Goal: Task Accomplishment & Management: Manage account settings

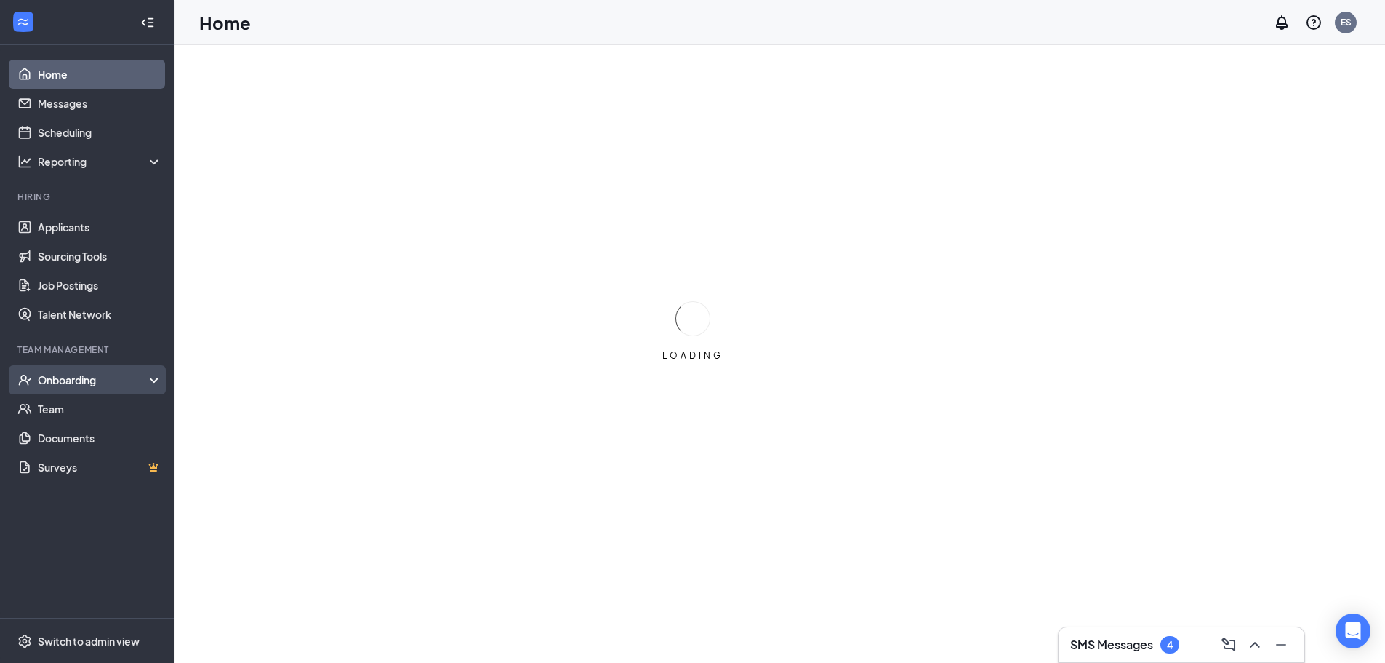
click at [82, 368] on div "Onboarding" at bounding box center [87, 379] width 175 height 29
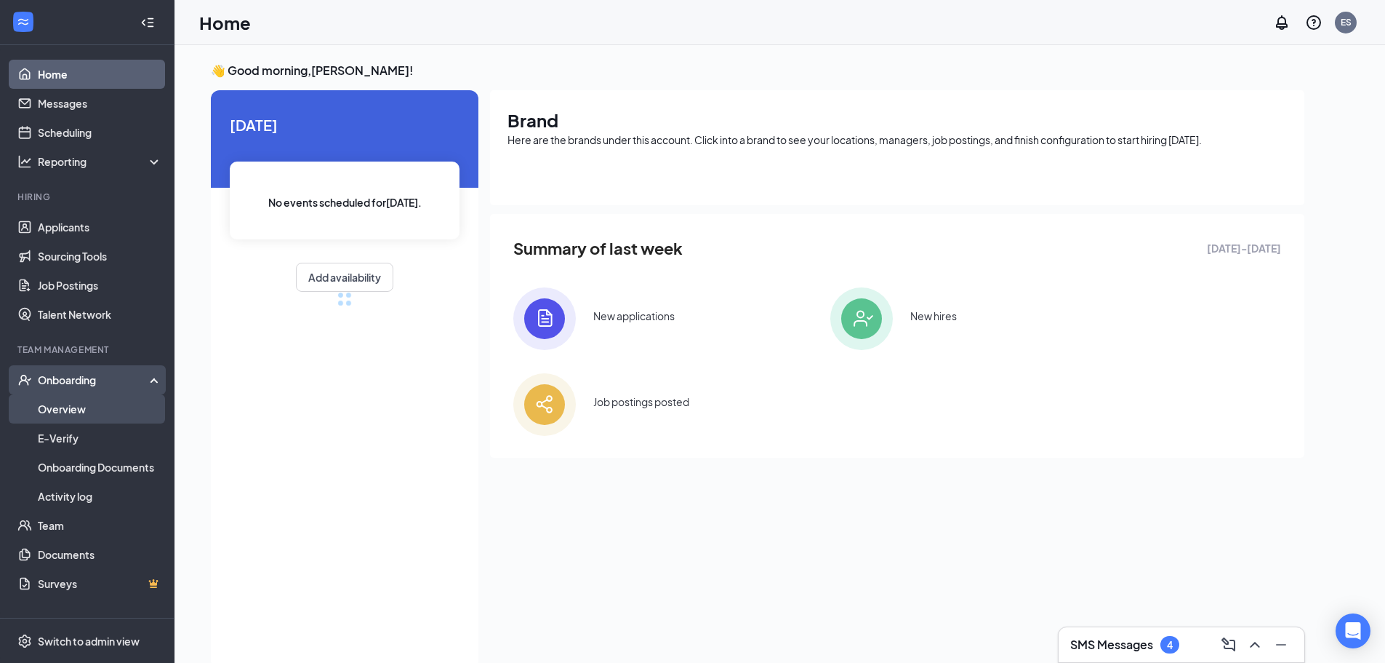
click at [95, 406] on link "Overview" at bounding box center [100, 408] width 124 height 29
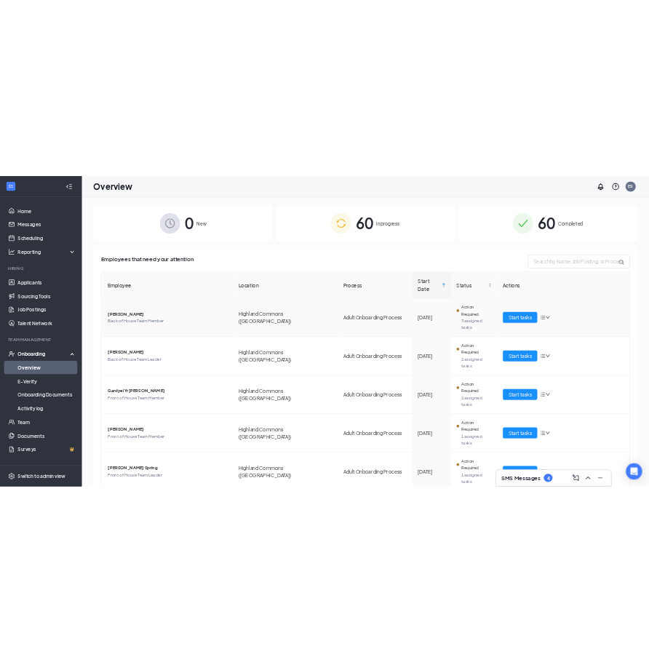
scroll to position [73, 0]
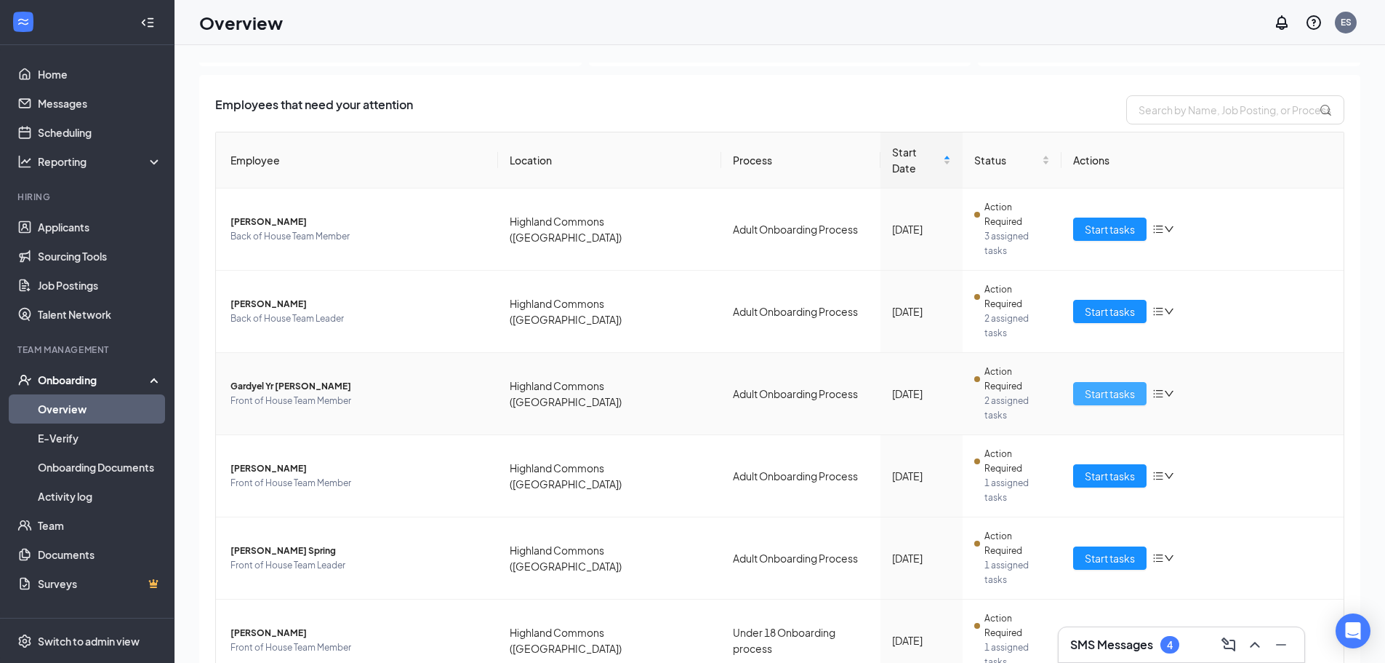
click at [1073, 382] on button "Start tasks" at bounding box center [1109, 393] width 73 height 23
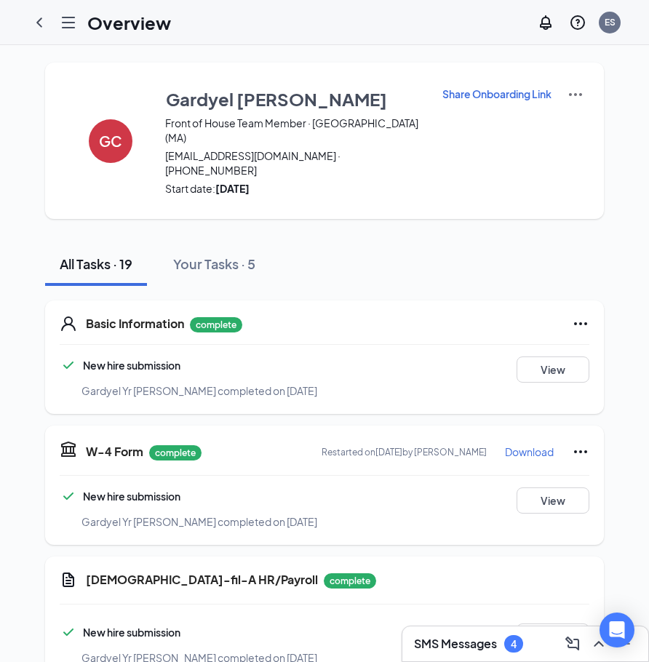
click at [35, 20] on icon "ChevronLeft" at bounding box center [39, 22] width 17 height 17
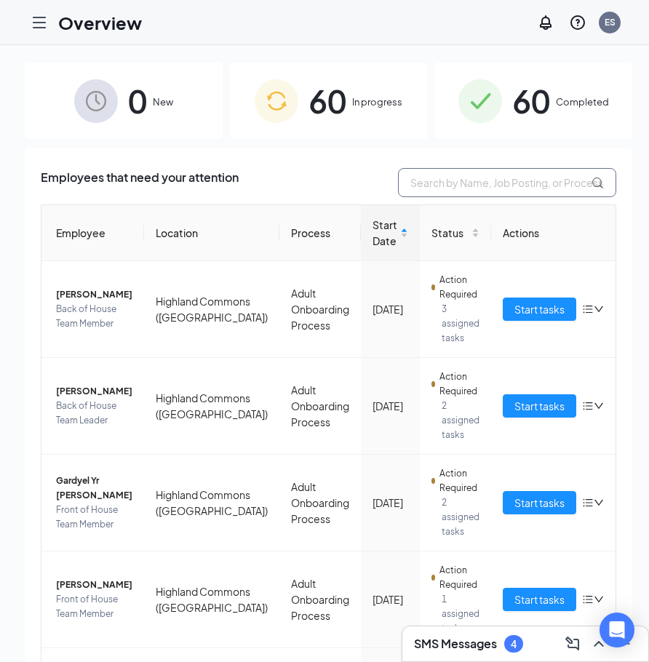
click at [524, 187] on input "text" at bounding box center [507, 182] width 218 height 29
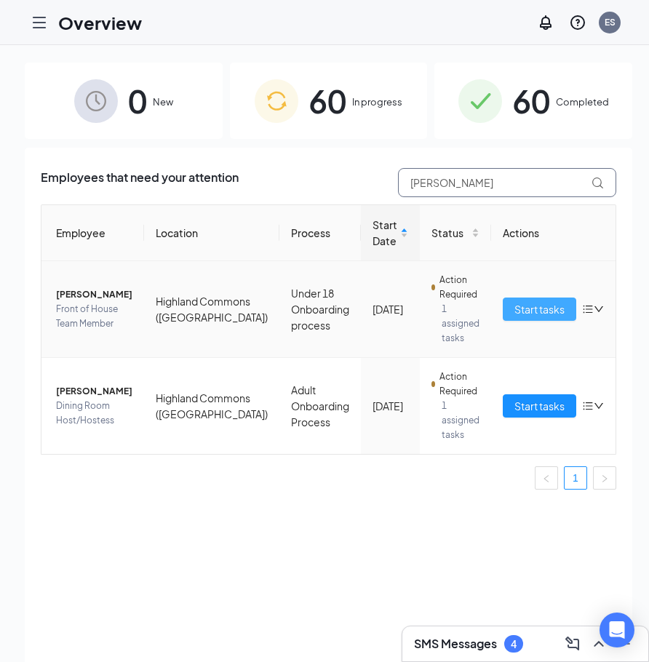
type input "alex"
click at [514, 309] on span "Start tasks" at bounding box center [539, 309] width 50 height 16
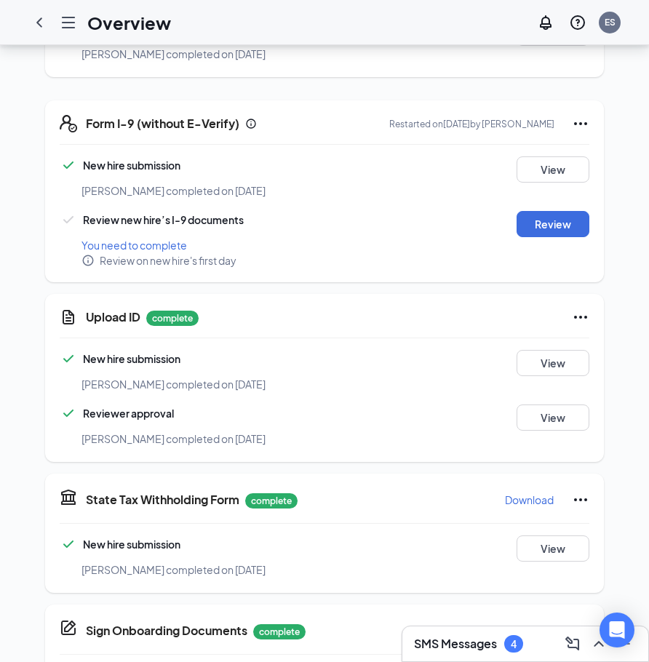
scroll to position [800, 0]
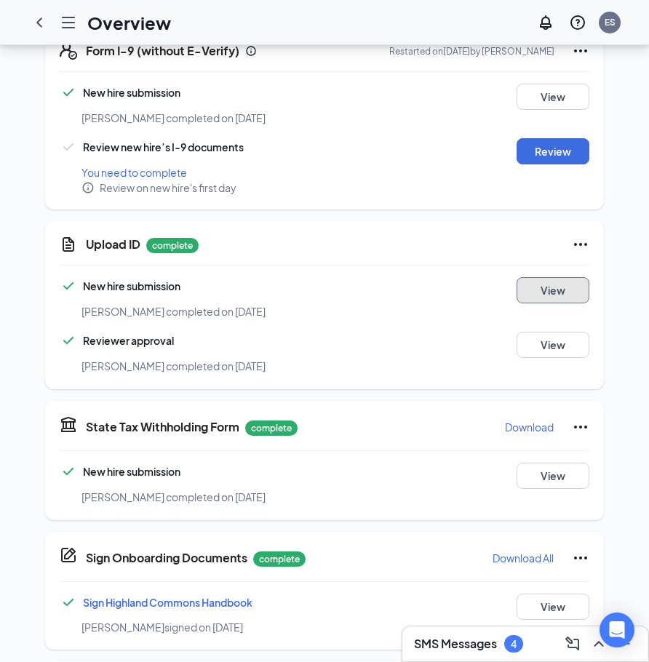
click at [540, 277] on button "View" at bounding box center [552, 290] width 73 height 26
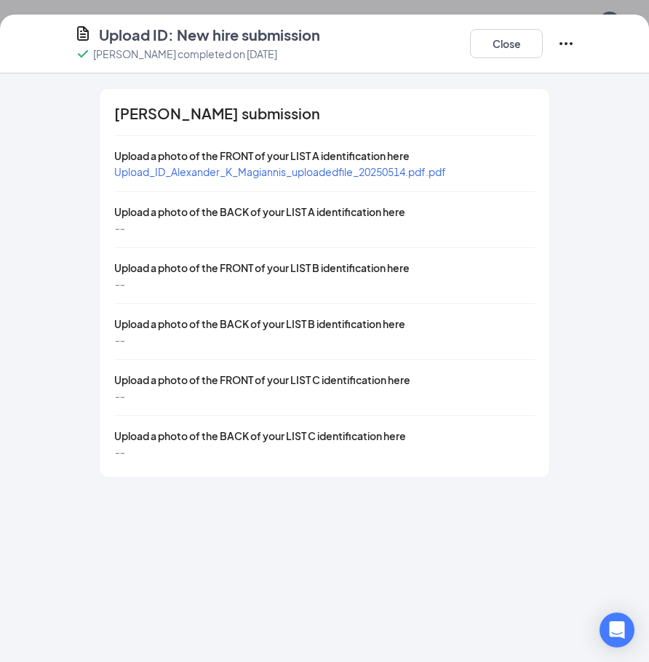
click at [316, 169] on span "Upload_ID_Alexander_K_Magiannis_uploadedfile_20250514.pdf.pdf" at bounding box center [280, 171] width 332 height 13
click at [499, 41] on button "Close" at bounding box center [506, 43] width 73 height 29
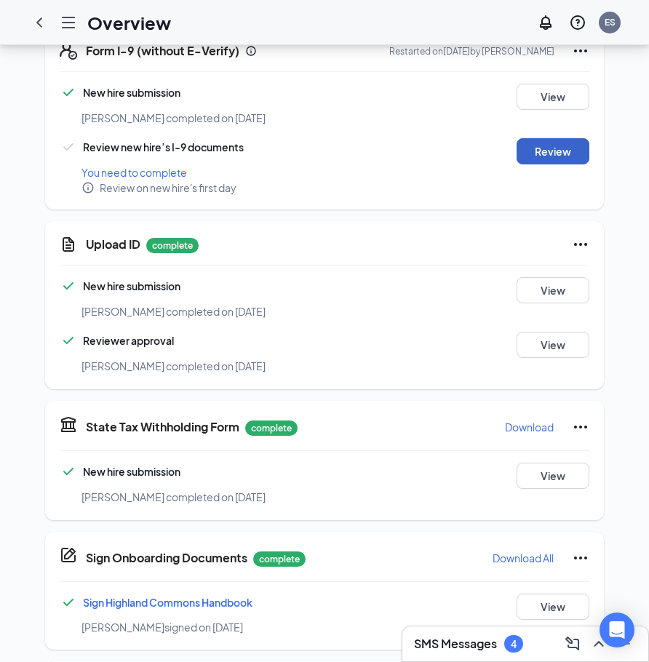
click at [564, 140] on button "Review" at bounding box center [552, 151] width 73 height 26
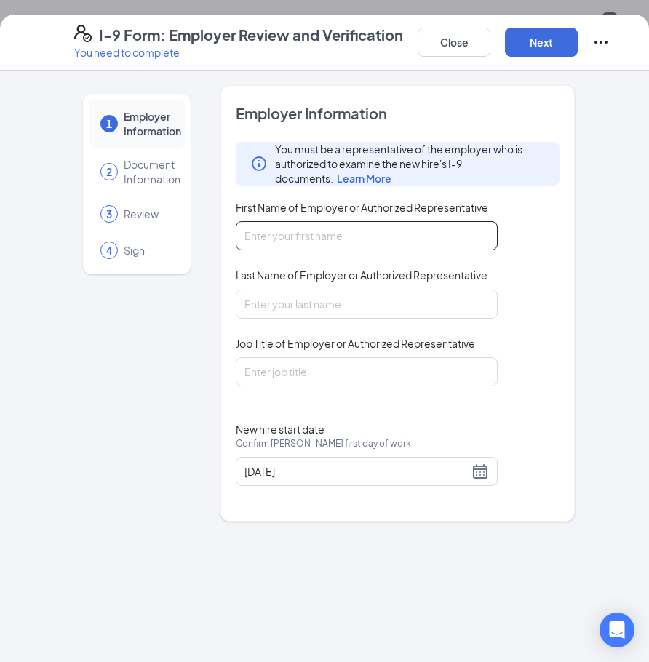
click at [353, 233] on input "First Name of Employer or Authorized Representative" at bounding box center [367, 235] width 262 height 29
type input "Eliana"
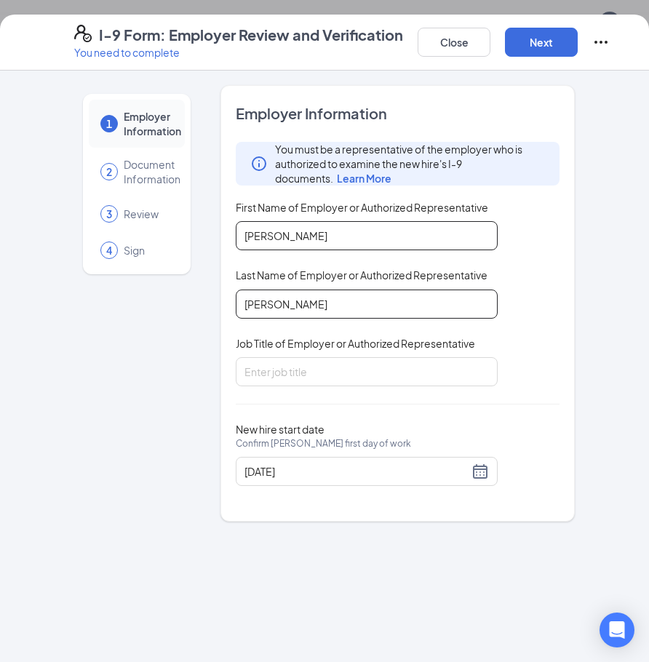
type input "Spurlock"
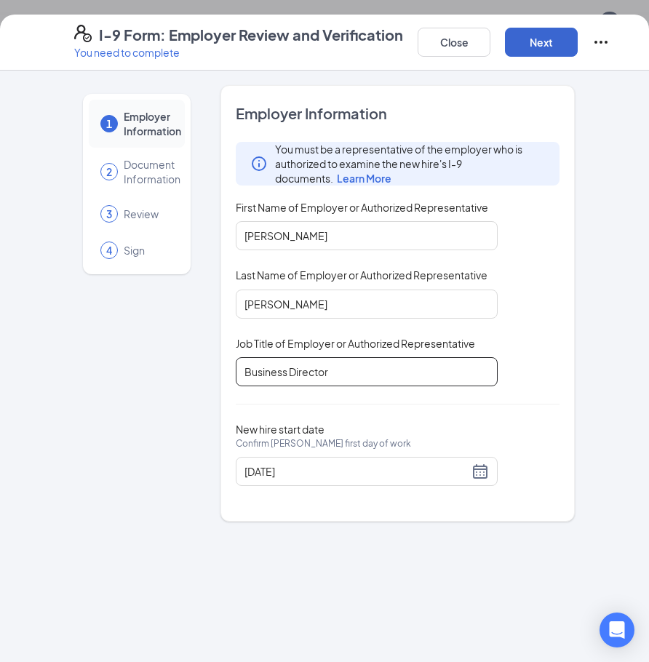
type input "Business Director"
click at [540, 45] on button "Next" at bounding box center [541, 42] width 73 height 29
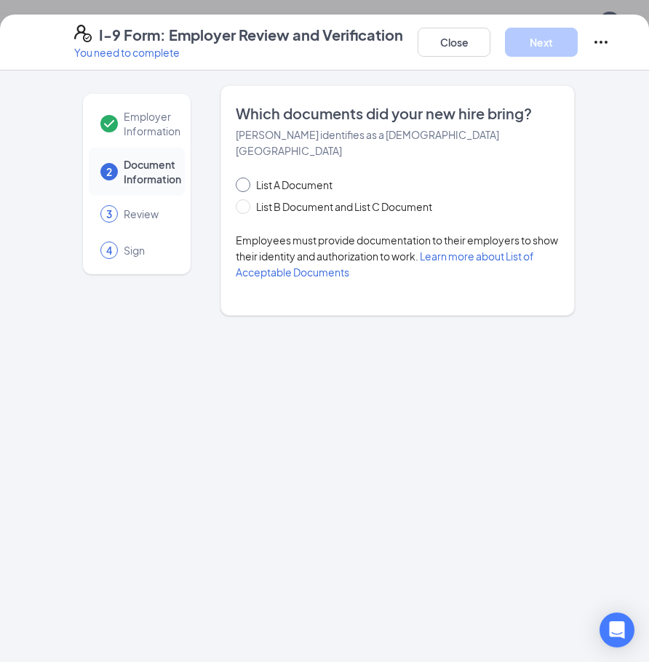
click at [246, 177] on span at bounding box center [243, 184] width 15 height 15
click at [246, 177] on input "List A Document" at bounding box center [241, 182] width 10 height 10
radio input "true"
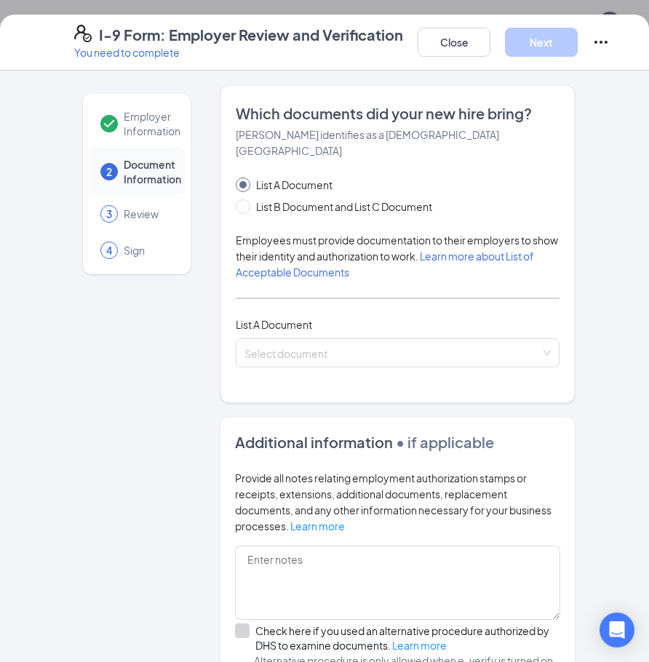
click at [343, 317] on div "List A Document List B Document and List C Document Employees must provide docu…" at bounding box center [398, 272] width 324 height 191
click at [348, 339] on input "search" at bounding box center [392, 350] width 296 height 22
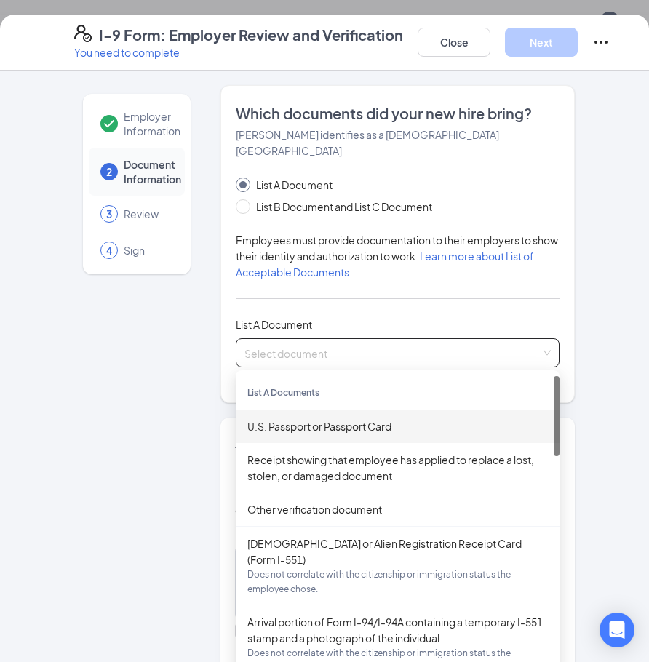
click at [328, 418] on div "U.S. Passport or Passport Card" at bounding box center [397, 426] width 300 height 16
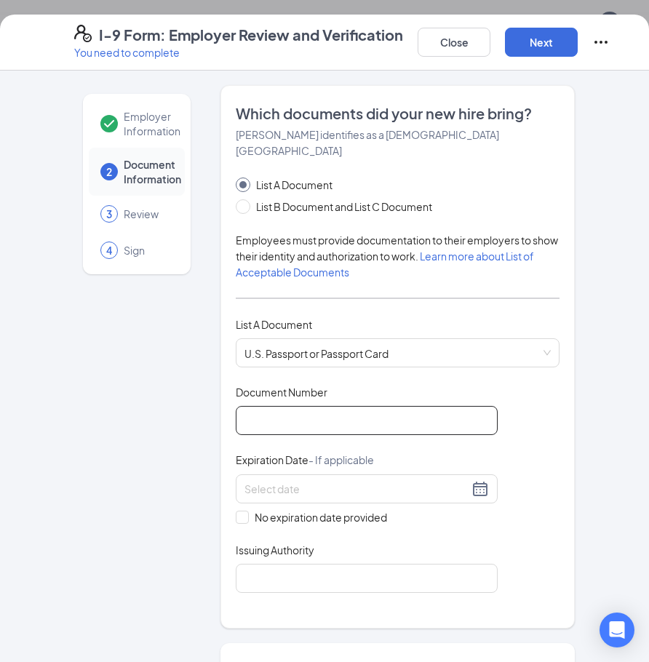
click at [339, 409] on input "Document Number" at bounding box center [367, 420] width 262 height 29
paste input "A33580933"
type input "A33580933"
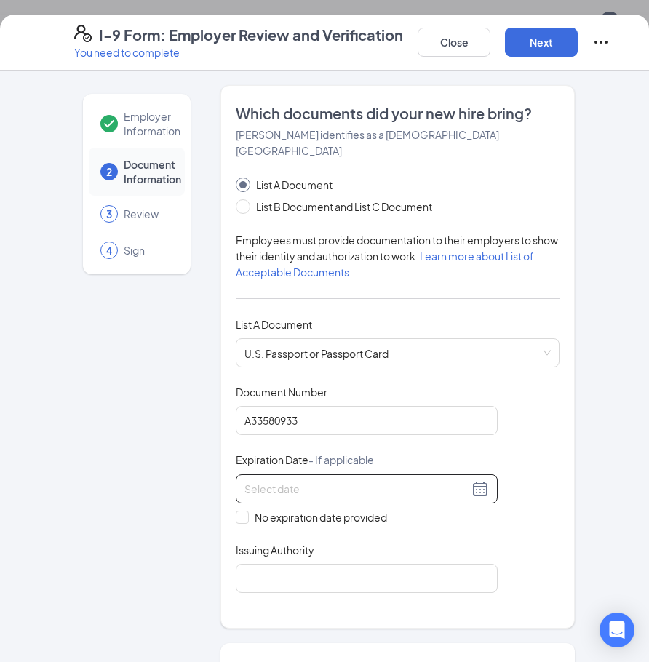
click at [474, 480] on div at bounding box center [366, 488] width 244 height 17
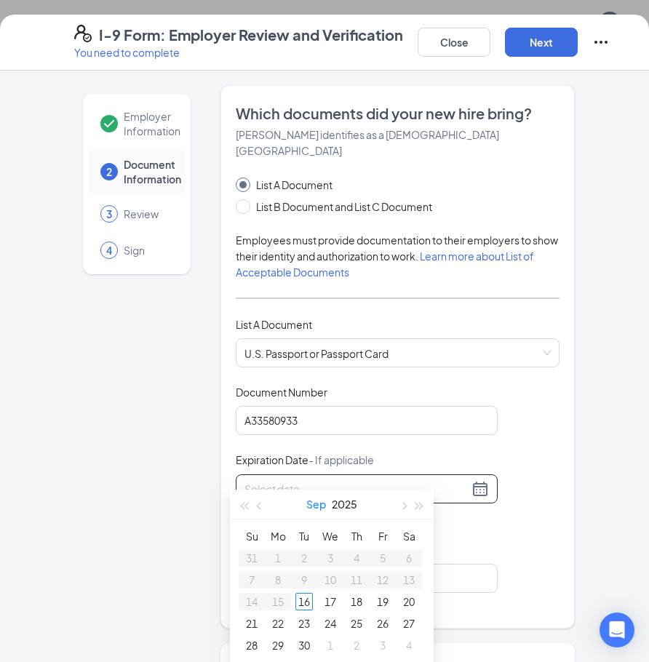
click at [321, 505] on button "Sep" at bounding box center [316, 503] width 20 height 29
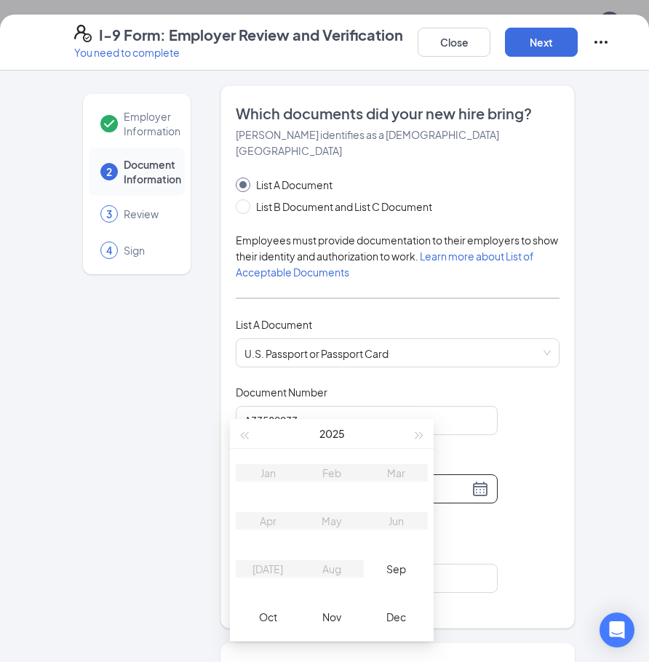
scroll to position [873, 0]
type input "09/16/2025"
click at [340, 609] on div "Nov" at bounding box center [332, 614] width 44 height 17
type input "10/30/2025"
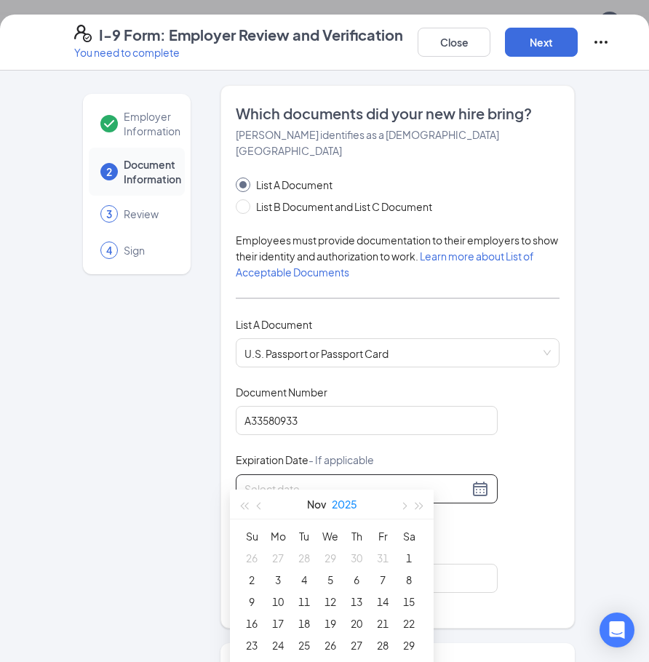
click at [340, 502] on button "2025" at bounding box center [344, 503] width 25 height 29
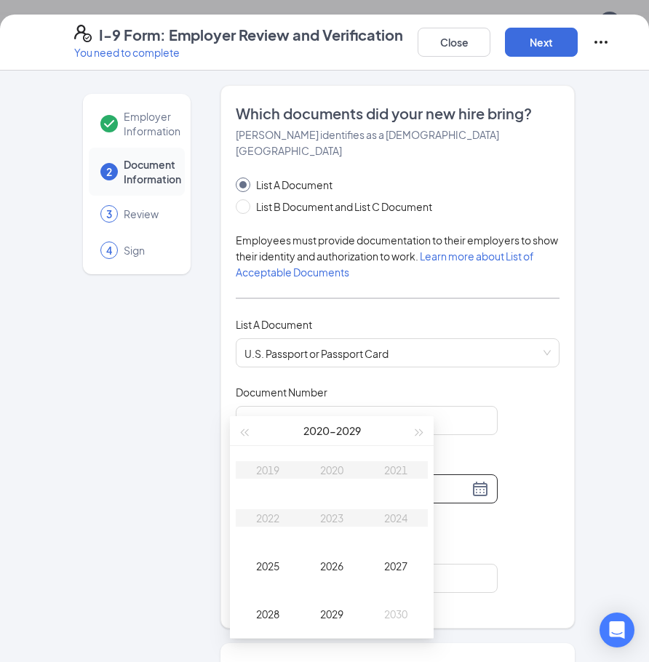
type input "11/16/2027"
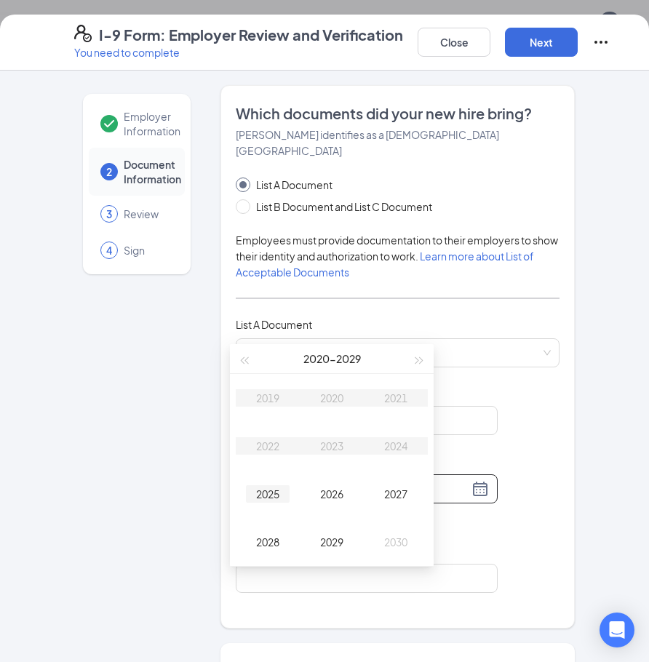
type input "11/16/2025"
type input "11/16/2028"
click at [258, 546] on div "2028" at bounding box center [268, 541] width 44 height 17
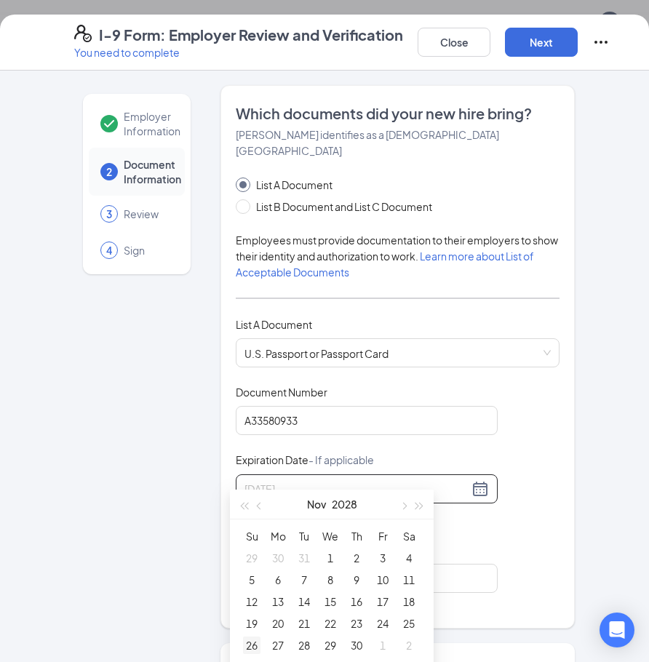
type input "11/26/2028"
click at [257, 644] on div "26" at bounding box center [251, 644] width 17 height 17
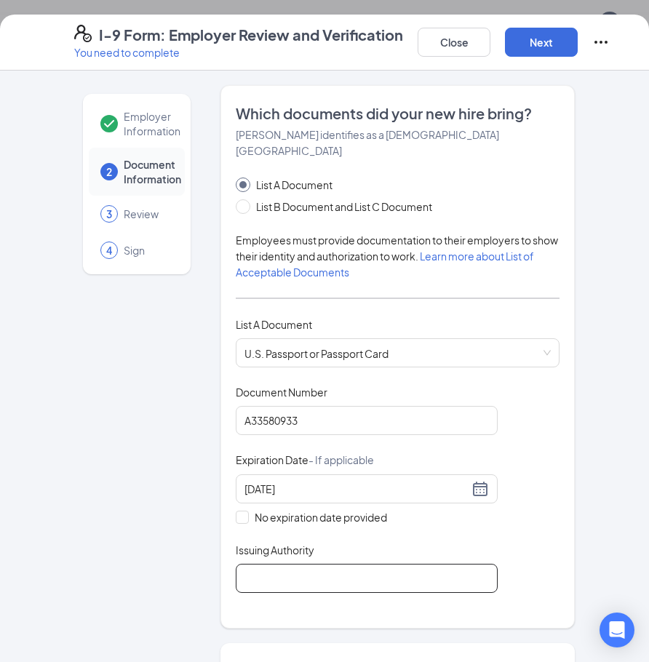
click at [308, 564] on input "Issuing Authority" at bounding box center [367, 578] width 262 height 29
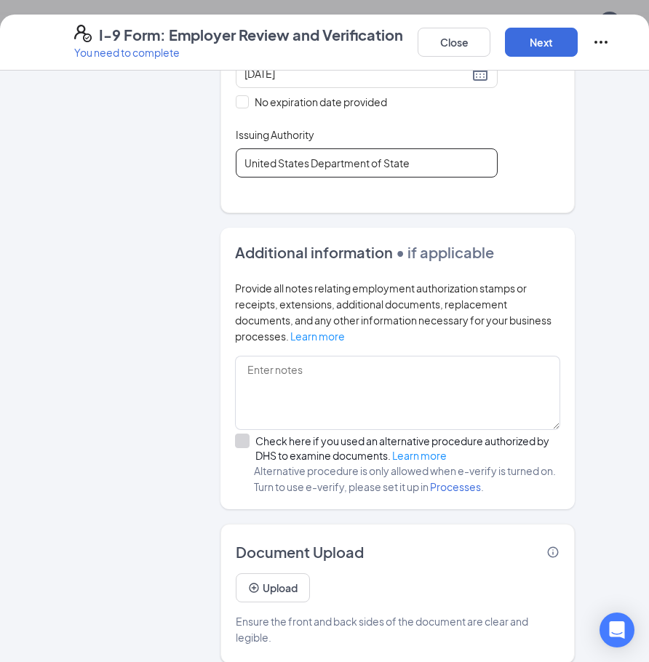
type input "United States Department of State"
click at [285, 562] on div "Upload" at bounding box center [273, 582] width 74 height 40
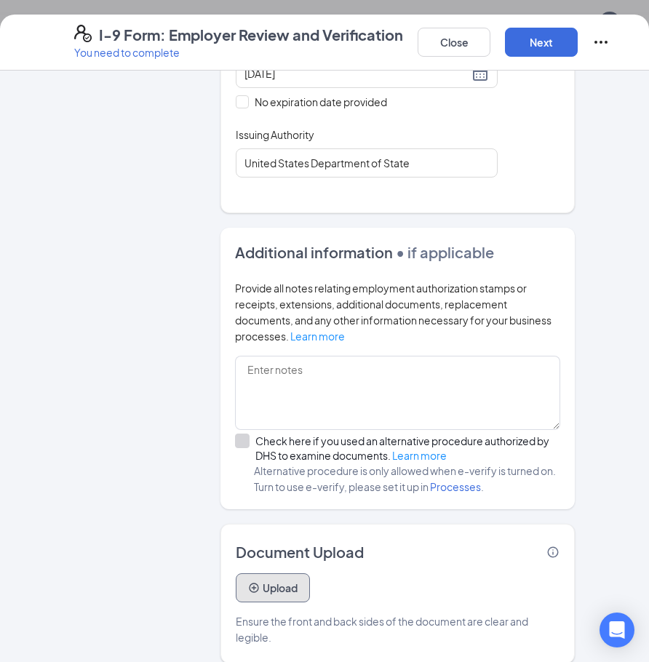
click at [287, 573] on button "Upload" at bounding box center [273, 587] width 74 height 29
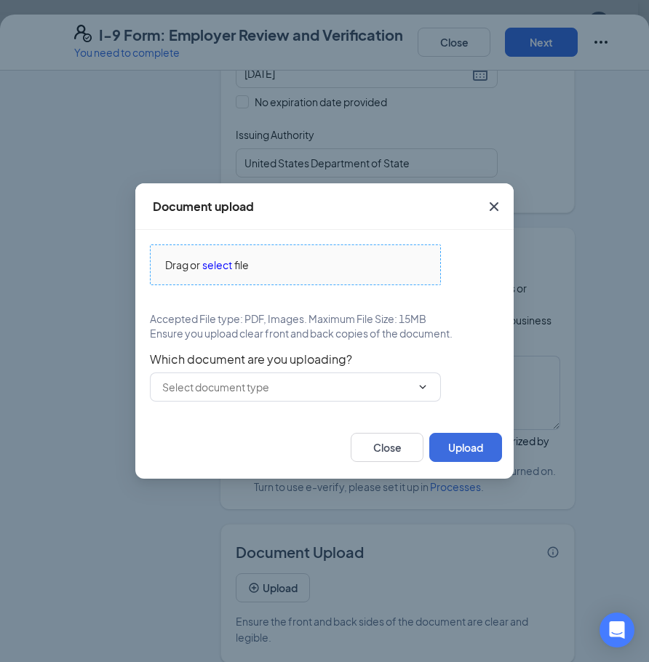
click at [216, 263] on span "select" at bounding box center [217, 265] width 30 height 16
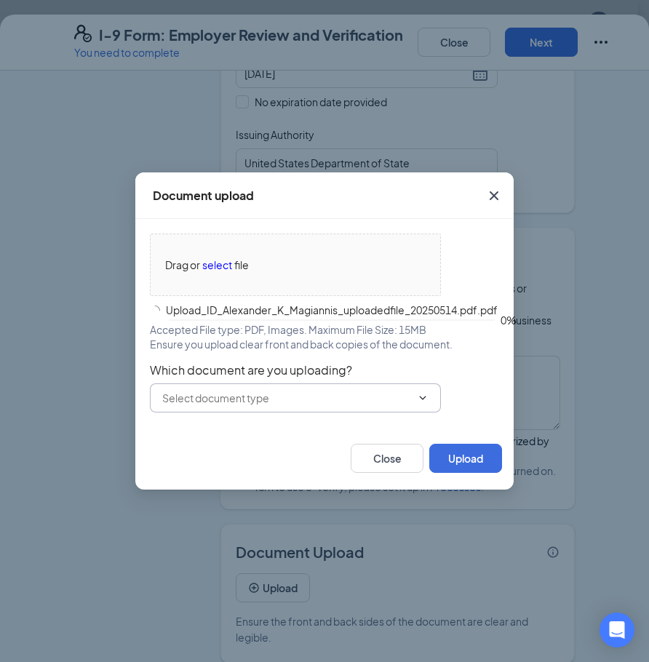
click at [349, 393] on input "text" at bounding box center [286, 398] width 249 height 16
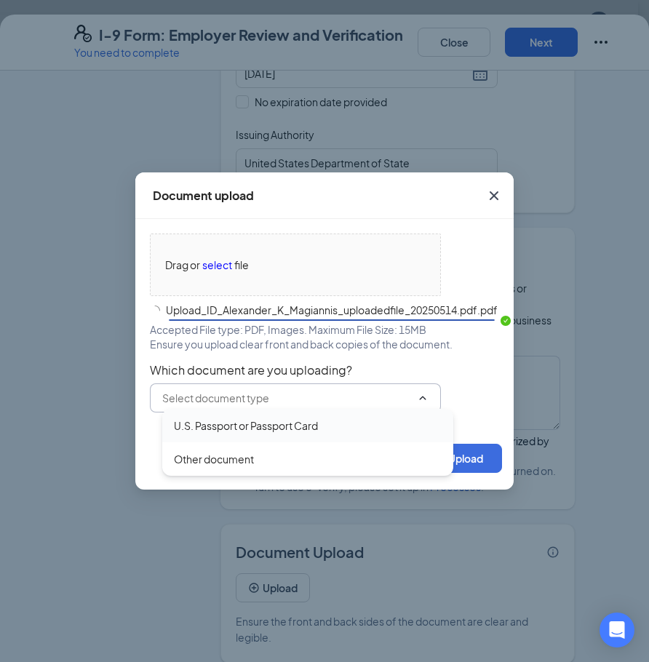
click at [252, 434] on div "U.S. Passport or Passport Card" at bounding box center [307, 425] width 291 height 33
type input "U.S. Passport or Passport Card"
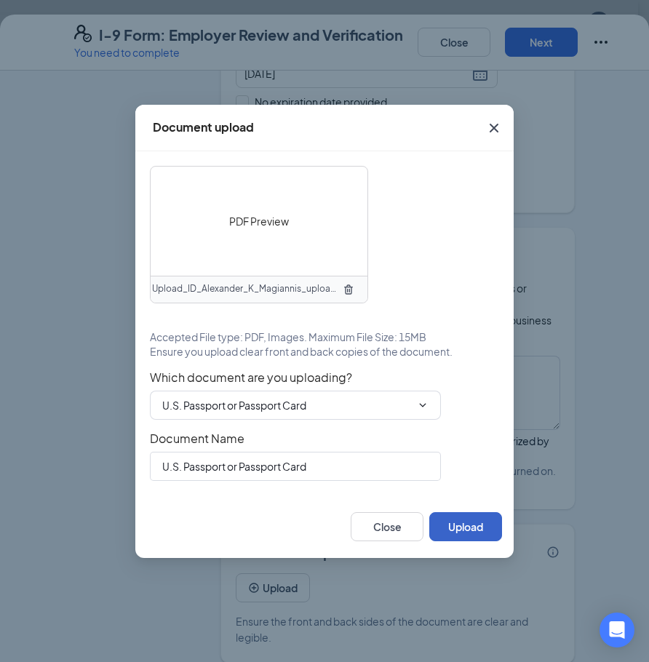
click at [476, 524] on button "Upload" at bounding box center [465, 526] width 73 height 29
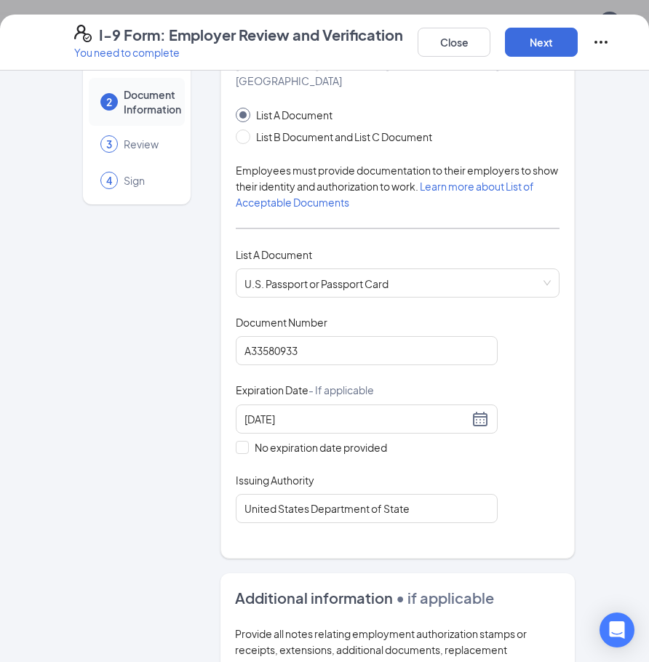
scroll to position [0, 0]
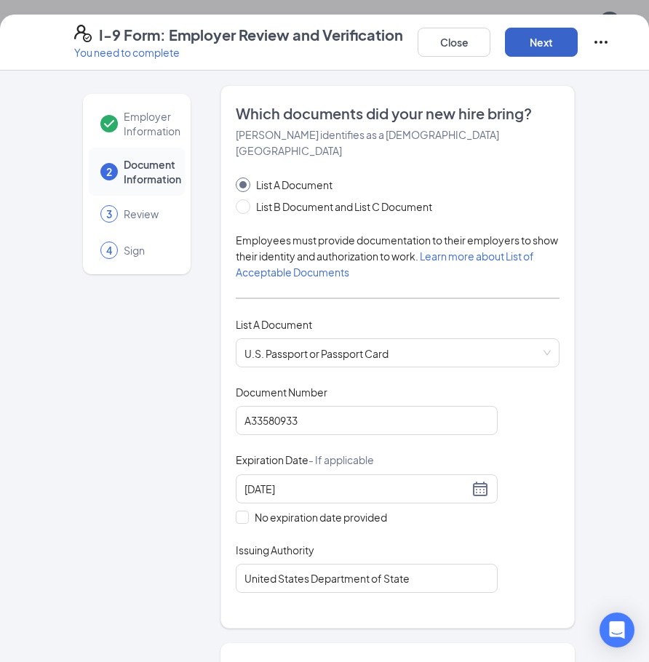
click at [527, 39] on button "Next" at bounding box center [541, 42] width 73 height 29
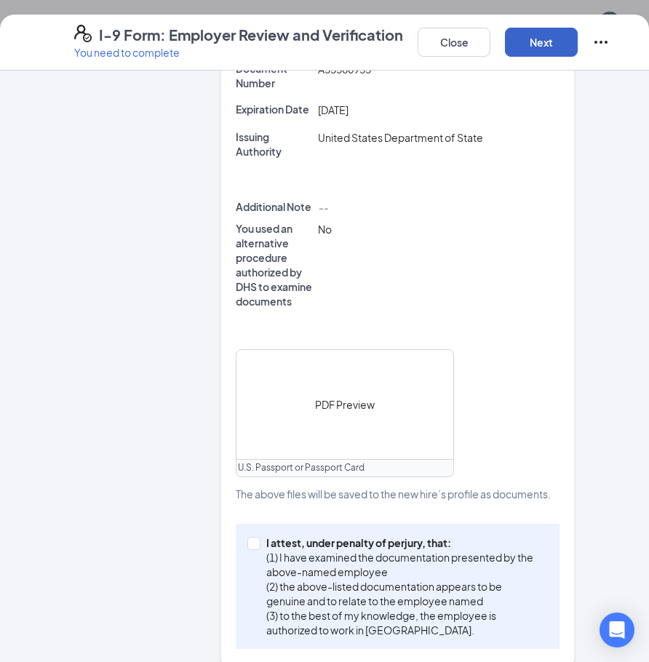
scroll to position [439, 0]
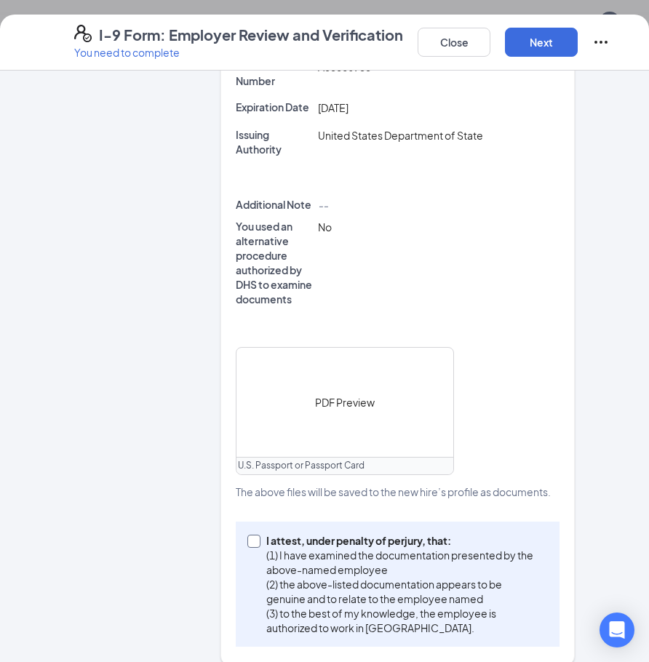
click at [270, 533] on p "I attest, under penalty of perjury, that:" at bounding box center [404, 540] width 276 height 15
click at [257, 535] on input "I attest, under penalty of perjury, that: (1) I have examined the documentation…" at bounding box center [252, 540] width 10 height 10
checkbox input "true"
click at [528, 47] on button "Next" at bounding box center [541, 42] width 73 height 29
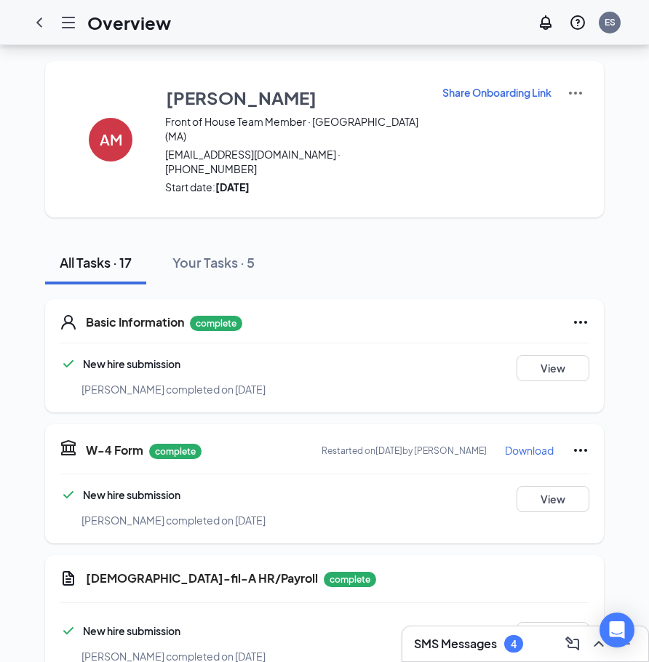
scroll to position [0, 0]
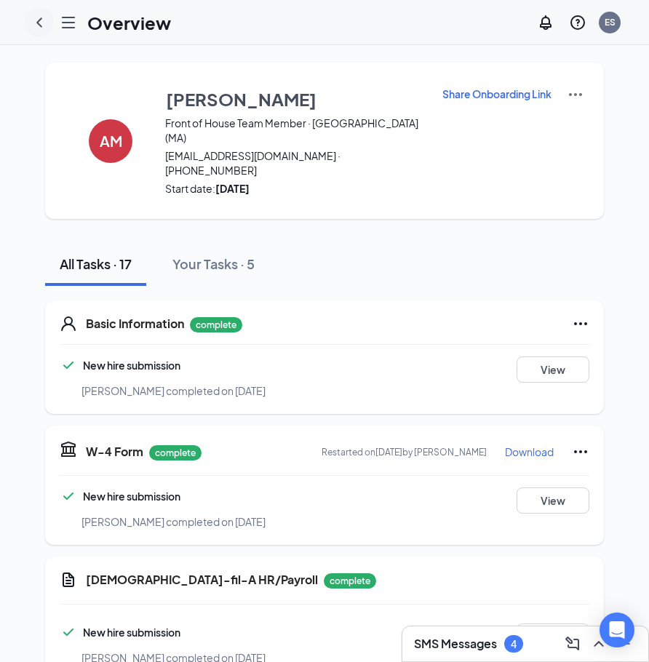
click at [41, 24] on icon "ChevronLeft" at bounding box center [39, 22] width 17 height 17
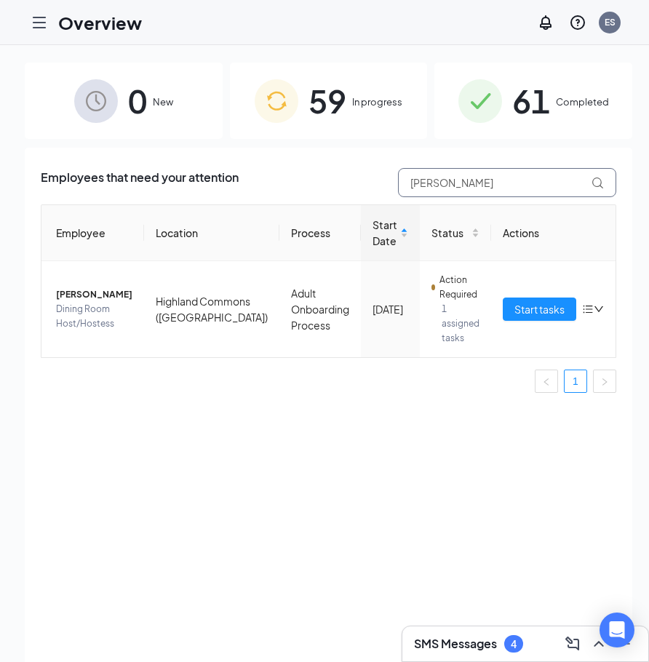
click at [446, 185] on input "alex" at bounding box center [507, 182] width 218 height 29
type input "anton"
click at [519, 304] on span "Start tasks" at bounding box center [539, 309] width 50 height 16
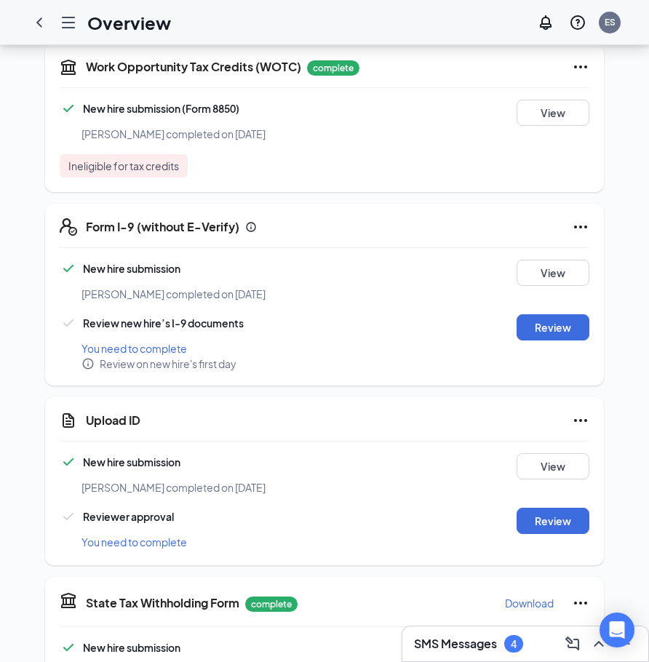
scroll to position [800, 0]
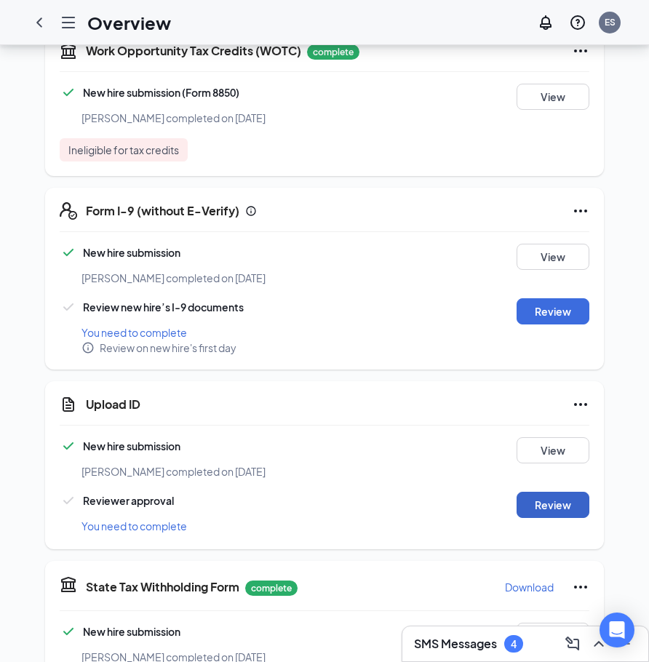
click at [540, 492] on button "Review" at bounding box center [552, 505] width 73 height 26
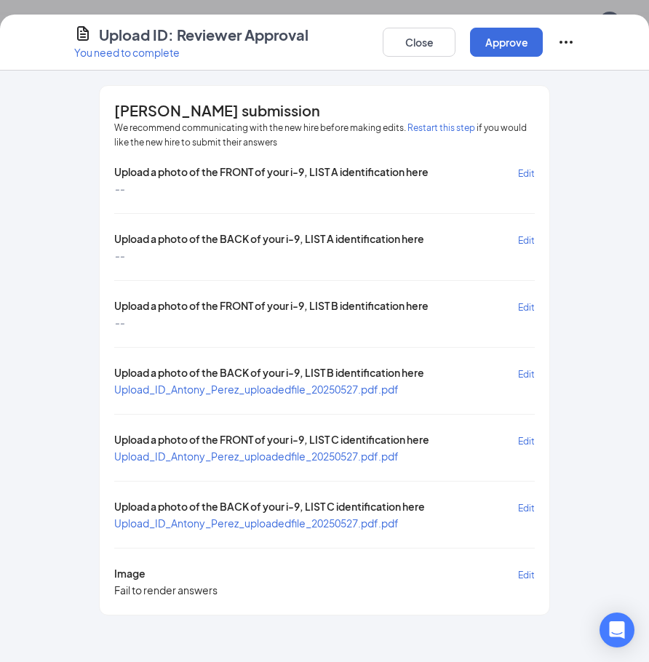
click at [322, 396] on span "Upload_ID_Antony_Perez_uploadedfile_20250527.pdf.pdf" at bounding box center [256, 389] width 284 height 15
click at [320, 390] on span "Upload_ID_Antony_Perez_uploadedfile_20250527.pdf.pdf" at bounding box center [256, 389] width 284 height 13
click at [567, 44] on icon "Ellipses" at bounding box center [565, 41] width 17 height 17
click at [525, 79] on button "Mark as complete" at bounding box center [511, 71] width 108 height 23
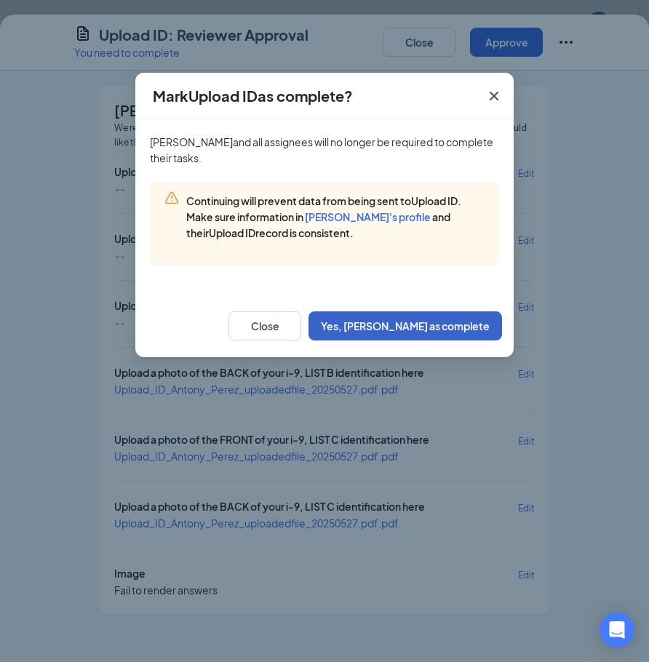
click at [412, 316] on button "Yes, mark as complete" at bounding box center [404, 325] width 193 height 29
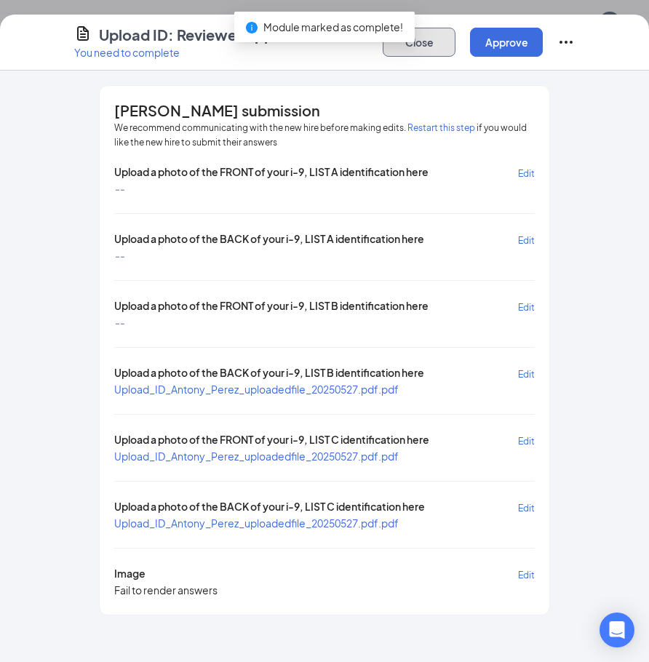
click at [413, 44] on button "Close" at bounding box center [419, 42] width 73 height 29
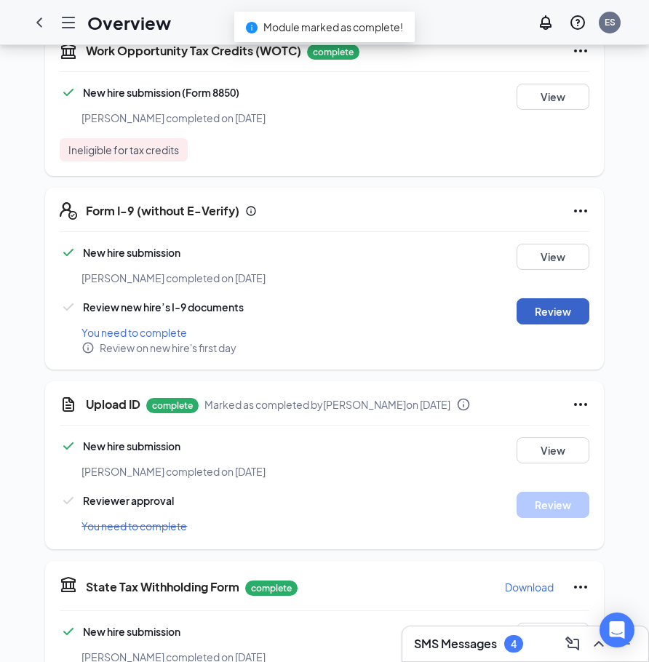
click at [545, 298] on button "Review" at bounding box center [552, 311] width 73 height 26
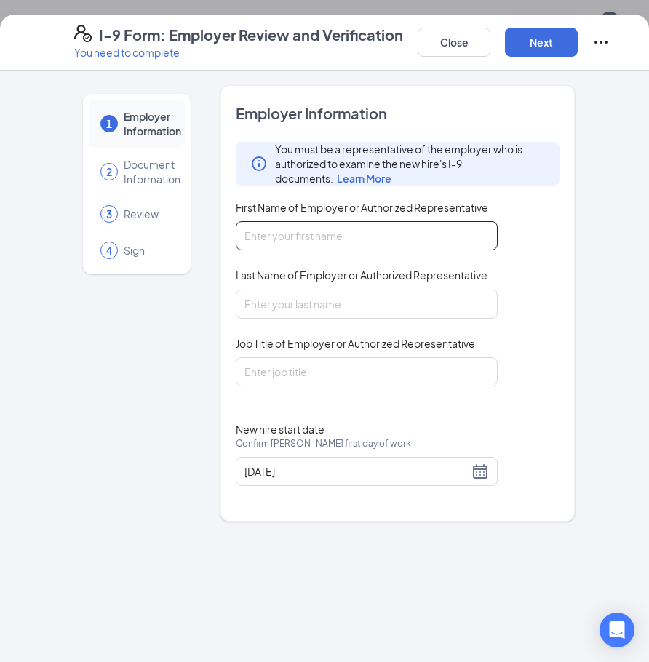
drag, startPoint x: 278, startPoint y: 259, endPoint x: 278, endPoint y: 244, distance: 14.5
click at [278, 258] on div "You must be a representative of the employer who is authorized to examine the n…" at bounding box center [398, 264] width 324 height 244
click at [278, 244] on input "First Name of Employer or Authorized Representative" at bounding box center [367, 235] width 262 height 29
type input "Eliana"
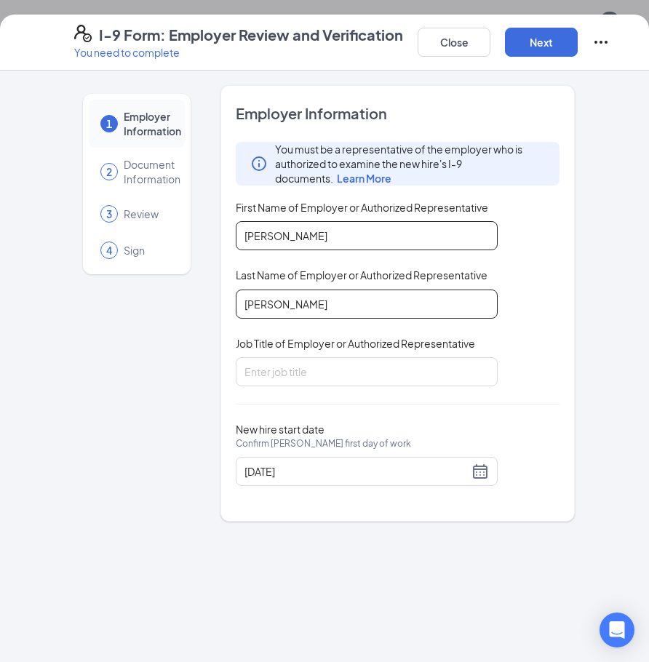
type input "Spurlock"
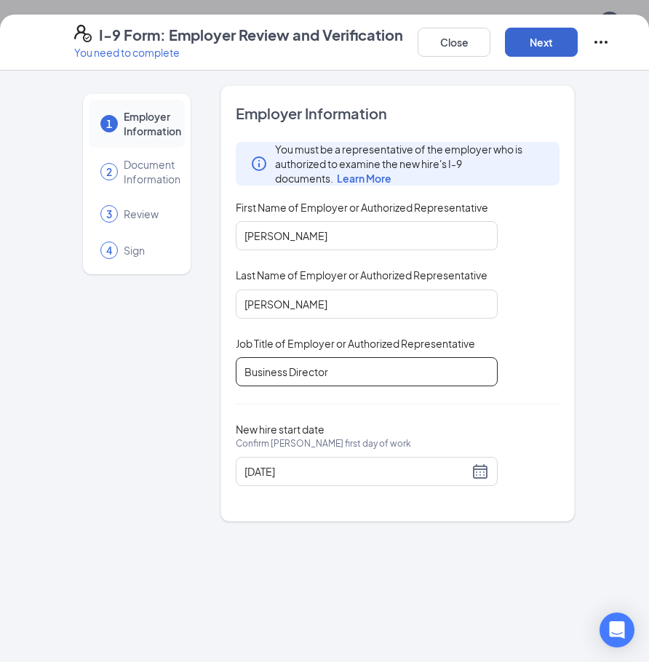
type input "Business Director"
click at [562, 31] on button "Next" at bounding box center [541, 42] width 73 height 29
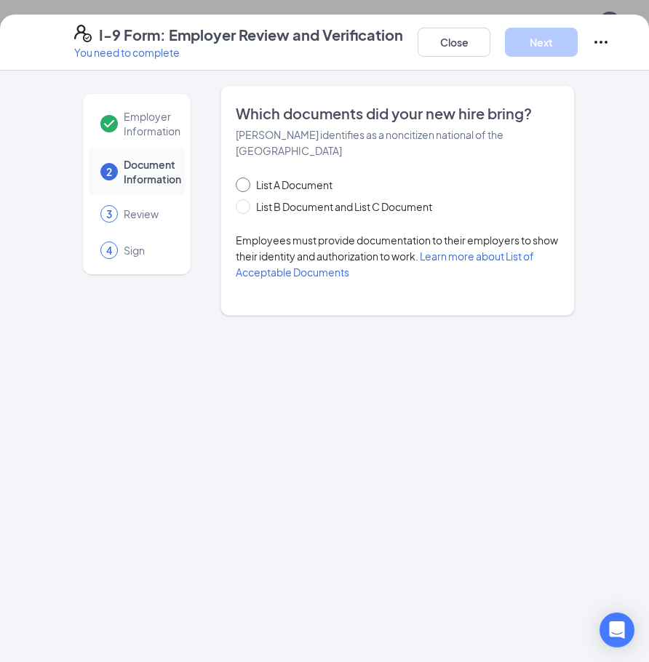
click at [312, 177] on span "List A Document" at bounding box center [294, 185] width 88 height 16
click at [246, 177] on input "List A Document" at bounding box center [241, 182] width 10 height 10
radio input "true"
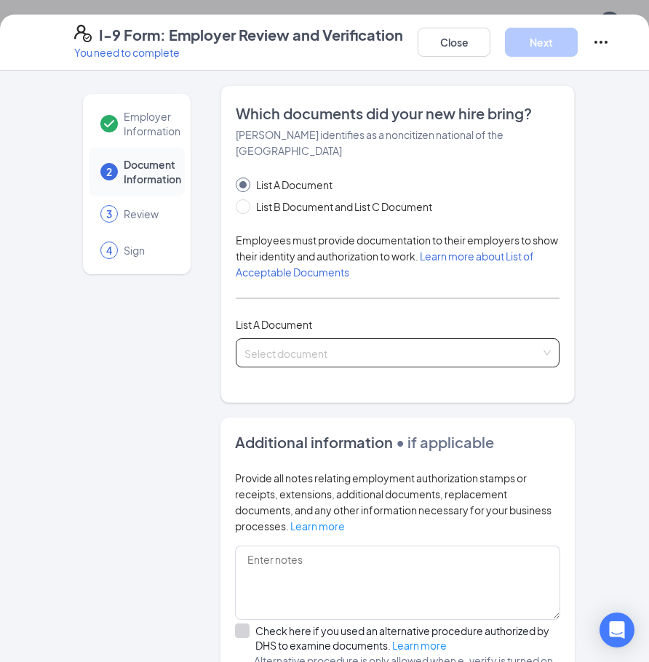
click at [308, 342] on input "search" at bounding box center [392, 350] width 296 height 22
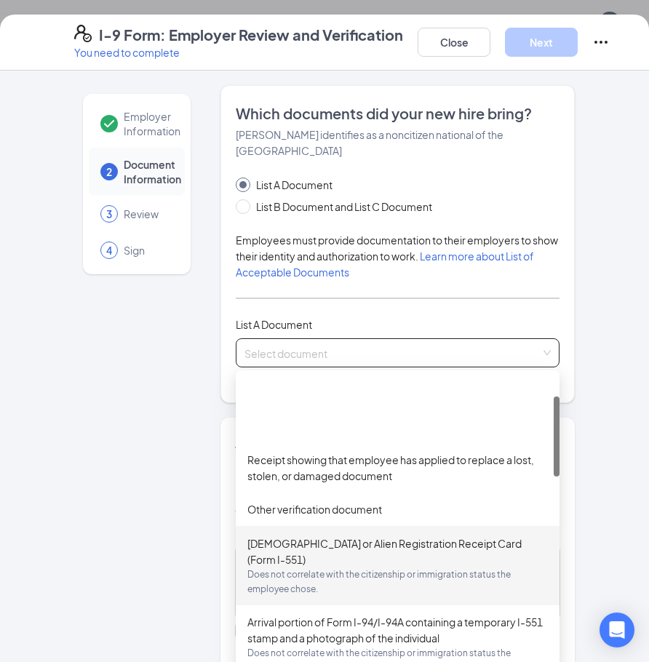
scroll to position [73, 0]
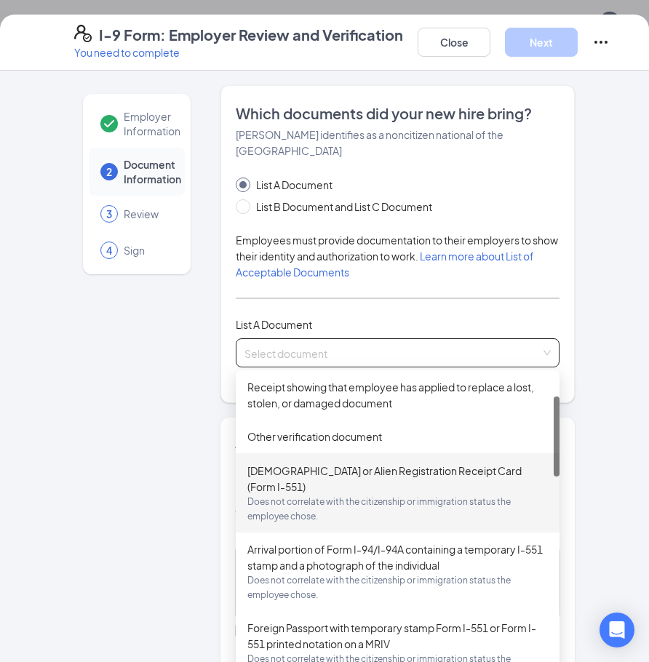
click at [333, 476] on div "Permanent Resident Card or Alien Registration Receipt Card (Form I-551) Does no…" at bounding box center [397, 493] width 300 height 61
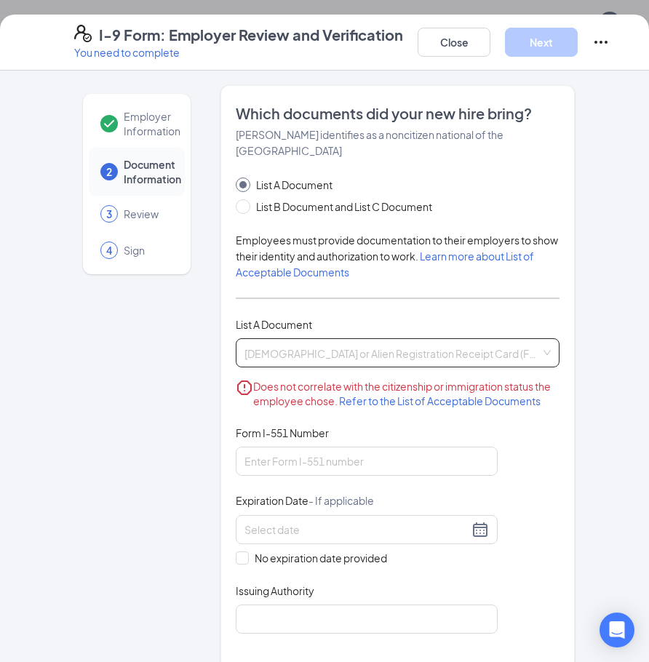
click at [473, 343] on span "Permanent Resident Card or Alien Registration Receipt Card (Form I-551) Does no…" at bounding box center [397, 353] width 306 height 28
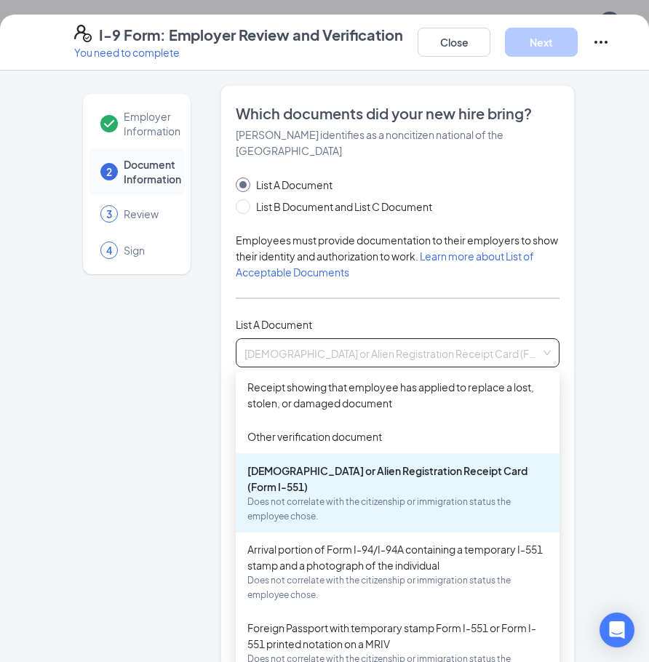
click at [583, 321] on div "Employer Information 2 Document Information 3 Review 4 Sign Which documents did…" at bounding box center [324, 602] width 559 height 1034
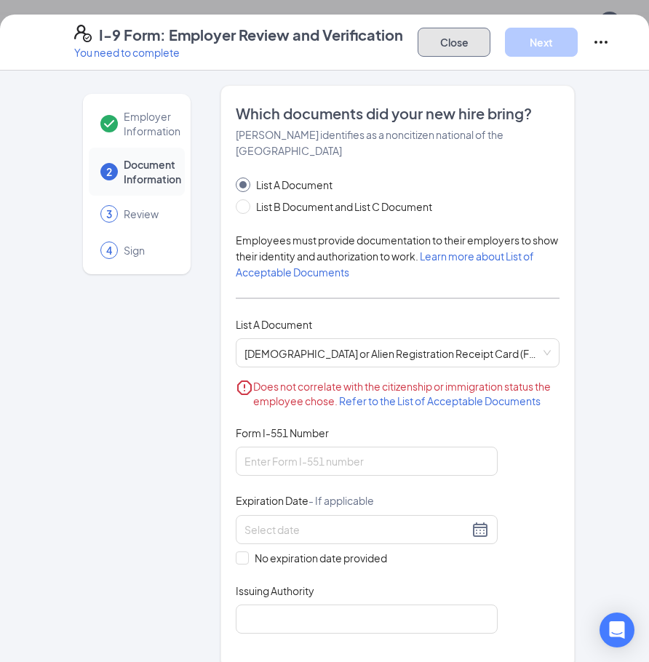
click at [435, 41] on button "Close" at bounding box center [453, 42] width 73 height 29
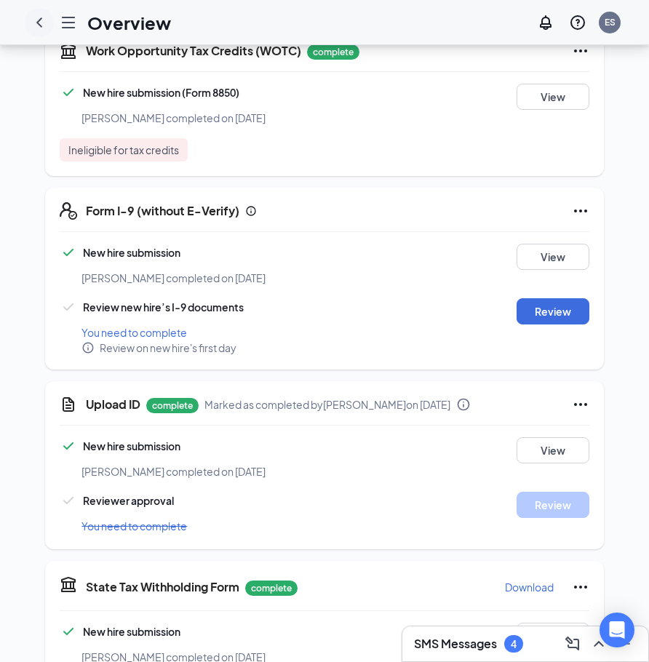
click at [32, 22] on icon "ChevronLeft" at bounding box center [39, 22] width 17 height 17
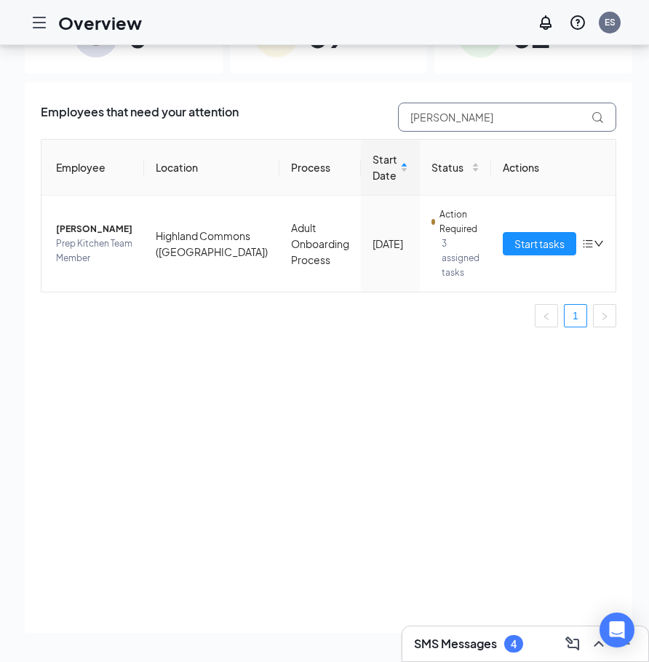
click at [423, 121] on input "anton" at bounding box center [507, 117] width 218 height 29
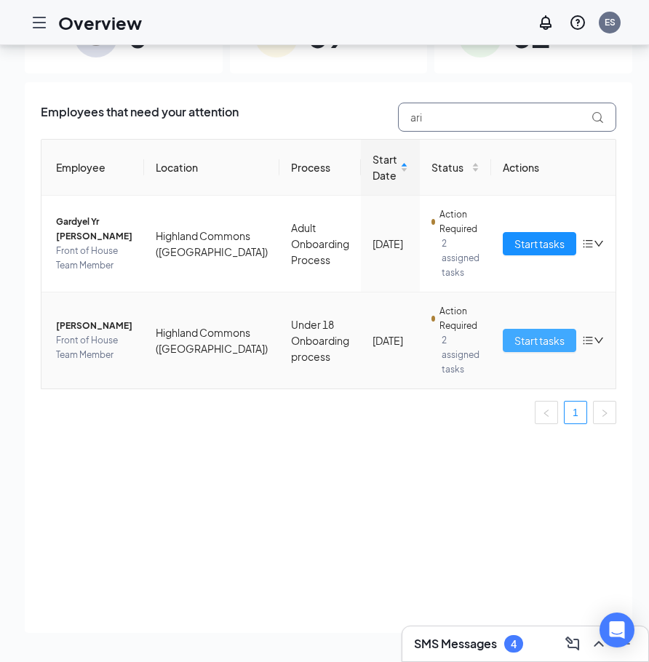
type input "ari"
click at [523, 344] on span "Start tasks" at bounding box center [539, 340] width 50 height 16
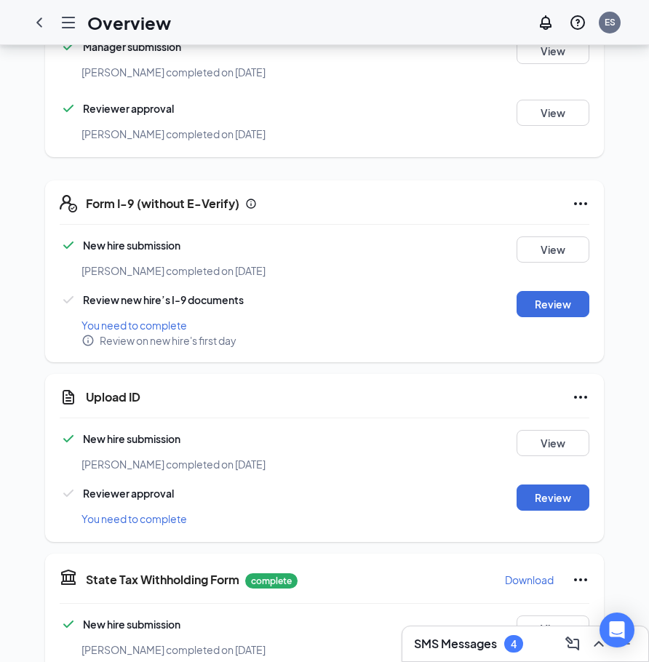
scroll to position [727, 0]
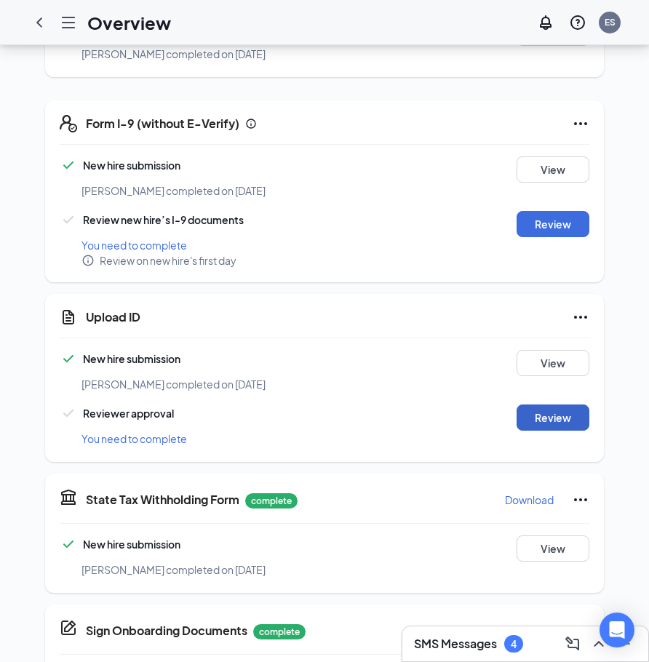
click at [551, 406] on button "Review" at bounding box center [552, 417] width 73 height 26
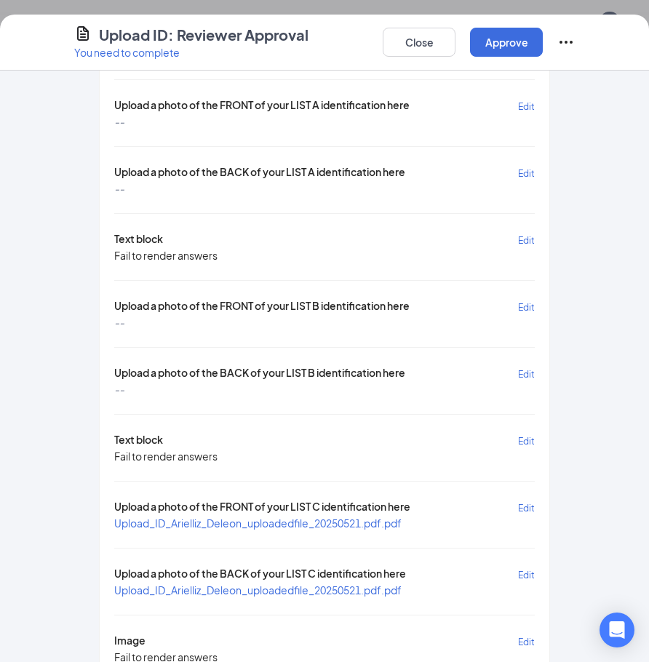
scroll to position [169, 0]
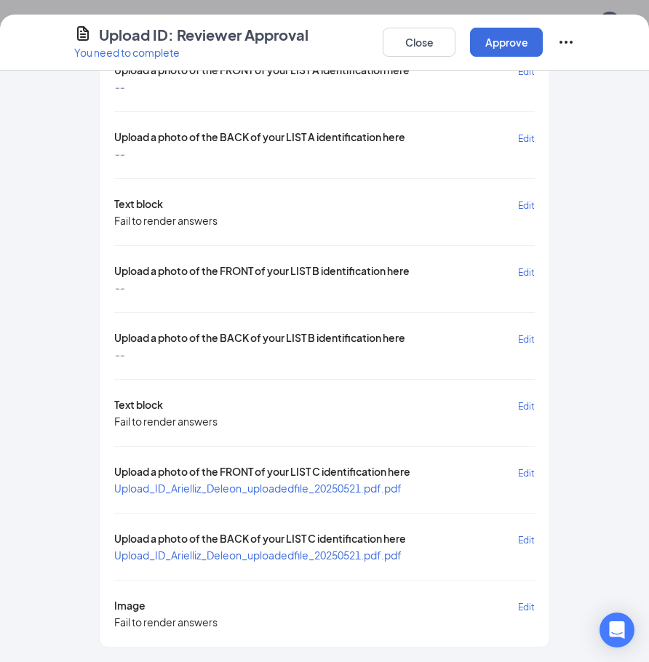
click at [562, 36] on icon "Ellipses" at bounding box center [565, 41] width 17 height 17
click at [524, 68] on span "Mark as complete" at bounding box center [511, 72] width 85 height 15
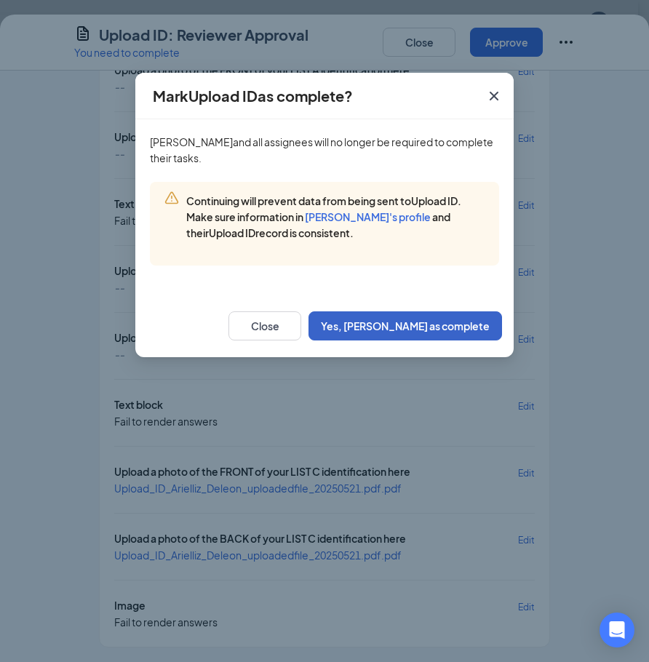
click at [446, 329] on button "Yes, mark as complete" at bounding box center [404, 325] width 193 height 29
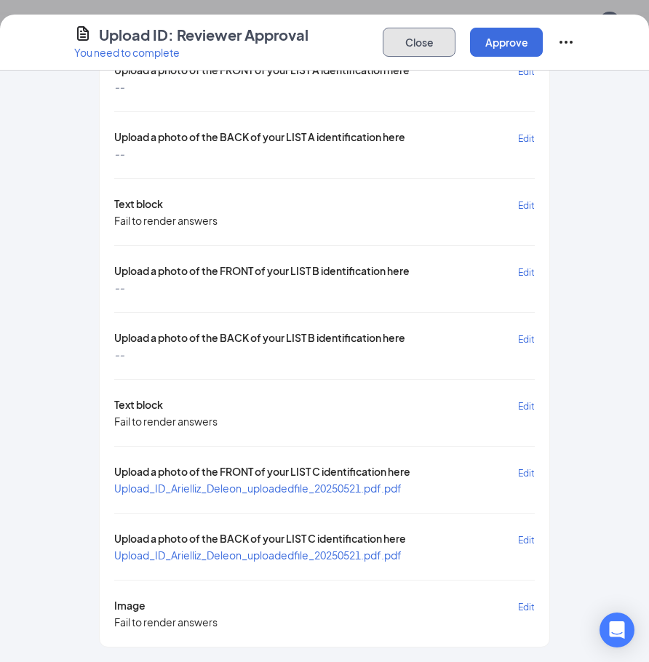
click at [423, 52] on button "Close" at bounding box center [419, 42] width 73 height 29
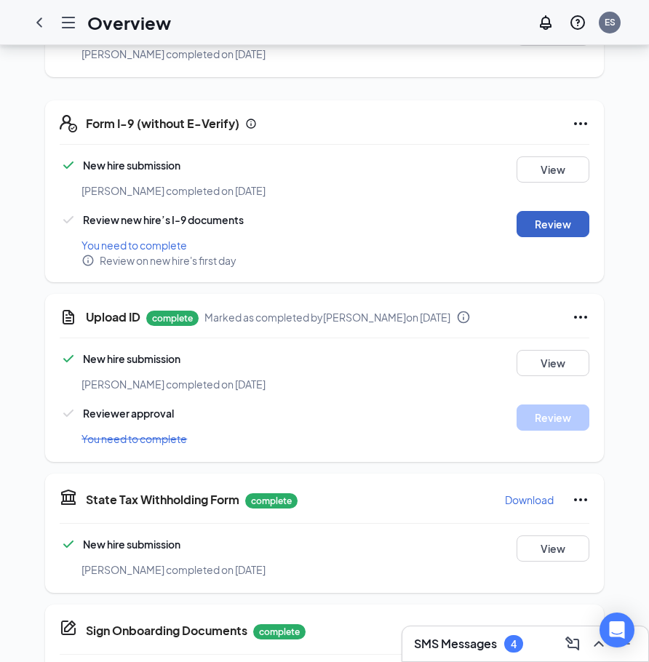
click at [547, 211] on button "Review" at bounding box center [552, 224] width 73 height 26
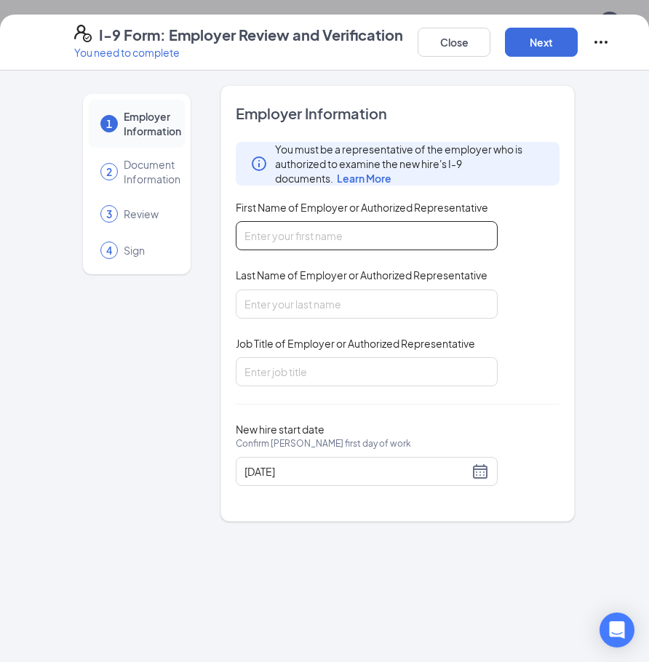
click at [337, 224] on input "First Name of Employer or Authorized Representative" at bounding box center [367, 235] width 262 height 29
type input "Eliana"
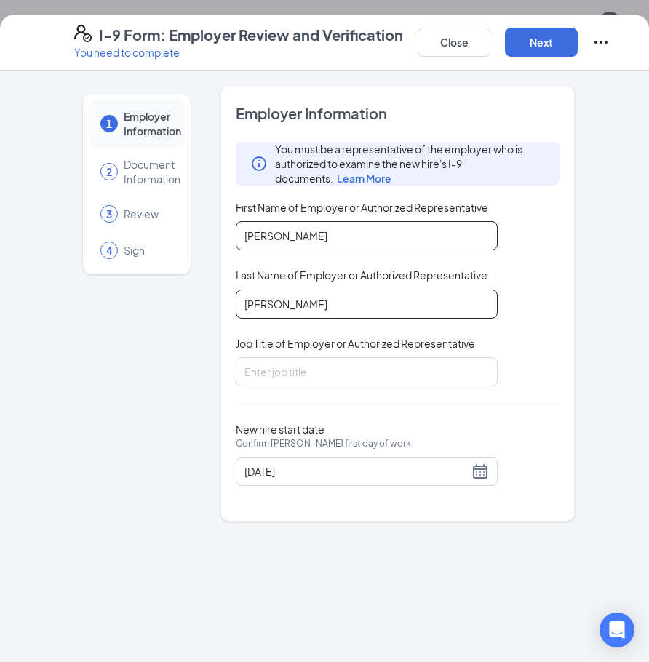
type input "Spurlock"
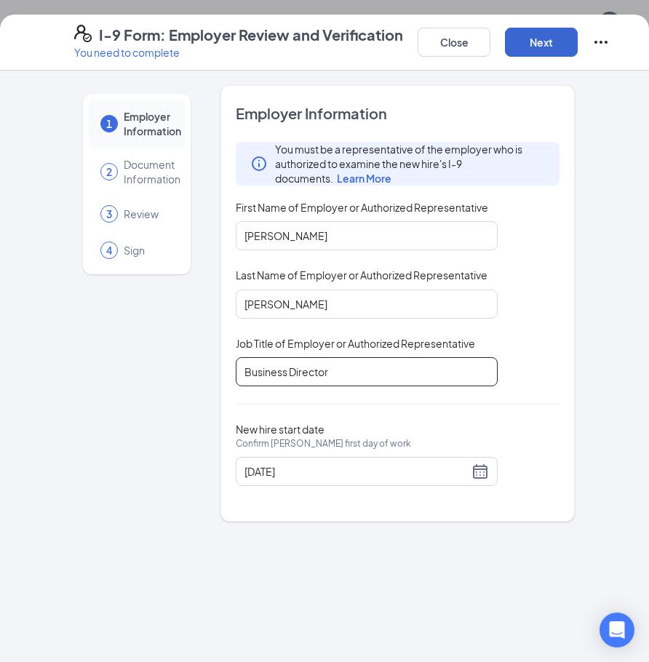
type input "Business Director"
click at [544, 50] on button "Next" at bounding box center [541, 42] width 73 height 29
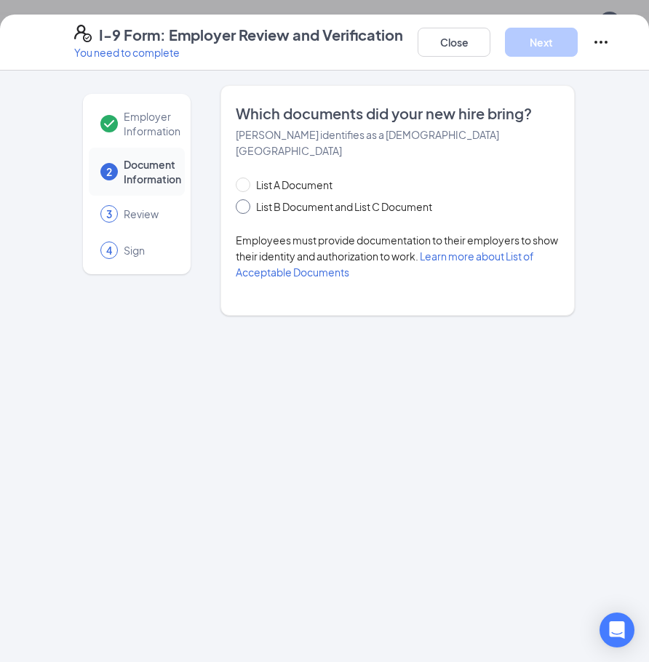
click at [304, 199] on span "List B Document and List C Document" at bounding box center [344, 207] width 188 height 16
click at [246, 199] on input "List B Document and List C Document" at bounding box center [241, 204] width 10 height 10
radio input "true"
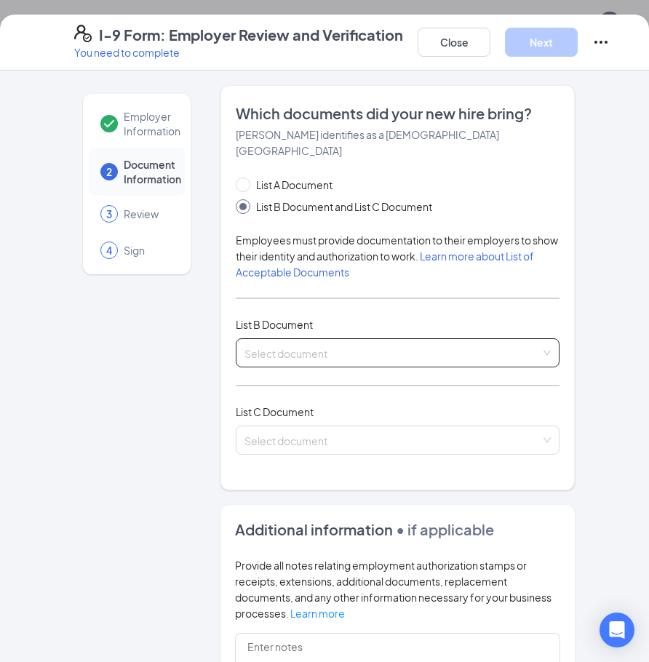
drag, startPoint x: 301, startPoint y: 324, endPoint x: 308, endPoint y: 340, distance: 17.6
click at [301, 339] on input "search" at bounding box center [392, 350] width 296 height 22
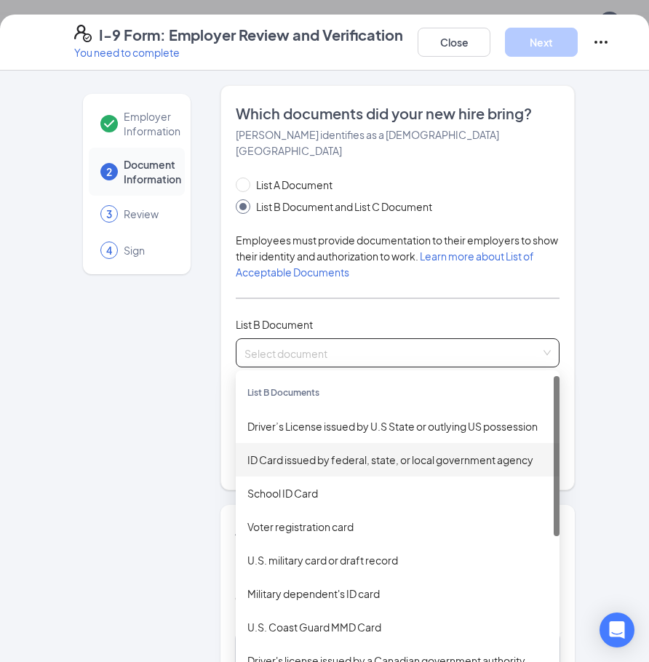
click at [325, 452] on div "ID Card issued by federal, state, or local government agency" at bounding box center [397, 460] width 300 height 16
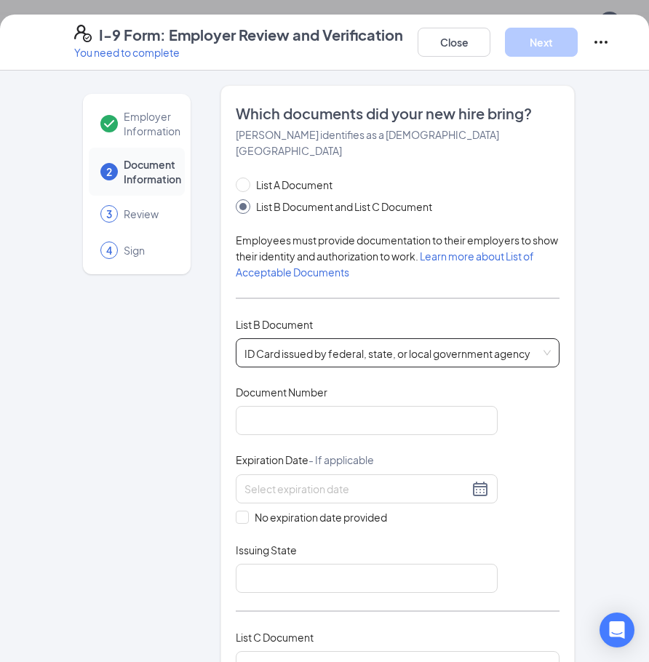
click at [319, 339] on span "ID Card issued by federal, state, or local government agency" at bounding box center [397, 353] width 306 height 28
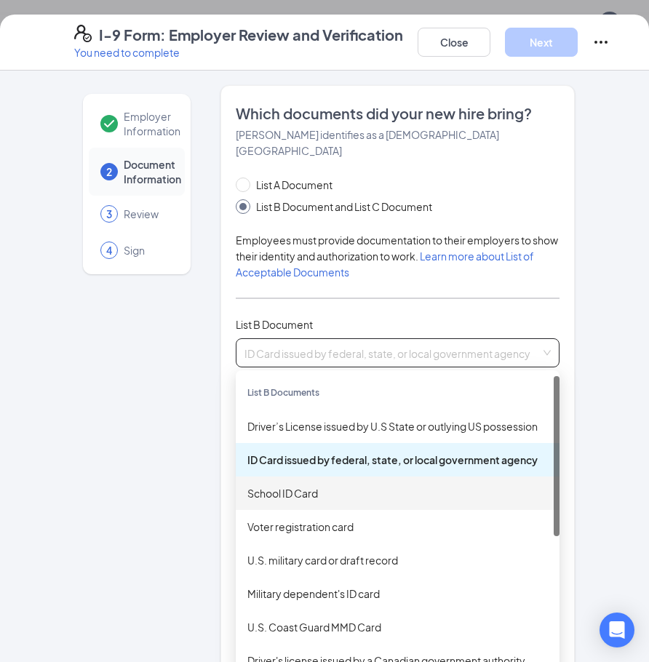
click at [313, 485] on div "School ID Card" at bounding box center [398, 492] width 324 height 33
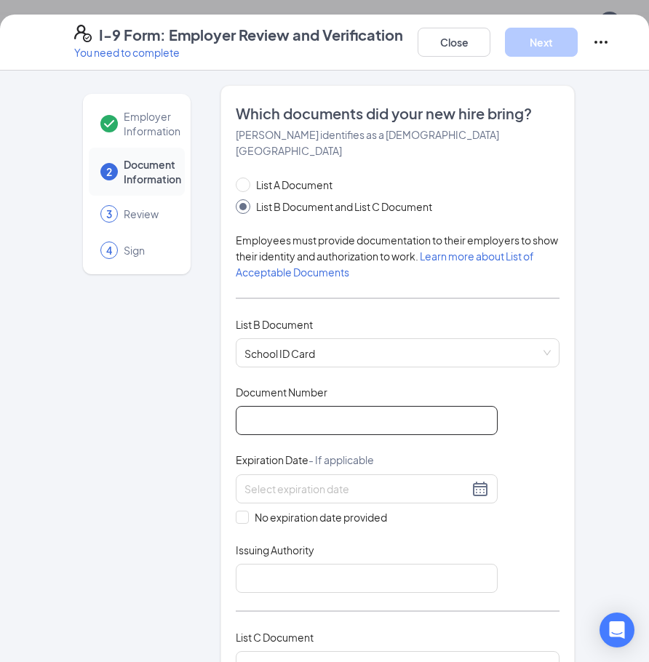
click at [286, 406] on input "Document Number" at bounding box center [367, 420] width 262 height 29
type input "334"
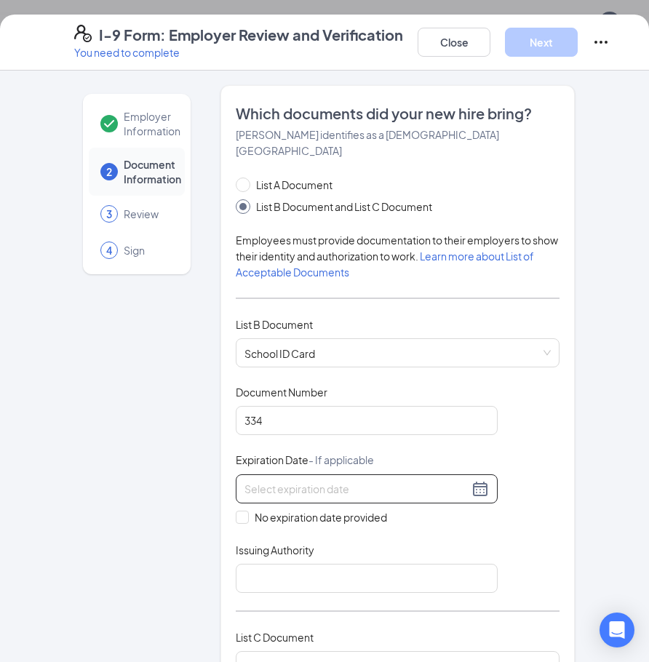
click at [481, 480] on div at bounding box center [366, 488] width 244 height 17
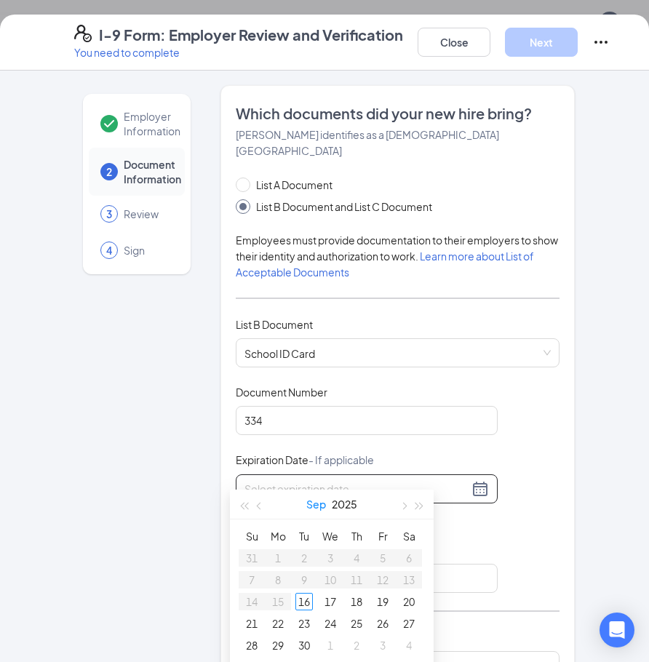
click at [321, 504] on button "Sep" at bounding box center [316, 503] width 20 height 29
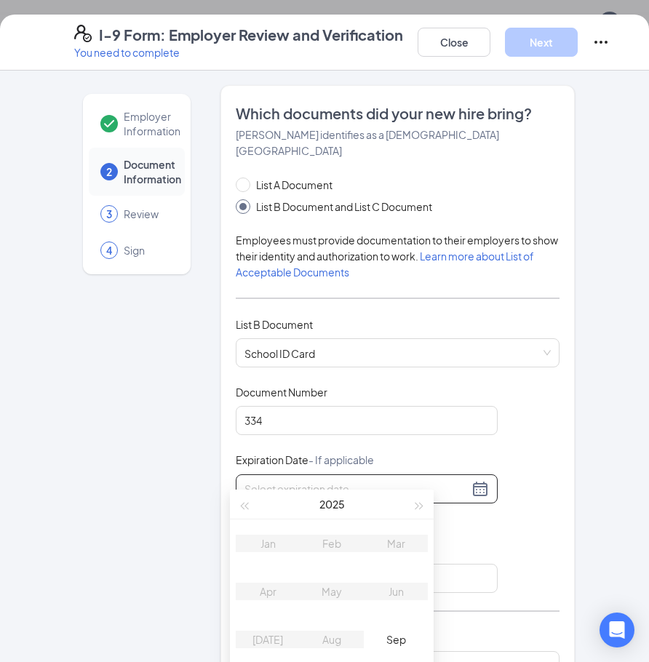
scroll to position [800, 0]
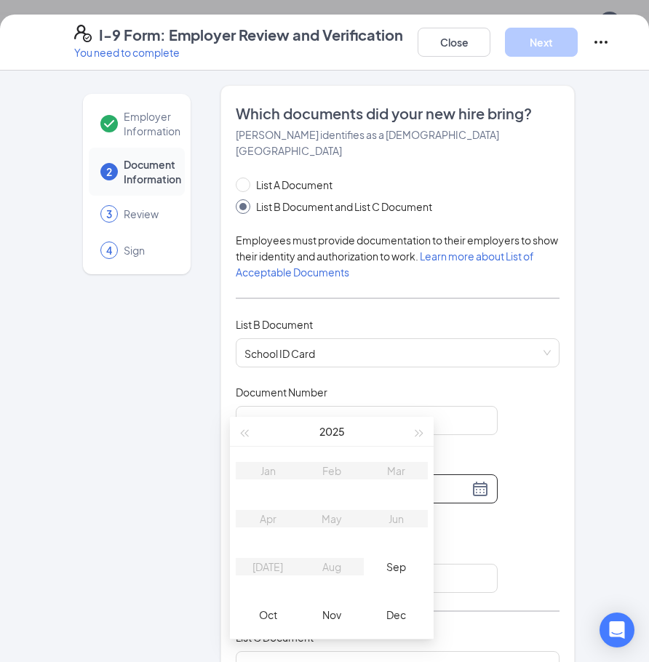
type input "09/16/2025"
click at [416, 435] on span "button" at bounding box center [419, 433] width 7 height 7
click at [393, 525] on div "Jun" at bounding box center [396, 518] width 44 height 17
type input "06/19/2026"
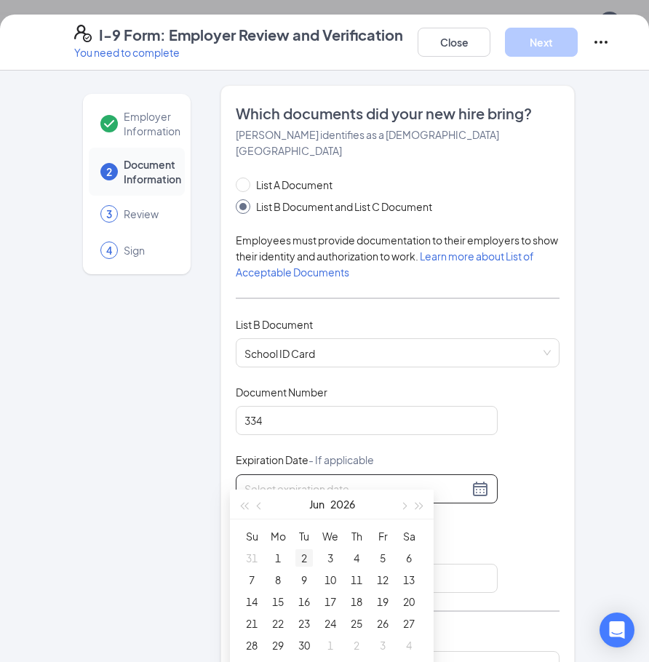
type input "06/02/2026"
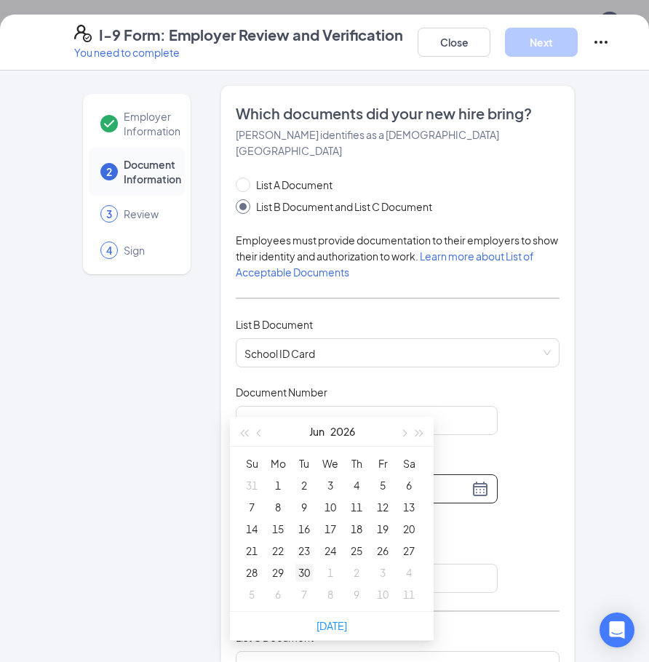
type input "06/30/2026"
click at [303, 572] on div "30" at bounding box center [303, 572] width 17 height 17
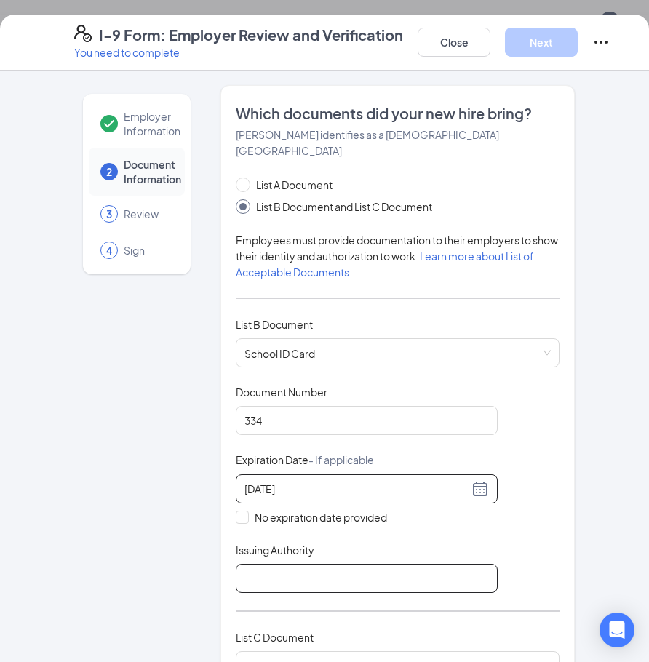
click at [351, 564] on input "Issuing Authority" at bounding box center [367, 578] width 262 height 29
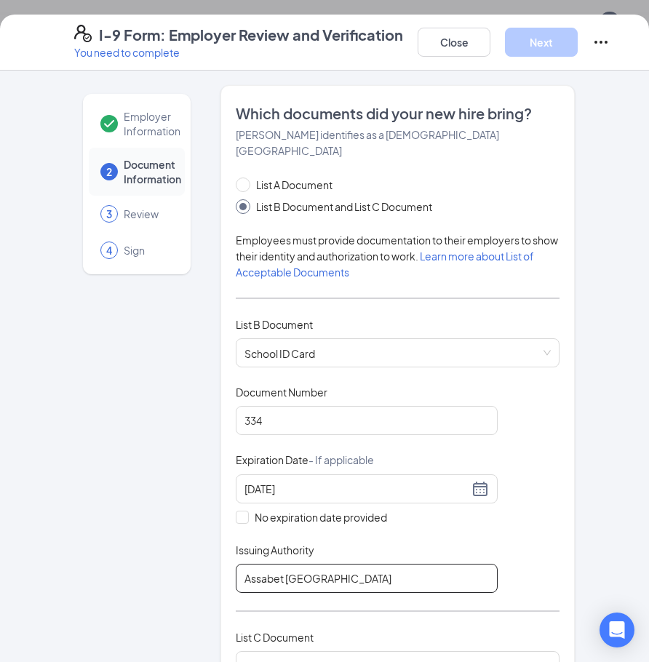
drag, startPoint x: 260, startPoint y: 558, endPoint x: 289, endPoint y: 564, distance: 29.7
type input "Assabet Valley Regional Technical High School"
click at [548, 547] on div "Document Title School ID Card Document Number 334 Expiration Date - If applicab…" at bounding box center [398, 489] width 324 height 208
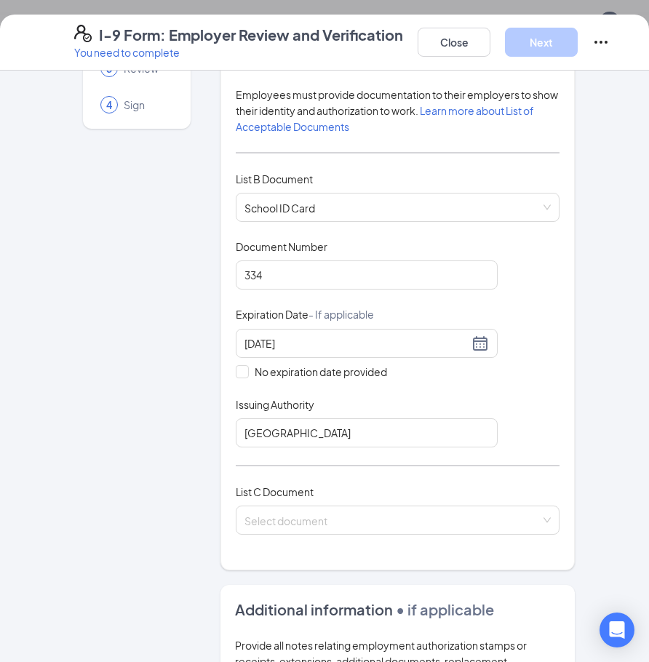
scroll to position [218, 0]
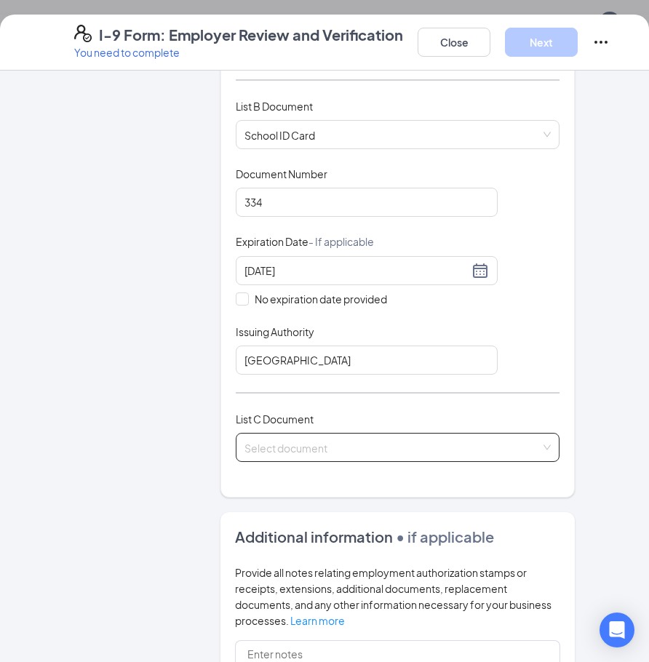
click at [437, 433] on input "search" at bounding box center [392, 444] width 296 height 22
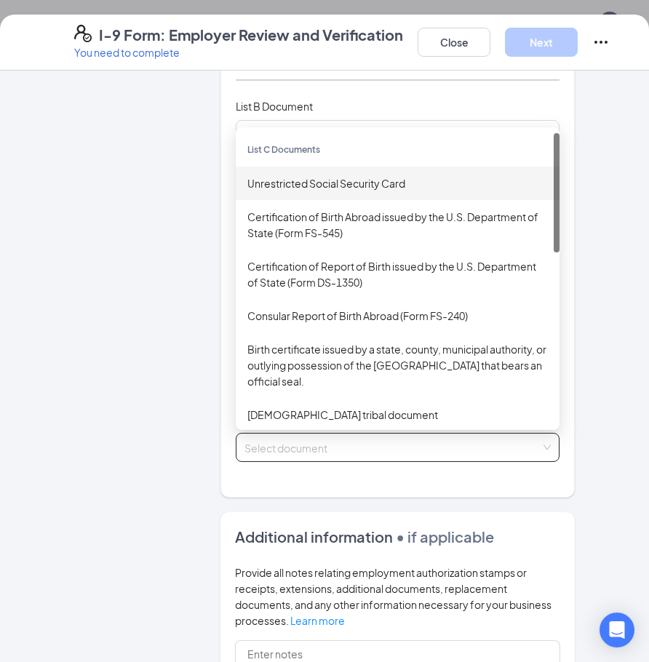
click at [306, 175] on div "Unrestricted Social Security Card" at bounding box center [397, 183] width 300 height 16
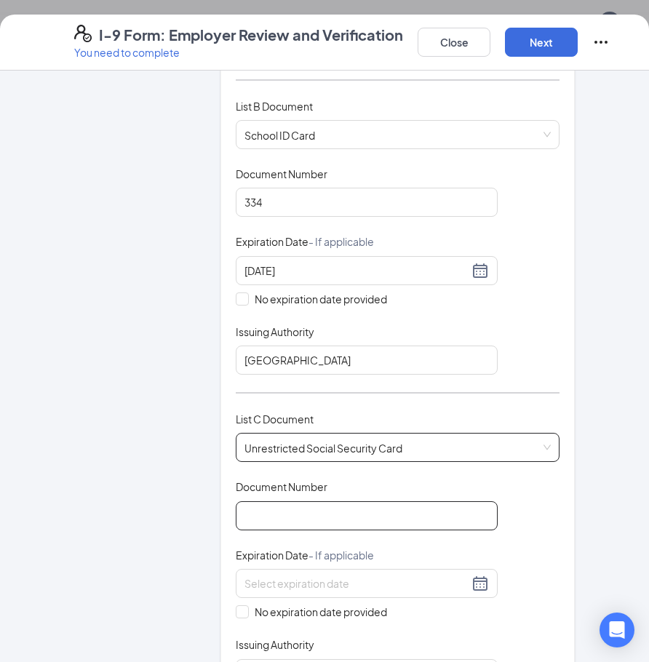
click at [375, 501] on input "Document Number" at bounding box center [367, 515] width 262 height 29
type input "029900326"
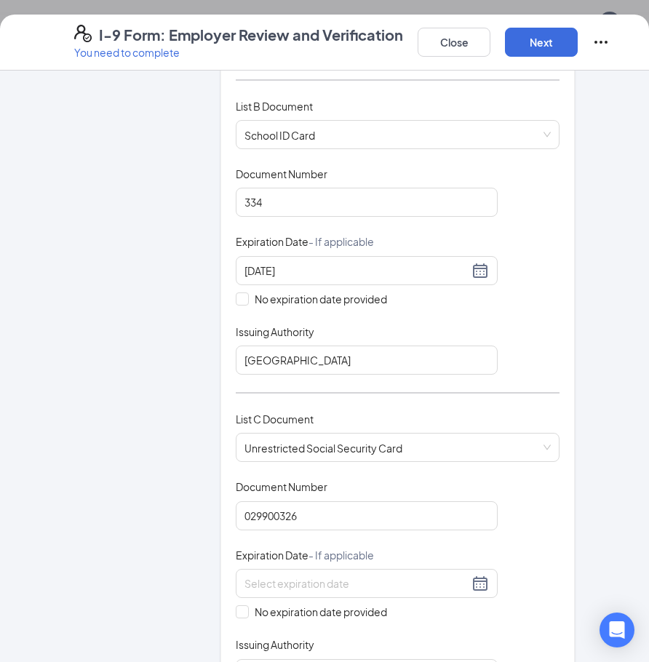
click at [515, 492] on div "Document Title Unrestricted Social Security Card Document Number 029900326 Expi…" at bounding box center [398, 583] width 324 height 208
click at [288, 604] on span "No expiration date provided" at bounding box center [321, 612] width 144 height 16
click at [246, 605] on input "No expiration date provided" at bounding box center [241, 610] width 10 height 10
checkbox input "true"
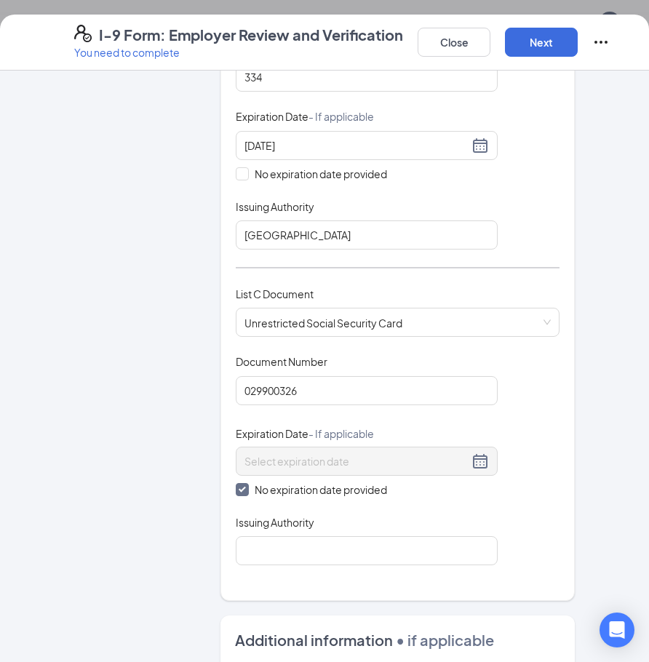
scroll to position [364, 0]
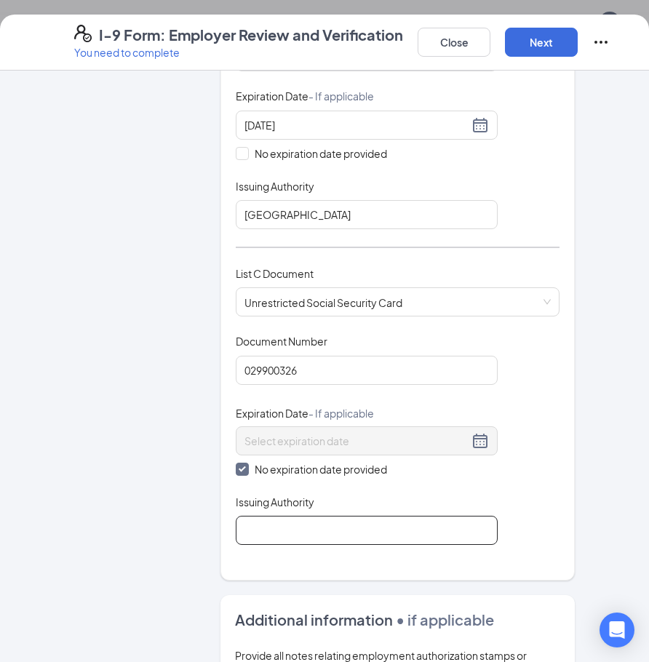
click at [296, 524] on input "Issuing Authority" at bounding box center [367, 530] width 262 height 29
type input "Social Security Administration"
click at [549, 386] on div "Document Title Unrestricted Social Security Card Document Number 029900326 Expi…" at bounding box center [398, 439] width 324 height 211
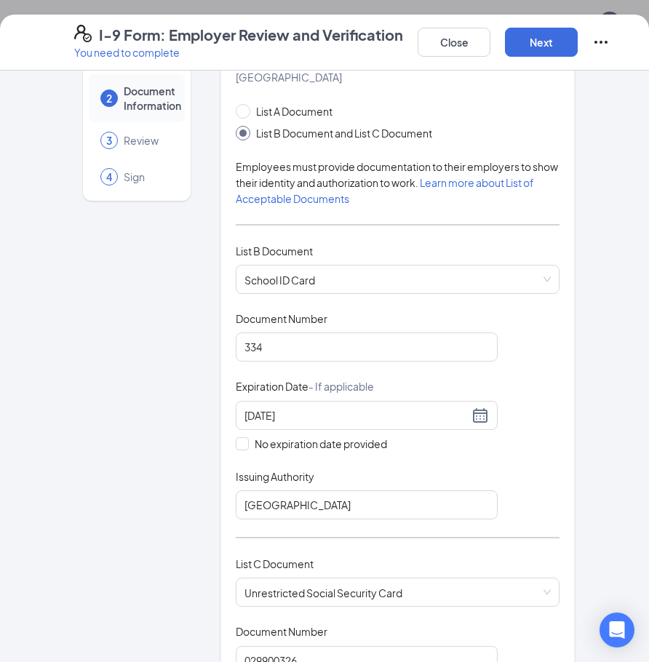
scroll to position [73, 0]
click at [548, 43] on button "Next" at bounding box center [541, 42] width 73 height 29
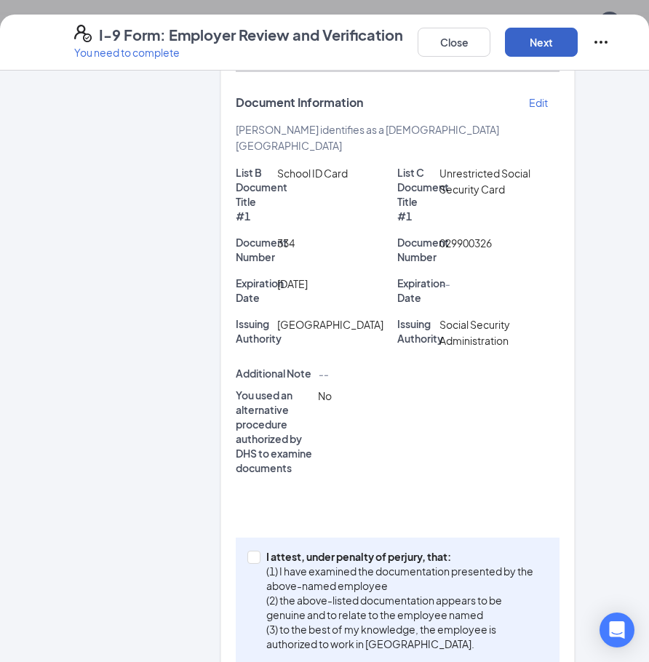
scroll to position [294, 0]
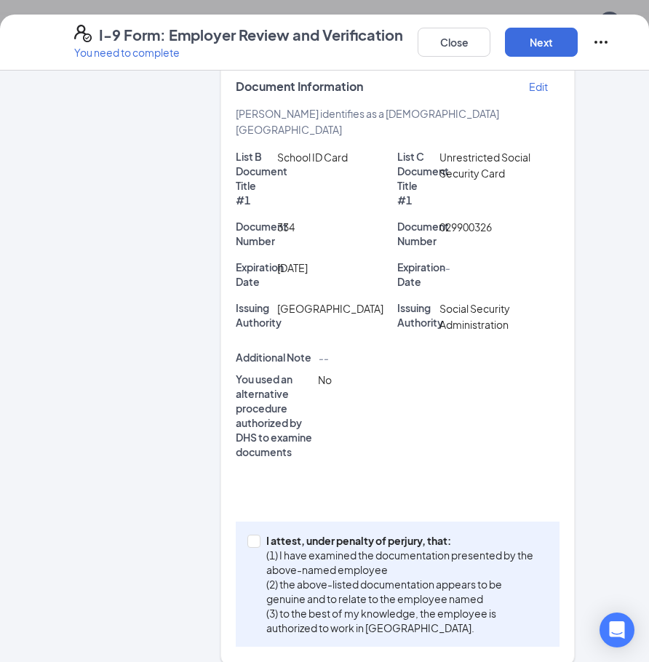
click at [292, 533] on p "I attest, under penalty of perjury, that:" at bounding box center [404, 540] width 276 height 15
click at [257, 535] on input "I attest, under penalty of perjury, that: (1) I have examined the documentation…" at bounding box center [252, 540] width 10 height 10
checkbox input "true"
click at [538, 43] on button "Next" at bounding box center [541, 42] width 73 height 29
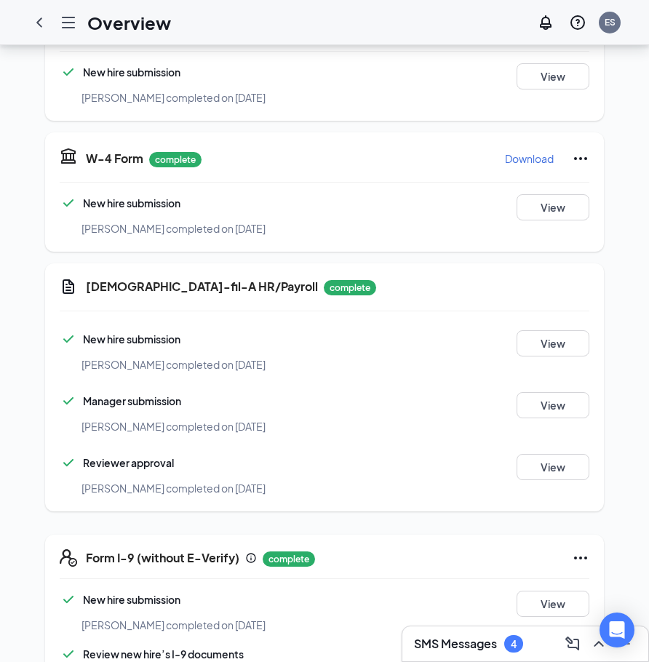
scroll to position [0, 0]
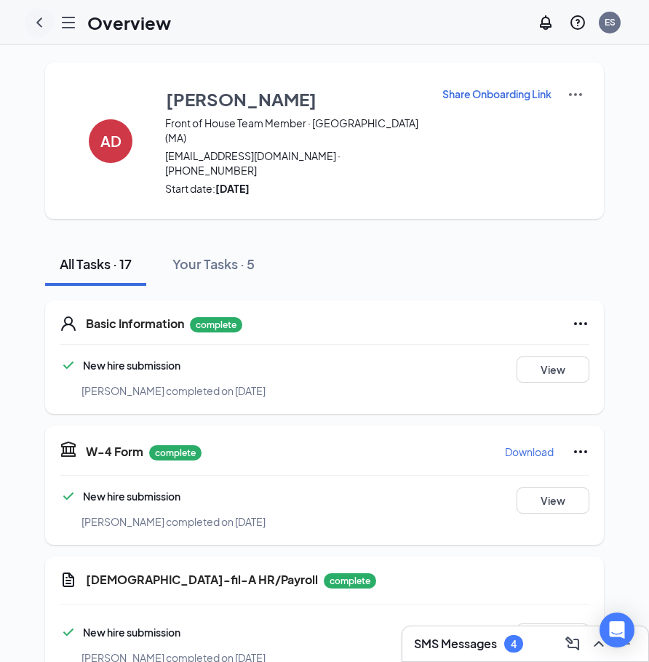
click at [38, 20] on icon "ChevronLeft" at bounding box center [39, 22] width 17 height 17
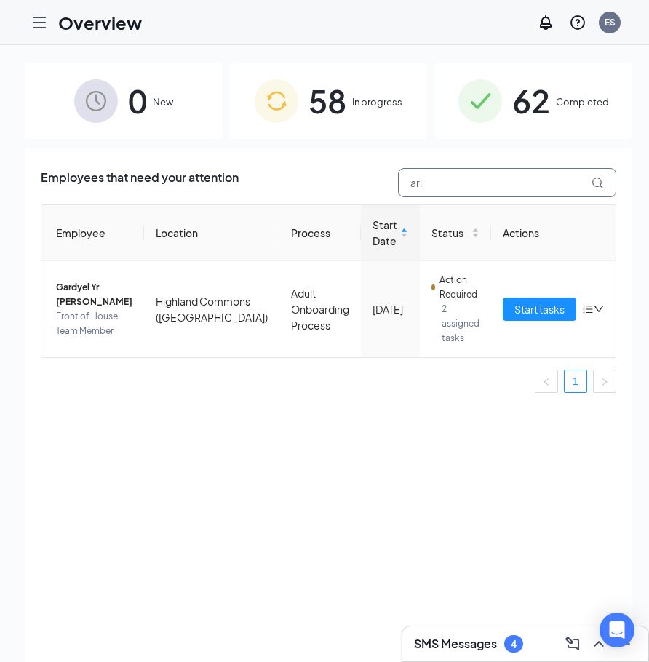
click at [466, 183] on input "ari" at bounding box center [507, 182] width 218 height 29
type input "chris"
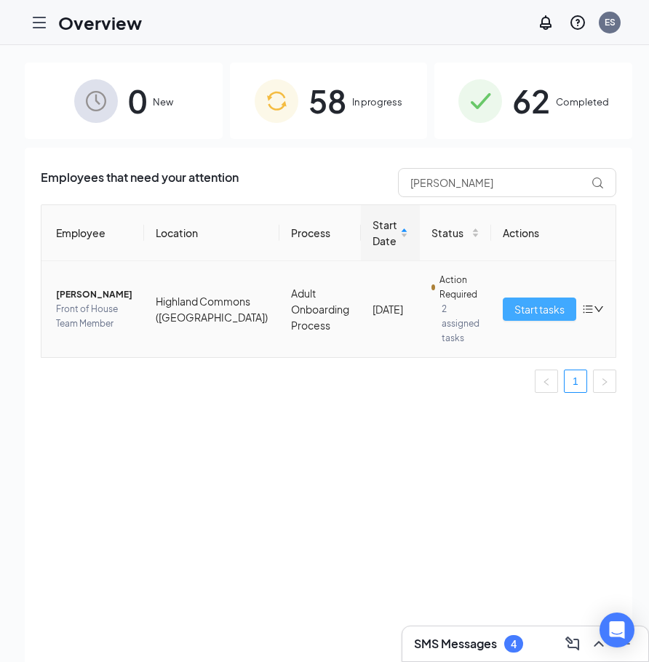
click at [503, 300] on button "Start tasks" at bounding box center [539, 308] width 73 height 23
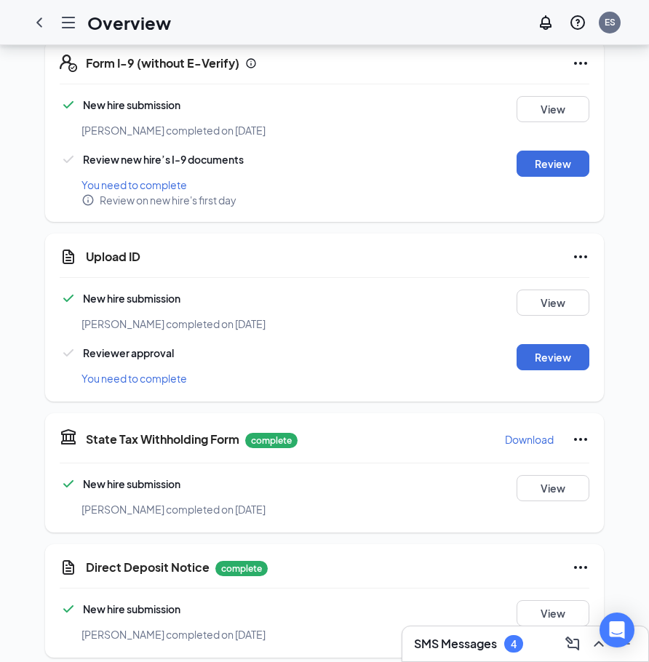
scroll to position [800, 0]
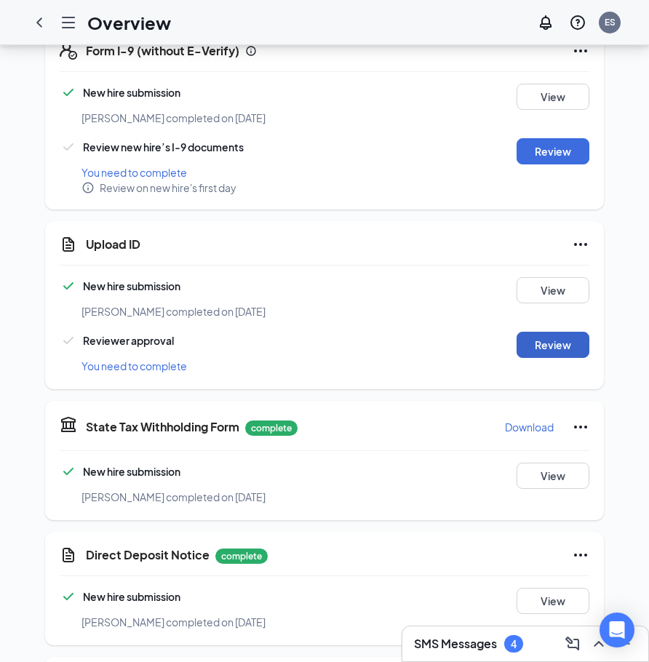
click at [553, 332] on button "Review" at bounding box center [552, 345] width 73 height 26
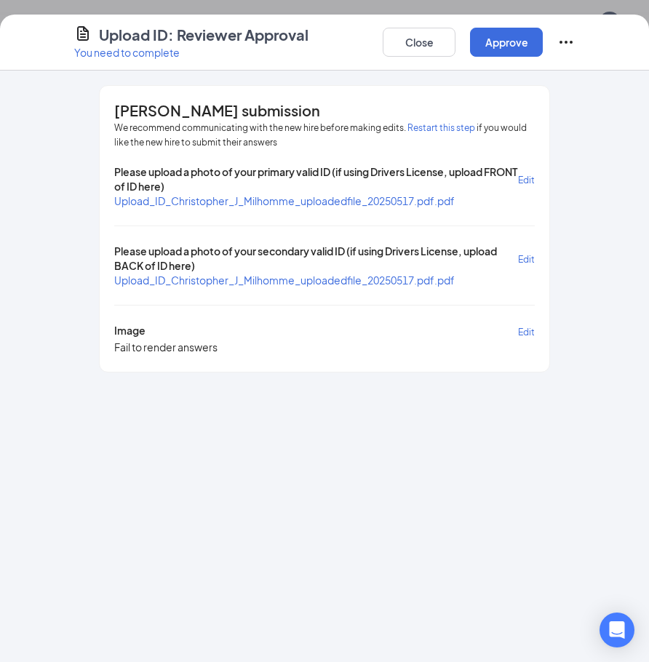
click at [363, 199] on span "Upload_ID_Christopher_J_Milhomme_uploadedfile_20250517.pdf.pdf" at bounding box center [284, 200] width 340 height 13
click at [412, 289] on div "Please upload a photo of your primary valid ID (if using Drivers License, uploa…" at bounding box center [324, 259] width 420 height 190
click at [410, 281] on span "Upload_ID_Christopher_J_Milhomme_uploadedfile_20250517.pdf.pdf" at bounding box center [284, 279] width 340 height 13
click at [427, 43] on button "Close" at bounding box center [419, 42] width 73 height 29
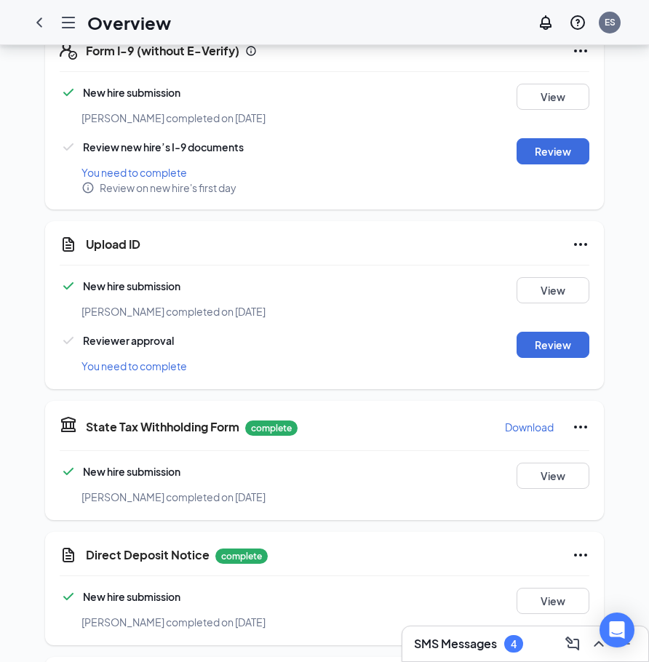
click at [574, 236] on icon "Ellipses" at bounding box center [580, 244] width 17 height 17
click at [489, 265] on span "Mark as complete" at bounding box center [526, 259] width 85 height 15
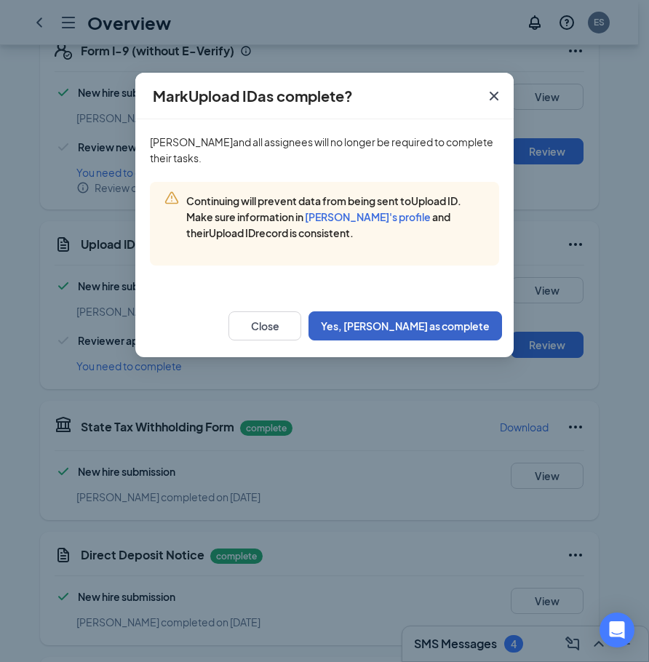
click at [430, 313] on button "Yes, mark as complete" at bounding box center [404, 325] width 193 height 29
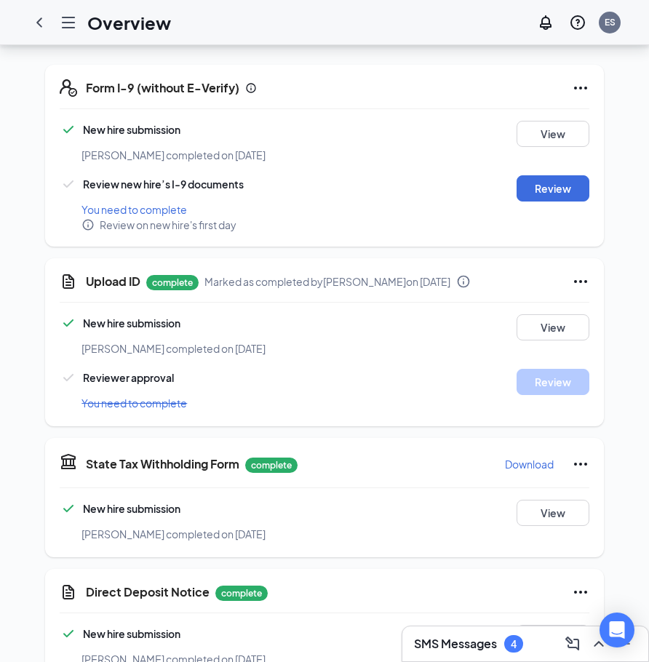
scroll to position [727, 0]
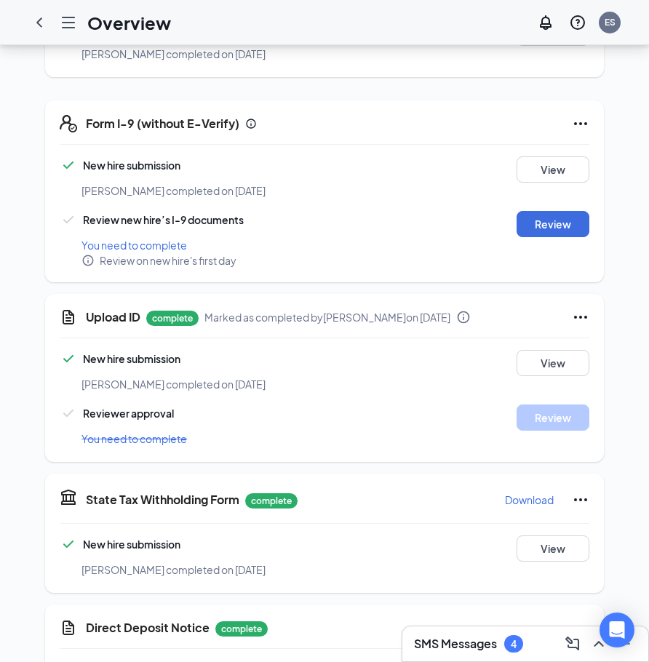
click at [570, 196] on div "New hire submission Christopher J Milhomme completed on May 17, 2025 View Revie…" at bounding box center [324, 211] width 529 height 111
click at [566, 211] on button "Review" at bounding box center [552, 224] width 73 height 26
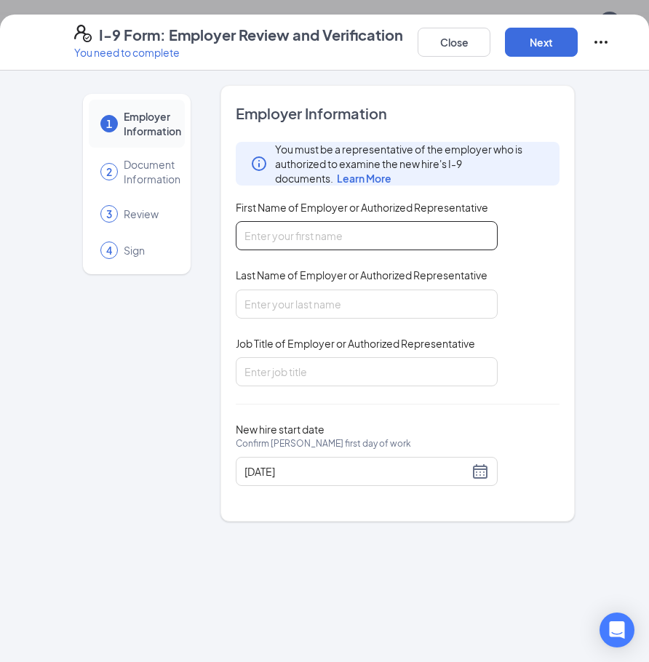
click at [289, 234] on input "First Name of Employer or Authorized Representative" at bounding box center [367, 235] width 262 height 29
type input "Eliana"
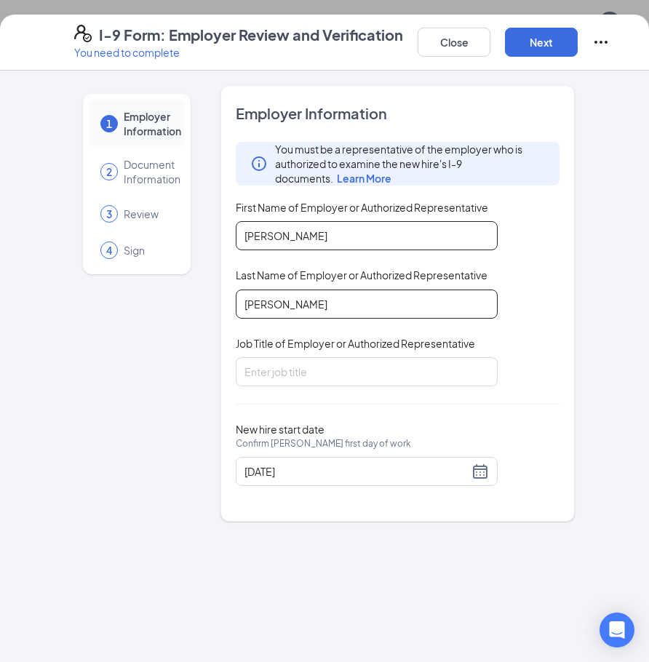
type input "Spurlock"
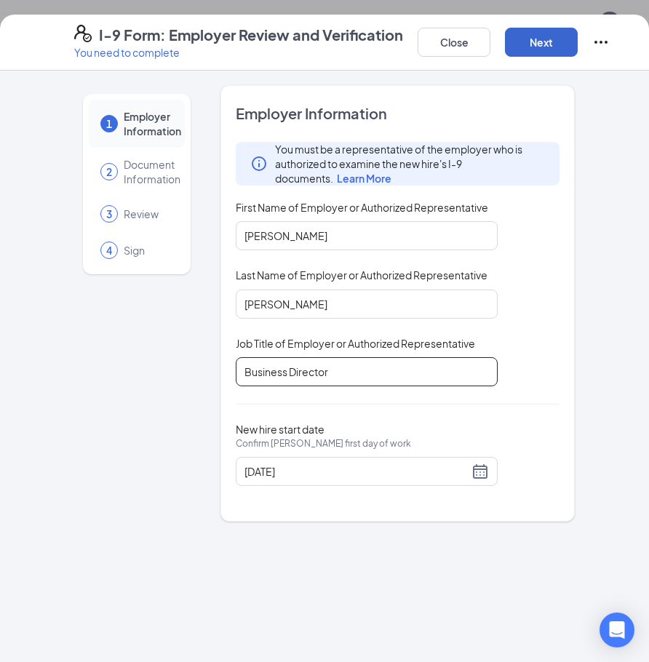
type input "Business Director"
click at [569, 44] on button "Next" at bounding box center [541, 42] width 73 height 29
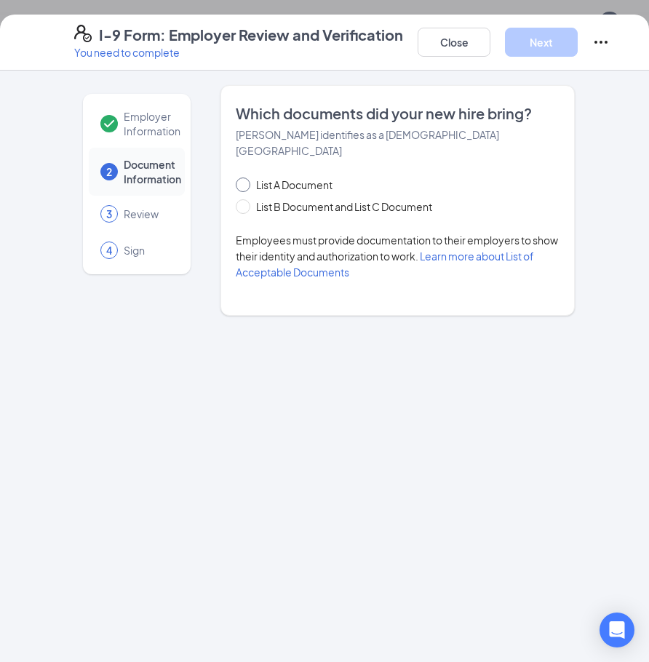
click at [296, 177] on span "List A Document" at bounding box center [294, 185] width 88 height 16
click at [246, 177] on input "List A Document" at bounding box center [241, 182] width 10 height 10
radio input "true"
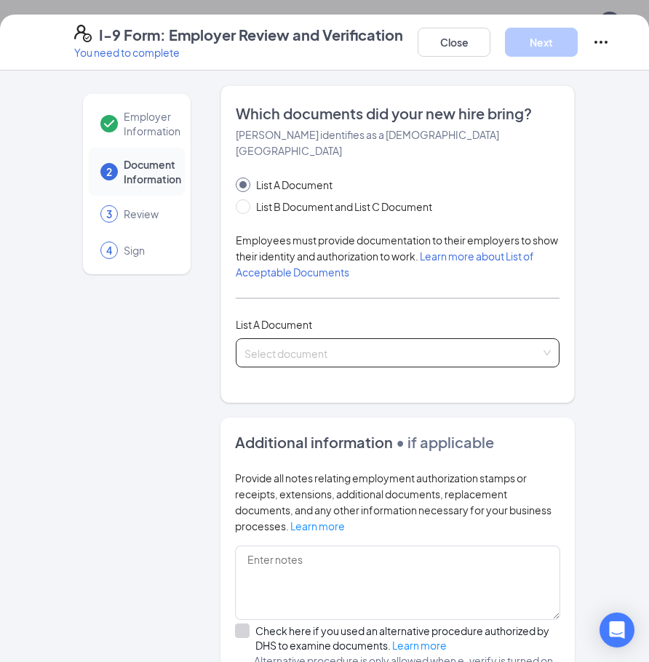
click at [329, 339] on input "search" at bounding box center [392, 350] width 296 height 22
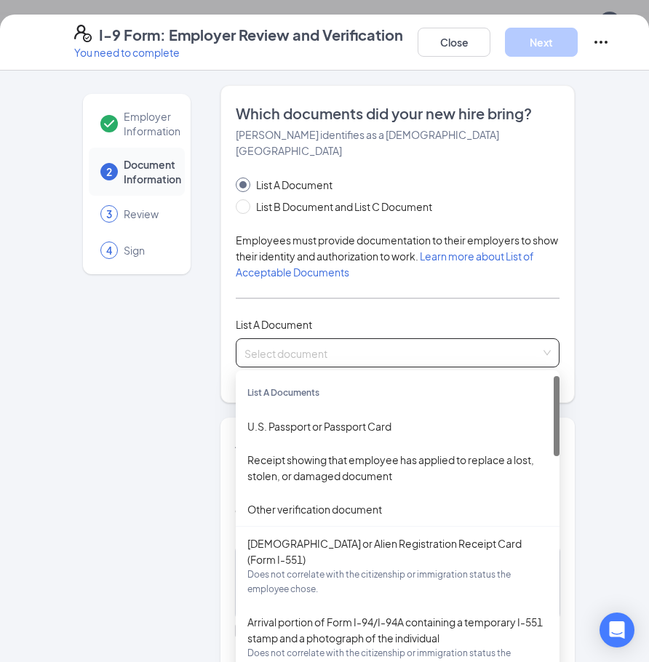
click at [324, 418] on div "U.S. Passport or Passport Card" at bounding box center [397, 426] width 300 height 16
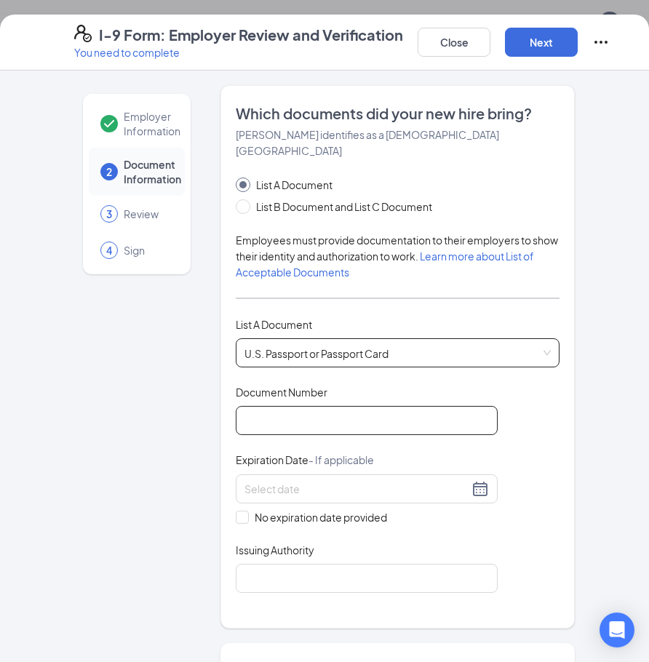
click at [300, 406] on input "Document Number" at bounding box center [367, 420] width 262 height 29
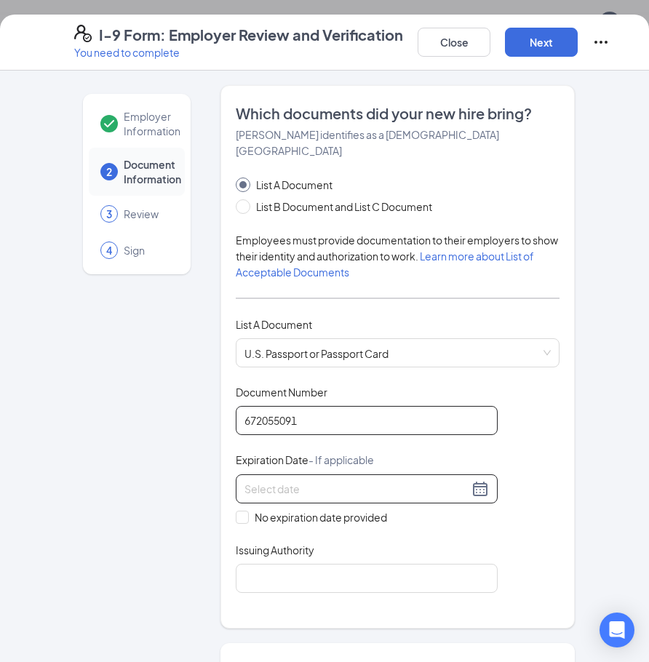
type input "672055091"
click at [474, 480] on div at bounding box center [366, 488] width 244 height 17
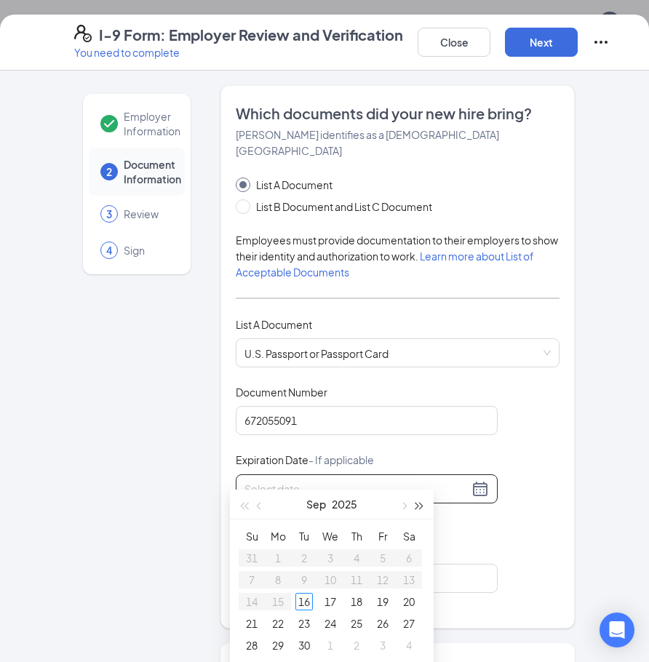
click at [417, 504] on span "button" at bounding box center [419, 506] width 7 height 7
click at [320, 505] on button "Sep" at bounding box center [317, 503] width 20 height 29
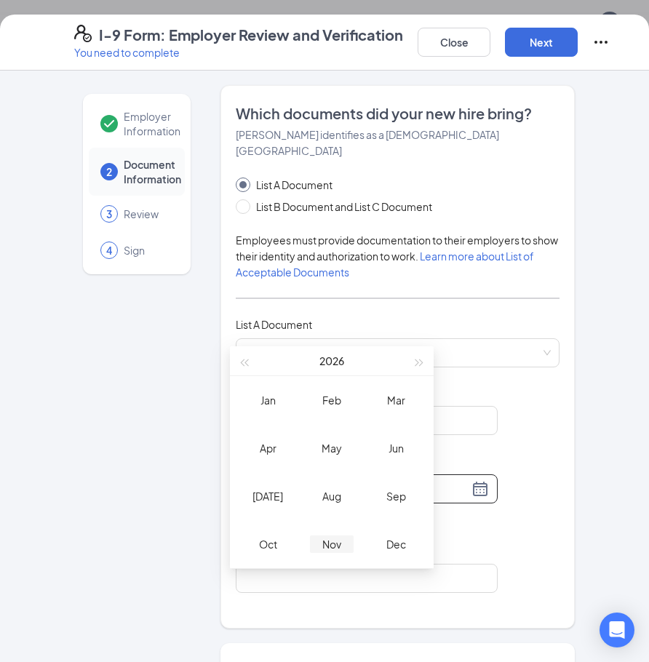
scroll to position [873, 0]
type input "12/16/2026"
click at [390, 546] on div "Dec" at bounding box center [396, 541] width 44 height 17
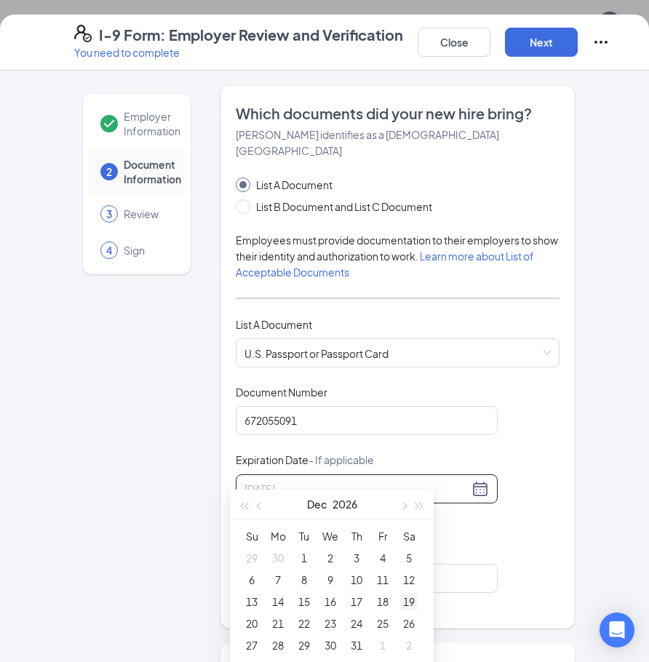
type input "12/19/2026"
click at [401, 603] on div "19" at bounding box center [408, 601] width 17 height 17
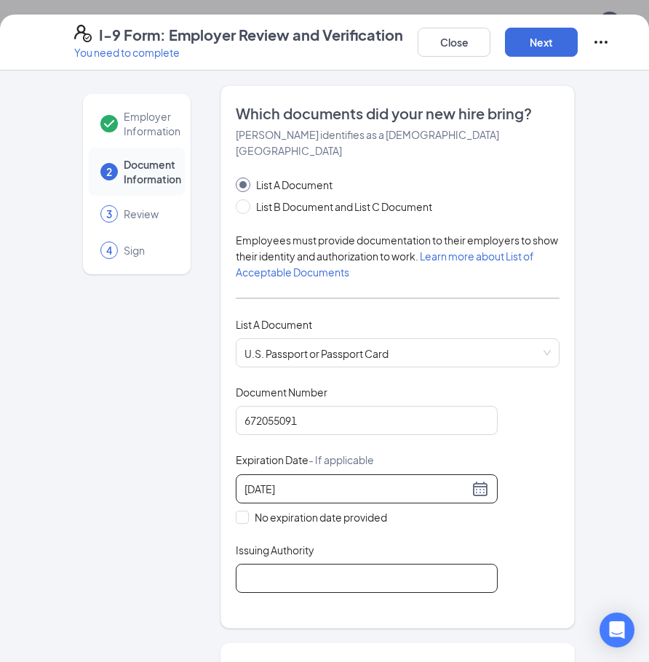
click at [352, 564] on input "Issuing Authority" at bounding box center [367, 578] width 262 height 29
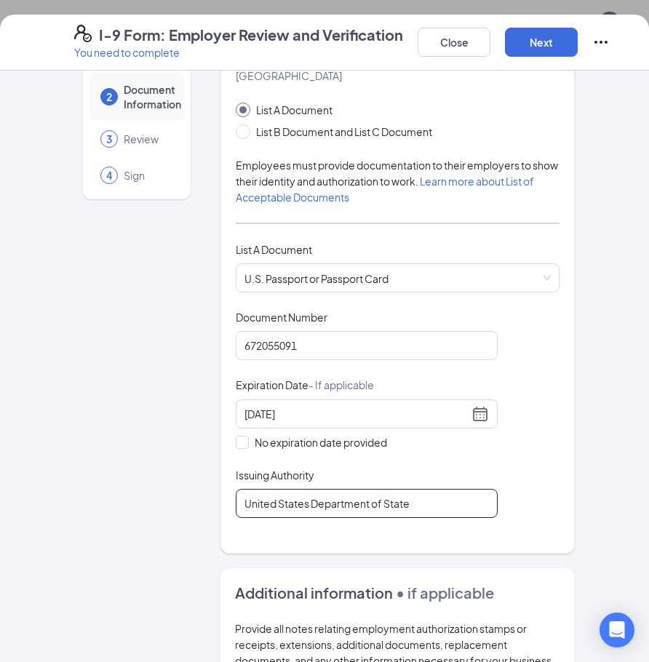
scroll to position [52, 0]
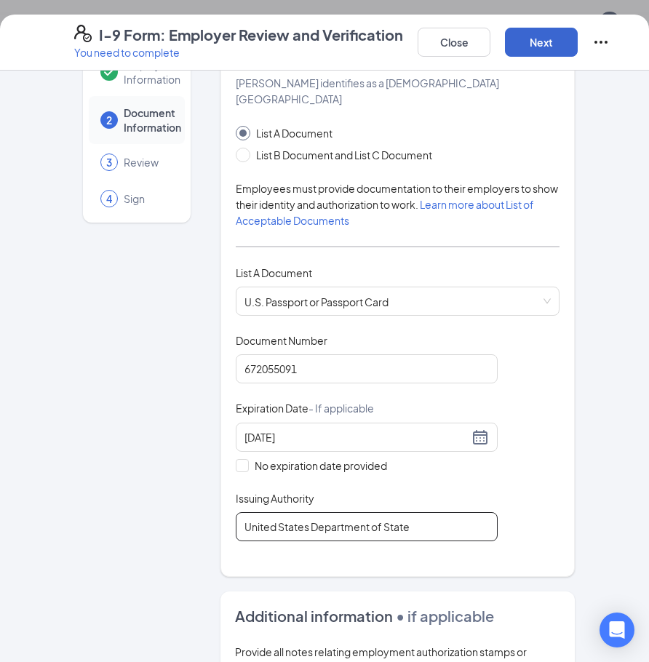
type input "United States Department of State"
click at [539, 41] on button "Next" at bounding box center [541, 42] width 73 height 29
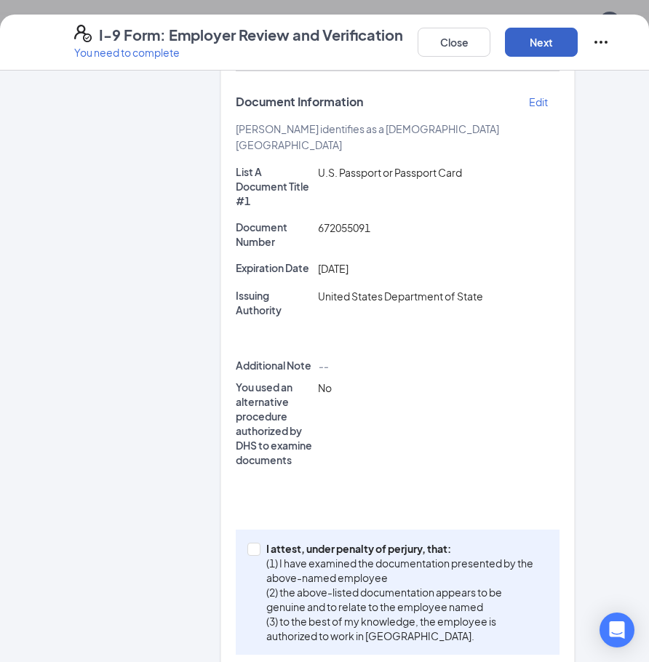
scroll to position [287, 0]
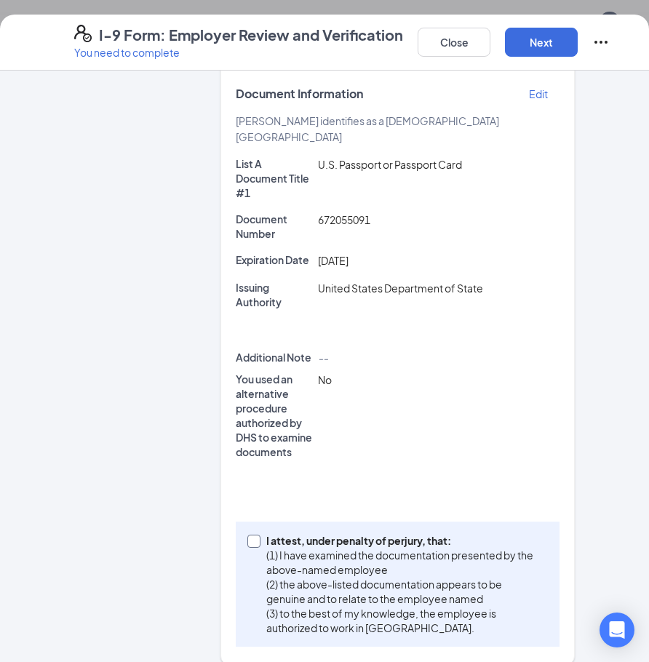
click at [274, 533] on p "I attest, under penalty of perjury, that:" at bounding box center [404, 540] width 276 height 15
click at [257, 535] on input "I attest, under penalty of perjury, that: (1) I have examined the documentation…" at bounding box center [252, 540] width 10 height 10
checkbox input "true"
click at [527, 41] on button "Next" at bounding box center [541, 42] width 73 height 29
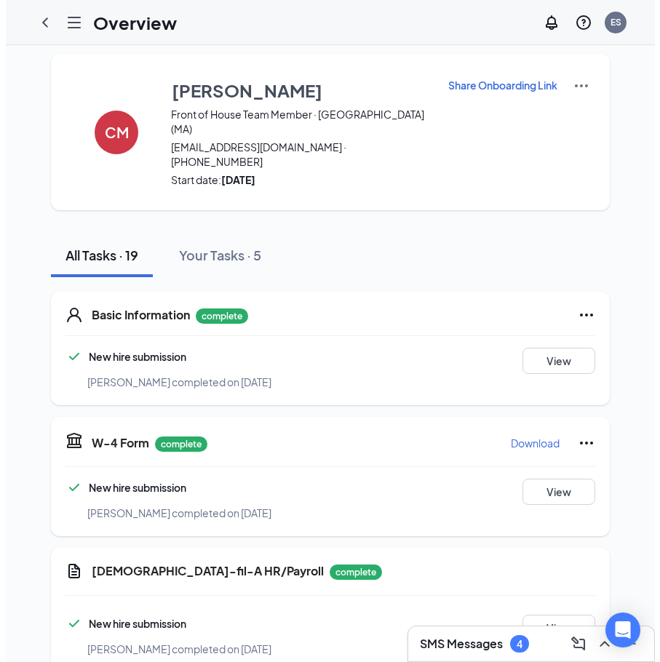
scroll to position [0, 0]
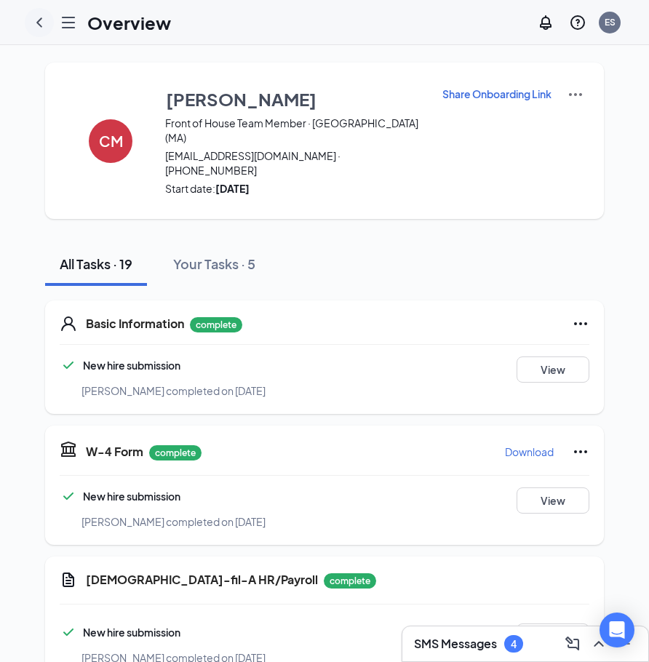
click at [41, 20] on icon "ChevronLeft" at bounding box center [39, 22] width 17 height 17
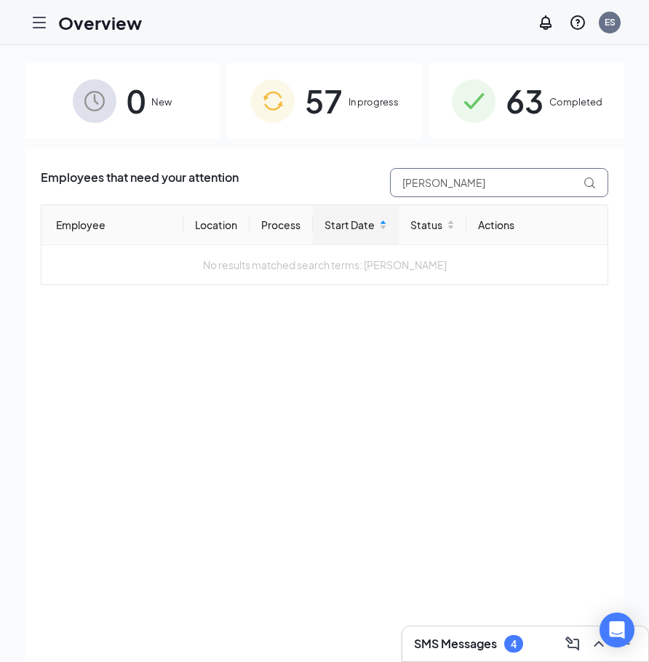
click at [438, 180] on input "chris" at bounding box center [499, 182] width 218 height 29
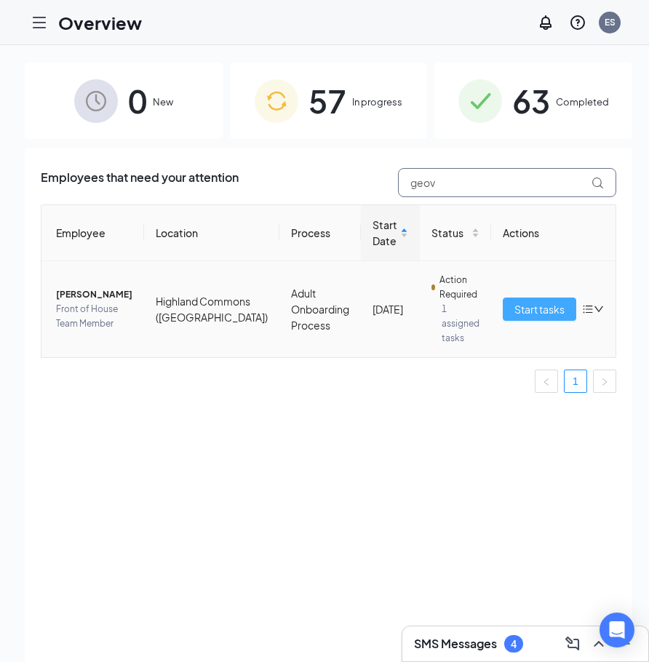
type input "geov"
click at [503, 312] on button "Start tasks" at bounding box center [539, 308] width 73 height 23
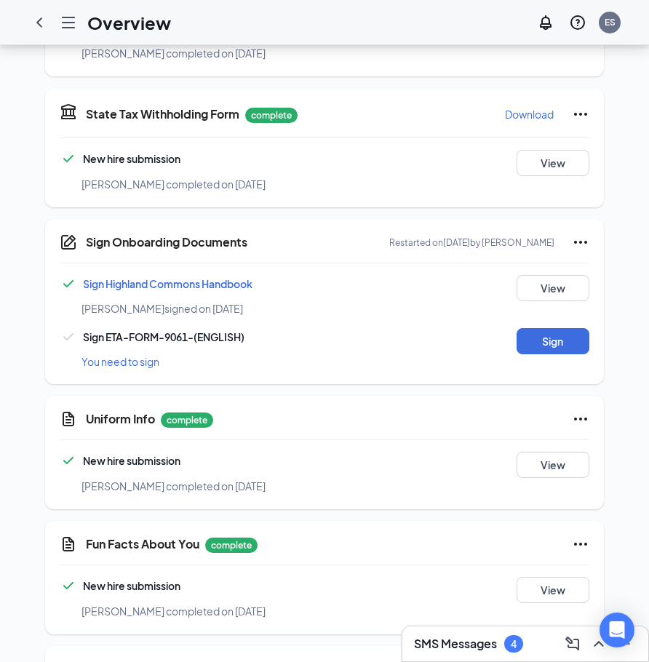
scroll to position [1268, 0]
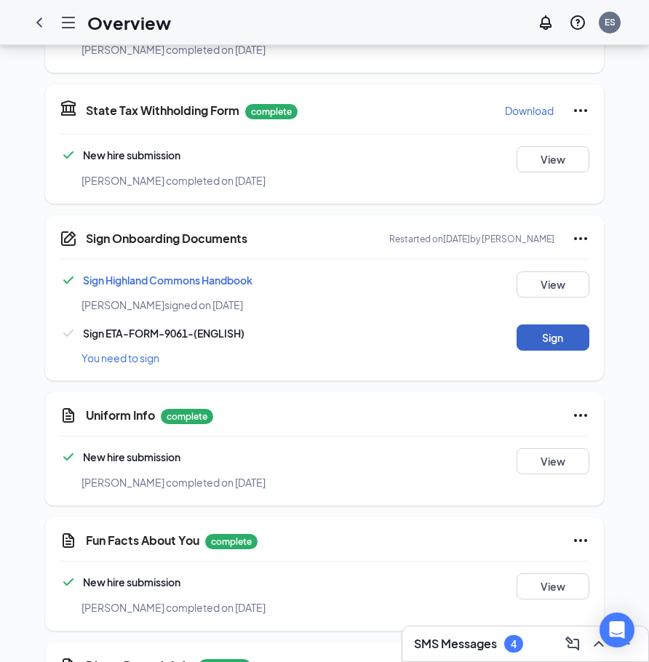
click at [549, 335] on button "Sign" at bounding box center [552, 337] width 73 height 26
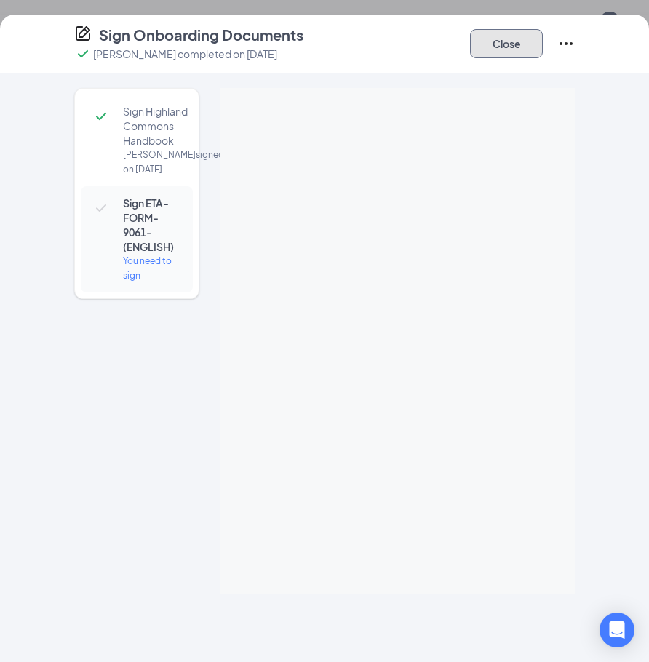
click at [509, 43] on button "Close" at bounding box center [506, 43] width 73 height 29
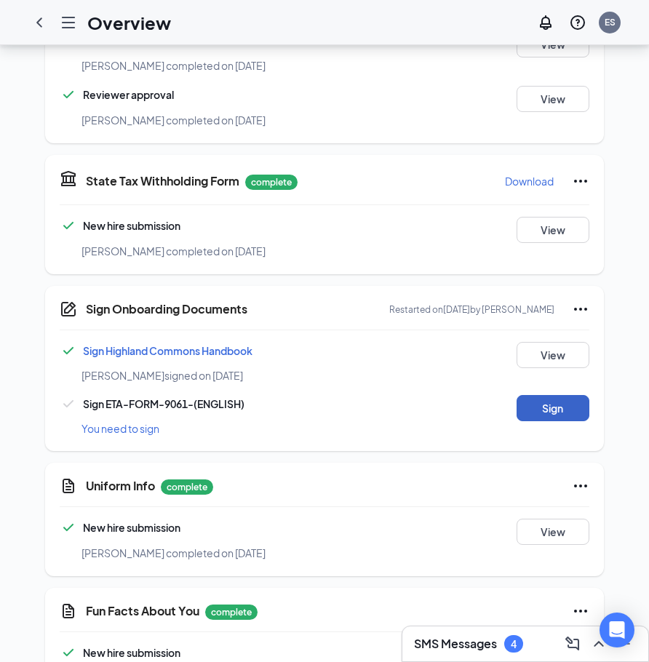
scroll to position [1196, 0]
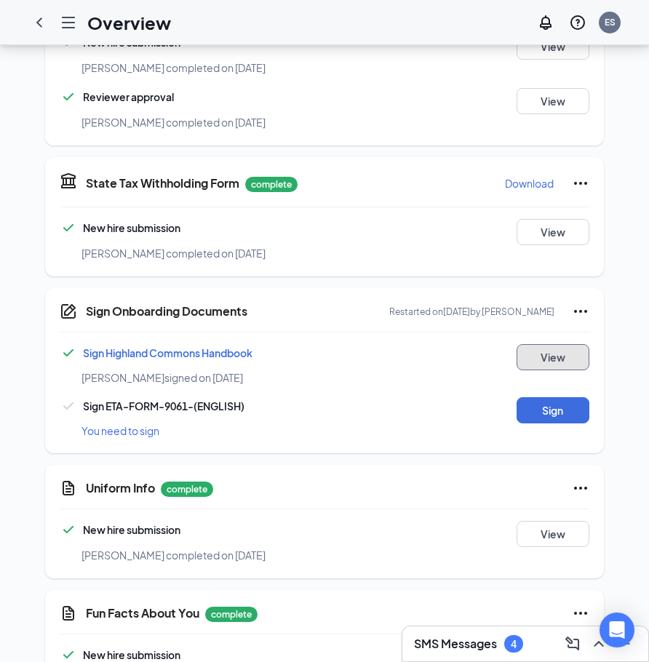
click at [542, 353] on button "View" at bounding box center [552, 357] width 73 height 26
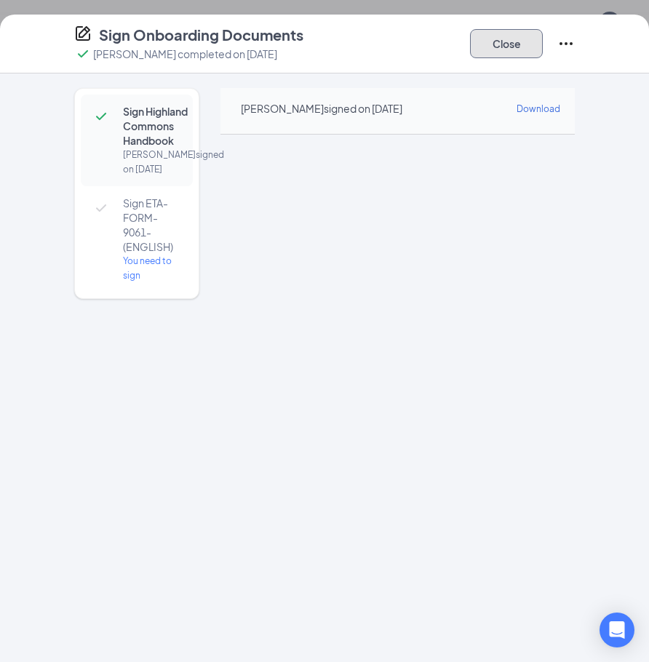
click at [510, 47] on button "Close" at bounding box center [506, 43] width 73 height 29
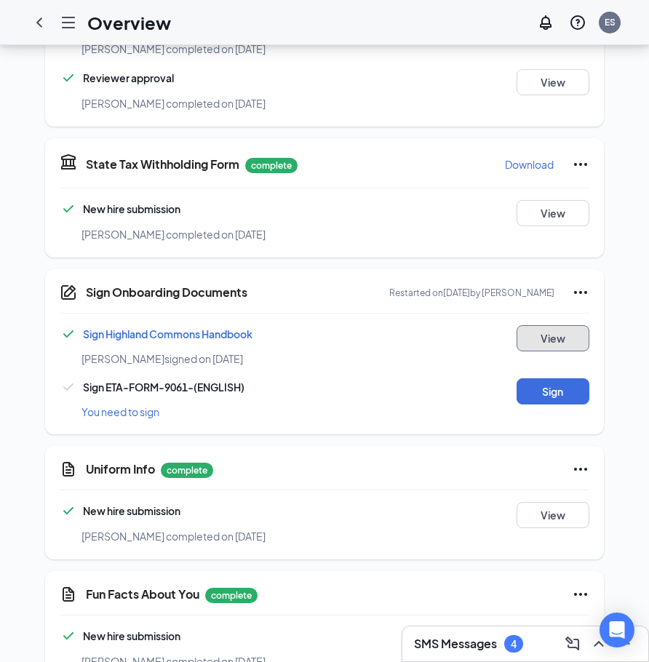
scroll to position [1268, 0]
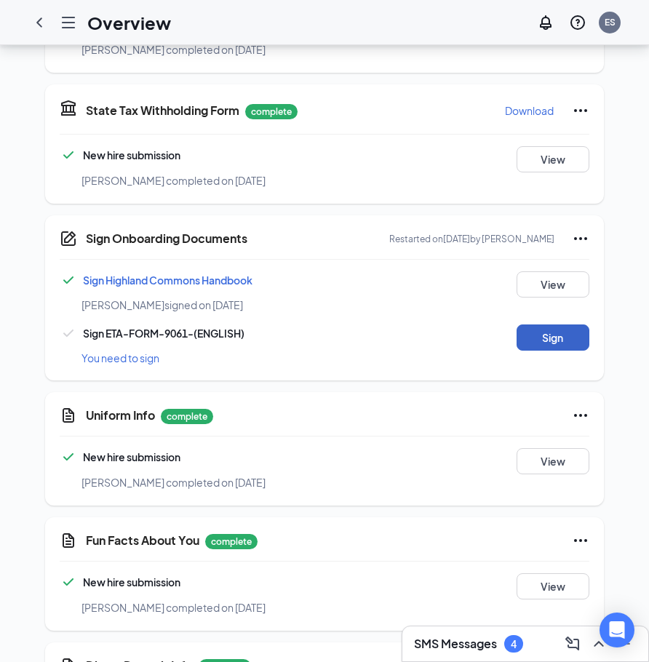
click at [529, 345] on button "Sign" at bounding box center [552, 337] width 73 height 26
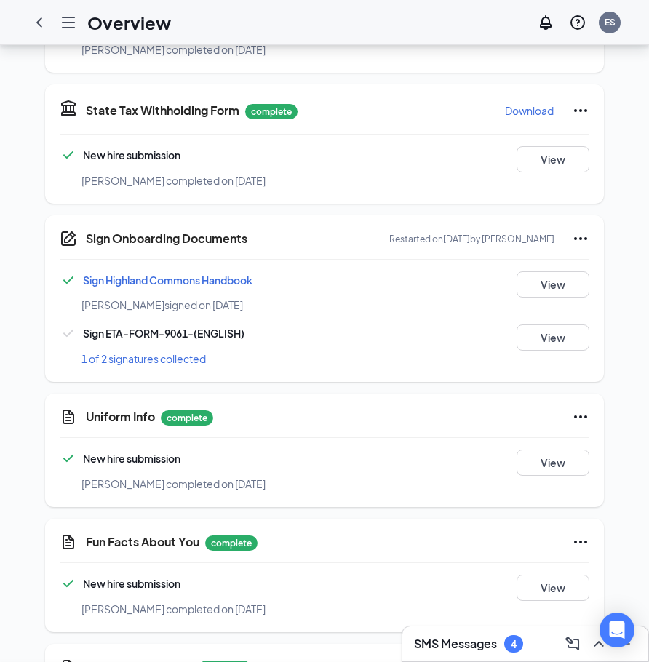
click at [524, 40] on div "Sign Onboarding Documents Geovanni B Castro completed on May 14, 2025 Close Sig…" at bounding box center [324, 331] width 649 height 662
click at [583, 229] on div "Sign Onboarding Documents Restarted on May 20, 2025 by Eliana Spurlock Sign Hig…" at bounding box center [324, 298] width 559 height 167
click at [582, 236] on icon "Ellipses" at bounding box center [580, 238] width 17 height 17
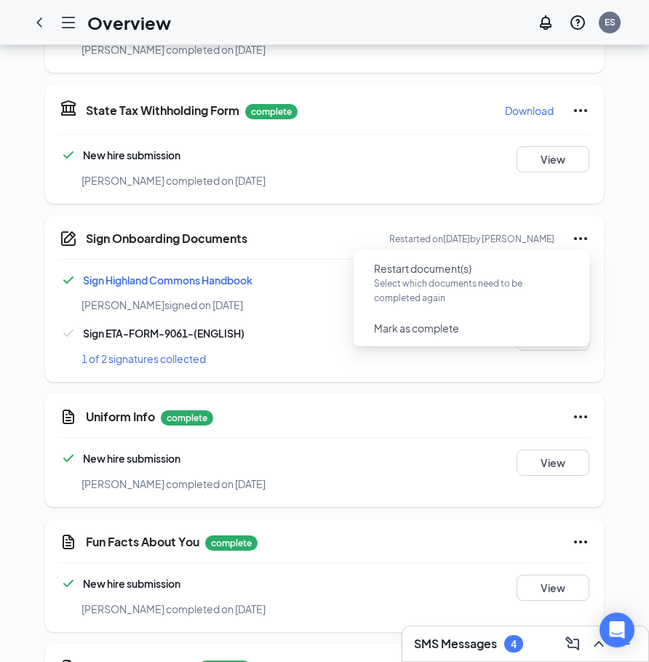
click at [319, 299] on div "Geovanni B Castro signed on May 14" at bounding box center [345, 304] width 529 height 15
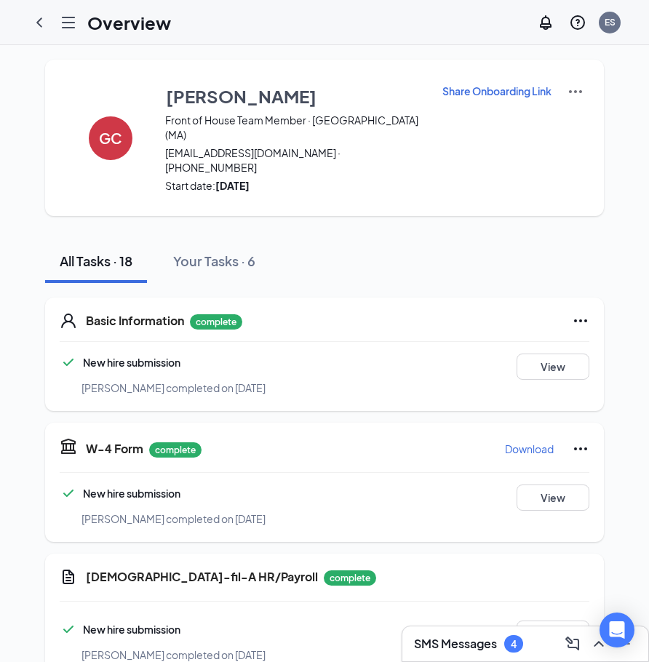
scroll to position [0, 0]
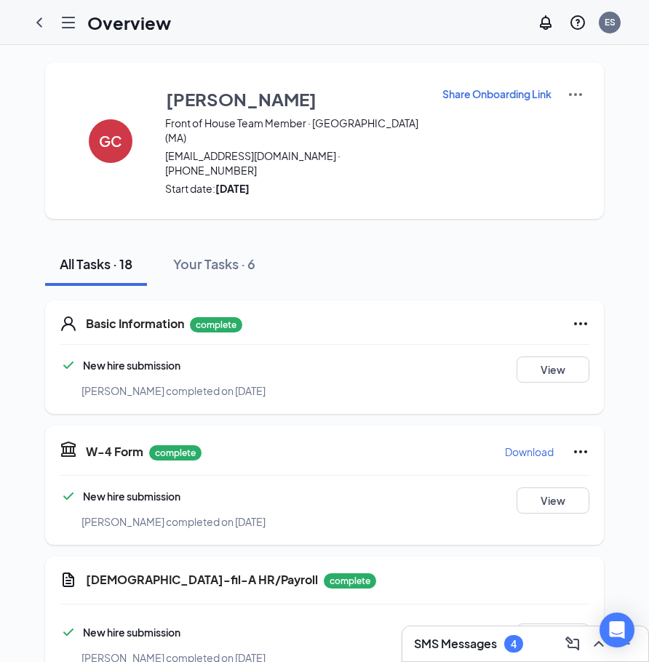
click at [567, 93] on img at bounding box center [575, 94] width 17 height 17
click at [495, 98] on p "Share Onboarding Link" at bounding box center [496, 94] width 109 height 15
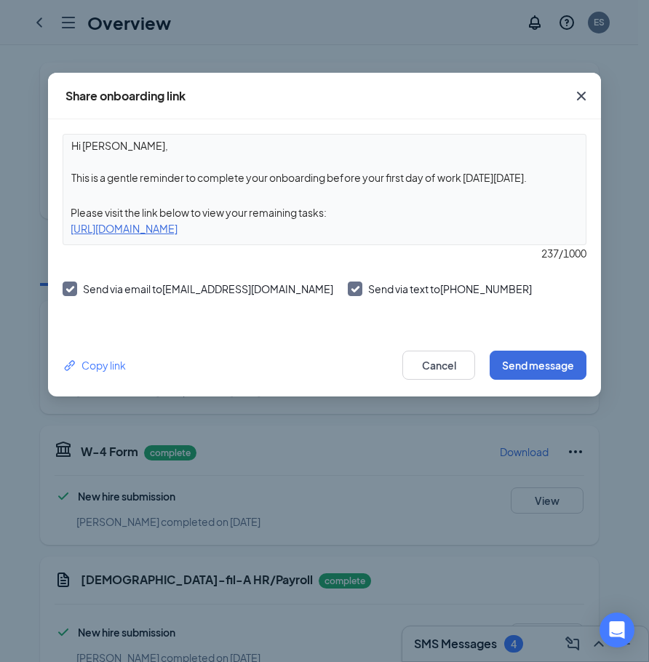
click at [407, 178] on textarea "Hi Geovanni, This is a gentle reminder to complete your onboarding before your …" at bounding box center [324, 162] width 522 height 54
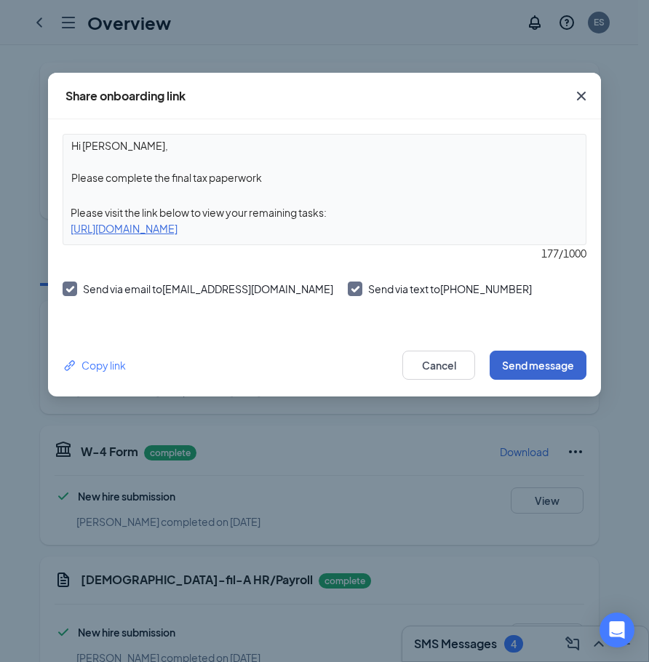
type textarea "Hi Geovanni, Please complete the final tax paperwork"
click at [516, 361] on button "Send message" at bounding box center [537, 365] width 97 height 29
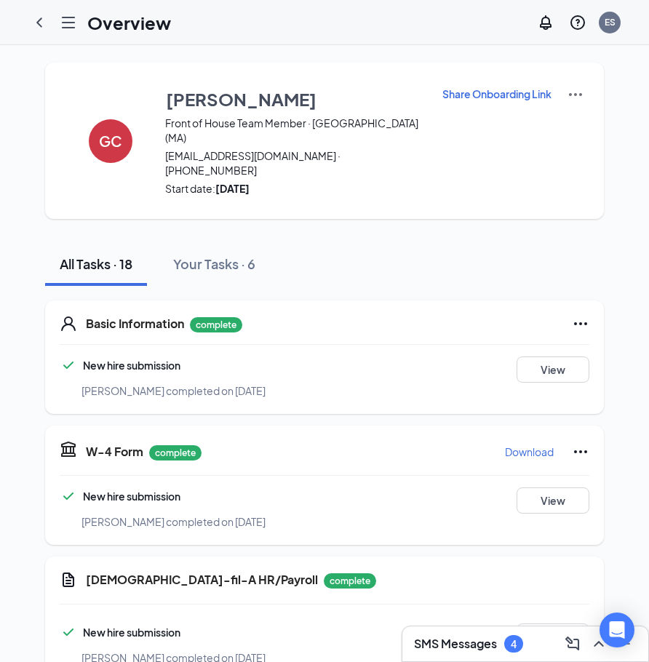
click at [41, 20] on icon "ChevronLeft" at bounding box center [39, 22] width 17 height 17
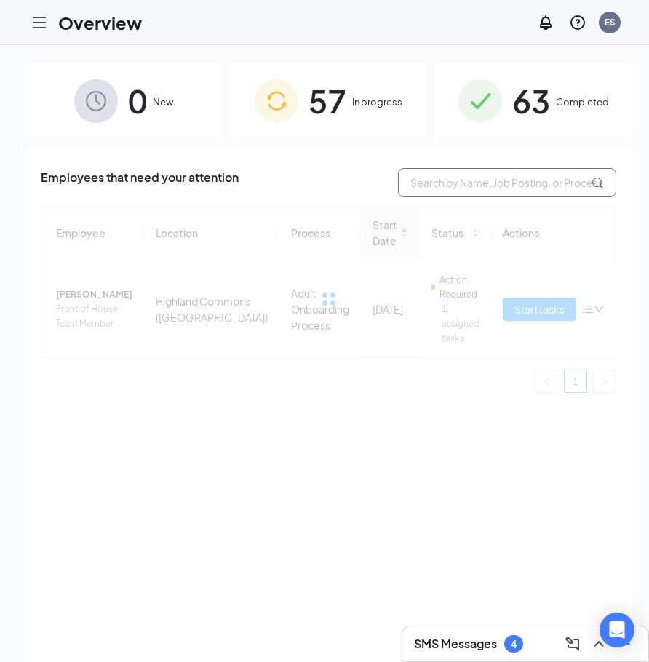
click at [470, 183] on input "text" at bounding box center [507, 182] width 218 height 29
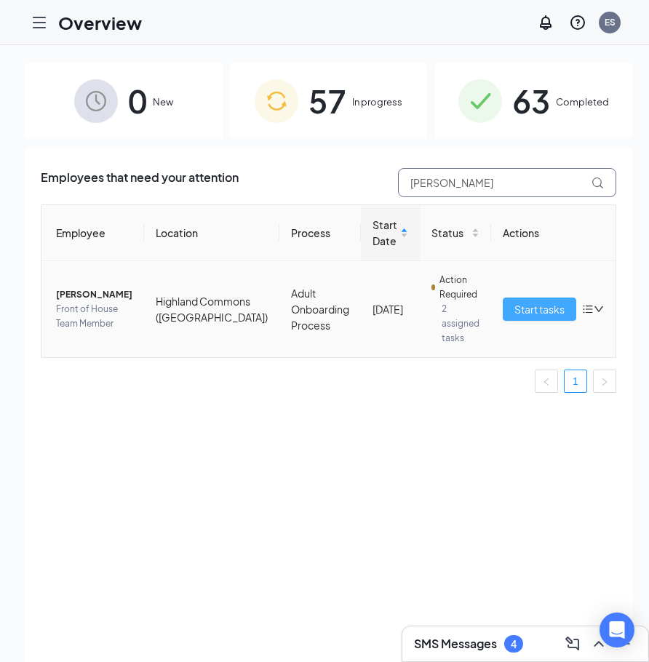
type input "hiram"
click at [514, 303] on span "Start tasks" at bounding box center [539, 309] width 50 height 16
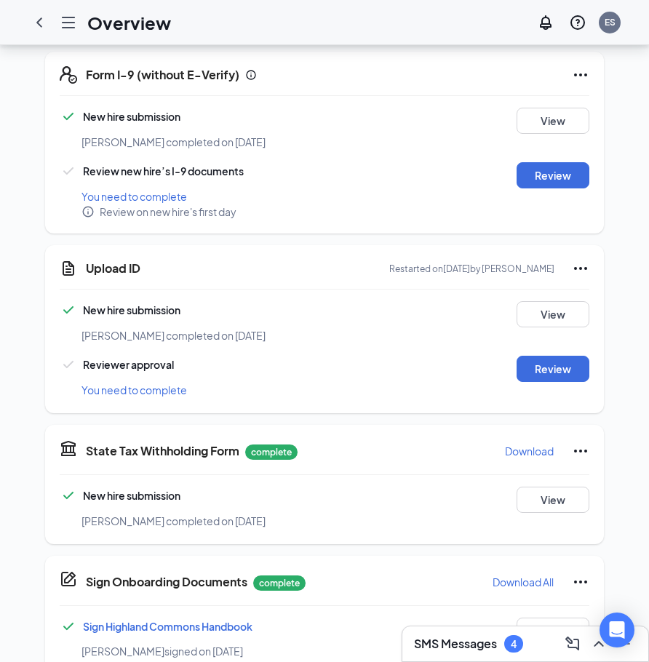
scroll to position [800, 0]
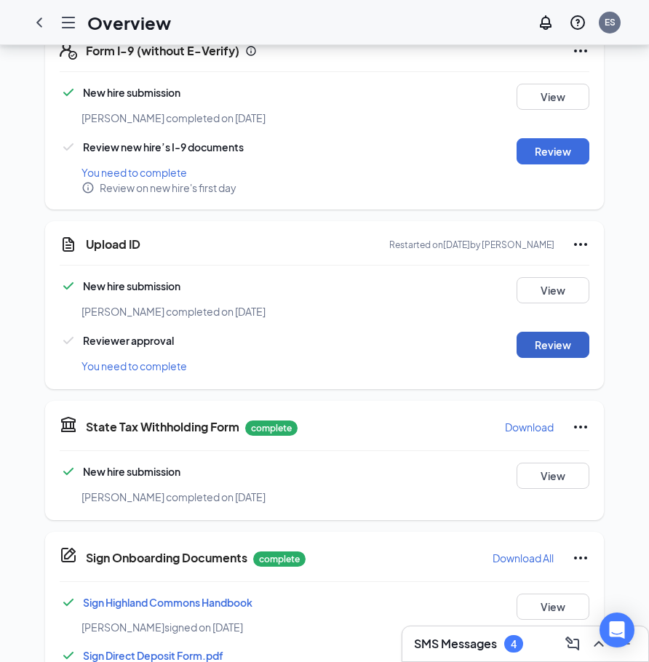
click at [551, 332] on button "Review" at bounding box center [552, 345] width 73 height 26
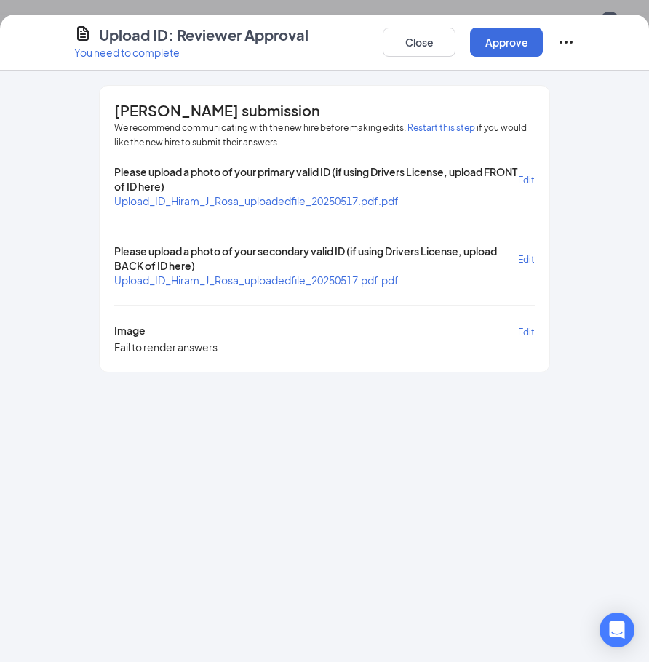
click at [359, 198] on span "Upload_ID_Hiram_J_Rosa_uploadedfile_20250517.pdf.pdf" at bounding box center [256, 200] width 284 height 13
click at [367, 280] on span "Upload_ID_Hiram_J_Rosa_uploadedfile_20250517.pdf.pdf" at bounding box center [256, 279] width 284 height 13
click at [419, 44] on button "Close" at bounding box center [419, 42] width 73 height 29
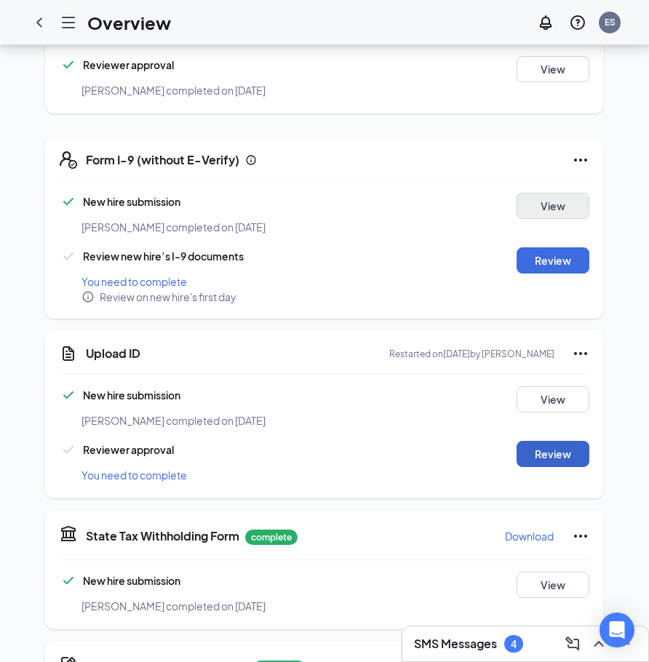
scroll to position [655, 0]
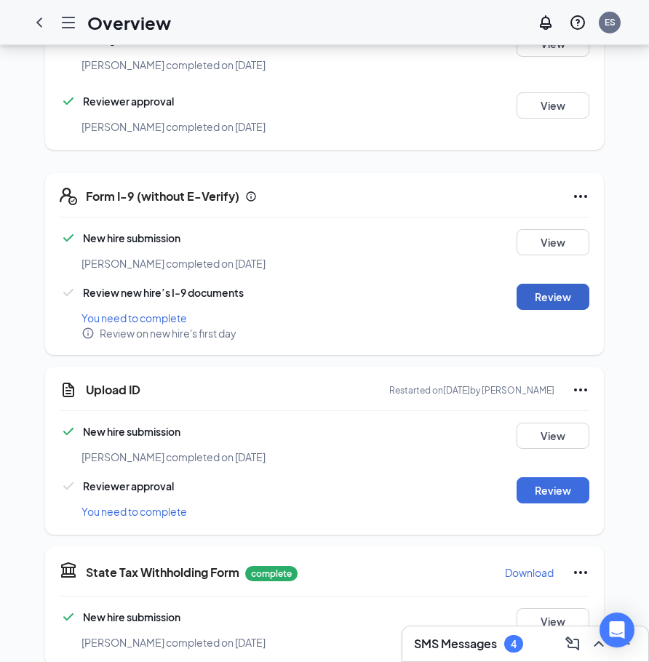
click at [572, 284] on button "Review" at bounding box center [552, 297] width 73 height 26
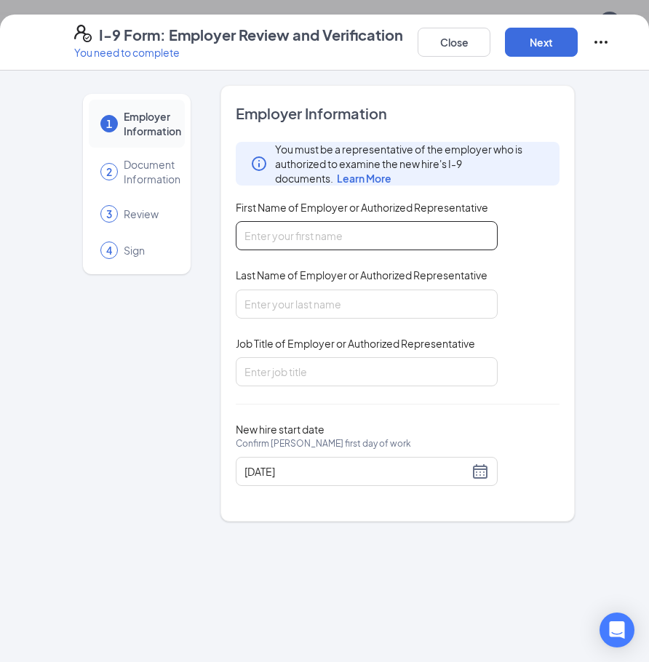
click at [455, 246] on input "First Name of Employer or Authorized Representative" at bounding box center [367, 235] width 262 height 29
type input "Eliana"
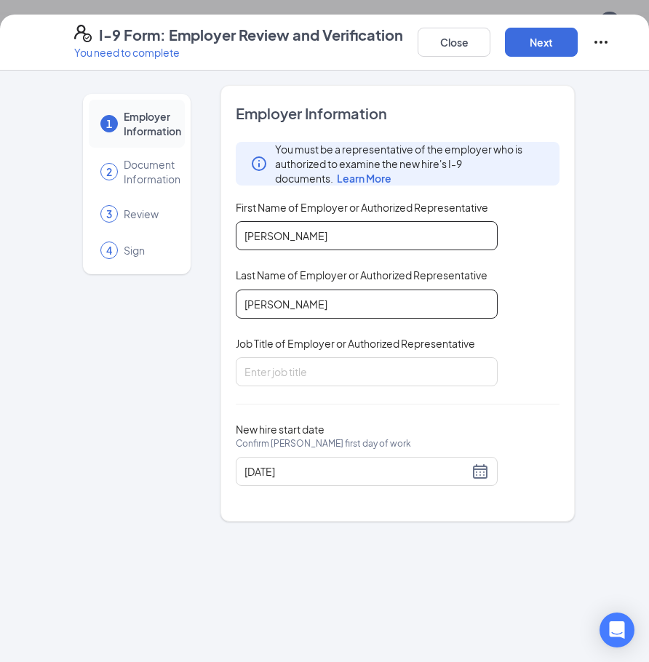
type input "Spurlock"
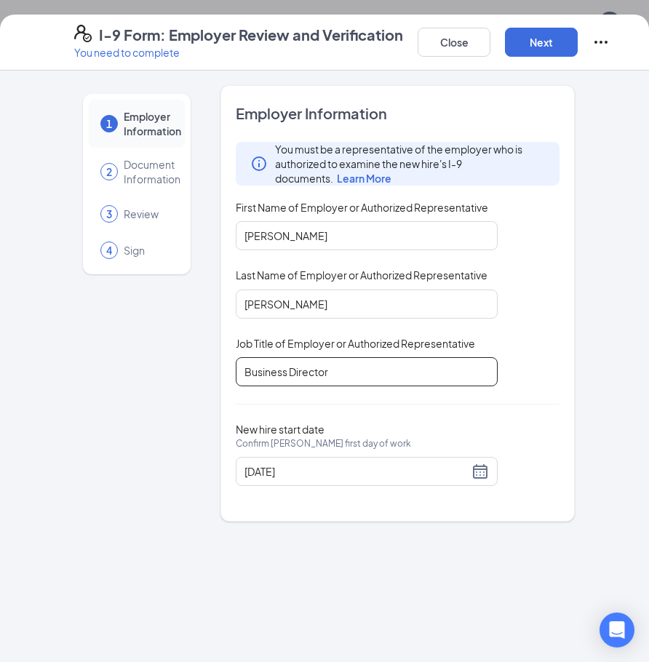
type input "Business Director"
click at [470, 399] on div "Employer Information You must be a representative of the employer who is author…" at bounding box center [398, 303] width 324 height 400
click at [522, 52] on button "Next" at bounding box center [541, 42] width 73 height 29
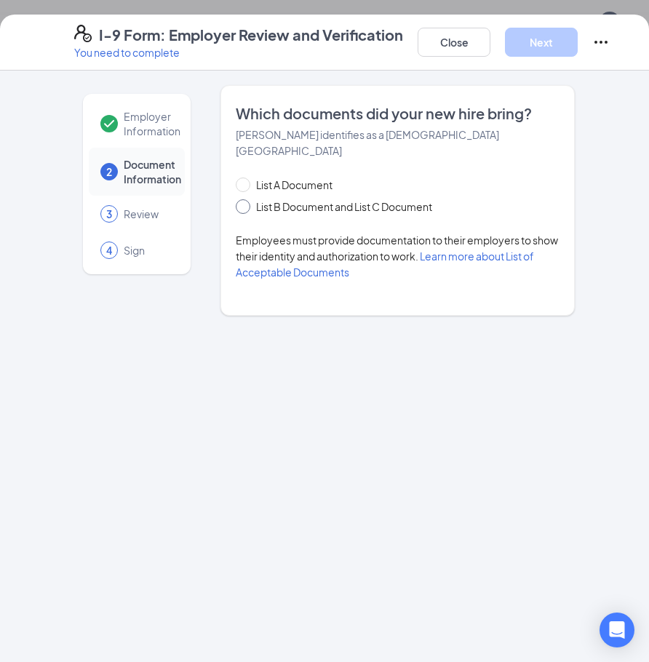
click at [292, 199] on span "List B Document and List C Document" at bounding box center [344, 207] width 188 height 16
click at [246, 199] on input "List B Document and List C Document" at bounding box center [241, 204] width 10 height 10
radio input "true"
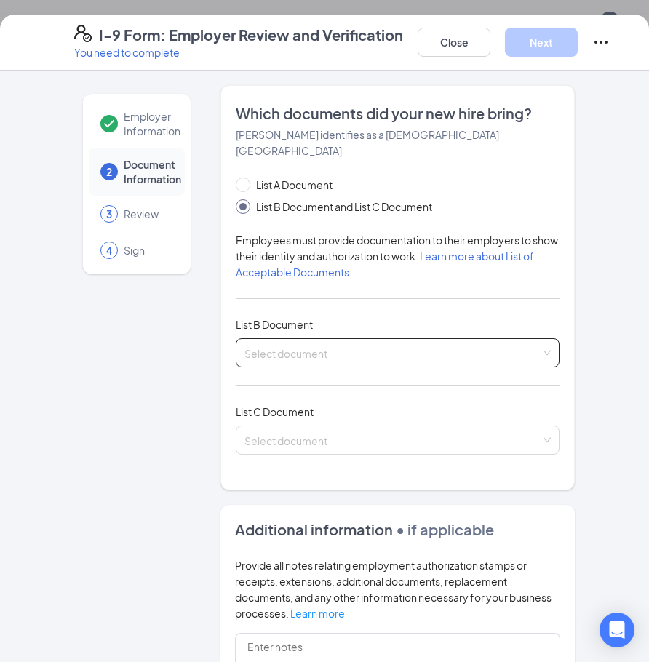
click at [337, 339] on input "search" at bounding box center [392, 350] width 296 height 22
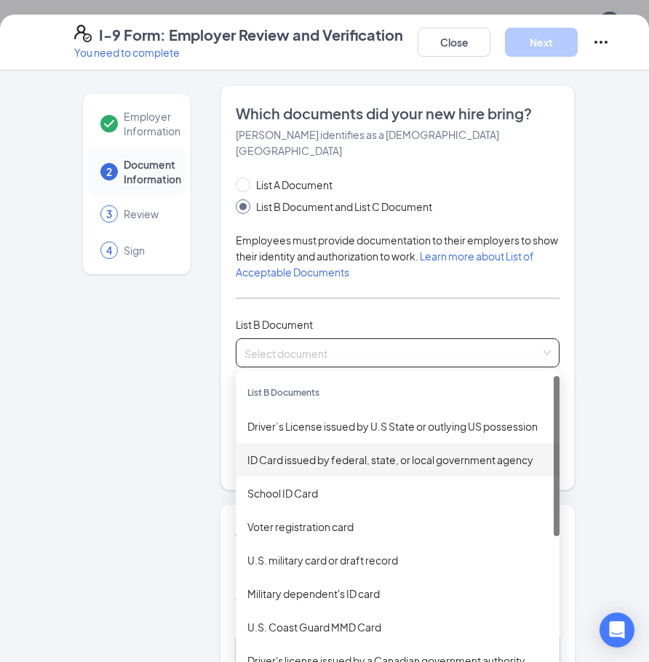
click at [333, 452] on div "ID Card issued by federal, state, or local government agency" at bounding box center [397, 460] width 300 height 16
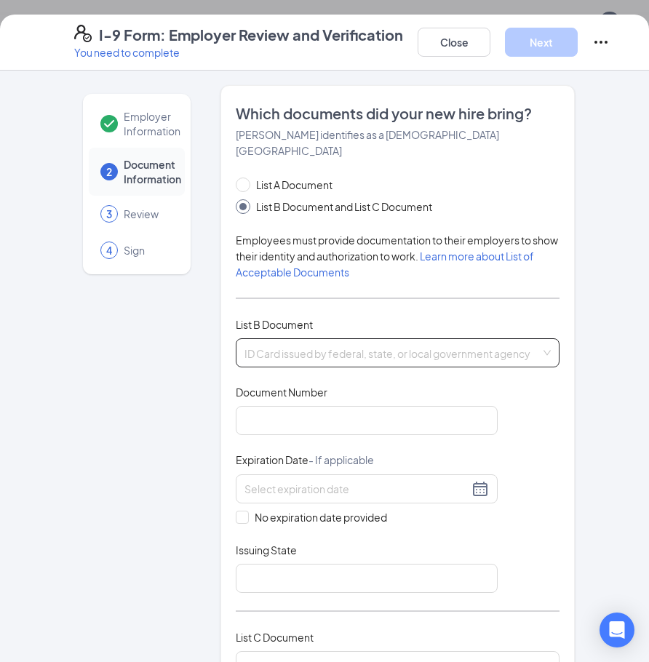
click at [326, 341] on span "ID Card issued by federal, state, or local government agency" at bounding box center [397, 353] width 306 height 28
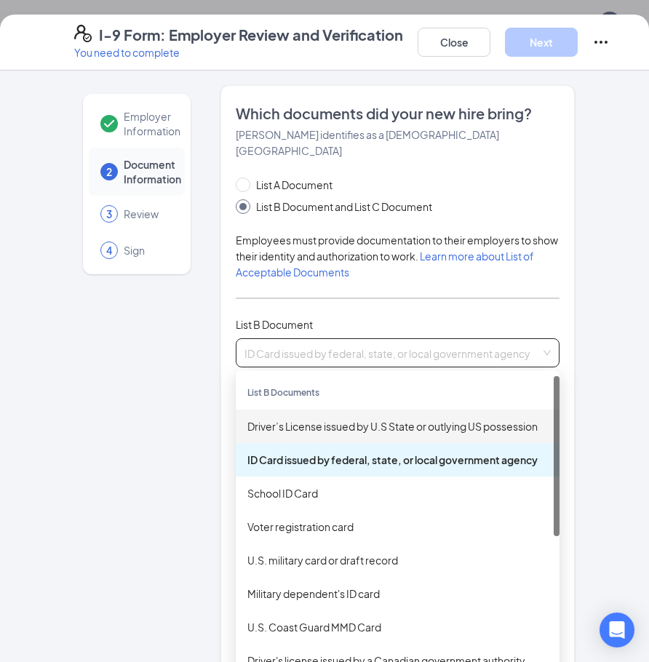
click at [338, 418] on div "Driver’s License issued by U.S State or outlying US possession" at bounding box center [397, 426] width 300 height 16
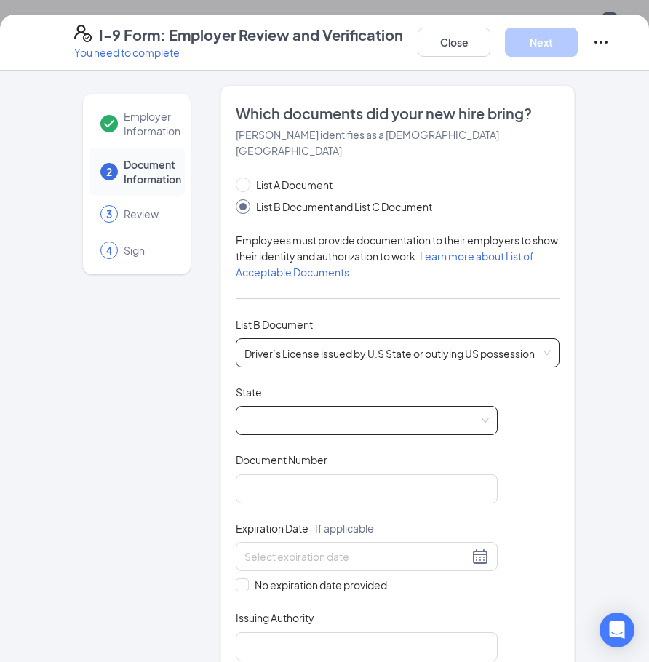
click at [318, 407] on span at bounding box center [366, 421] width 244 height 28
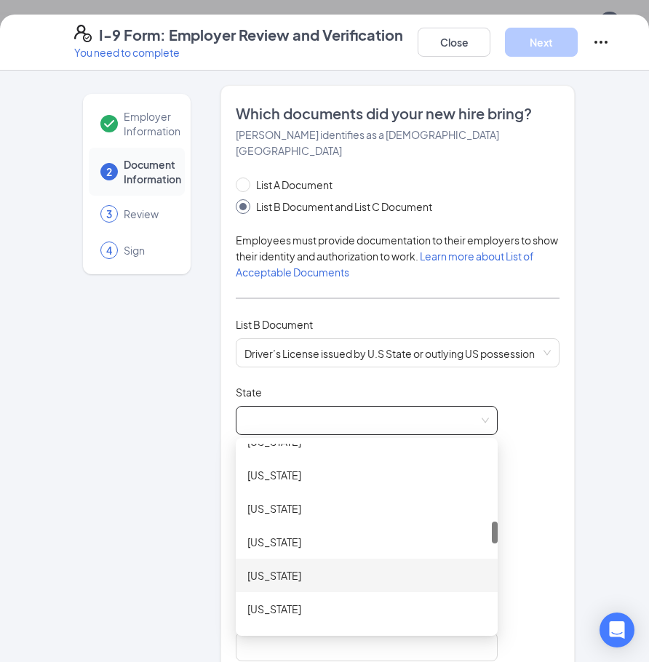
click at [310, 567] on div "Massachusetts" at bounding box center [366, 575] width 239 height 16
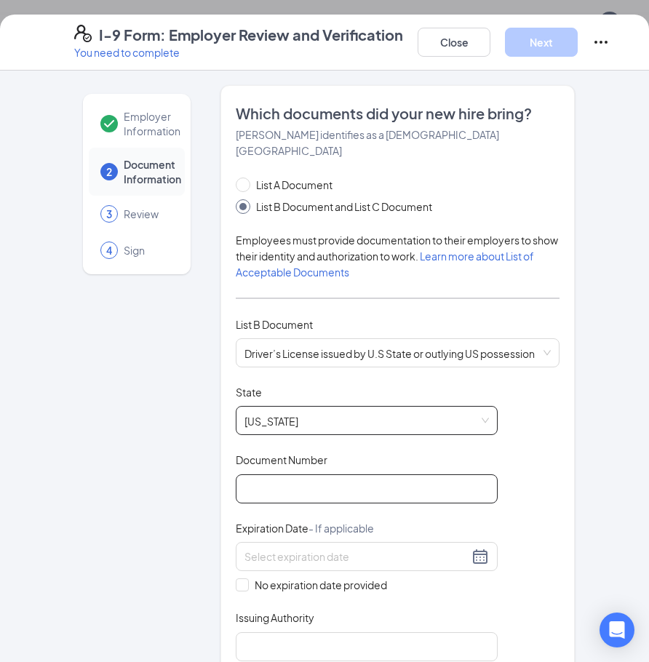
click at [316, 474] on input "Document Number" at bounding box center [367, 488] width 262 height 29
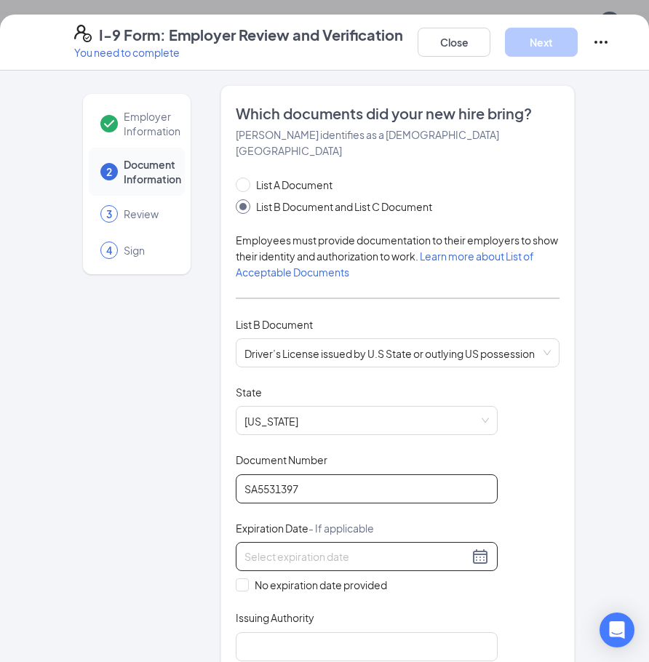
type input "SA5531397"
drag, startPoint x: 484, startPoint y: 553, endPoint x: 478, endPoint y: 545, distance: 9.8
click at [482, 552] on div at bounding box center [367, 556] width 262 height 29
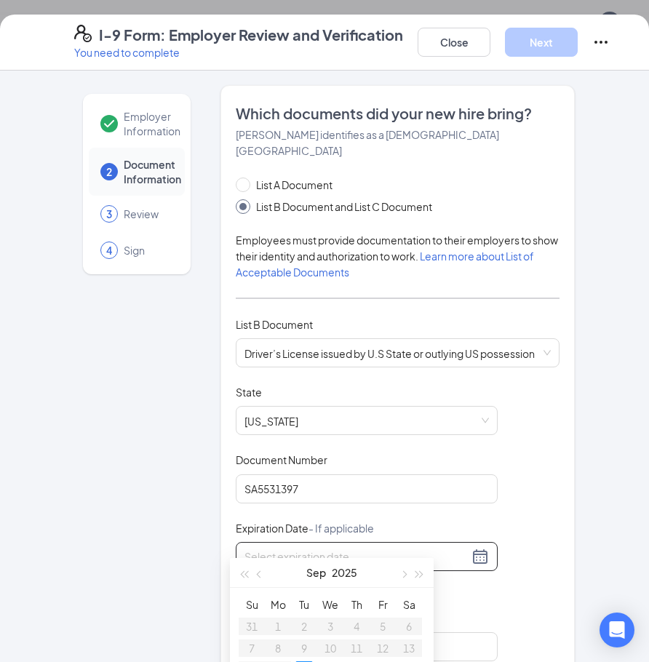
click at [476, 548] on div at bounding box center [366, 556] width 244 height 17
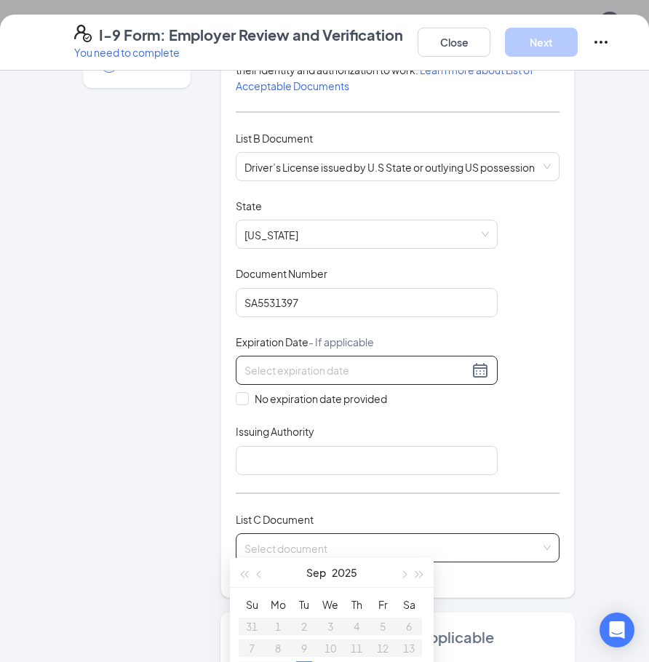
scroll to position [218, 0]
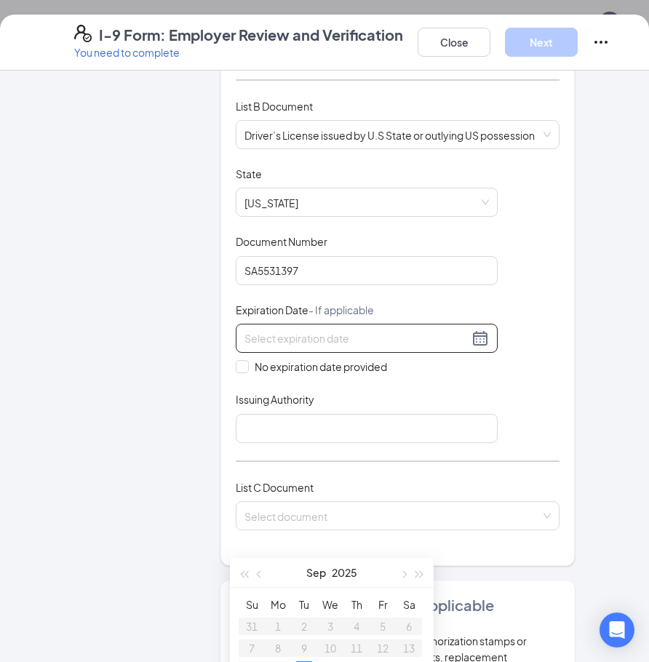
click at [493, 407] on div "Document Title Driver’s License issued by U.S State or outlying US possession S…" at bounding box center [398, 305] width 324 height 276
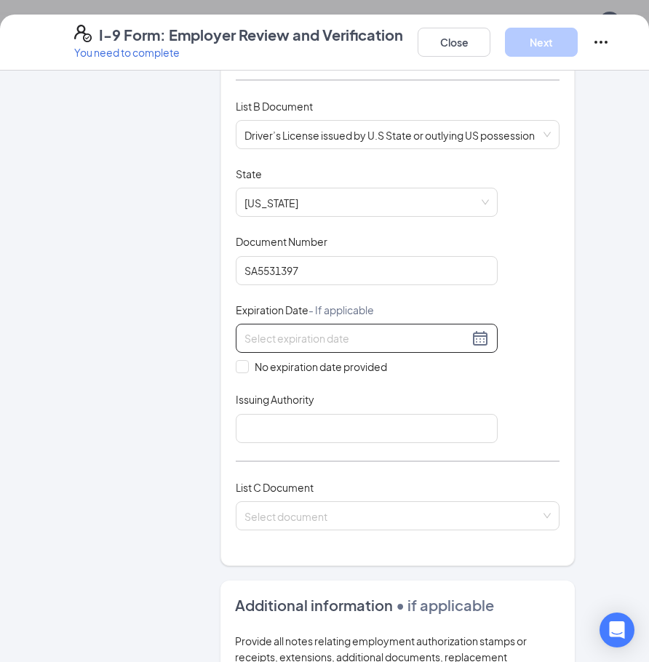
click at [484, 326] on div at bounding box center [367, 338] width 262 height 29
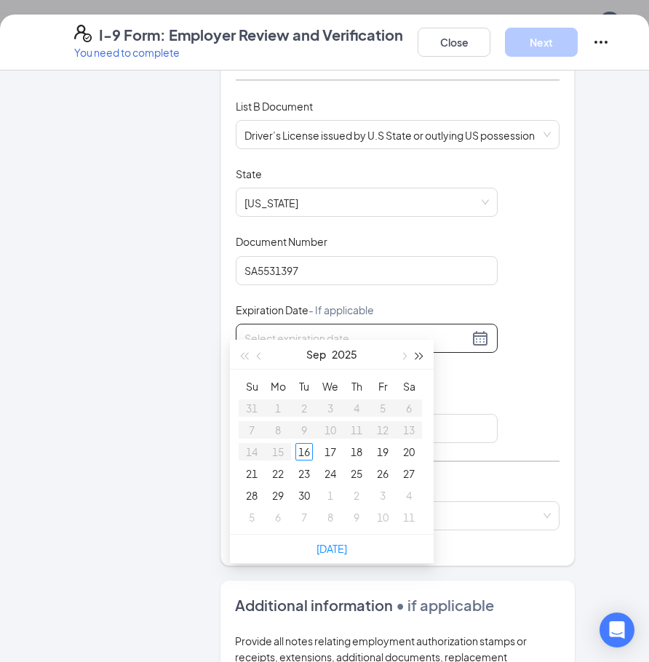
click at [422, 359] on button "button" at bounding box center [420, 354] width 16 height 29
click at [303, 353] on div "Sep 2029" at bounding box center [331, 354] width 127 height 29
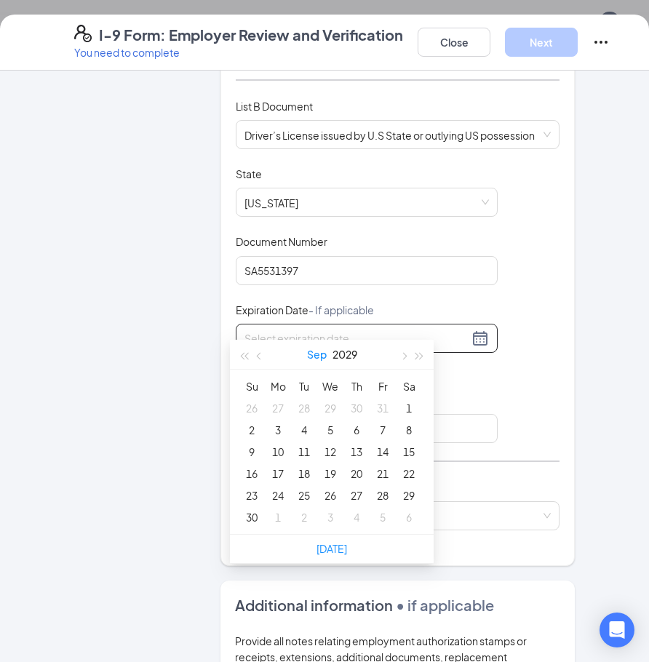
click at [310, 352] on button "Sep" at bounding box center [317, 354] width 20 height 29
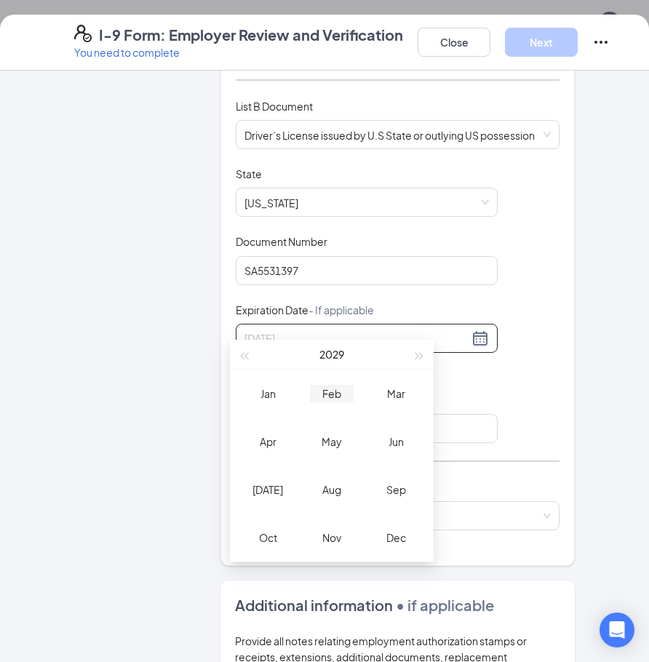
click at [335, 401] on div "Feb" at bounding box center [332, 393] width 44 height 17
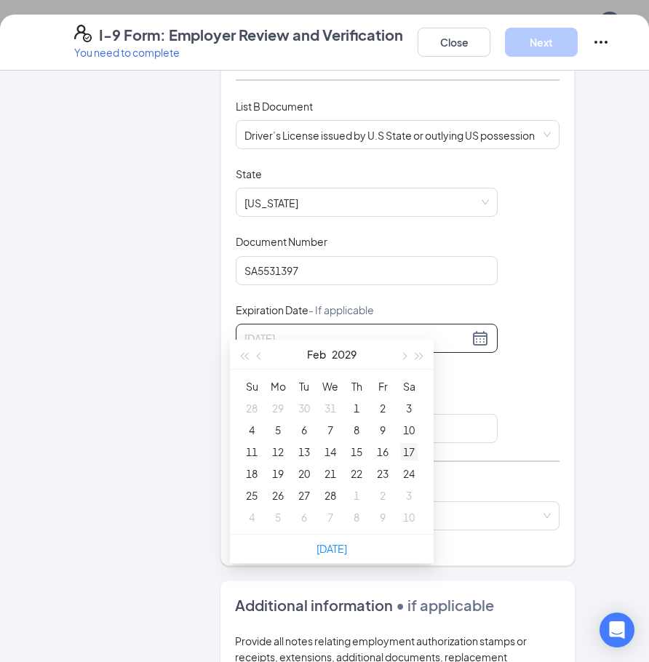
type input "02/17/2029"
click at [401, 454] on div "17" at bounding box center [408, 451] width 17 height 17
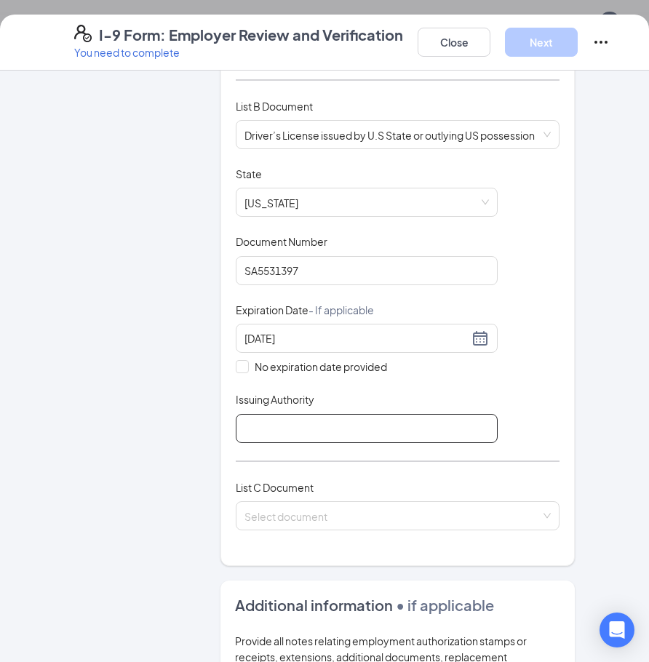
click at [353, 414] on input "Issuing Authority" at bounding box center [367, 428] width 262 height 29
type input "MA Registry of Motor Vehicles"
click at [545, 401] on div "Document Title Driver’s License issued by U.S State or outlying US possession S…" at bounding box center [398, 305] width 324 height 276
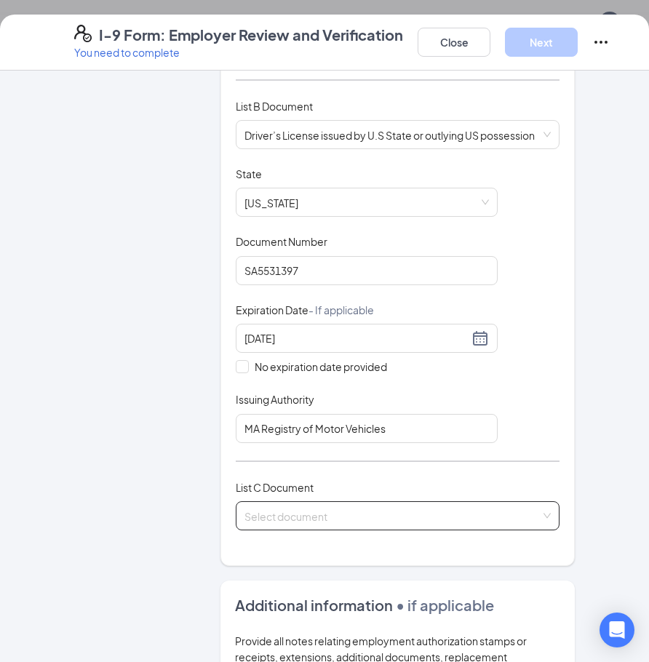
click at [377, 502] on input "search" at bounding box center [392, 513] width 296 height 22
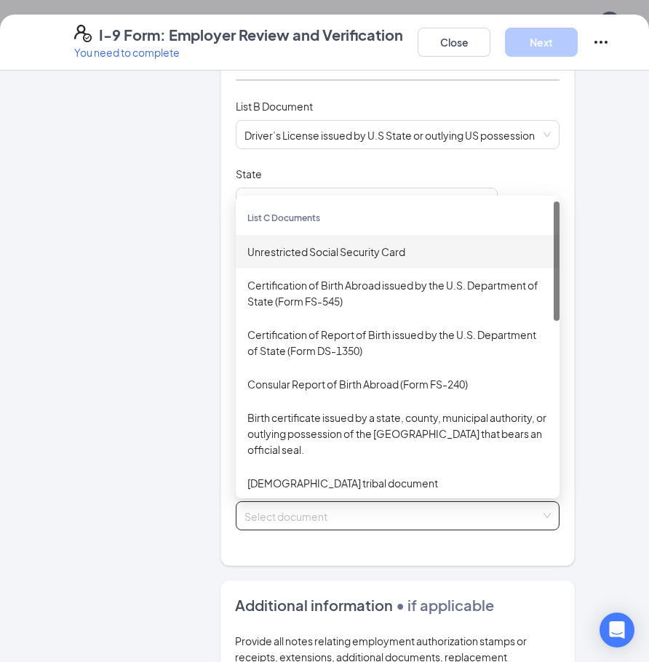
click at [321, 235] on div "Unrestricted Social Security Card" at bounding box center [398, 251] width 324 height 33
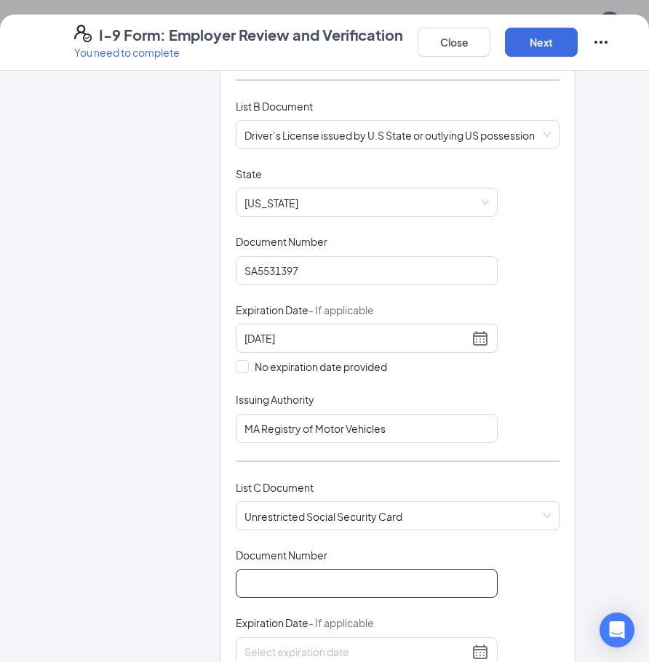
click at [335, 569] on input "Document Number" at bounding box center [367, 583] width 262 height 29
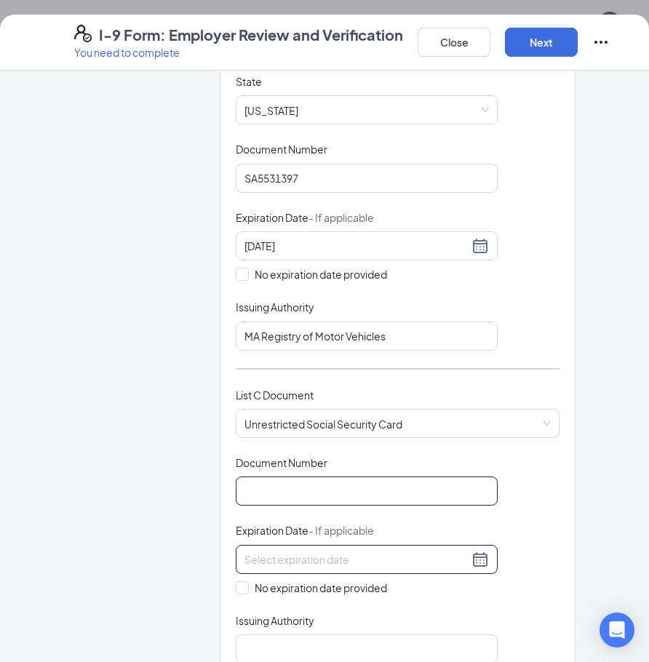
scroll to position [364, 0]
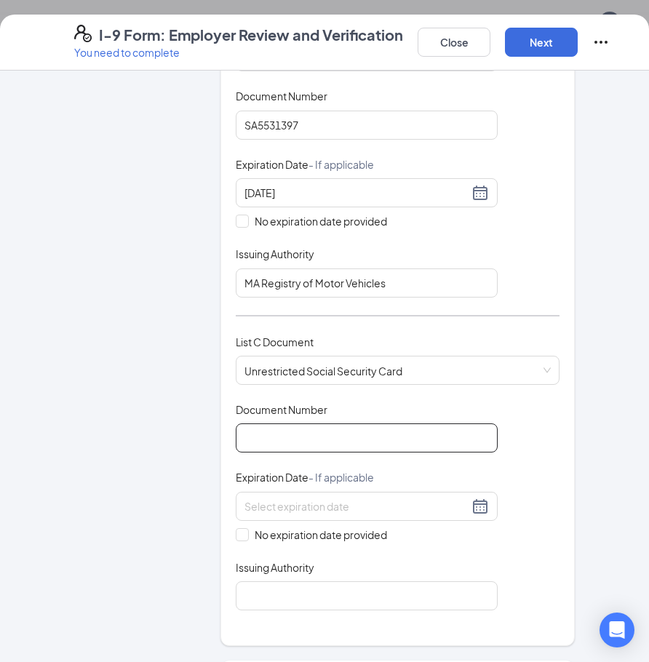
click at [321, 423] on input "Document Number" at bounding box center [367, 437] width 262 height 29
click at [303, 423] on input "Document Number" at bounding box center [367, 437] width 262 height 29
click at [444, 425] on input "Document Number" at bounding box center [367, 437] width 262 height 29
click at [364, 426] on input "Document Number" at bounding box center [367, 437] width 262 height 29
type input "033905645"
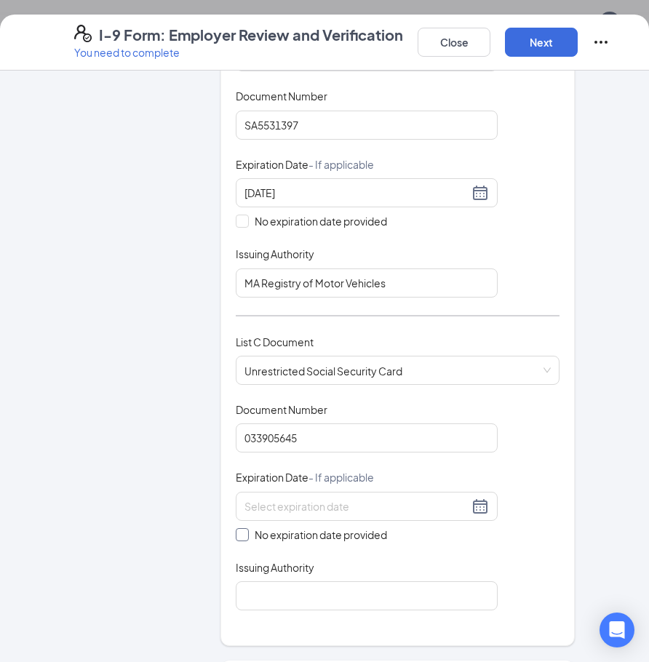
click at [319, 527] on span "No expiration date provided" at bounding box center [321, 535] width 144 height 16
click at [246, 528] on input "No expiration date provided" at bounding box center [241, 533] width 10 height 10
checkbox input "true"
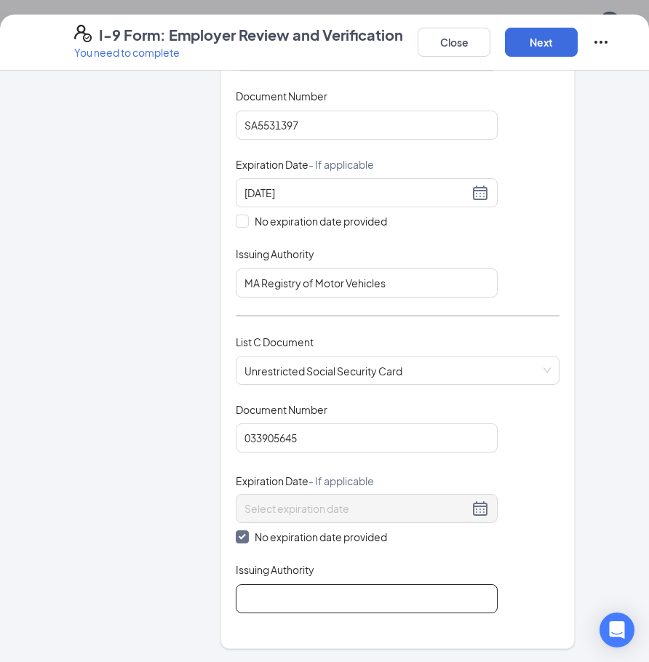
click at [316, 584] on input "Issuing Authority" at bounding box center [367, 598] width 262 height 29
type input "Social Security Administration"
click at [529, 383] on div "List C Document Unrestricted Social Security Card Unrestricted Social Security …" at bounding box center [398, 368] width 324 height 68
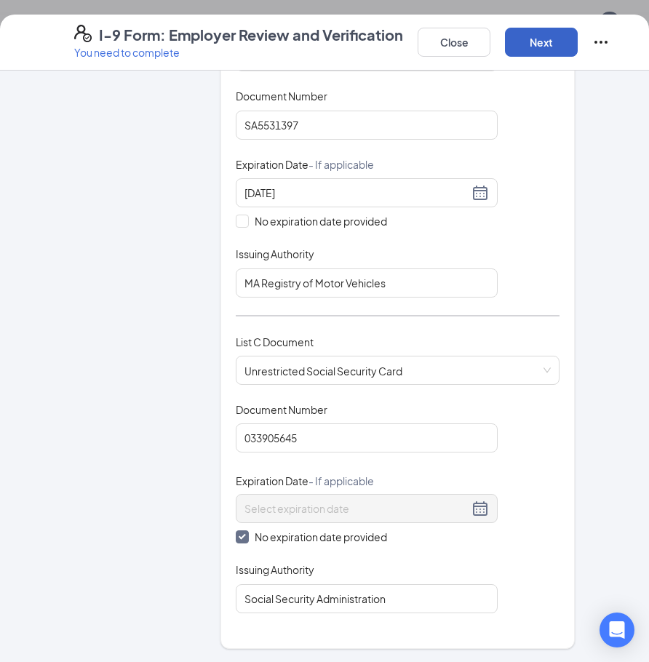
click at [546, 39] on button "Next" at bounding box center [541, 42] width 73 height 29
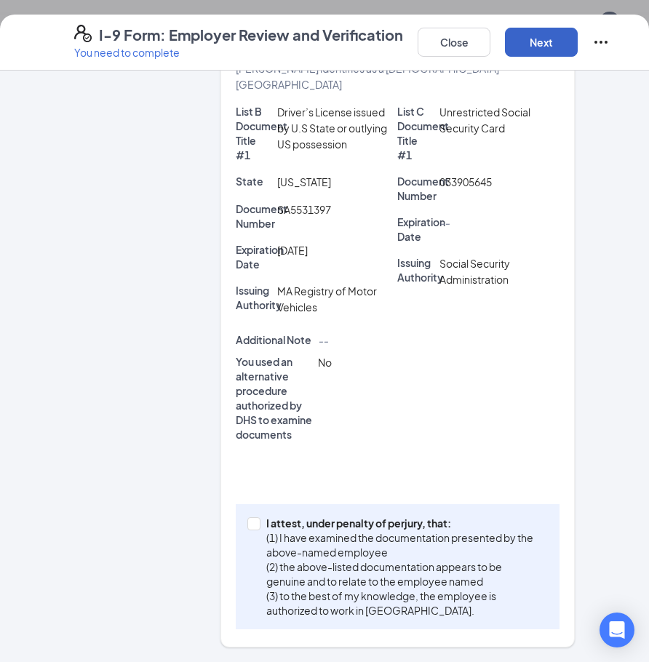
scroll to position [321, 0]
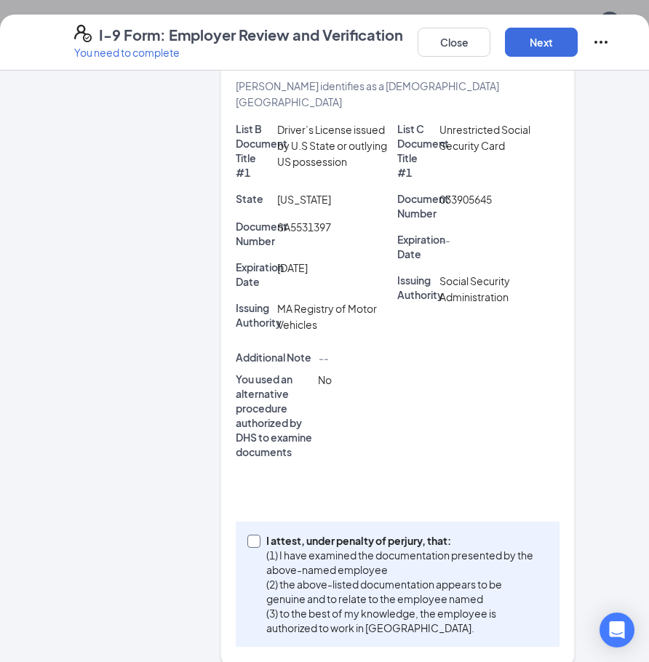
click at [414, 533] on p "I attest, under penalty of perjury, that:" at bounding box center [404, 540] width 276 height 15
click at [257, 535] on input "I attest, under penalty of perjury, that: (1) I have examined the documentation…" at bounding box center [252, 540] width 10 height 10
checkbox input "true"
click at [529, 48] on button "Next" at bounding box center [541, 42] width 73 height 29
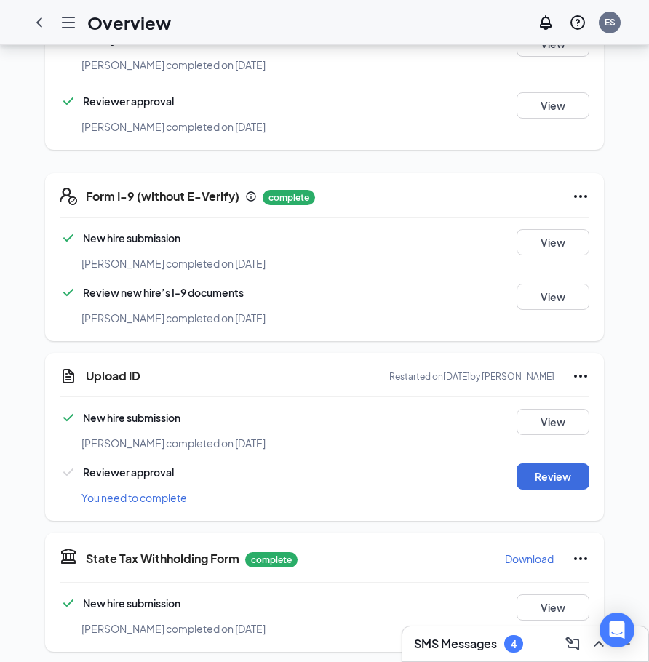
click at [583, 367] on icon "Ellipses" at bounding box center [580, 375] width 17 height 17
click at [568, 386] on span "Mark as complete" at bounding box center [526, 391] width 85 height 15
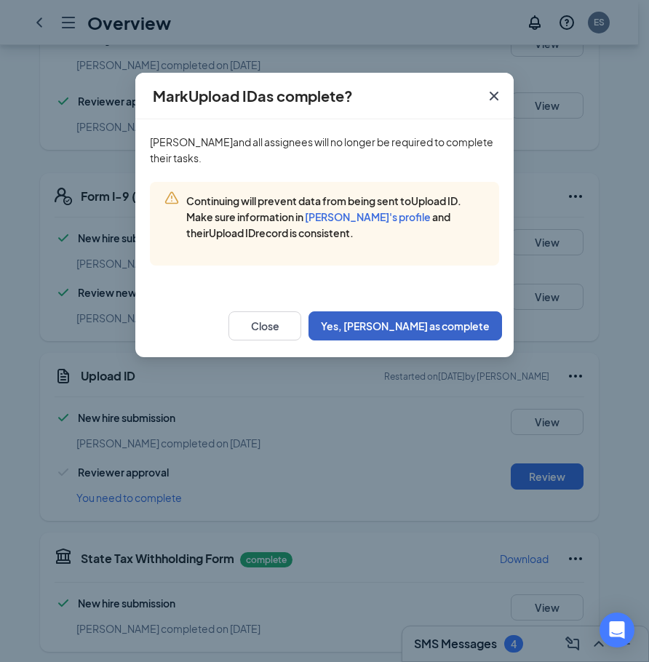
click at [406, 322] on button "Yes, mark as complete" at bounding box center [404, 325] width 193 height 29
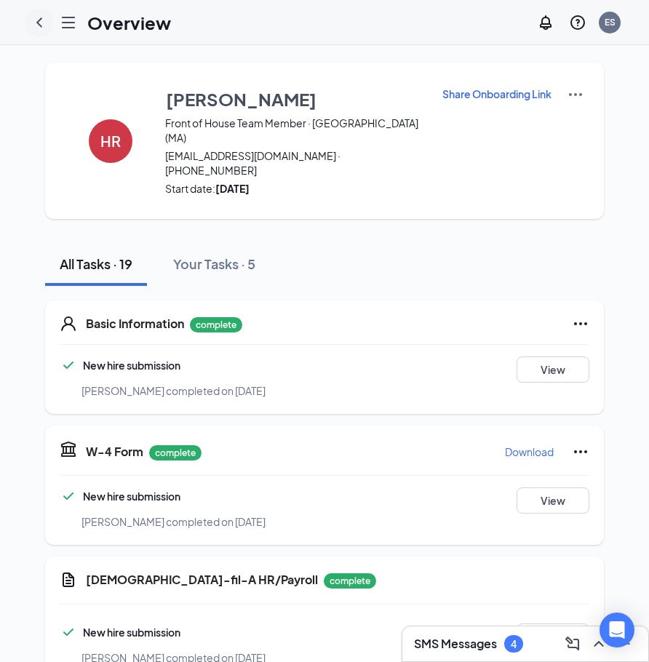
click at [33, 23] on icon "ChevronLeft" at bounding box center [39, 22] width 17 height 17
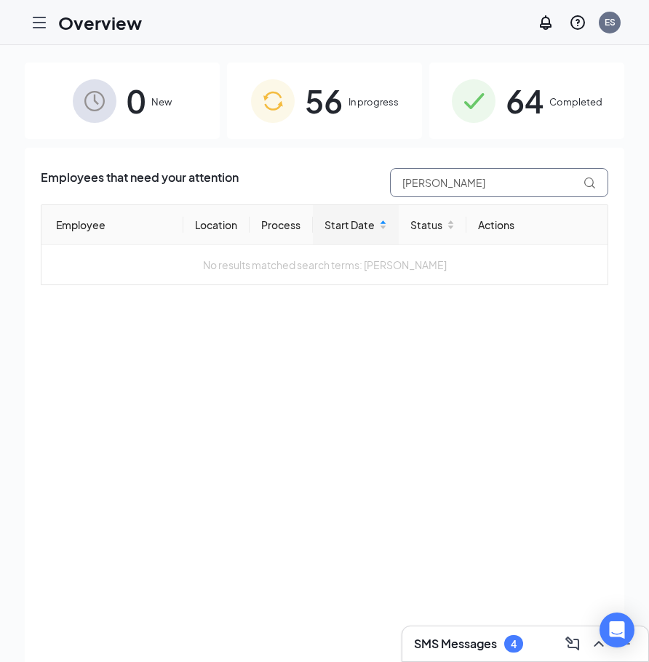
click at [443, 176] on input "hiram" at bounding box center [499, 182] width 218 height 29
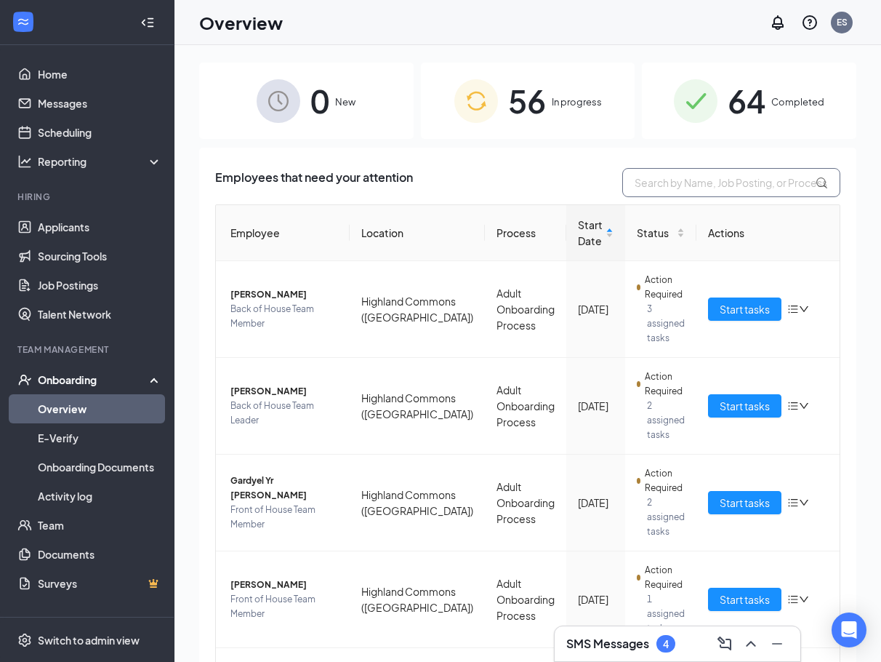
click at [663, 185] on input "text" at bounding box center [732, 182] width 218 height 29
click at [695, 183] on input "text" at bounding box center [732, 182] width 218 height 29
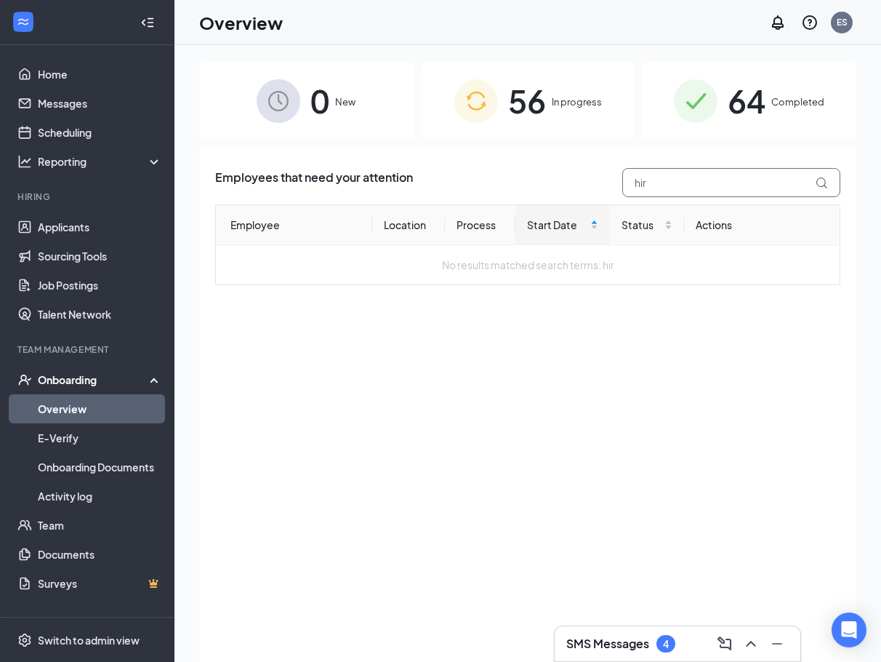
click at [744, 175] on input "hir" at bounding box center [732, 182] width 218 height 29
type input "h"
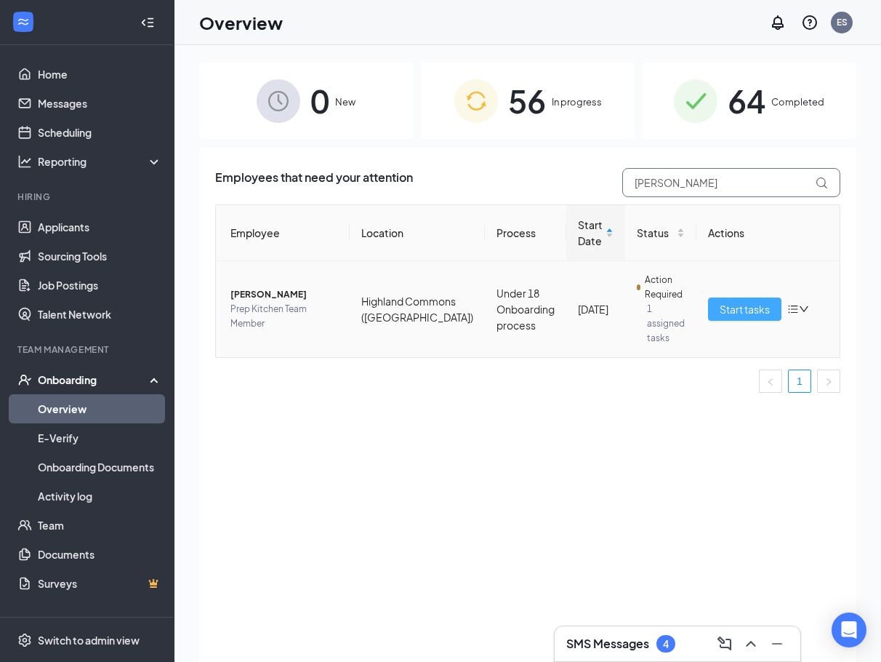
type input "jose"
click at [720, 305] on span "Start tasks" at bounding box center [745, 309] width 50 height 16
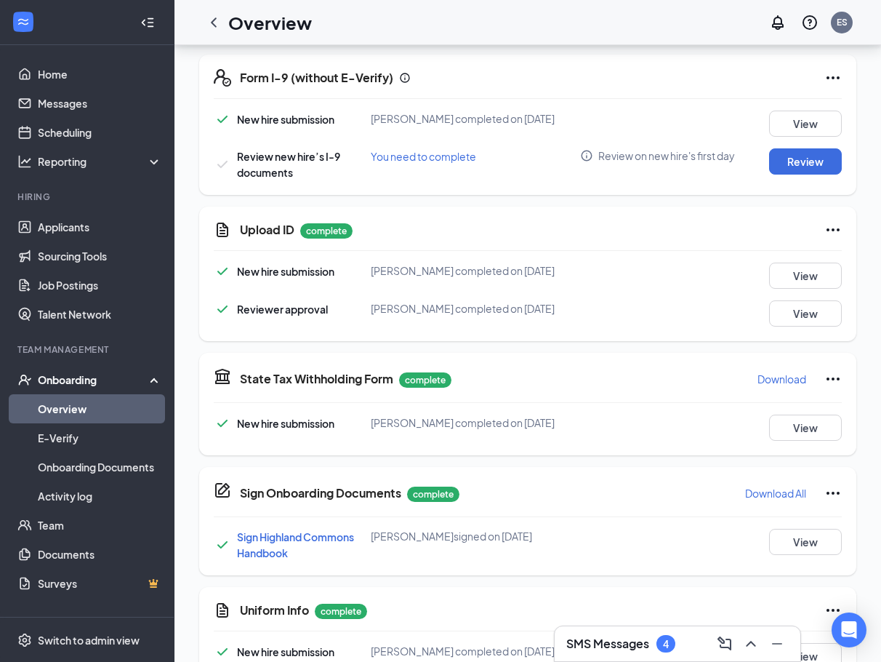
scroll to position [574, 0]
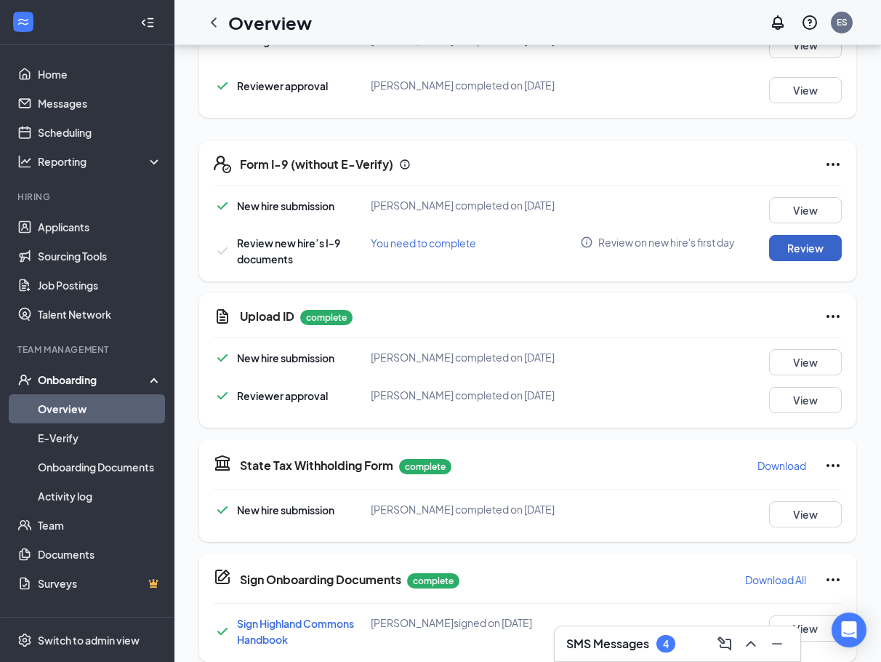
click at [818, 261] on button "Review" at bounding box center [805, 248] width 73 height 26
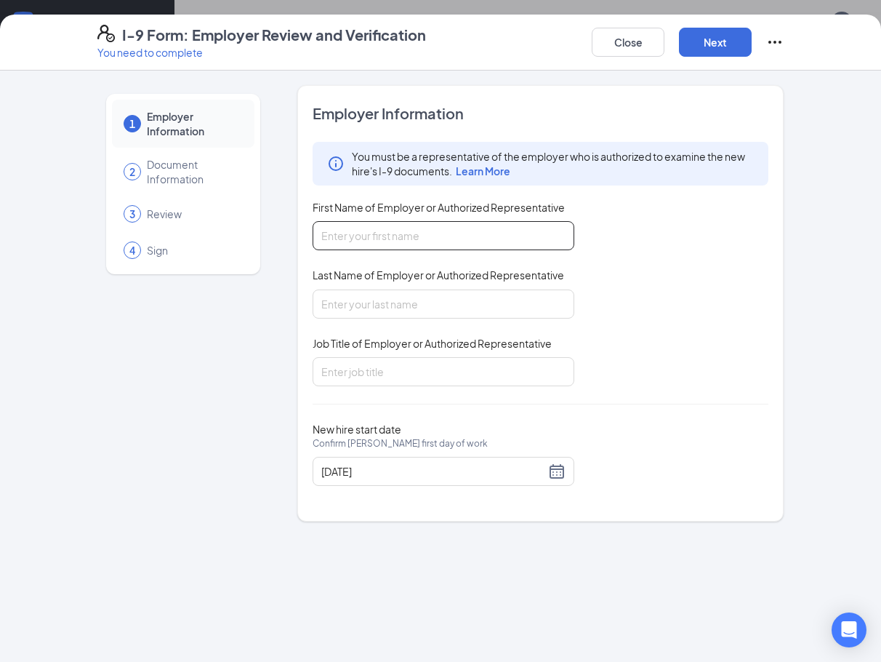
click at [530, 231] on input "First Name of Employer or Authorized Representative" at bounding box center [444, 235] width 262 height 29
type input "Eliana"
type input "Spurlock"
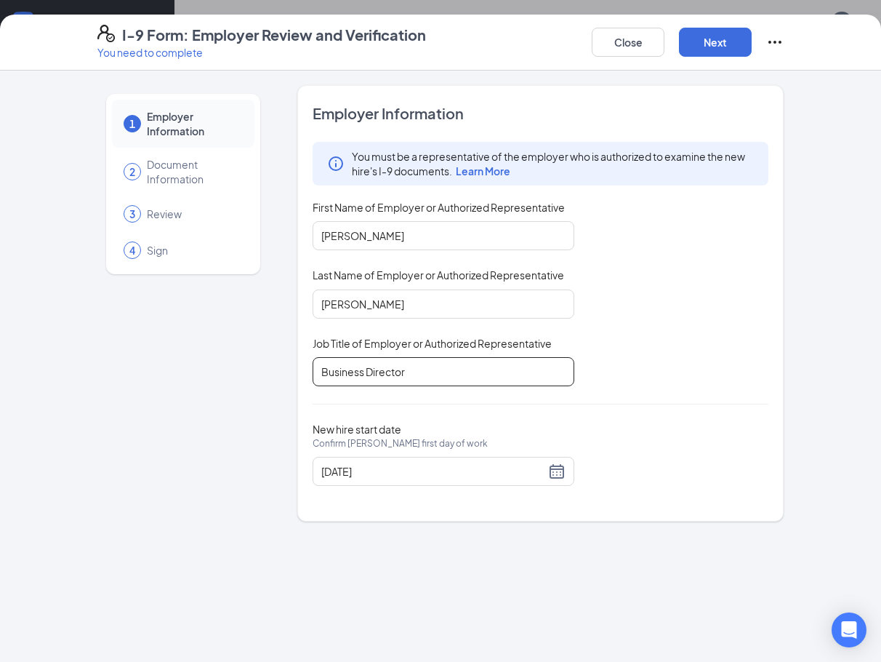
type input "Business Director"
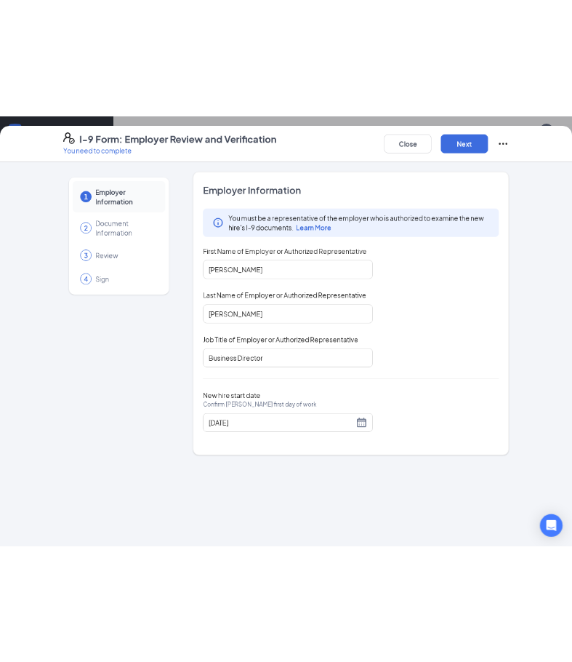
scroll to position [573, 0]
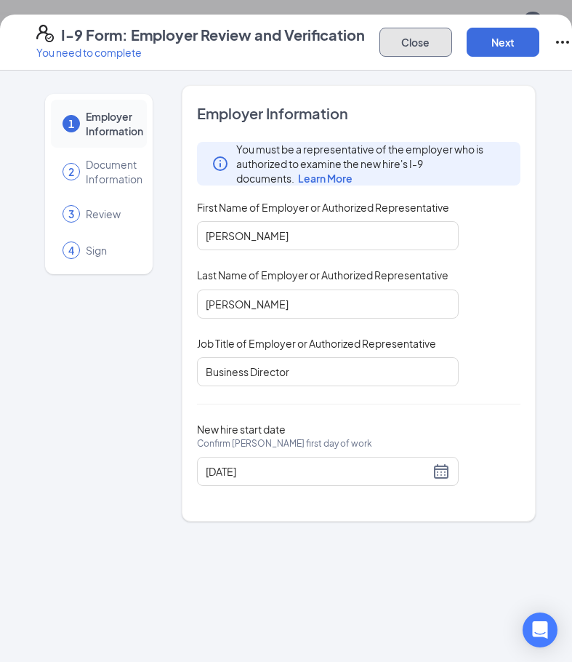
click at [414, 34] on button "Close" at bounding box center [416, 42] width 73 height 29
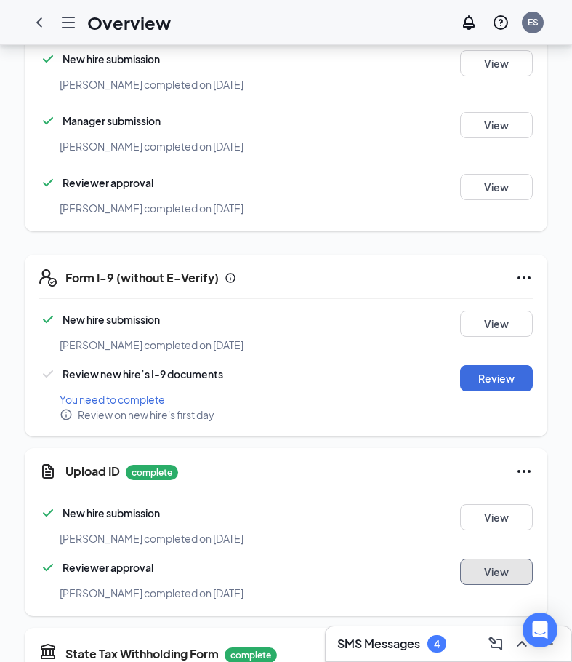
click at [516, 559] on button "View" at bounding box center [496, 572] width 73 height 26
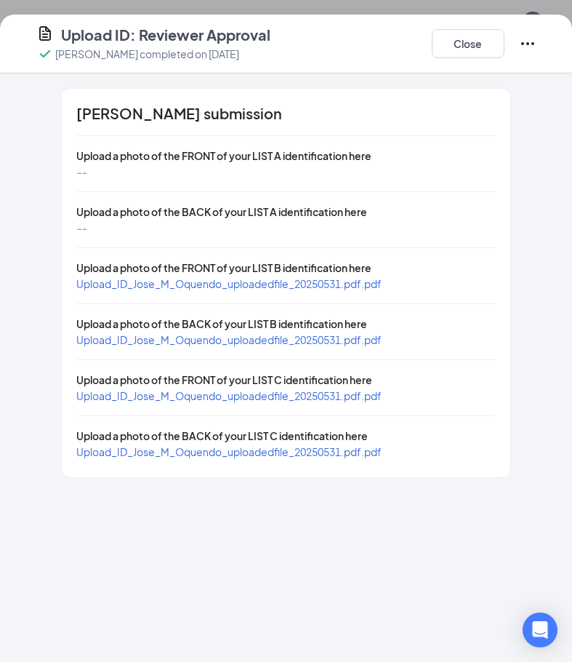
click at [335, 285] on span "Upload_ID_Jose_M_Oquendo_uploadedfile_20250531.pdf.pdf" at bounding box center [228, 283] width 305 height 13
click at [336, 403] on div "Upload_ID_Jose_M_Oquendo_uploadedfile_20250531.pdf.pdf" at bounding box center [228, 396] width 305 height 16
click at [336, 396] on span "Upload_ID_Jose_M_Oquendo_uploadedfile_20250531.pdf.pdf" at bounding box center [228, 395] width 305 height 13
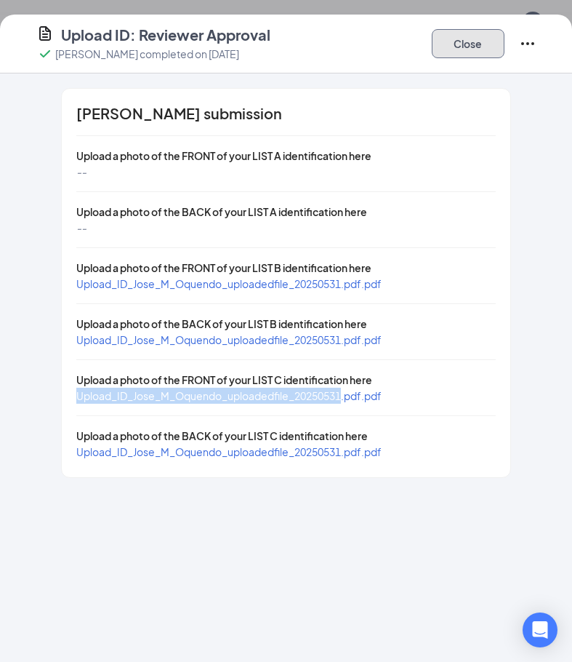
click at [476, 51] on button "Close" at bounding box center [468, 43] width 73 height 29
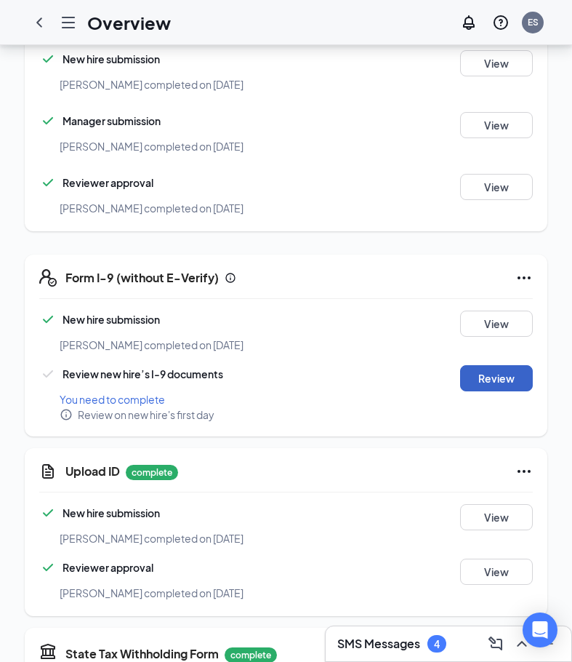
click at [502, 365] on button "Review" at bounding box center [496, 378] width 73 height 26
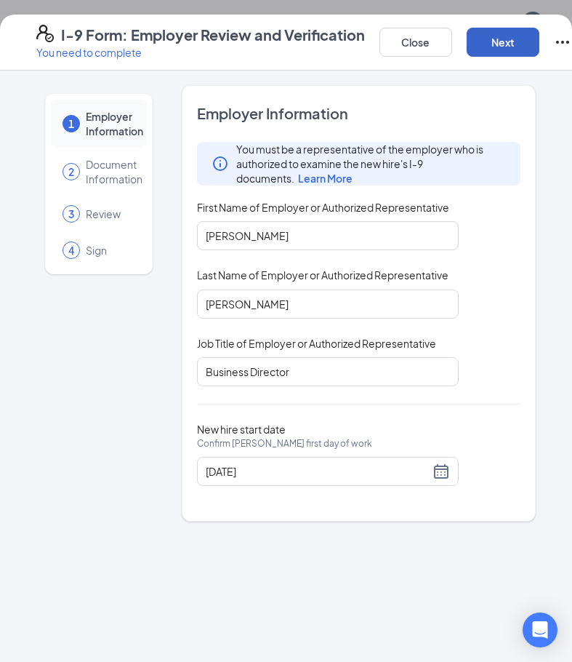
click at [495, 44] on button "Next" at bounding box center [503, 42] width 73 height 29
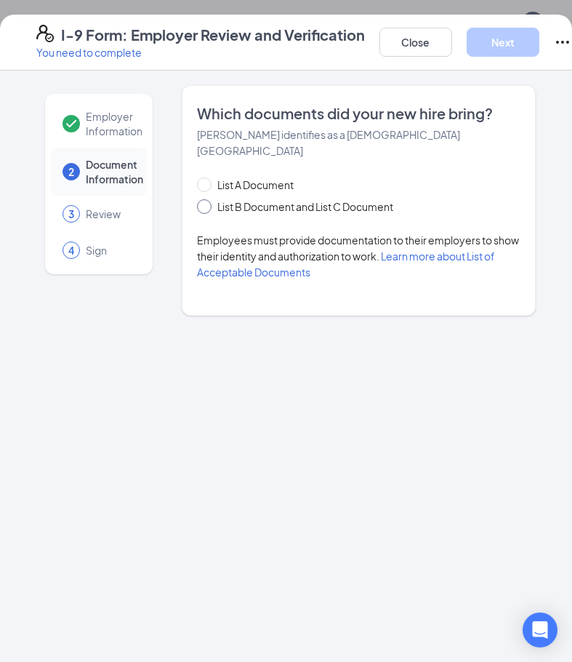
click at [268, 199] on span "List B Document and List C Document" at bounding box center [306, 207] width 188 height 16
click at [207, 199] on input "List B Document and List C Document" at bounding box center [202, 204] width 10 height 10
radio input "true"
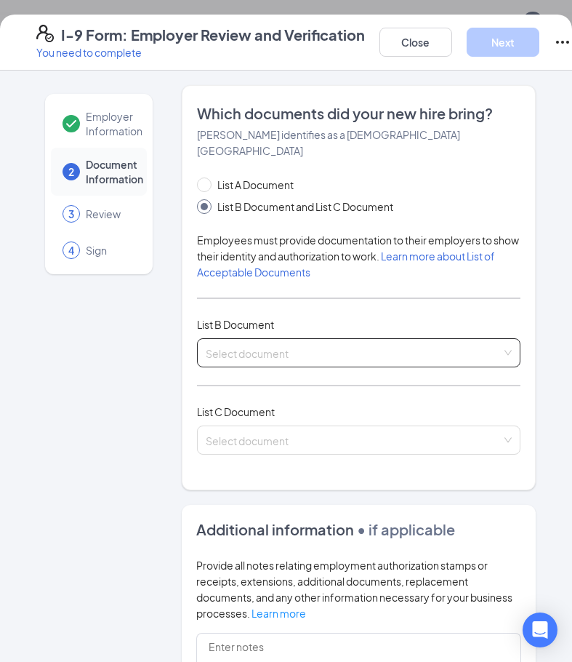
click at [298, 339] on input "search" at bounding box center [354, 350] width 296 height 22
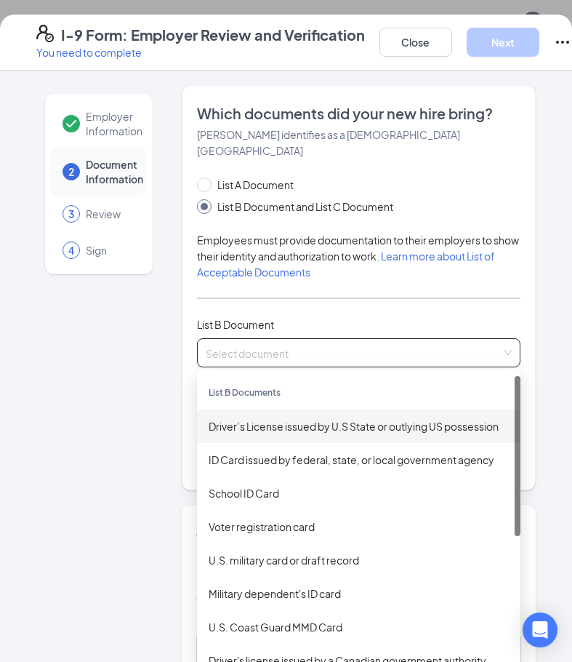
click at [271, 418] on div "Driver’s License issued by U.S State or outlying US possession" at bounding box center [359, 426] width 300 height 16
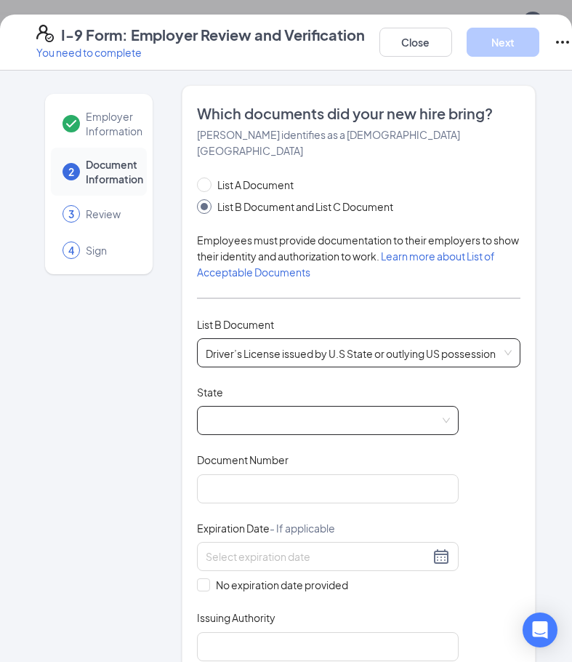
click at [268, 407] on span at bounding box center [328, 421] width 244 height 28
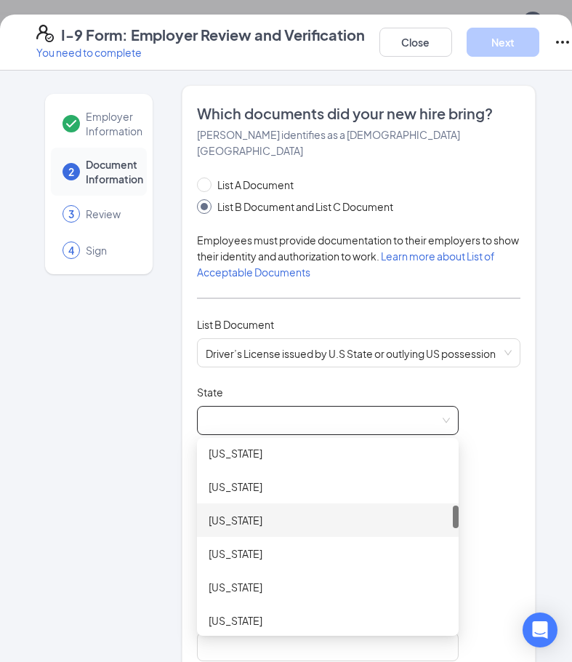
scroll to position [655, 0]
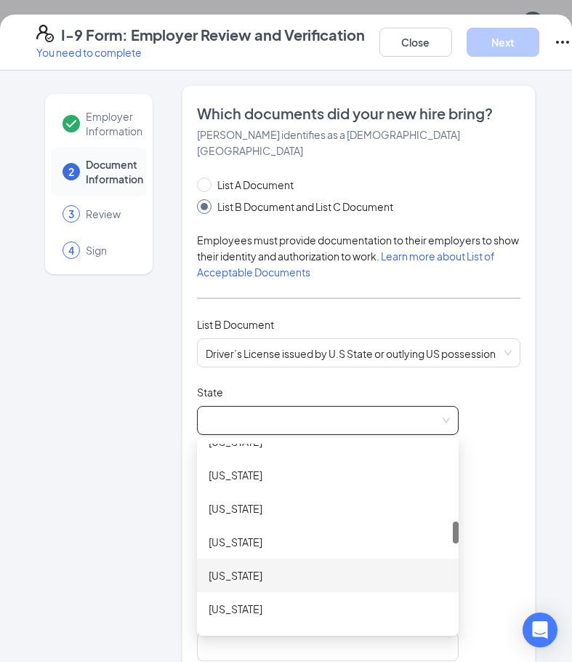
click at [280, 567] on div "Massachusetts" at bounding box center [328, 575] width 239 height 16
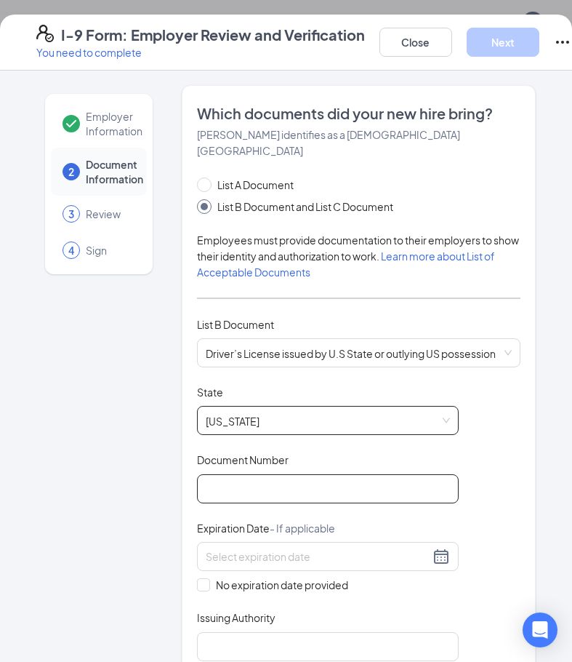
click at [275, 474] on input "Document Number" at bounding box center [328, 488] width 262 height 29
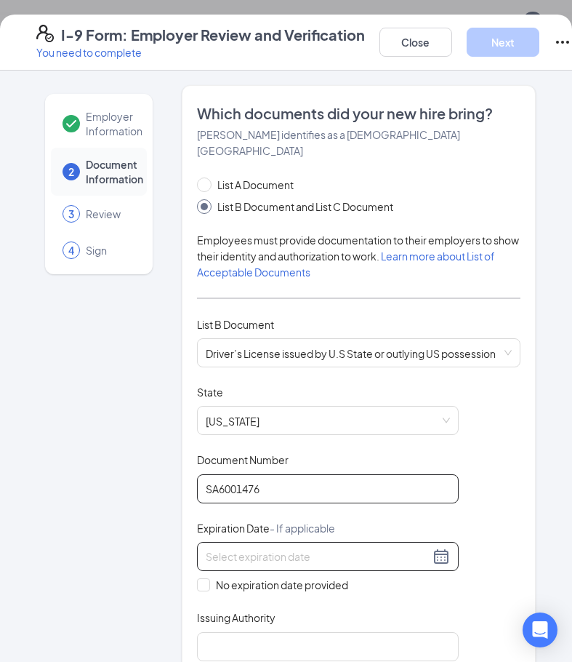
type input "SA6001476"
click at [438, 548] on div at bounding box center [328, 556] width 244 height 17
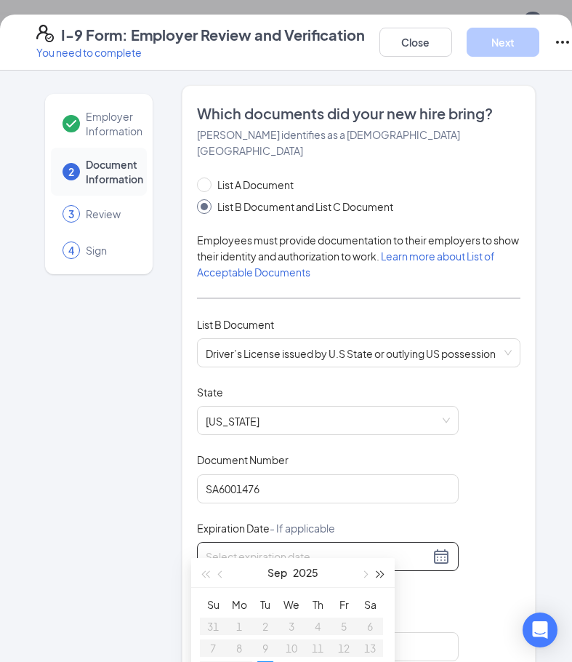
click at [383, 574] on span "button" at bounding box center [380, 574] width 7 height 7
click at [384, 569] on button "button" at bounding box center [381, 572] width 16 height 29
click at [289, 569] on div "Sep 2029" at bounding box center [293, 572] width 127 height 29
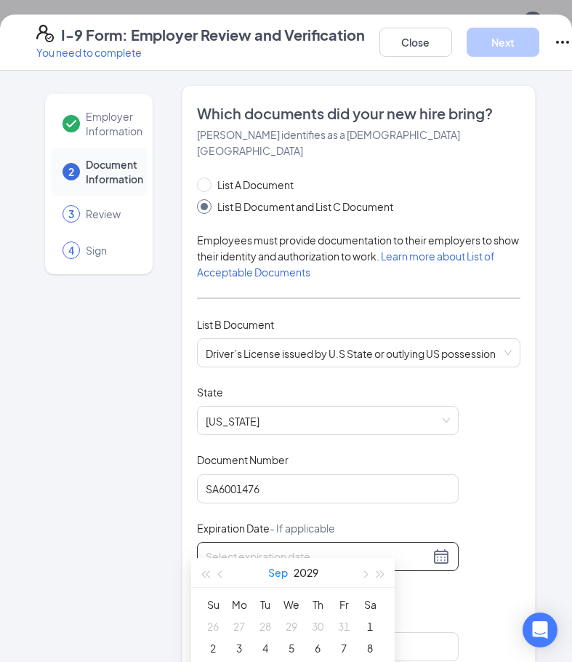
click at [283, 569] on button "Sep" at bounding box center [278, 572] width 20 height 29
click at [234, 647] on td "Apr" at bounding box center [229, 660] width 64 height 48
type input "04/03/2029"
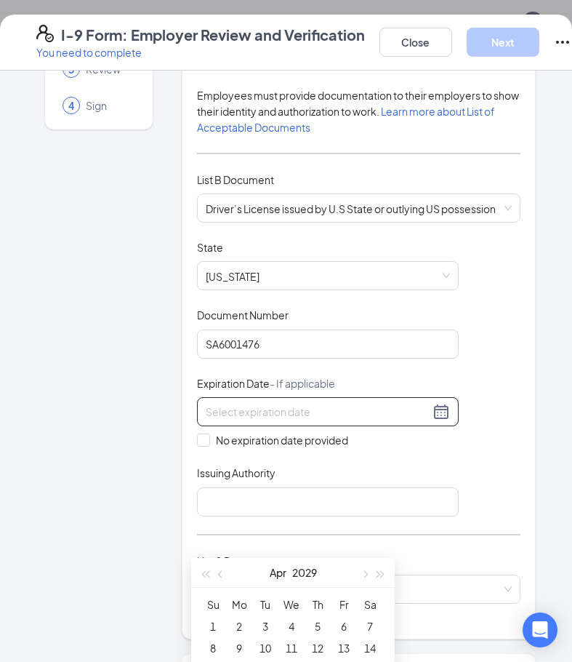
scroll to position [145, 0]
click at [482, 452] on div "Document Title Driver’s License issued by U.S State or outlying US possession S…" at bounding box center [359, 377] width 324 height 276
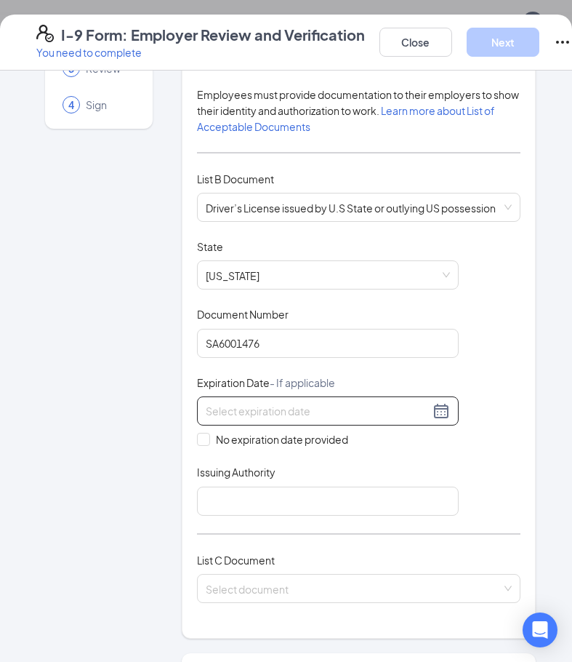
click at [441, 402] on div at bounding box center [328, 410] width 244 height 17
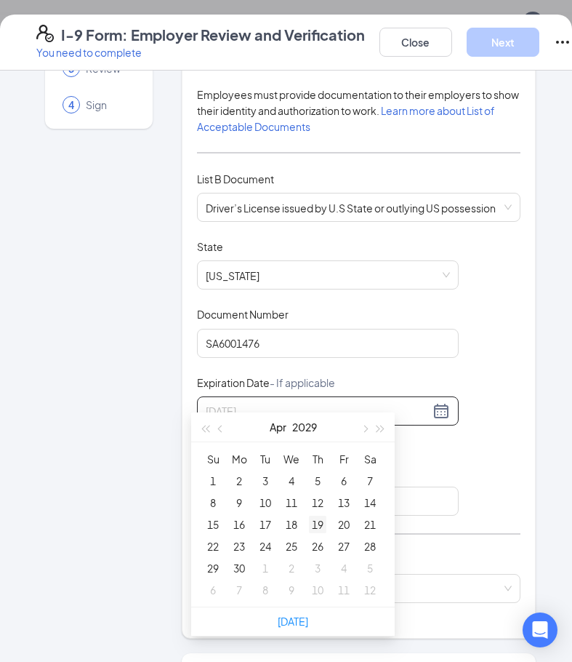
type input "04/19/2029"
click at [313, 523] on div "19" at bounding box center [317, 524] width 17 height 17
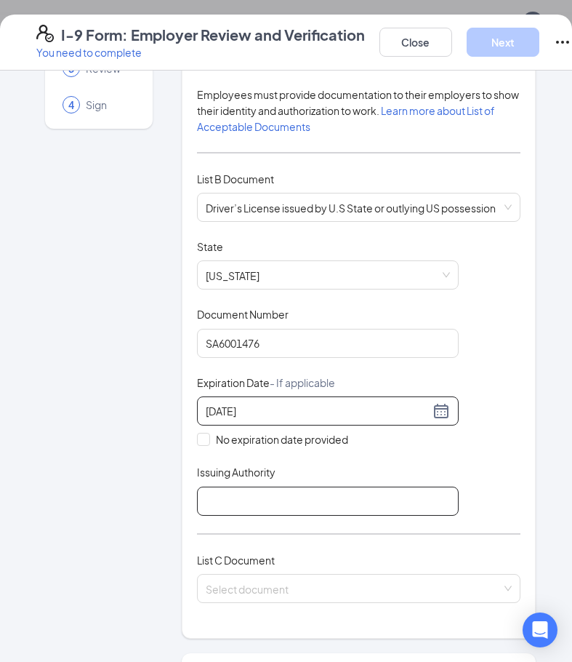
click at [311, 487] on input "Issuing Authority" at bounding box center [328, 501] width 262 height 29
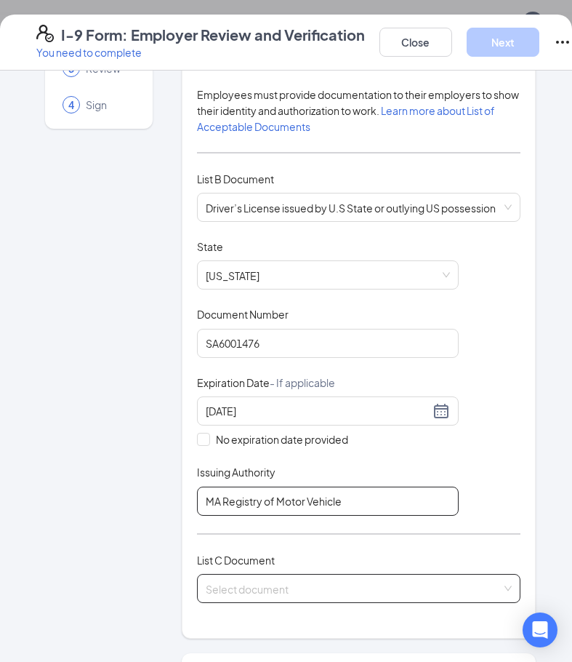
click at [362, 585] on span at bounding box center [354, 589] width 296 height 28
type input "MA Registry of Motor Vehicle"
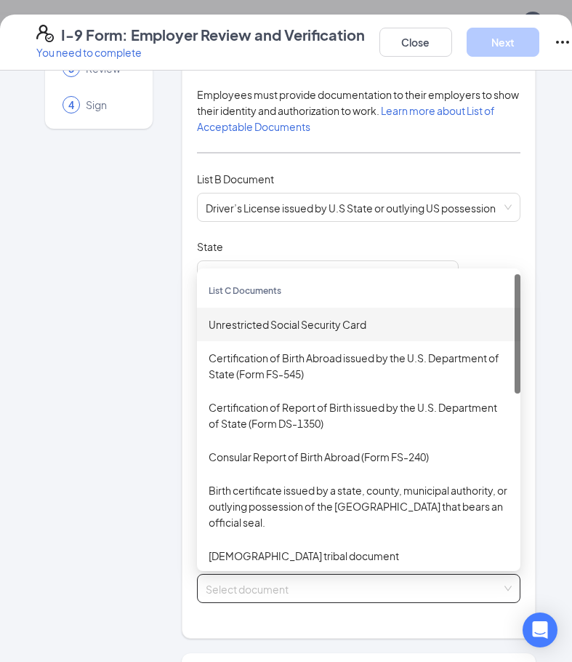
click at [282, 316] on div "Unrestricted Social Security Card" at bounding box center [359, 324] width 300 height 16
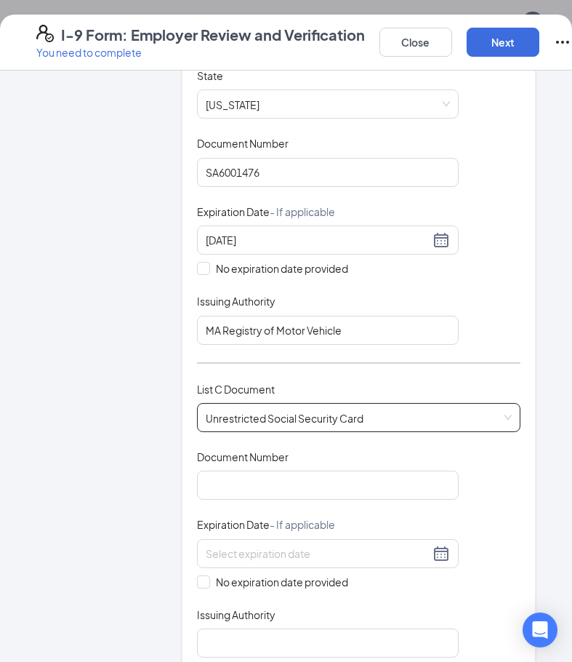
scroll to position [364, 0]
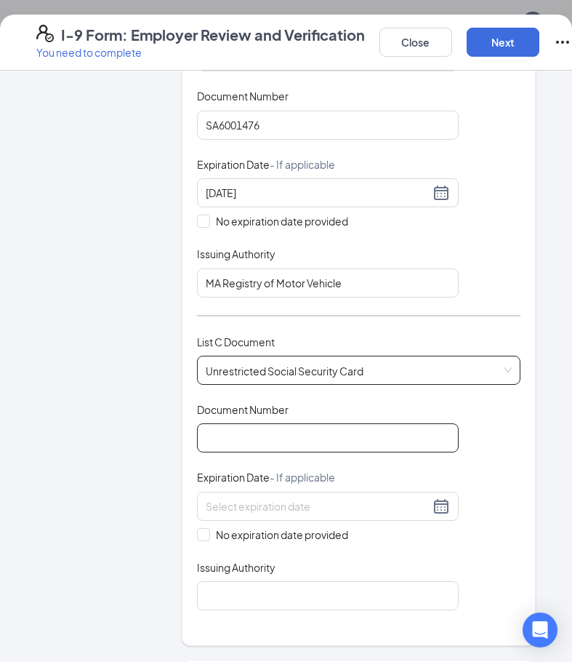
click at [324, 423] on input "Document Number" at bounding box center [328, 437] width 262 height 29
click at [276, 423] on input "Document Number" at bounding box center [328, 437] width 262 height 29
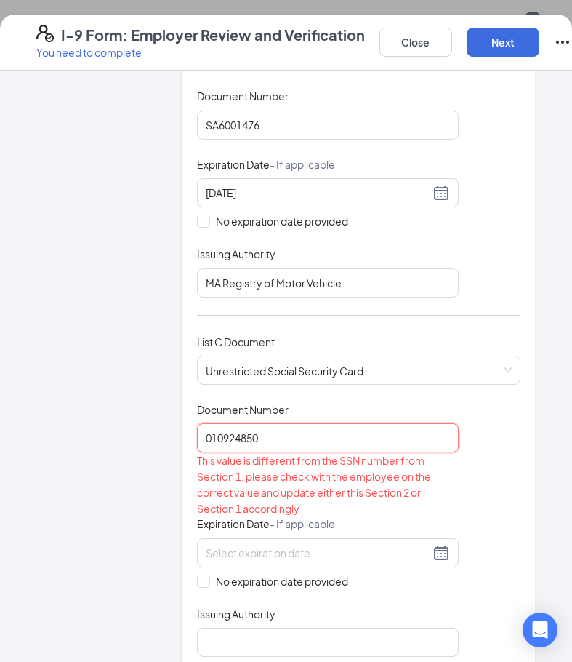
type input "010924850"
click at [423, 469] on div "This value is different from the SSN number from Section 1, please check with t…" at bounding box center [328, 484] width 262 height 64
drag, startPoint x: 270, startPoint y: 419, endPoint x: 183, endPoint y: 417, distance: 86.6
click at [183, 417] on div "Which documents did your new hire bring? Jose M Oquendo identifies as a citizen…" at bounding box center [359, 206] width 354 height 971
type input "0"
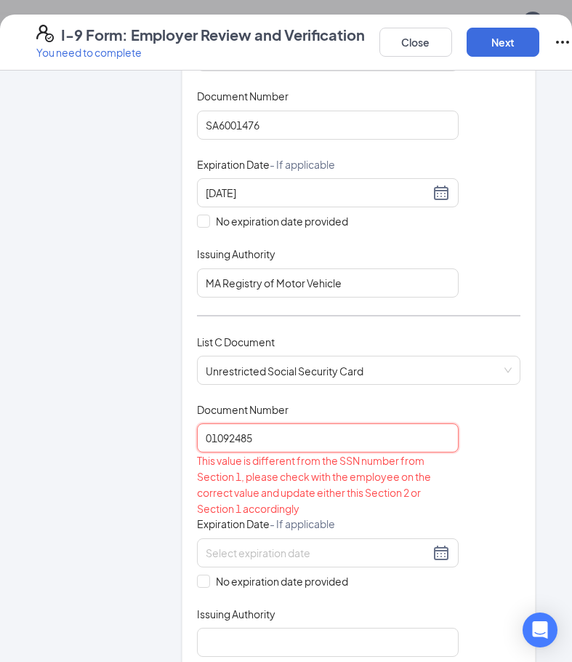
type input "010924850"
click at [458, 446] on div "Document Title Unrestricted Social Security Card Document Number 010924850 This…" at bounding box center [359, 529] width 324 height 255
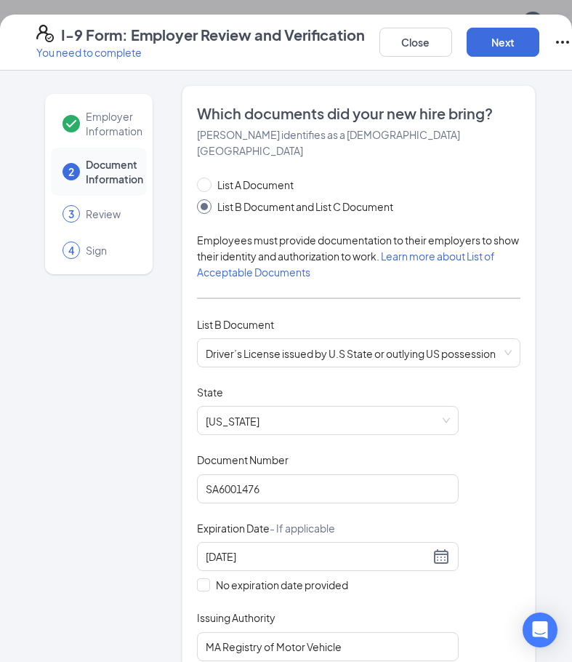
scroll to position [428, 0]
click at [564, 40] on icon "Ellipses" at bounding box center [562, 41] width 17 height 17
click at [436, 193] on div "List A Document List B Document and List C Document" at bounding box center [359, 196] width 324 height 38
click at [399, 43] on button "Close" at bounding box center [416, 42] width 73 height 29
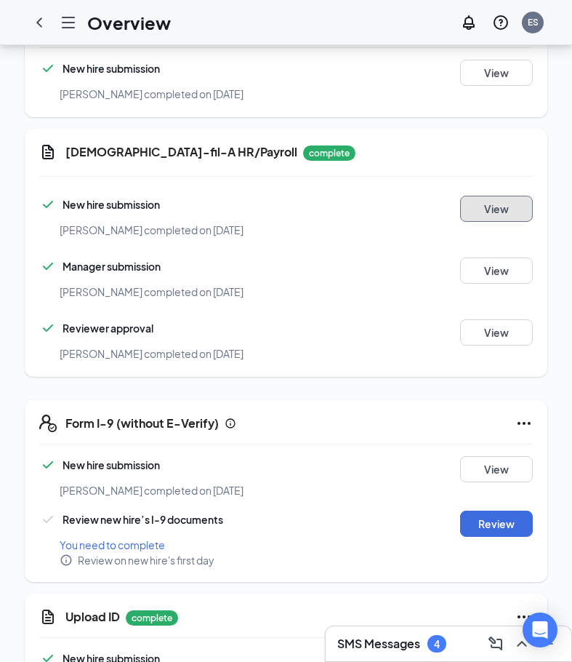
click at [516, 196] on button "View" at bounding box center [496, 209] width 73 height 26
click at [497, 456] on button "View" at bounding box center [496, 469] width 73 height 26
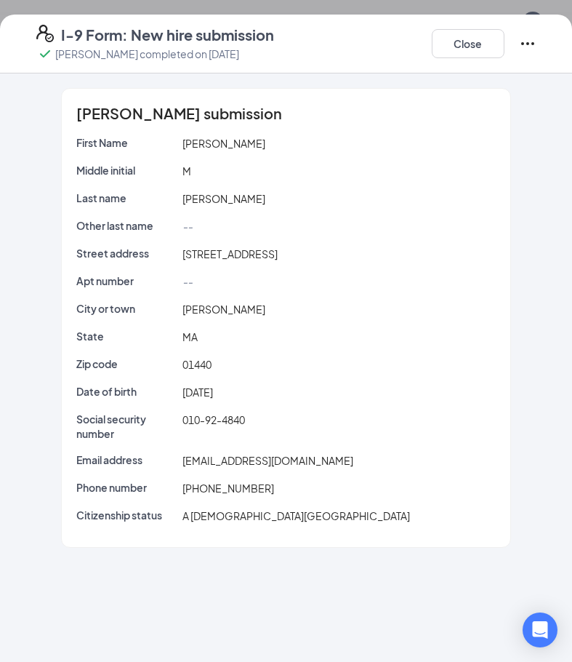
click at [242, 420] on span "010-92-4840" at bounding box center [214, 419] width 63 height 13
click at [481, 41] on button "Close" at bounding box center [468, 43] width 73 height 29
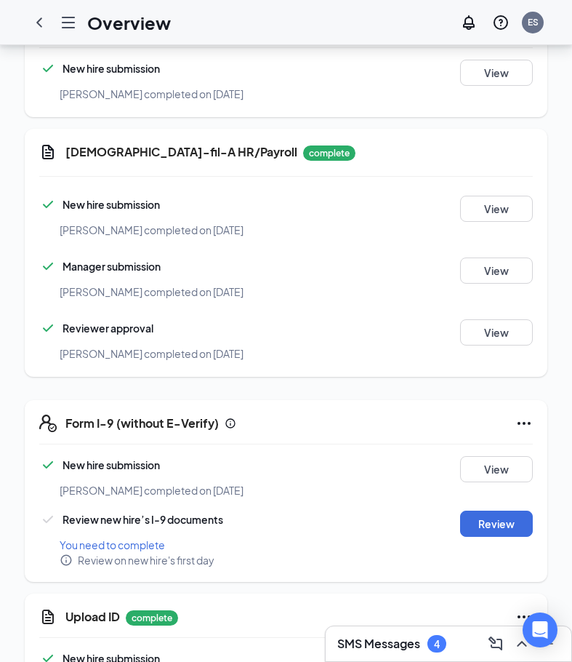
click at [531, 415] on icon "Ellipses" at bounding box center [524, 423] width 17 height 17
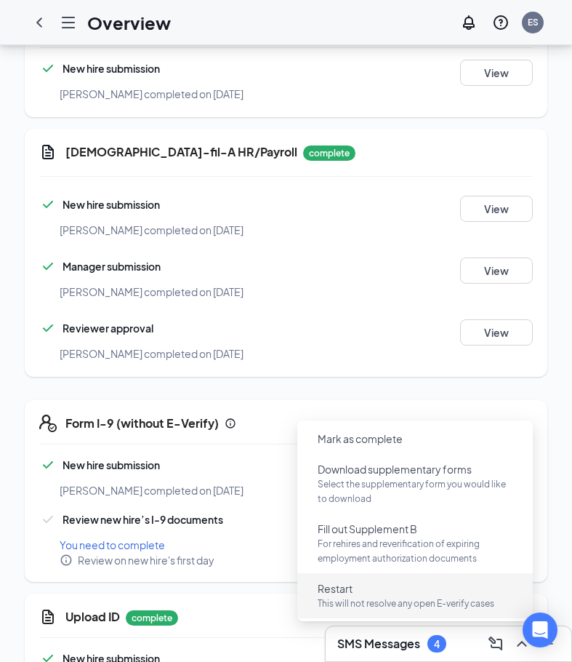
click at [388, 598] on p "This will not resolve any open E-verify cases" at bounding box center [415, 603] width 195 height 15
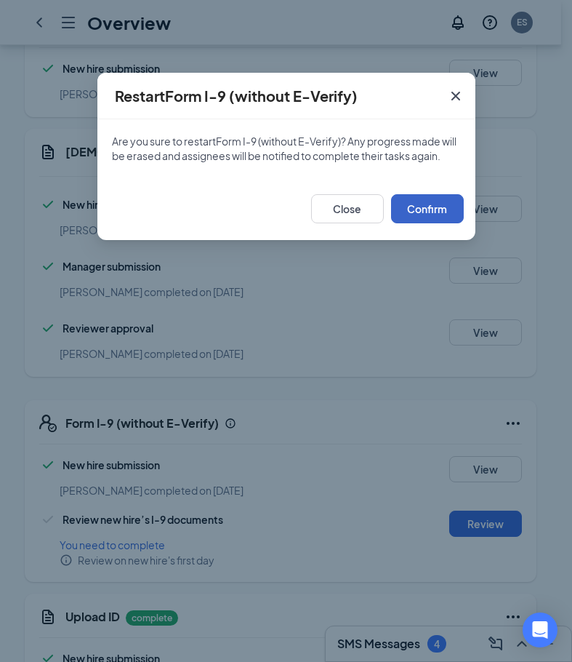
click at [423, 209] on button "Confirm" at bounding box center [427, 208] width 73 height 29
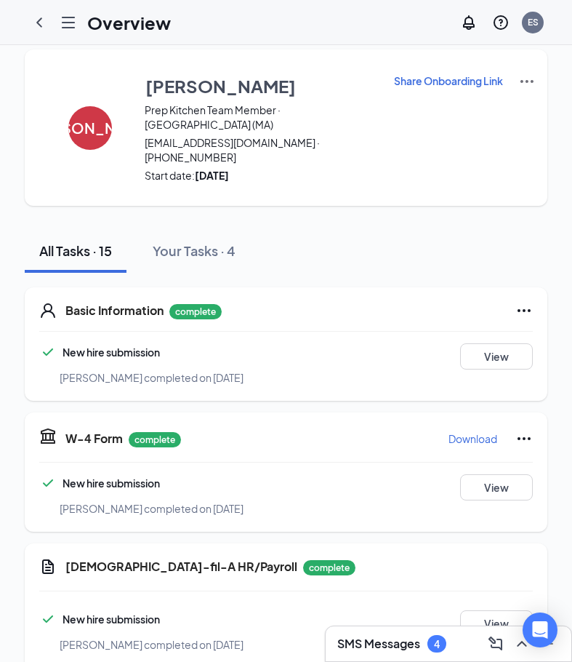
scroll to position [0, 0]
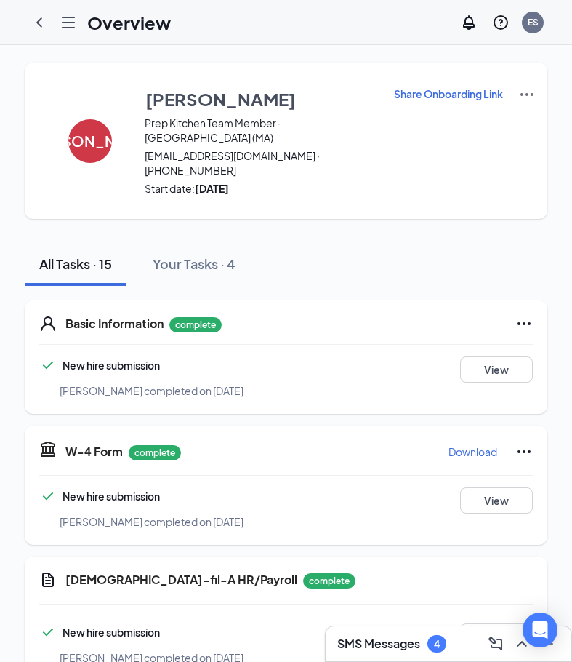
click at [491, 92] on p "Share Onboarding Link" at bounding box center [448, 94] width 109 height 15
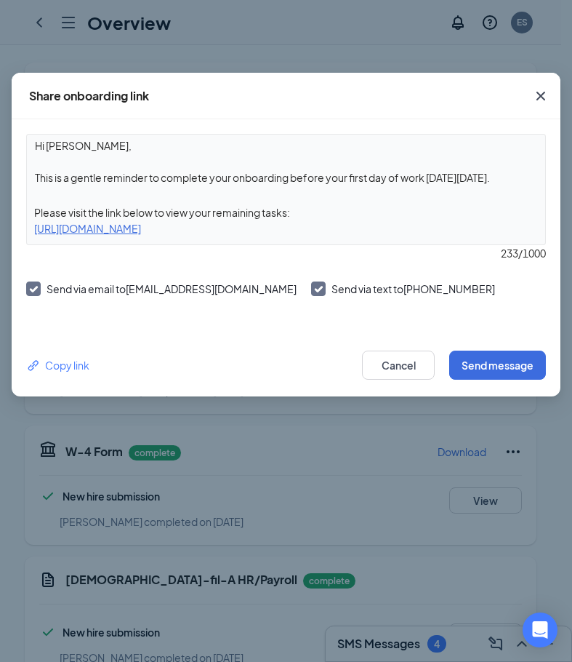
click at [320, 180] on textarea "Hi Jose, This is a gentle reminder to complete your onboarding before your firs…" at bounding box center [286, 162] width 519 height 54
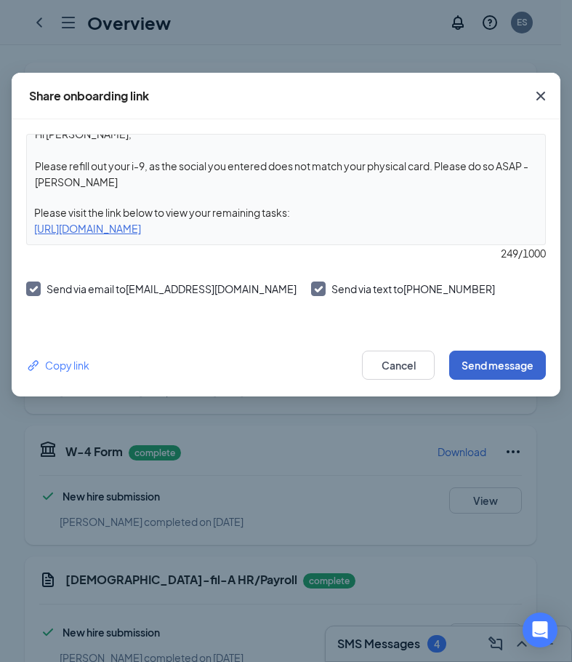
type textarea "Hi Jose, Please refill out your i-9, as the social you entered does not match y…"
click at [487, 359] on button "Send message" at bounding box center [497, 365] width 97 height 29
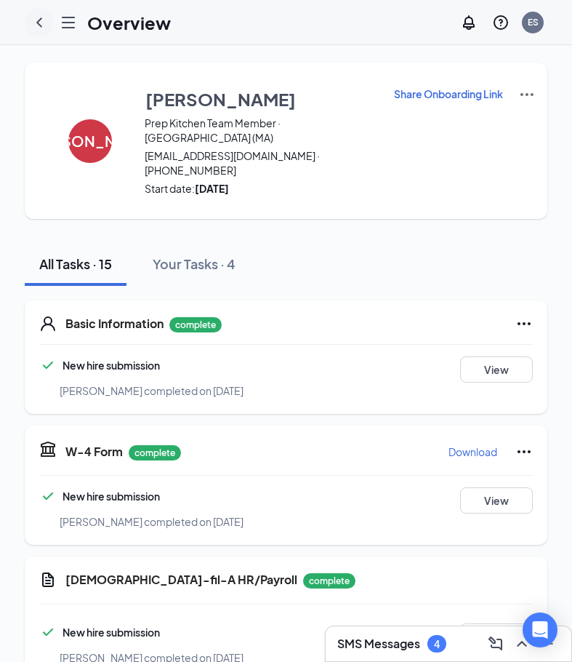
click at [44, 20] on icon "ChevronLeft" at bounding box center [39, 22] width 17 height 17
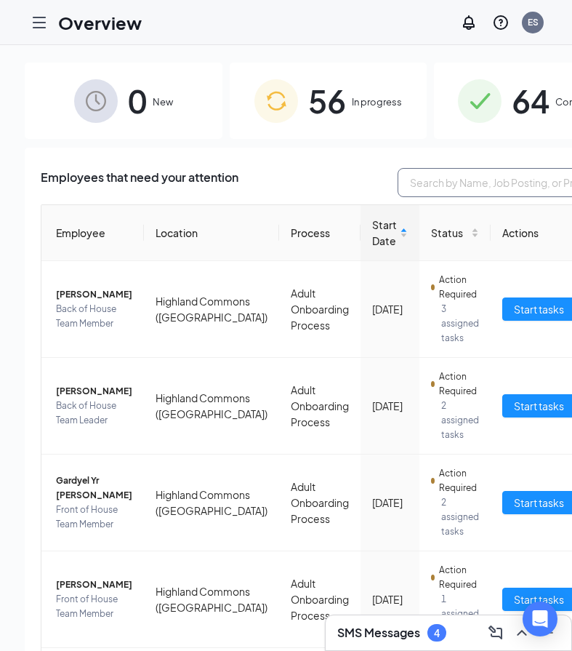
click at [417, 180] on input "text" at bounding box center [507, 182] width 218 height 29
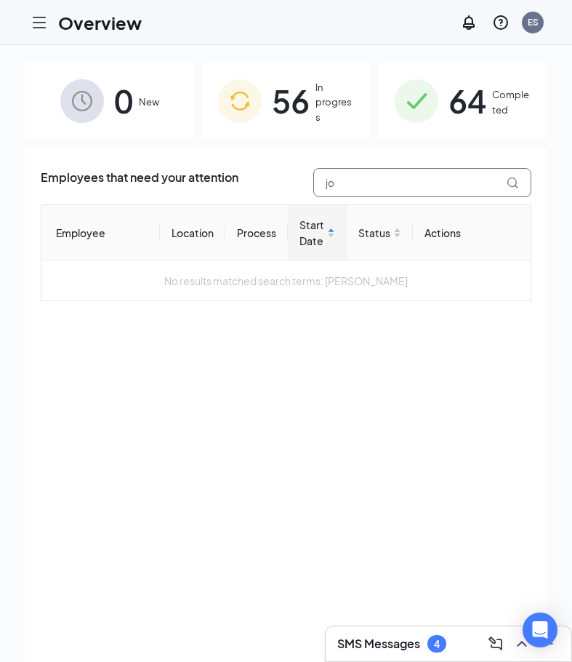
type input "j"
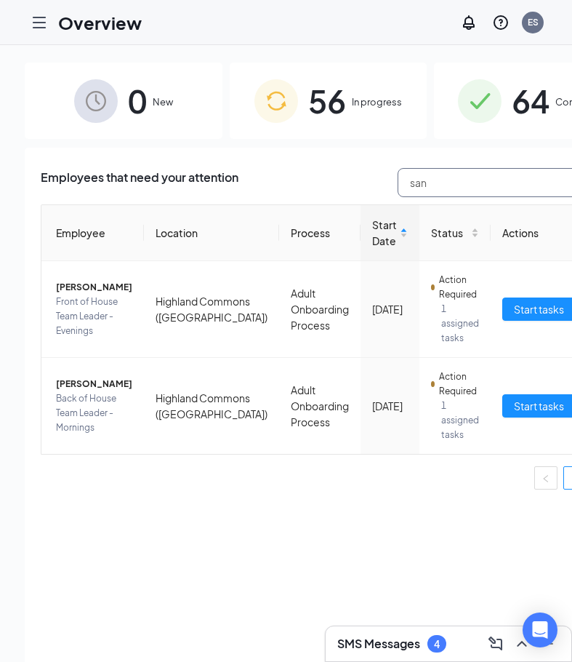
type input "san"
click at [512, 110] on span "64" at bounding box center [531, 101] width 38 height 50
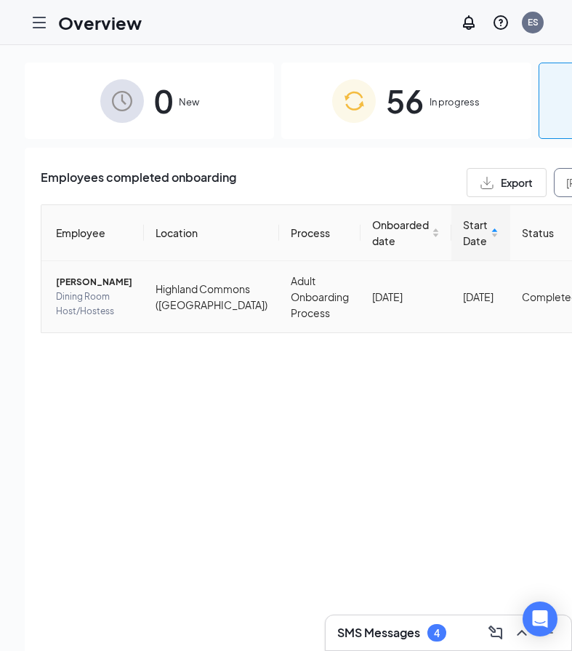
type input "josh"
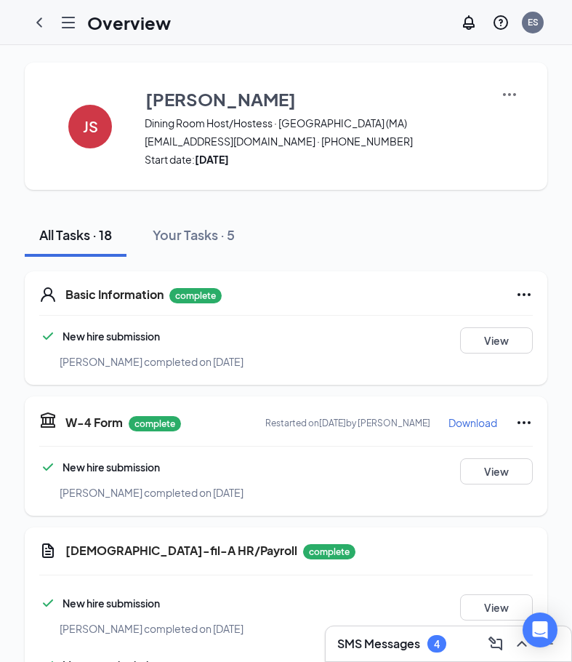
click at [511, 97] on img at bounding box center [509, 94] width 17 height 17
click at [509, 118] on span "View details" at bounding box center [509, 121] width 57 height 16
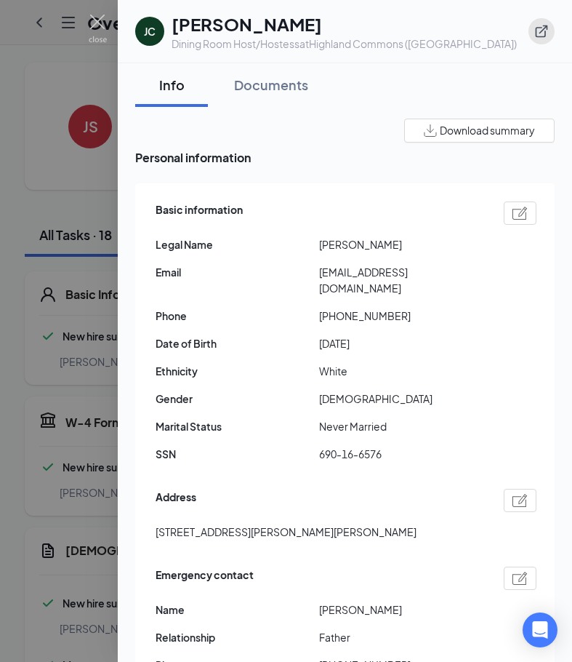
click at [535, 32] on icon "ExternalLink" at bounding box center [542, 31] width 15 height 15
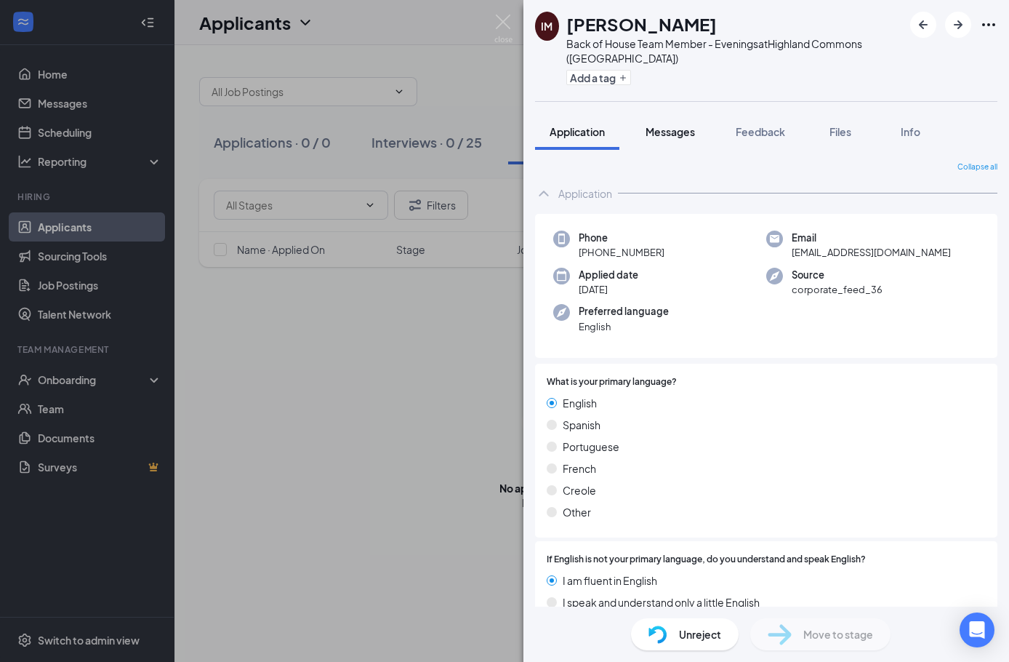
click at [682, 113] on button "Messages" at bounding box center [670, 131] width 79 height 36
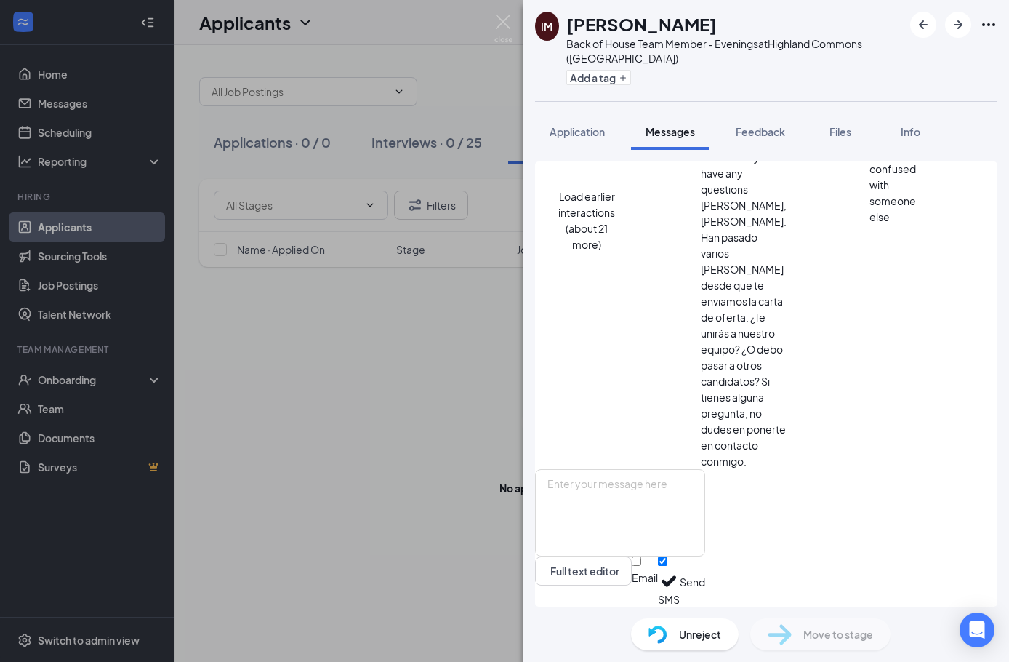
scroll to position [649, 0]
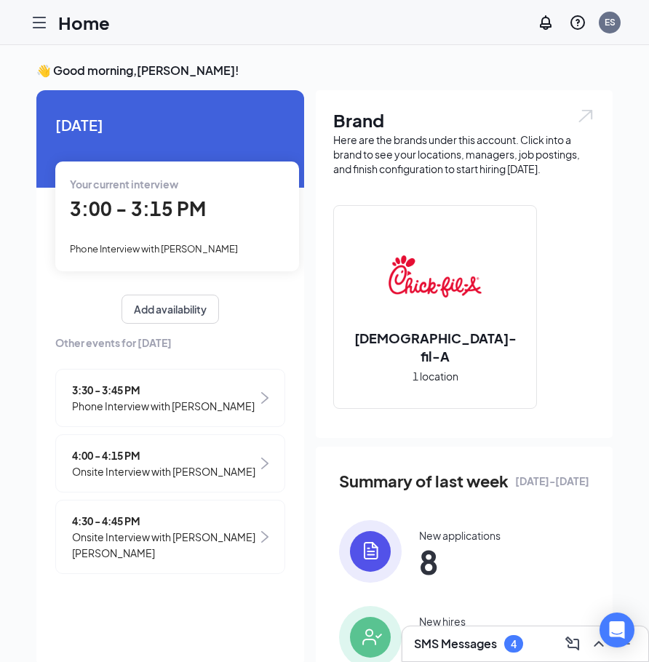
click at [196, 191] on div "Your current interview" at bounding box center [177, 184] width 215 height 16
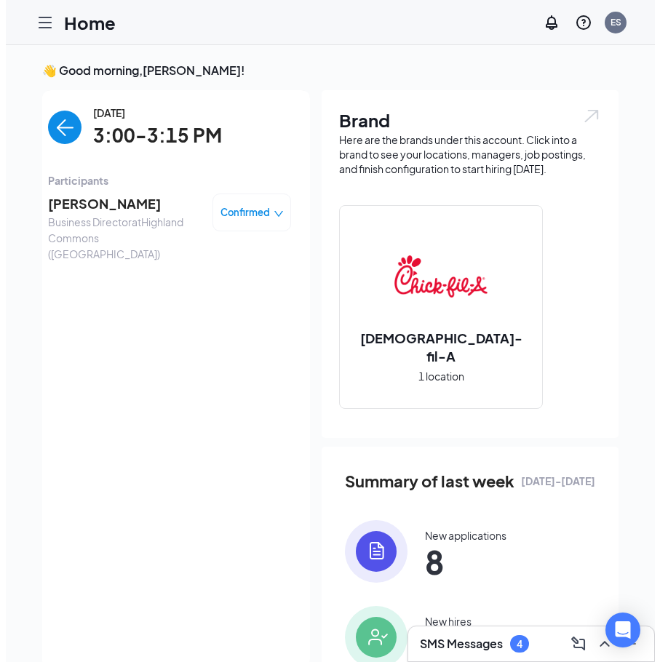
scroll to position [6, 0]
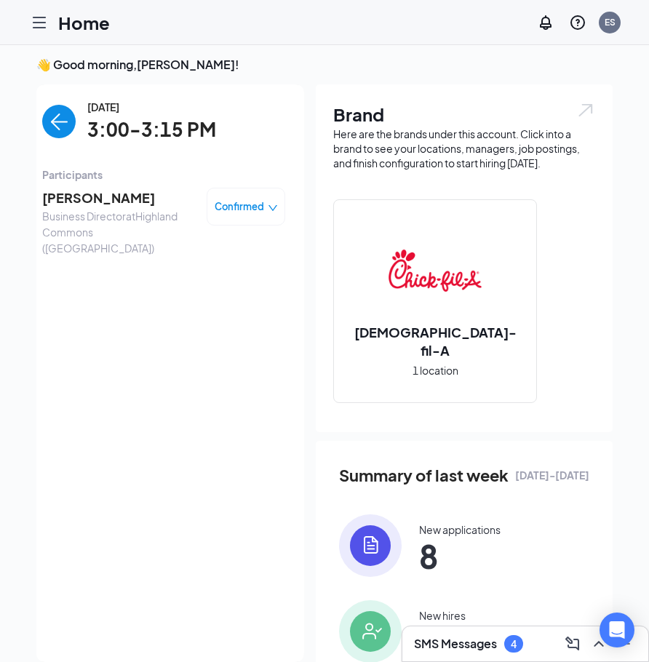
click at [110, 200] on span "Joshua Pitard" at bounding box center [118, 198] width 153 height 20
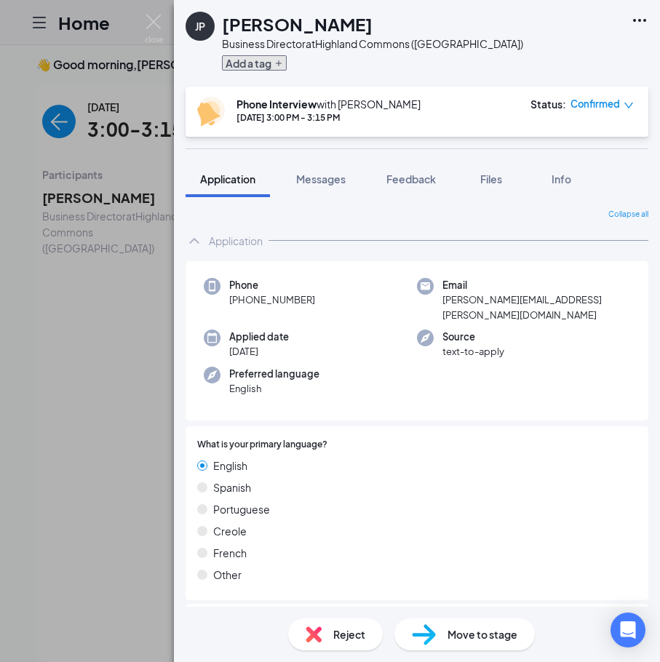
click at [248, 63] on button "Add a tag" at bounding box center [254, 62] width 65 height 15
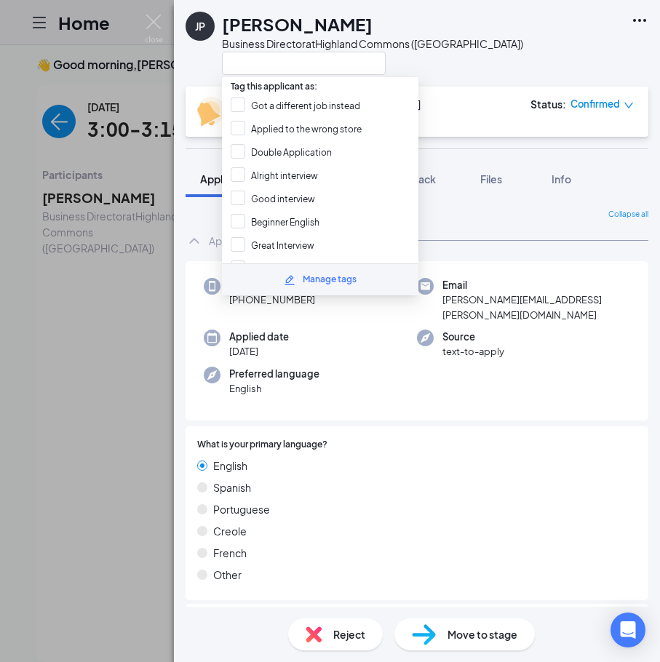
click at [458, 71] on div "JP Joshua Pitard Business Director at Highland Commons (MA)" at bounding box center [417, 43] width 486 height 87
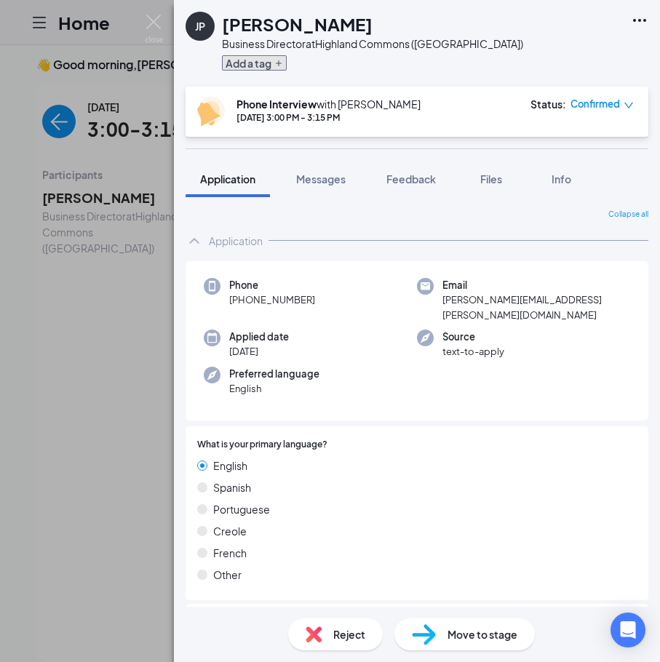
click at [257, 67] on button "Add a tag" at bounding box center [254, 62] width 65 height 15
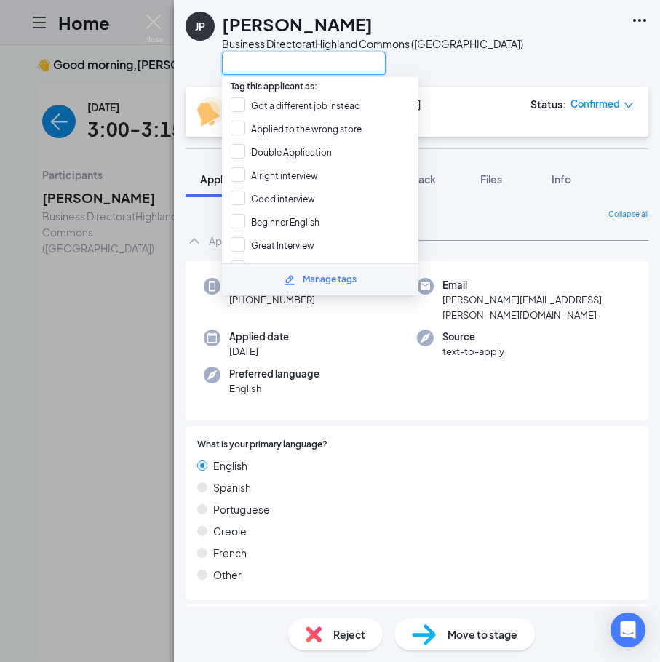
click at [261, 65] on input "text" at bounding box center [304, 63] width 164 height 23
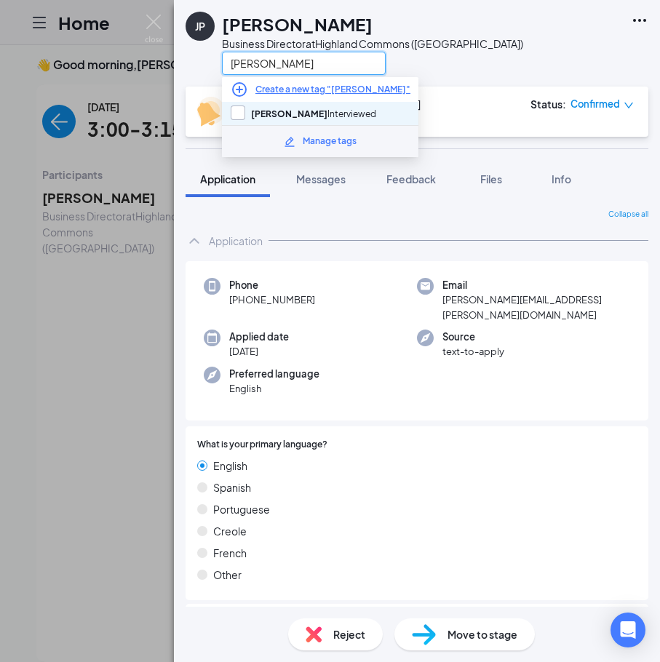
type input "eliana"
click at [286, 109] on input "eliana Interviewed" at bounding box center [303, 113] width 145 height 16
checkbox input "true"
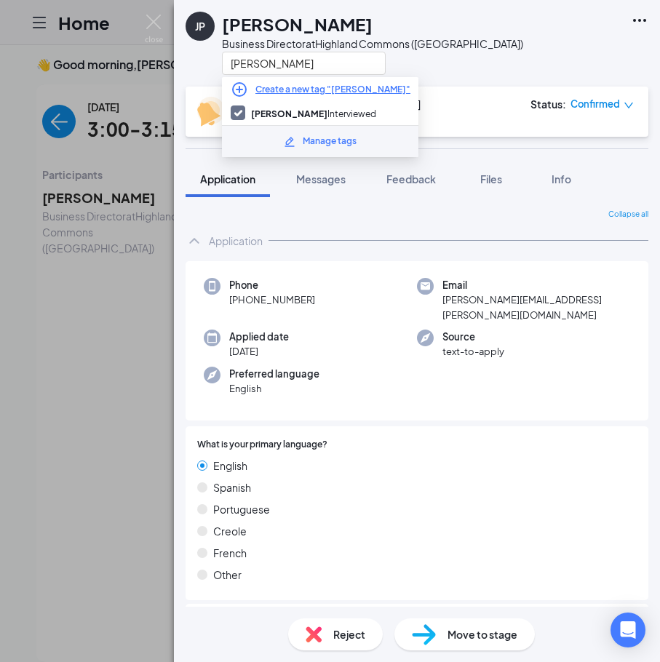
click at [455, 58] on div "JP Joshua Pitard Business Director at Highland Commons (MA) eliana" at bounding box center [417, 43] width 486 height 87
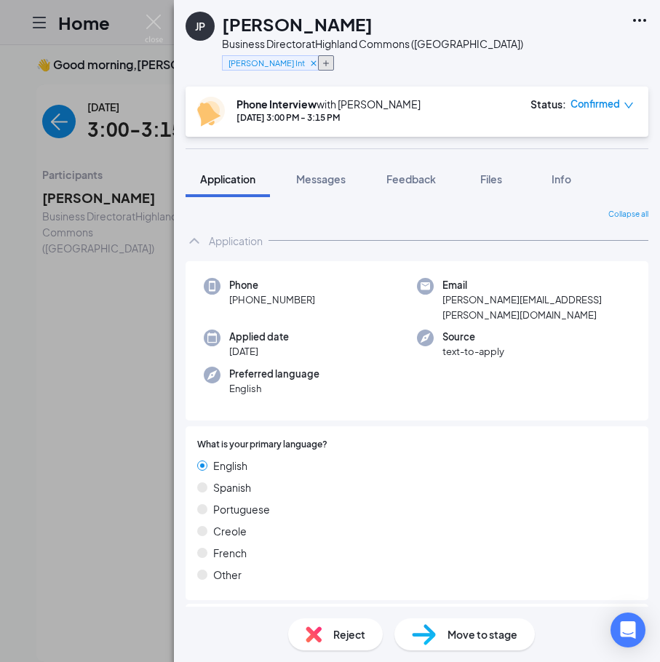
click at [325, 60] on icon "Plus" at bounding box center [325, 63] width 9 height 9
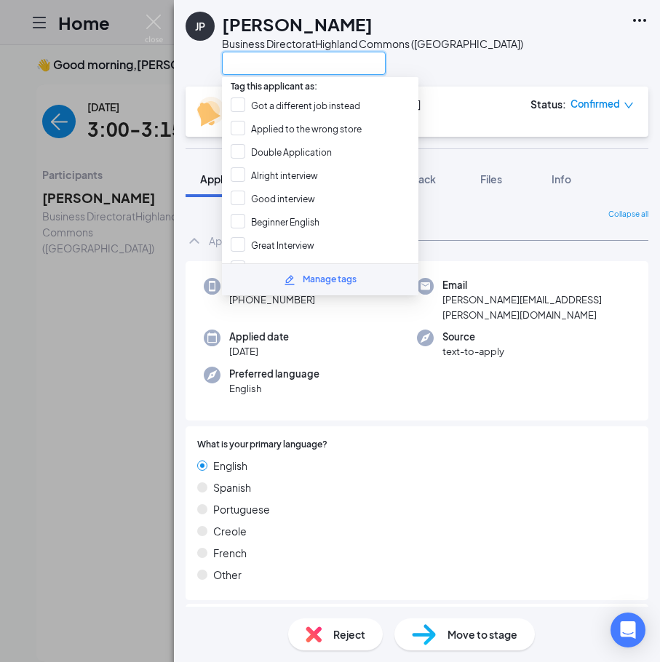
click at [325, 60] on input "text" at bounding box center [304, 63] width 164 height 23
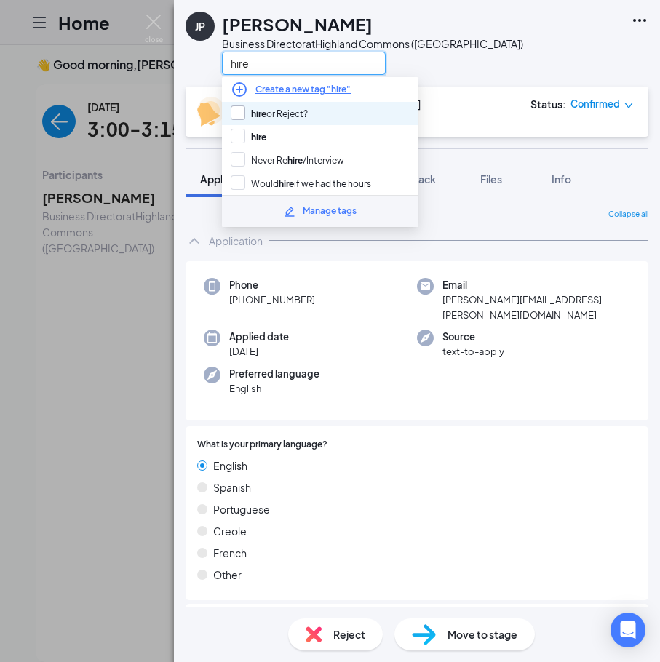
type input "hire"
click at [255, 113] on input "hire or Reject?" at bounding box center [269, 113] width 77 height 16
checkbox input "true"
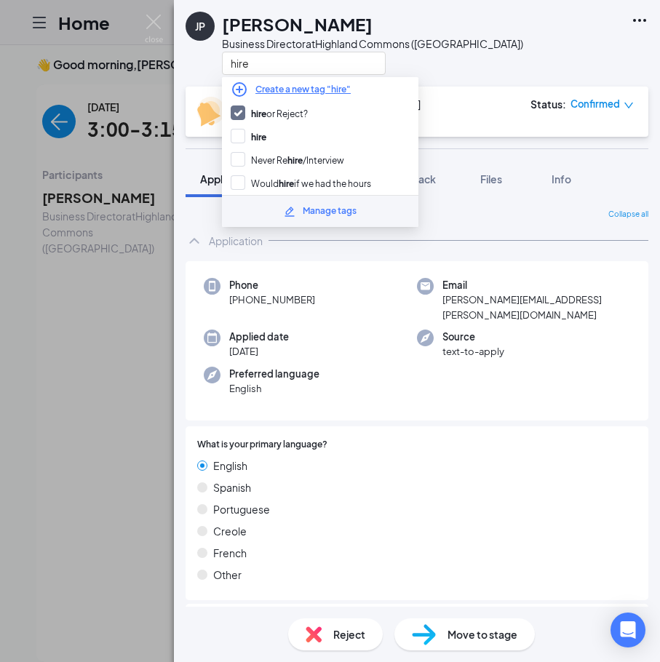
click at [578, 57] on div "JP Joshua Pitard Business Director at Highland Commons (MA) hire" at bounding box center [417, 43] width 486 height 87
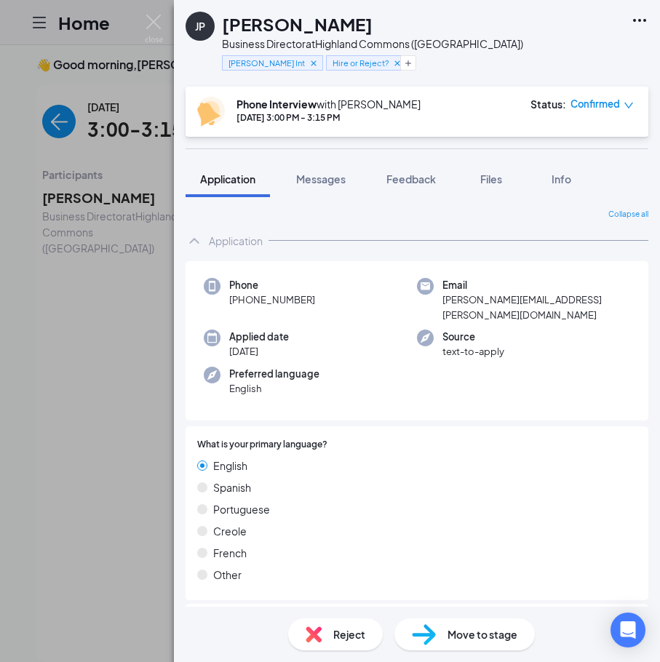
click at [636, 24] on icon "Ellipses" at bounding box center [639, 20] width 17 height 17
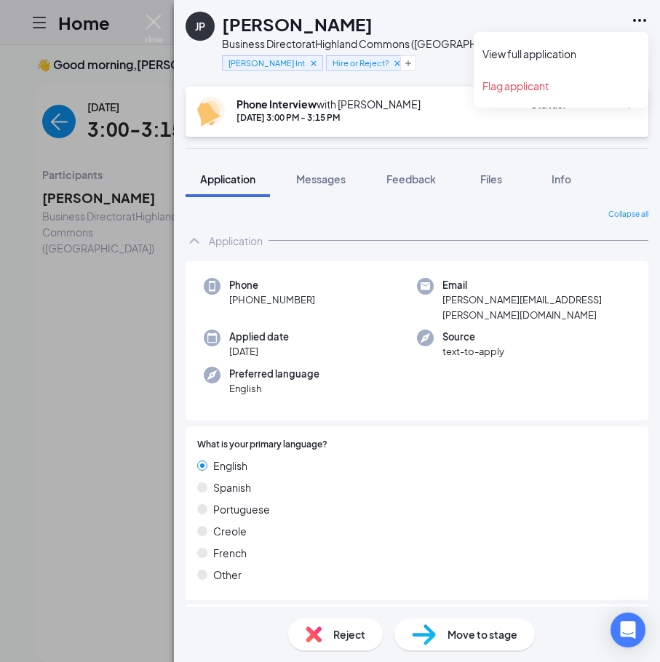
click at [636, 19] on icon "Ellipses" at bounding box center [639, 20] width 17 height 17
click at [561, 47] on link "View full application" at bounding box center [560, 54] width 157 height 15
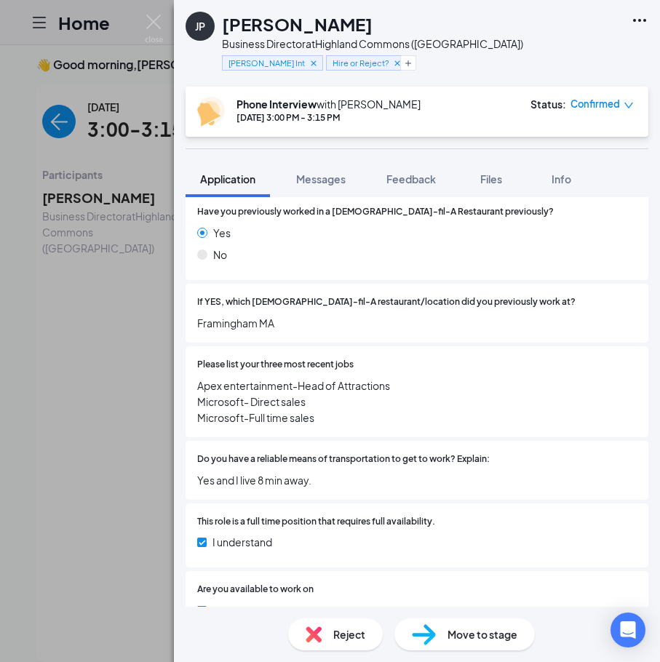
scroll to position [582, 0]
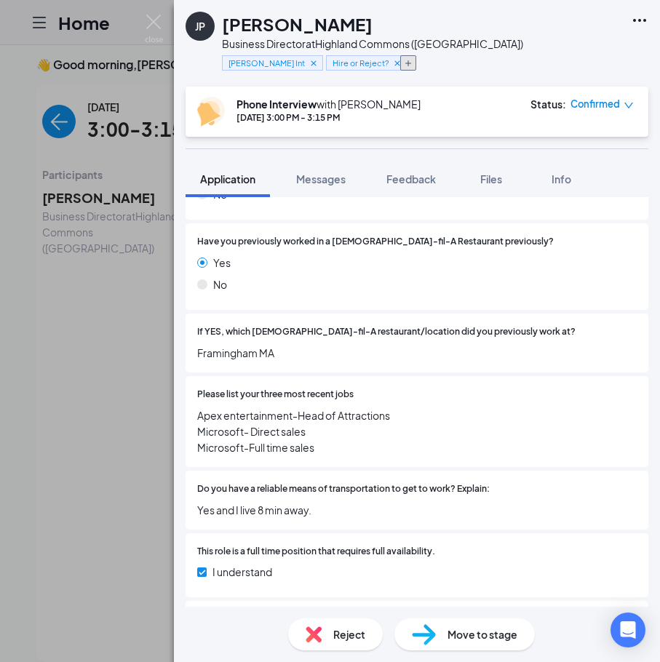
click at [404, 69] on button "button" at bounding box center [408, 62] width 16 height 15
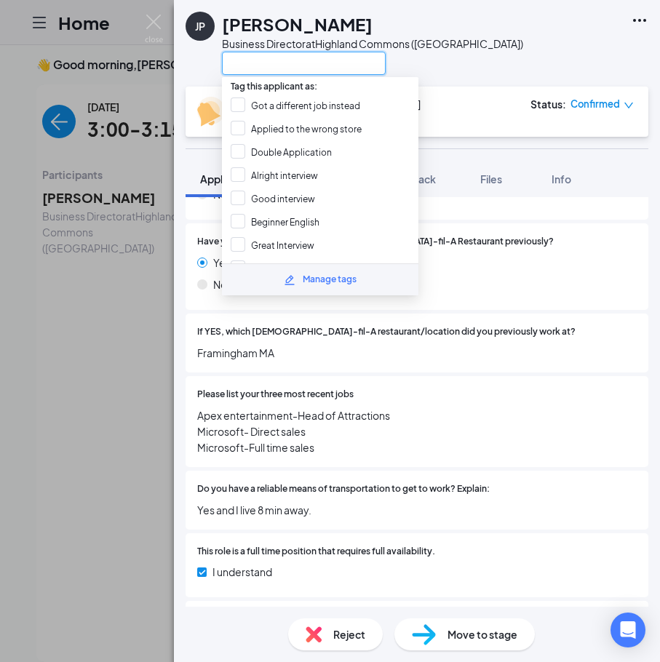
click at [345, 65] on input "text" at bounding box center [304, 63] width 164 height 23
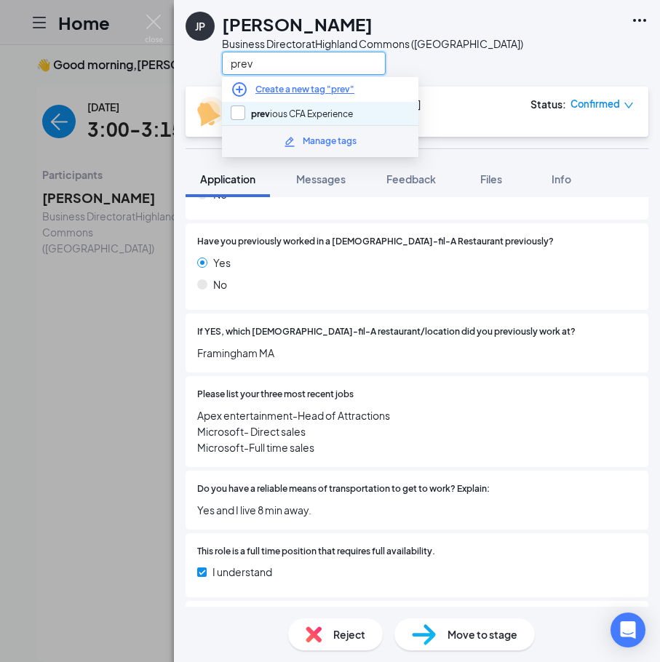
type input "prev"
click at [324, 116] on input "prev ious CFA Experience" at bounding box center [292, 113] width 122 height 16
checkbox input "true"
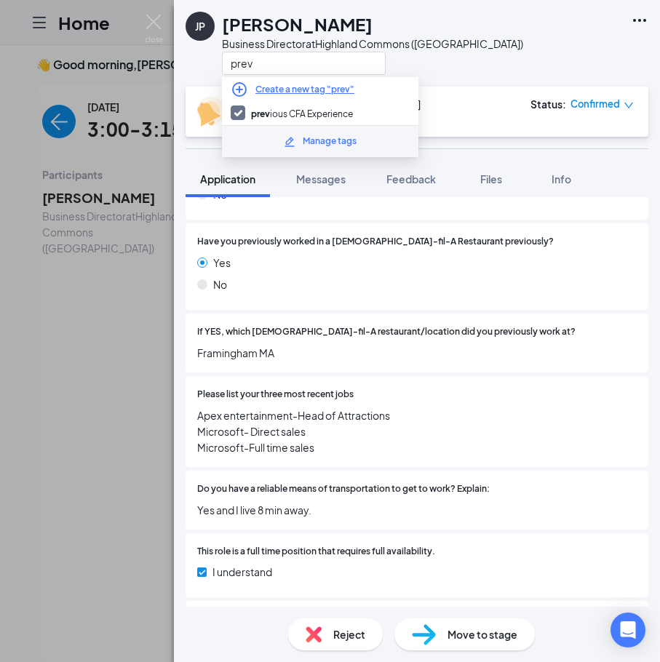
click at [529, 235] on div "Have you previously worked in a Chick-fil-A Restaurant previously? Yes No" at bounding box center [416, 266] width 439 height 63
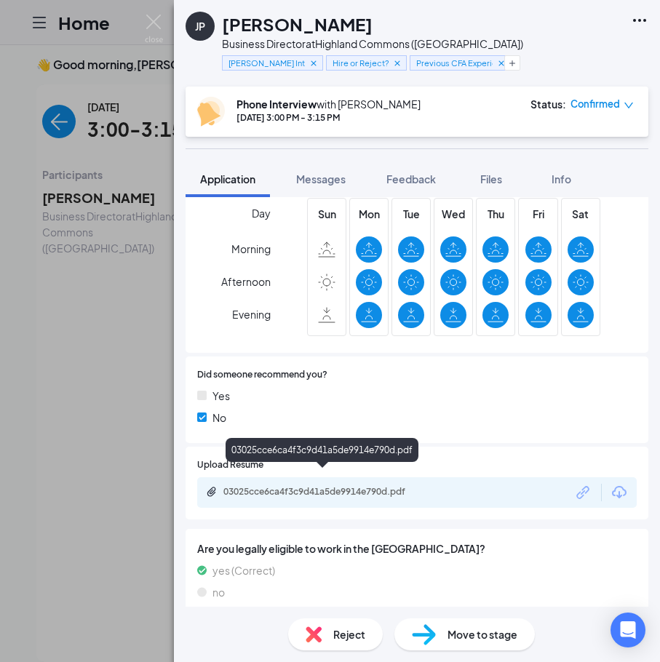
click at [331, 477] on div "03025cce6ca4f3c9d41a5de9914e790d.pdf" at bounding box center [416, 492] width 439 height 31
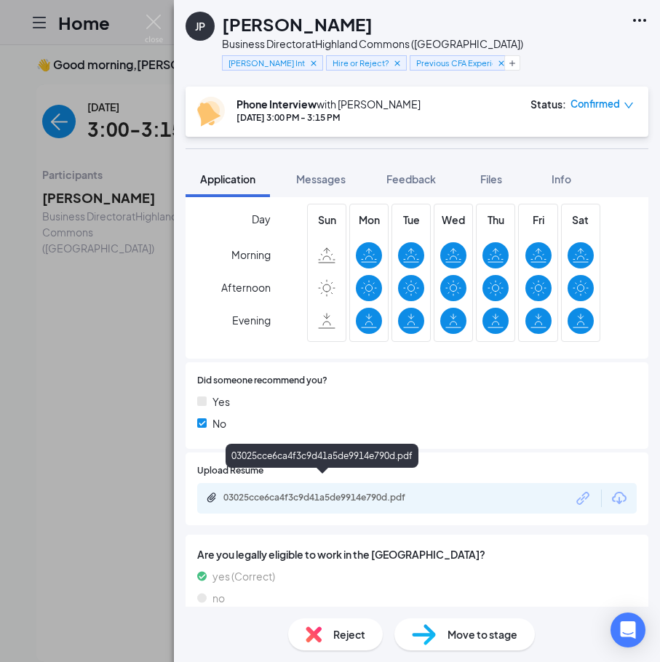
click at [367, 492] on div "03025cce6ca4f3c9d41a5de9914e790d.pdf" at bounding box center [325, 498] width 204 height 12
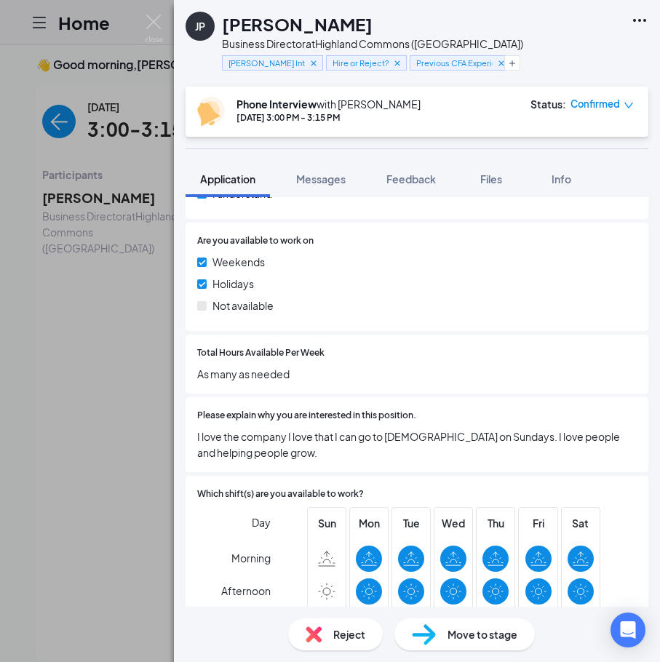
scroll to position [978, 0]
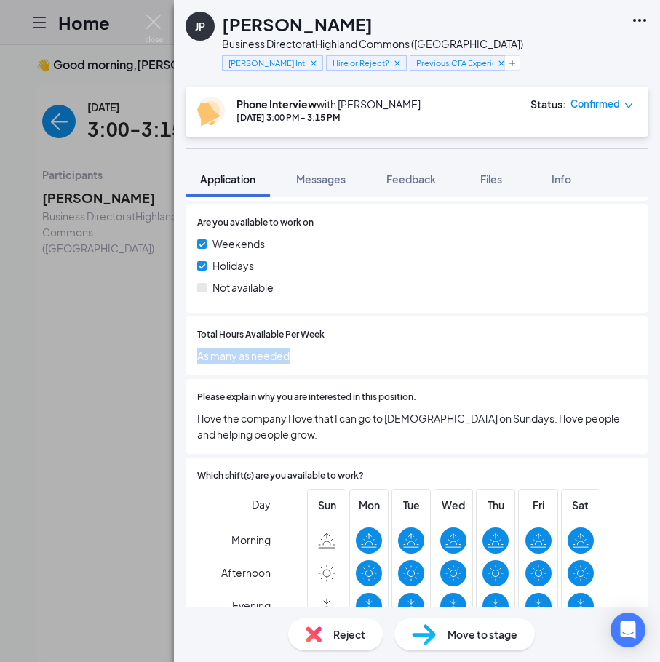
drag, startPoint x: 309, startPoint y: 340, endPoint x: 189, endPoint y: 347, distance: 120.2
click at [189, 347] on div "Total Hours Available Per Week As many as needed" at bounding box center [416, 345] width 463 height 59
copy span "As many as needed"
click at [528, 316] on div "Total Hours Available Per Week As many as needed" at bounding box center [416, 345] width 463 height 59
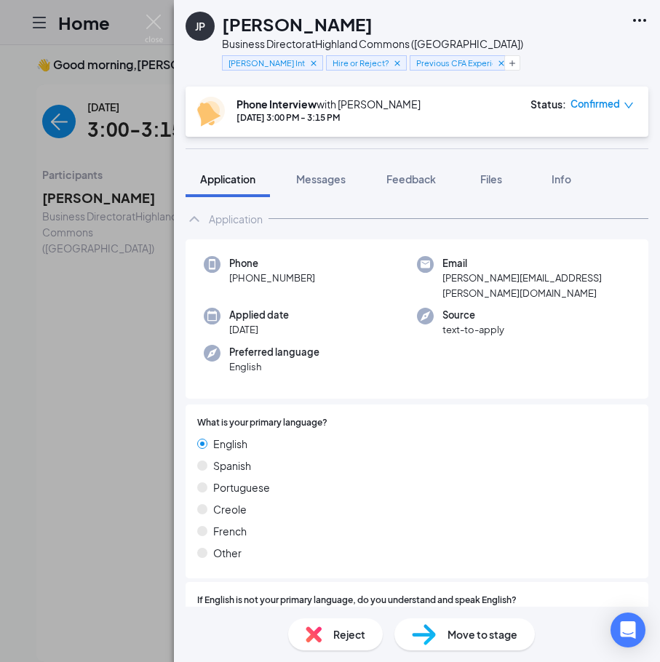
scroll to position [0, 0]
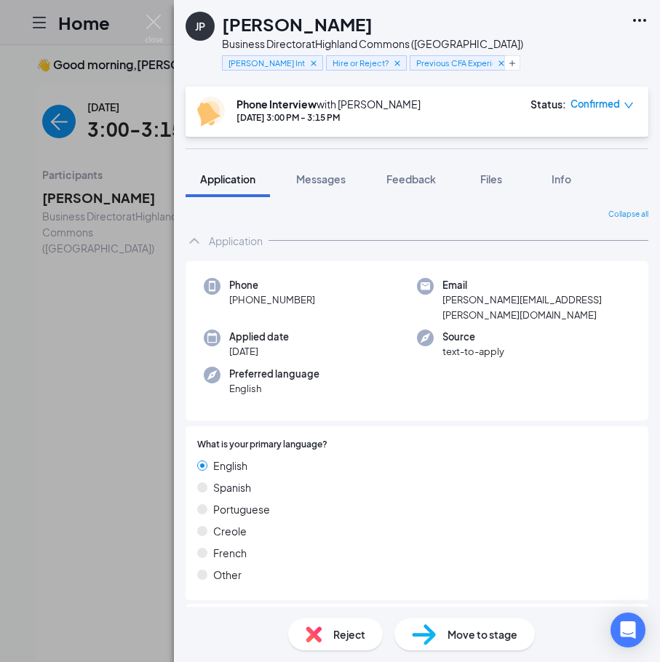
click at [429, 623] on div "Move to stage" at bounding box center [464, 634] width 140 height 32
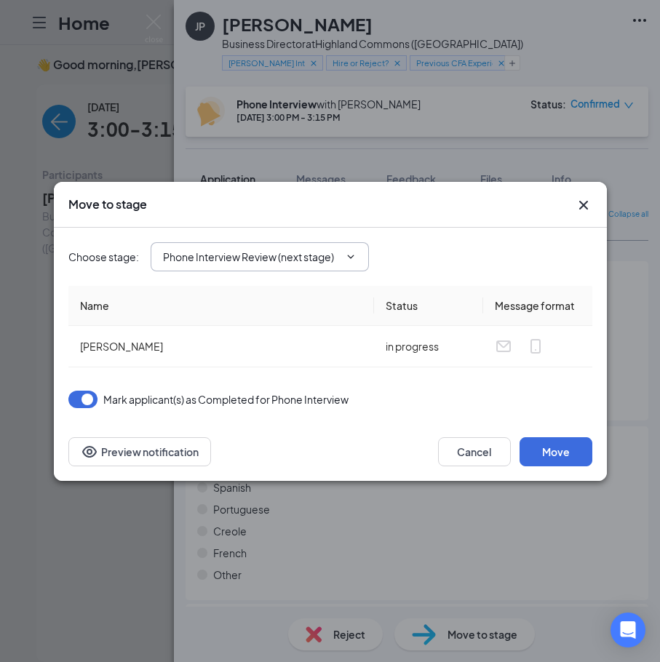
click at [257, 263] on input "Phone Interview Review (next stage)" at bounding box center [251, 257] width 176 height 16
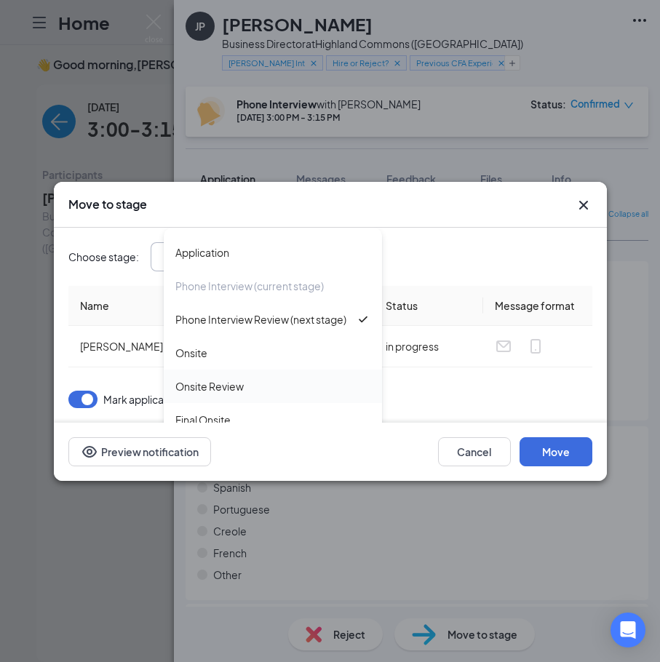
scroll to position [73, 0]
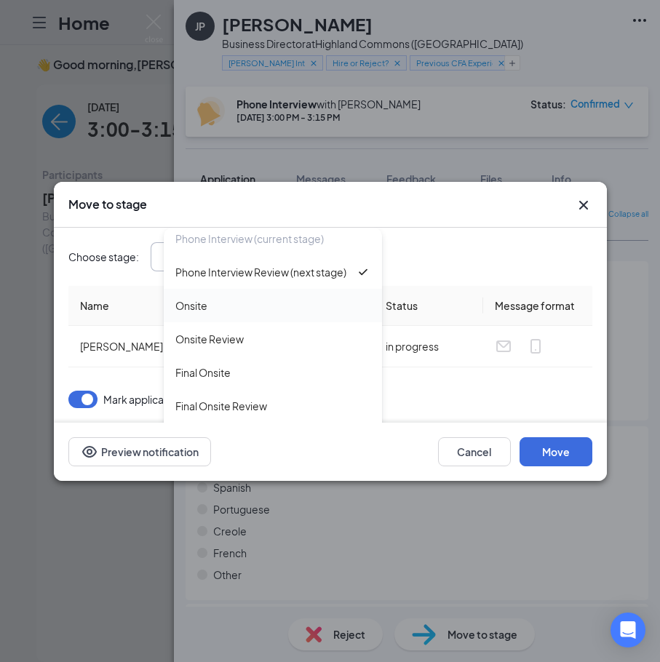
click at [263, 313] on div "Onsite" at bounding box center [272, 305] width 195 height 16
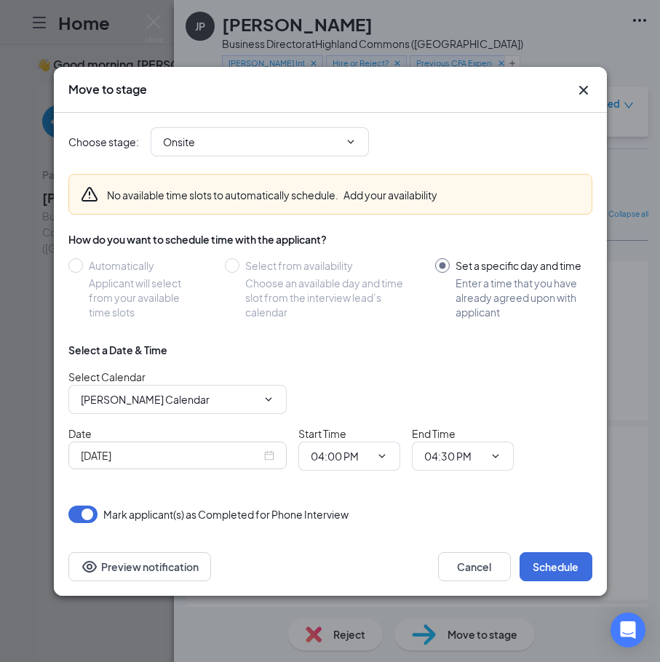
click at [251, 156] on div "Choose stage : Onsite Application Application Phone Interview (current stage) P…" at bounding box center [330, 142] width 524 height 58
click at [251, 151] on span "Onsite Application Application Phone Interview (current stage) Phone Interview …" at bounding box center [260, 141] width 218 height 29
click at [255, 151] on span "Onsite Application Application Phone Interview (current stage) Phone Interview …" at bounding box center [260, 141] width 218 height 29
click at [265, 135] on input "Onsite" at bounding box center [251, 142] width 176 height 16
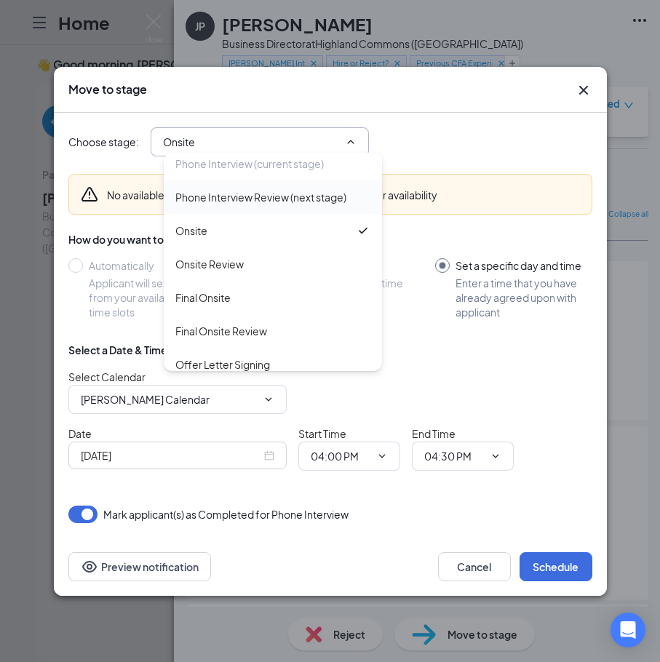
click at [310, 203] on div "Phone Interview Review (next stage)" at bounding box center [260, 197] width 171 height 16
type input "Phone Interview Review (next stage)"
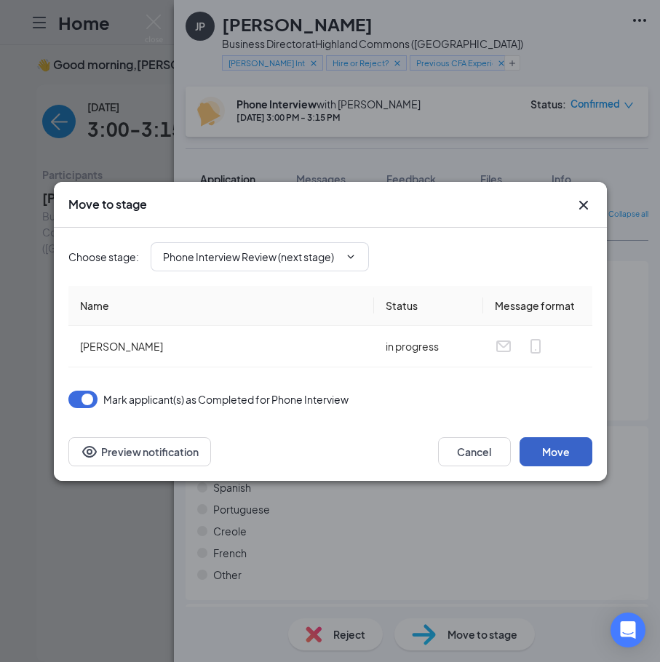
click at [541, 460] on button "Move" at bounding box center [555, 451] width 73 height 29
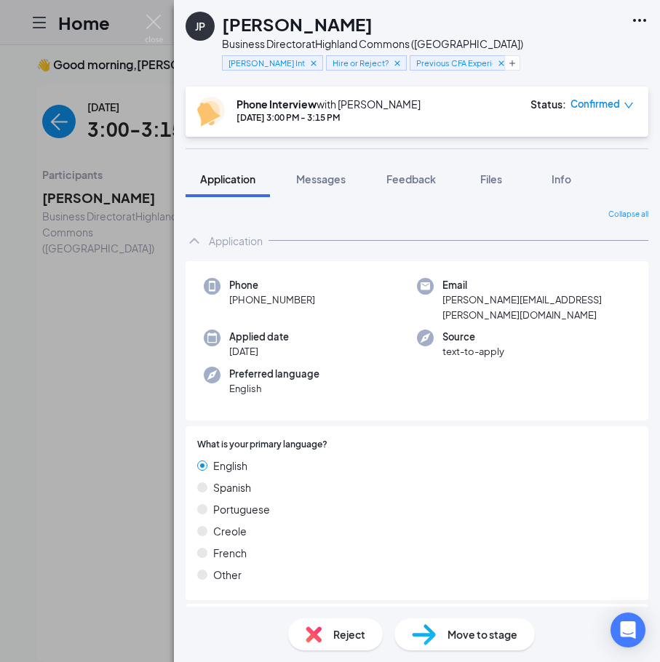
click at [152, 17] on img at bounding box center [154, 29] width 18 height 28
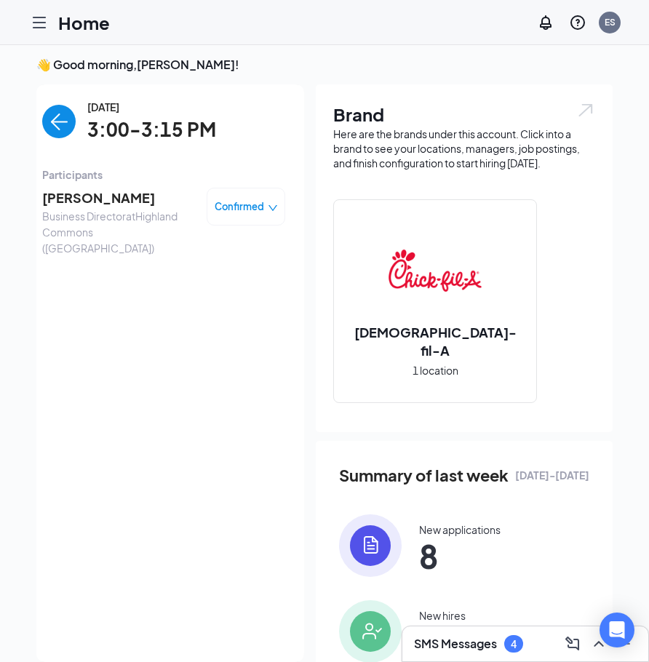
click at [50, 143] on div "Tuesday, Sep 16 3:00-3:15 PM" at bounding box center [163, 122] width 243 height 46
click at [54, 134] on img "back-button" at bounding box center [58, 121] width 33 height 33
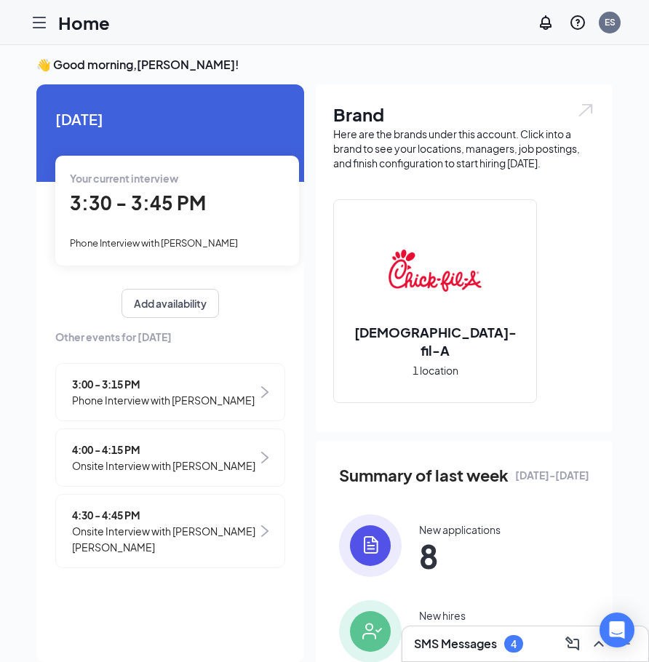
click at [204, 224] on div "Your current interview 3:30 - 3:45 PM Phone Interview with Eric Appiah" at bounding box center [177, 210] width 244 height 109
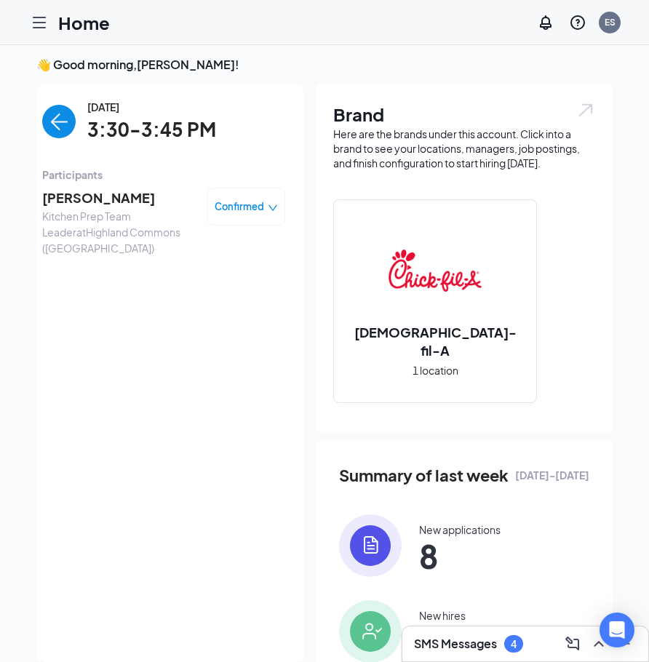
click at [74, 192] on span "[PERSON_NAME]" at bounding box center [118, 198] width 153 height 20
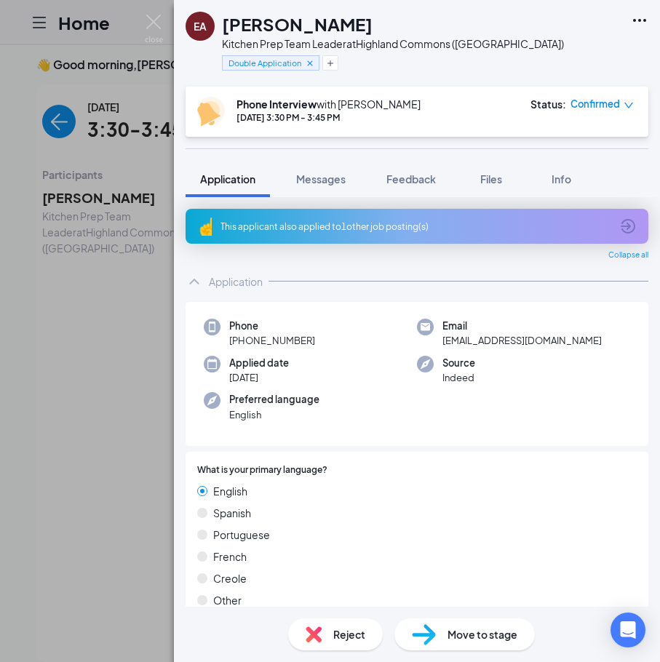
click at [423, 236] on div "This applicant also applied to 1 other job posting(s)" at bounding box center [416, 226] width 463 height 35
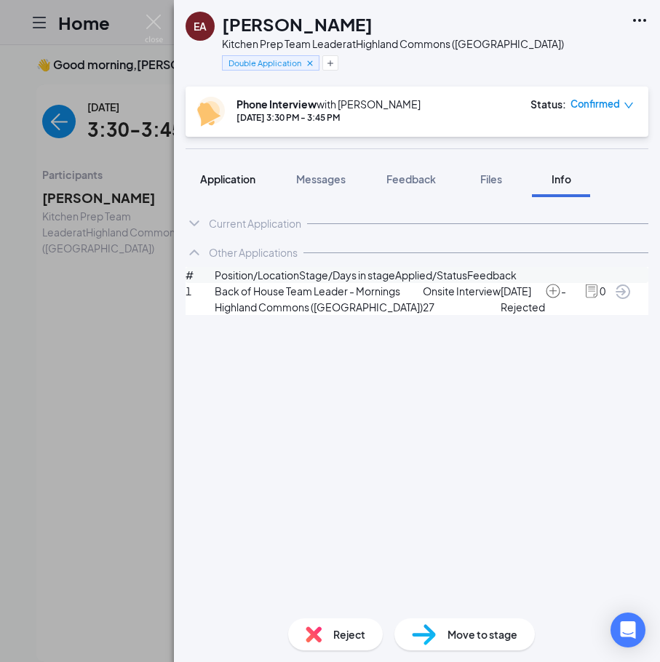
click at [237, 177] on span "Application" at bounding box center [227, 178] width 55 height 13
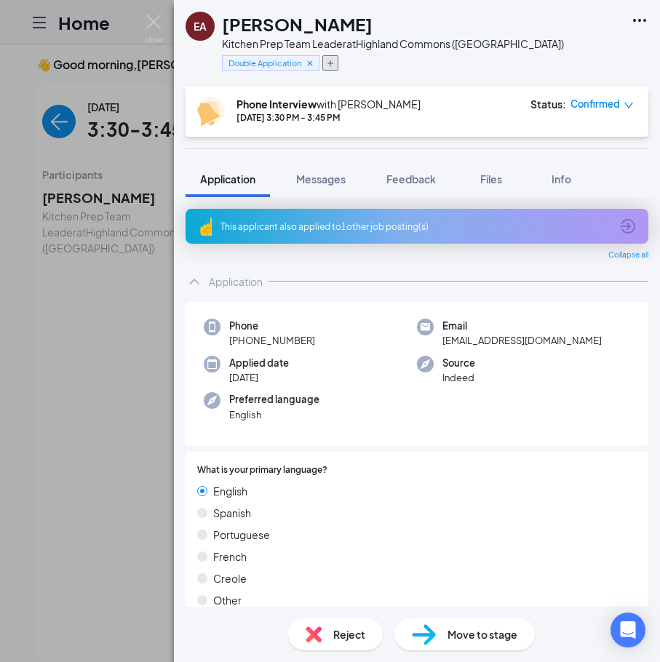
click at [335, 62] on icon "Plus" at bounding box center [330, 63] width 9 height 9
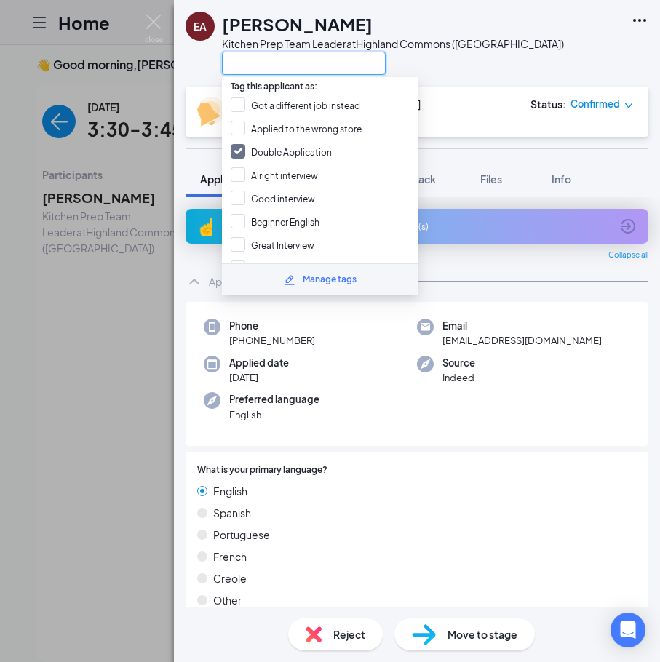
click at [335, 62] on input "text" at bounding box center [304, 63] width 164 height 23
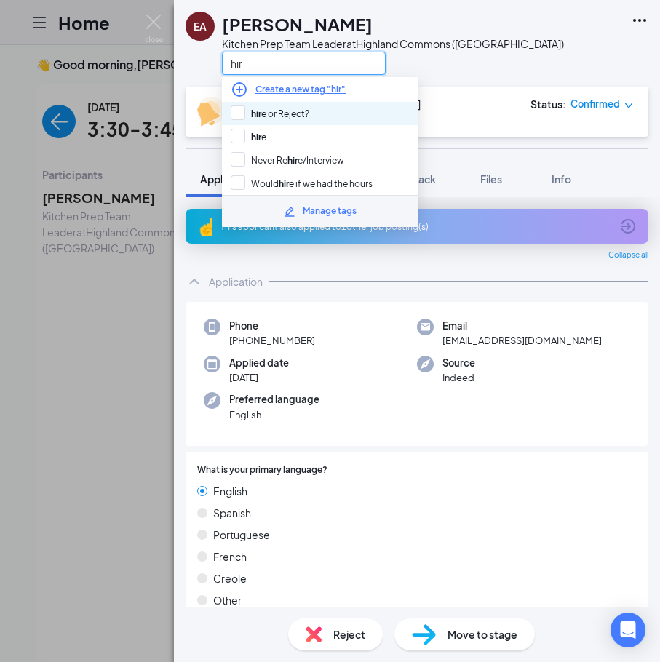
type input "hir"
click at [347, 115] on div "hir e or Reject?" at bounding box center [320, 113] width 196 height 23
checkbox input "true"
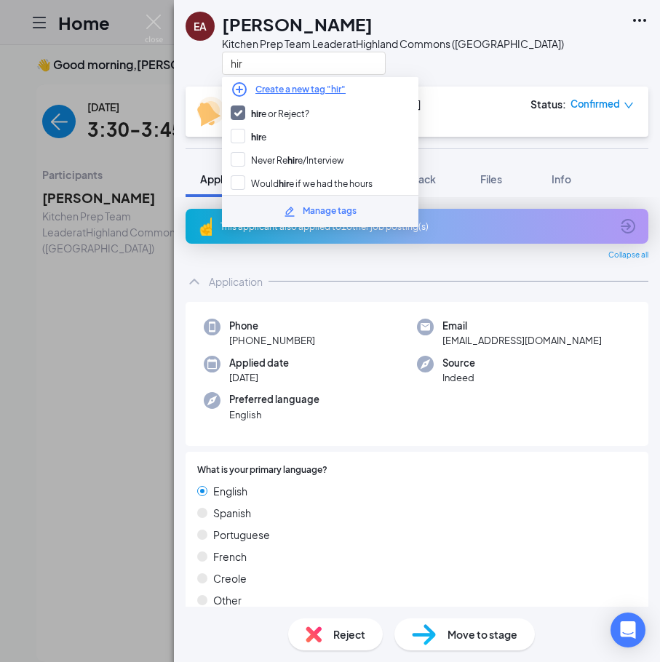
click at [425, 57] on div "hir" at bounding box center [393, 63] width 342 height 24
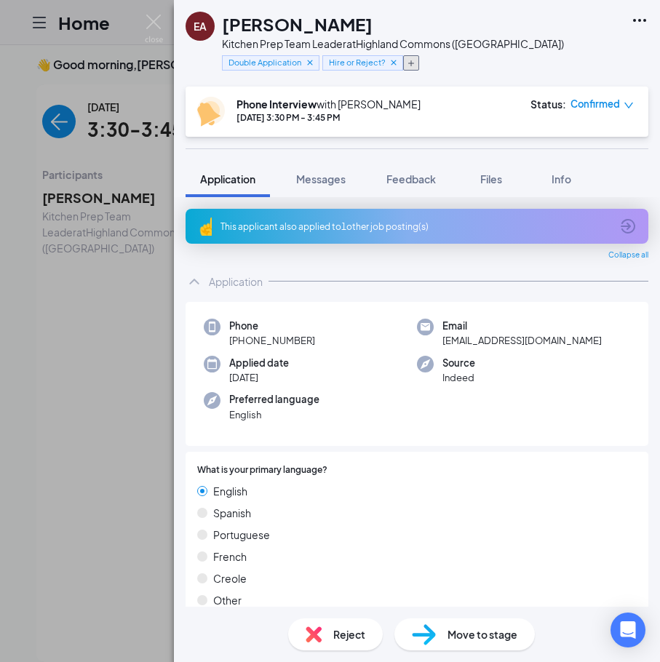
click at [412, 62] on icon "Plus" at bounding box center [411, 63] width 9 height 9
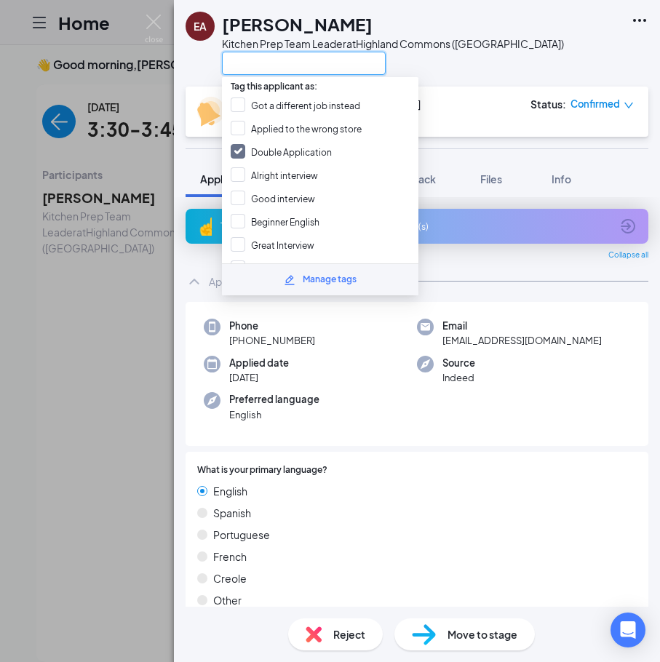
click at [321, 68] on input "text" at bounding box center [304, 63] width 164 height 23
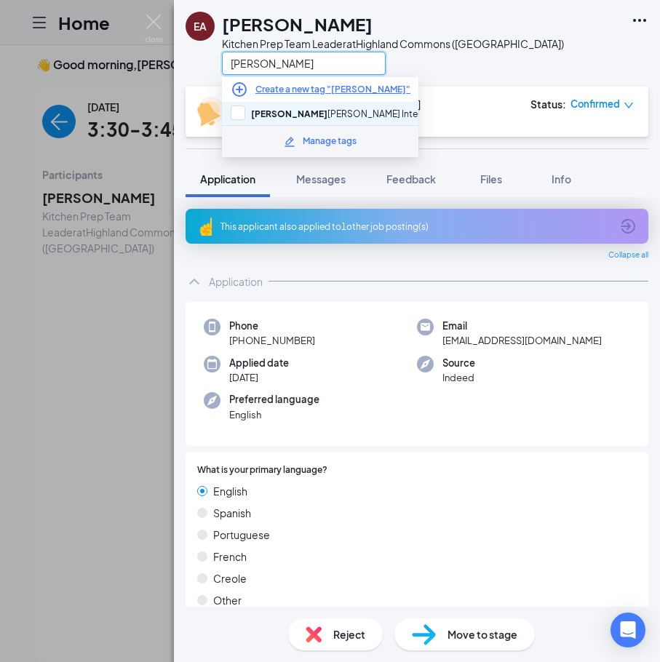
type input "eli"
click at [332, 108] on div "eli ana Interviewed" at bounding box center [320, 113] width 196 height 23
checkbox input "true"
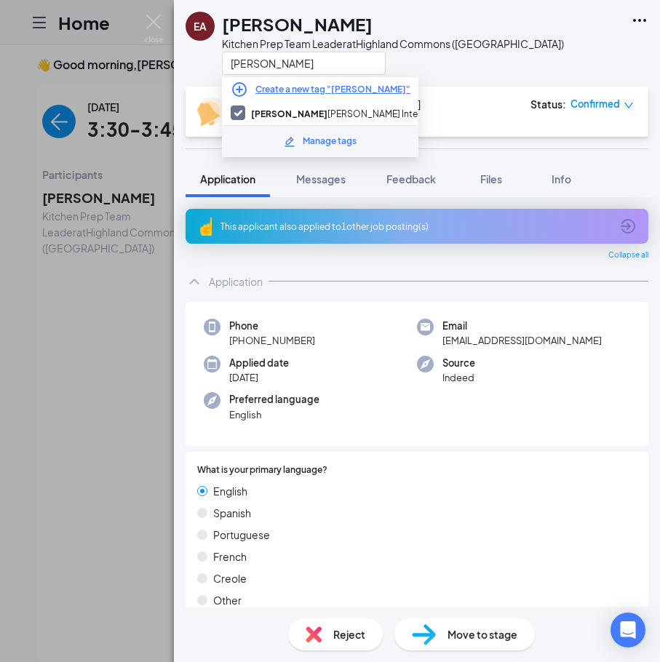
click at [571, 45] on div "EA Eric Appiah Kitchen Prep Team Leader at Highland Commons (MA) eli" at bounding box center [417, 43] width 486 height 87
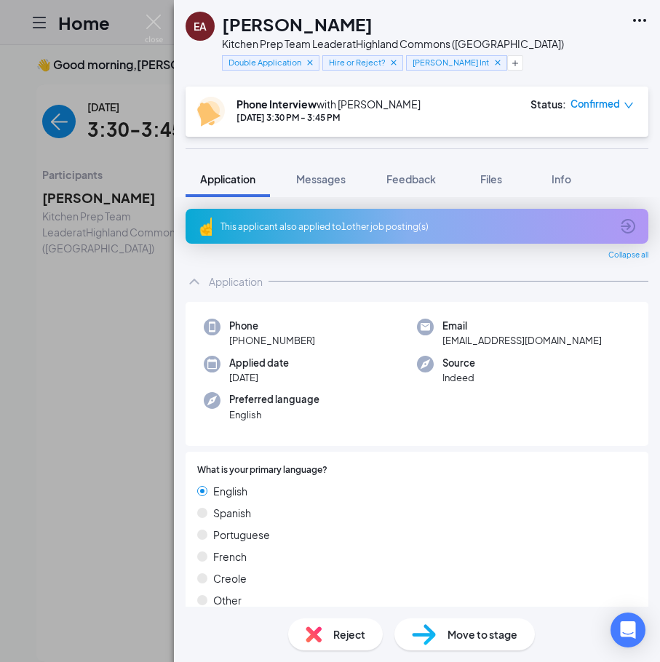
click at [196, 277] on icon "ChevronUp" at bounding box center [193, 281] width 17 height 17
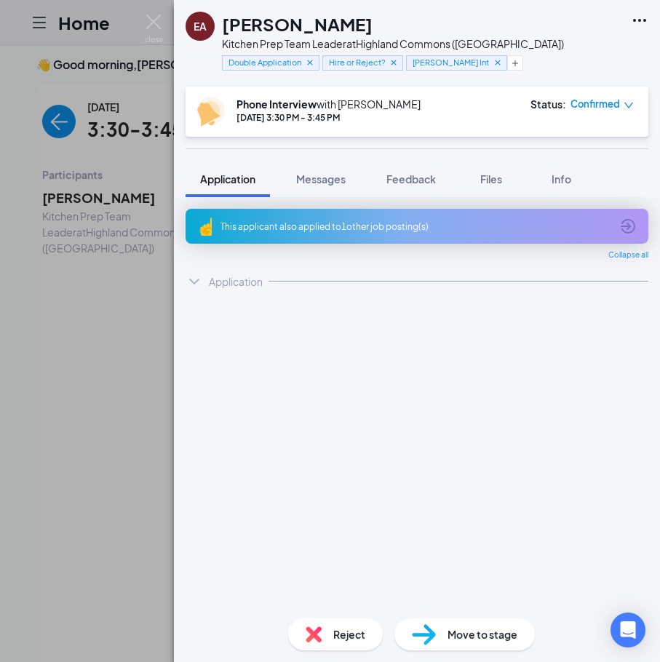
click at [371, 228] on div "This applicant also applied to 1 other job posting(s)" at bounding box center [415, 226] width 390 height 12
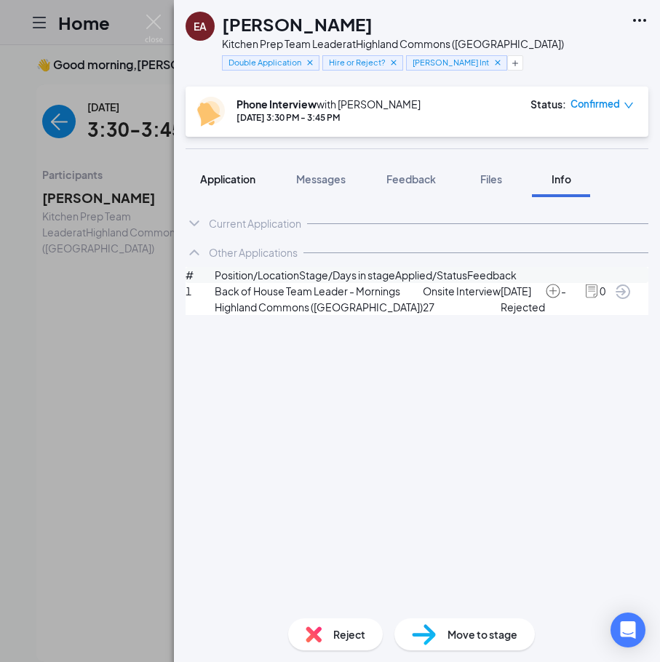
click at [231, 177] on span "Application" at bounding box center [227, 178] width 55 height 13
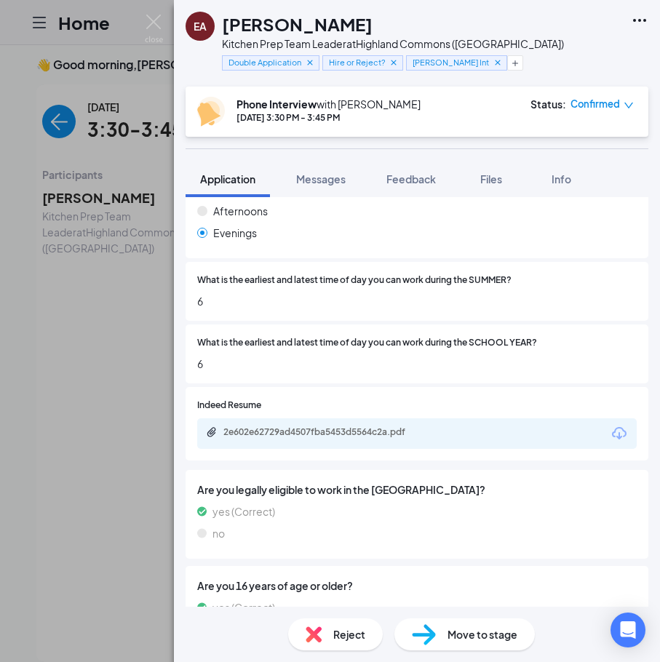
scroll to position [1492, 0]
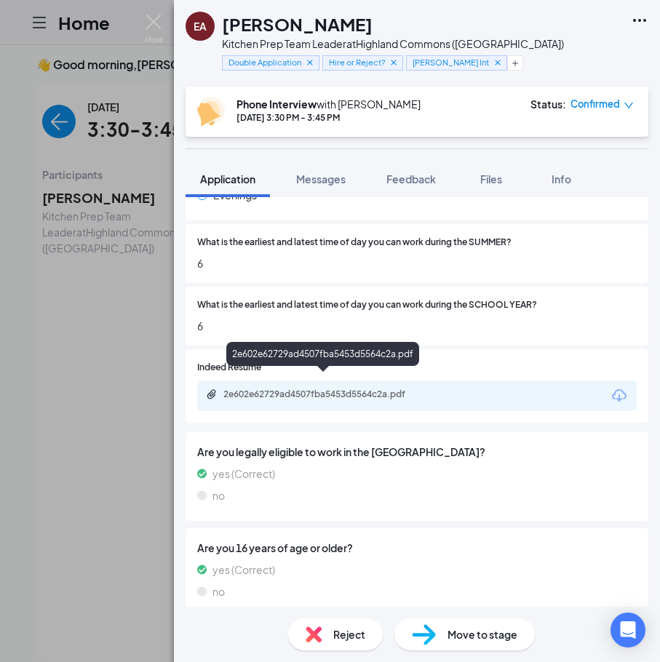
click at [342, 380] on div "2e602e62729ad4507fba5453d5564c2a.pdf" at bounding box center [416, 395] width 439 height 31
click at [342, 388] on div "2e602e62729ad4507fba5453d5564c2a.pdf" at bounding box center [325, 394] width 204 height 12
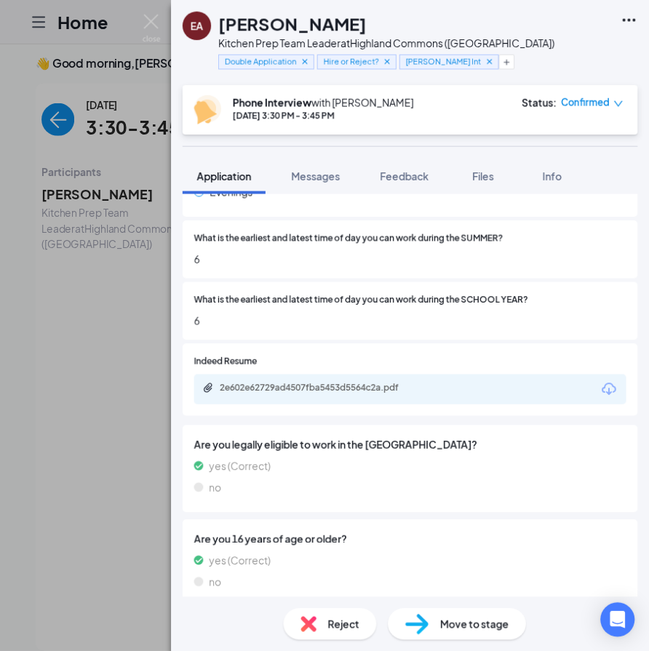
scroll to position [1486, 0]
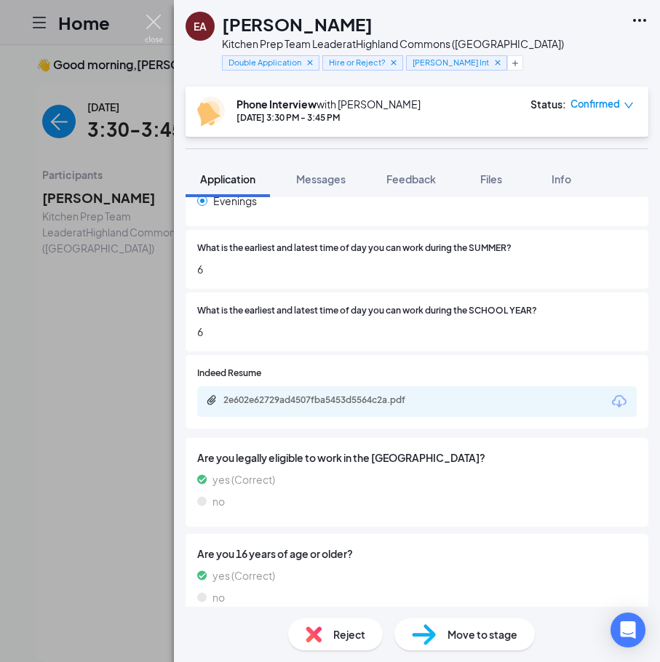
click at [146, 21] on img at bounding box center [154, 29] width 18 height 28
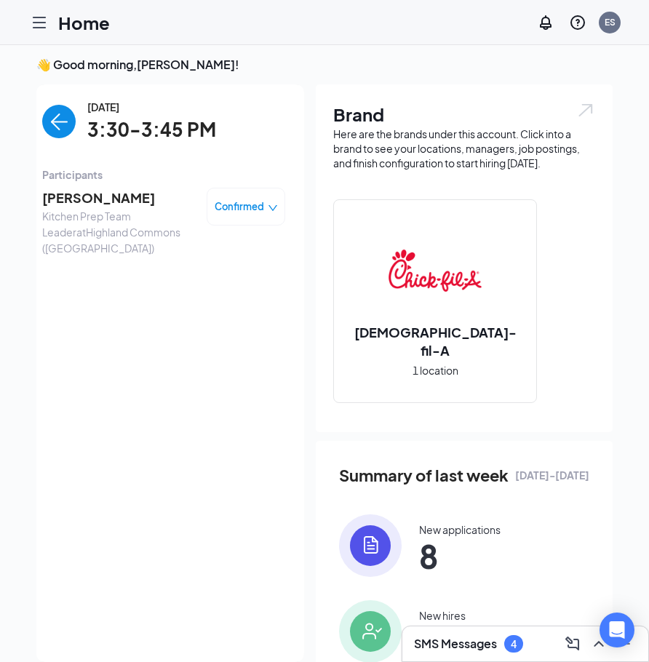
click at [65, 121] on img "back-button" at bounding box center [58, 121] width 33 height 33
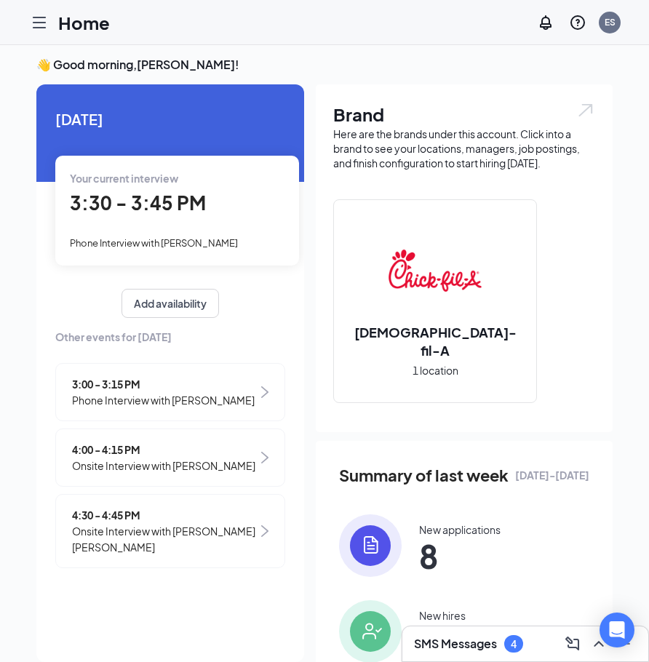
click at [44, 20] on icon "Hamburger" at bounding box center [39, 22] width 17 height 17
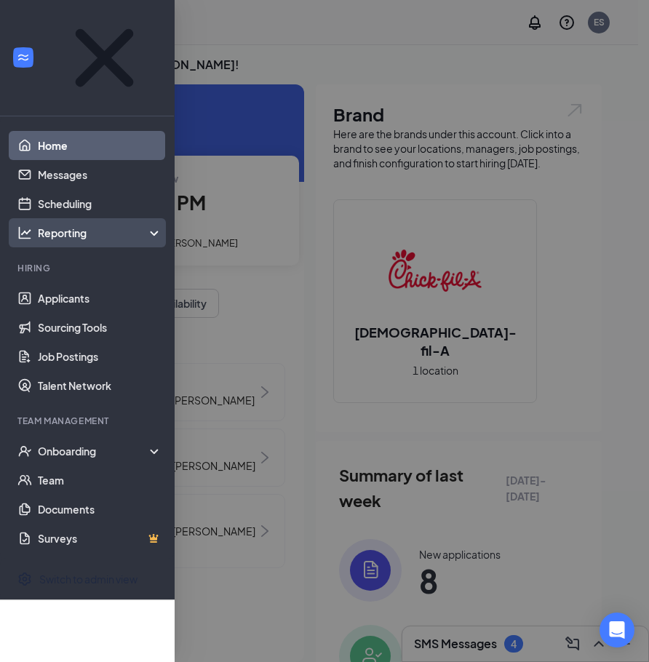
click at [71, 225] on div "Reporting" at bounding box center [100, 232] width 125 height 15
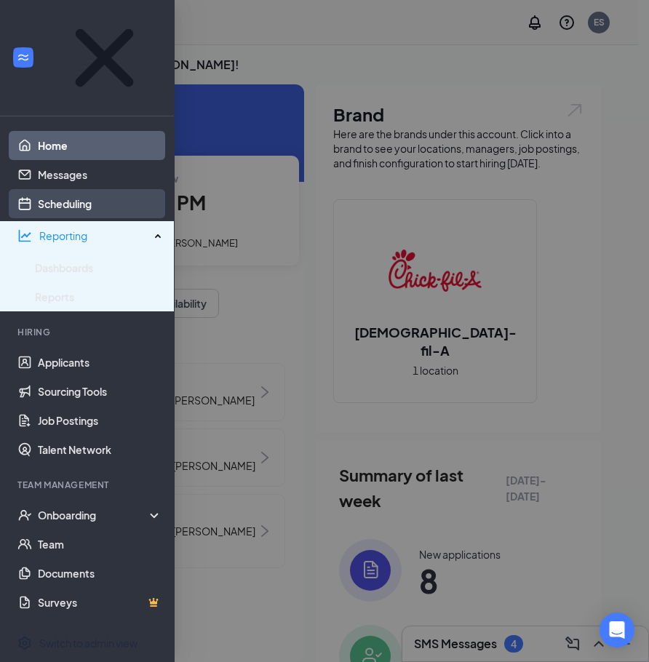
click at [73, 189] on link "Scheduling" at bounding box center [100, 203] width 124 height 29
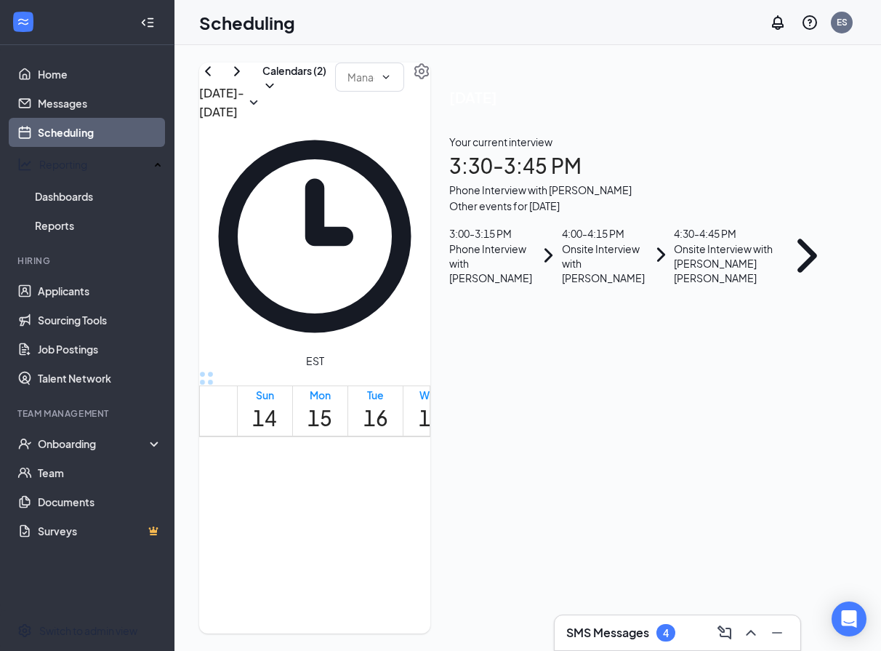
scroll to position [1297, 0]
click at [246, 80] on icon "ChevronRight" at bounding box center [236, 71] width 17 height 17
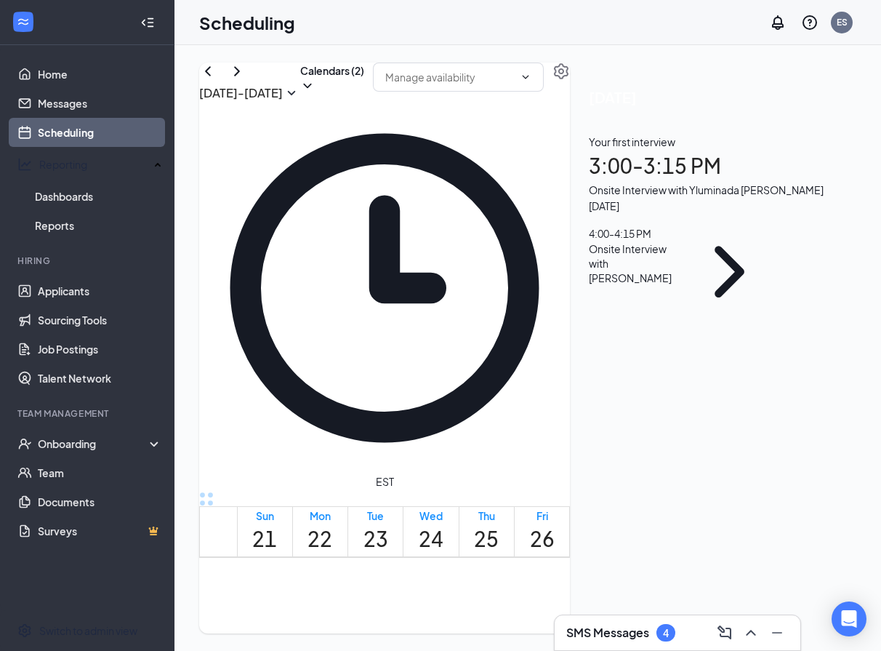
scroll to position [1297, 0]
click at [315, 93] on icon "ChevronDown" at bounding box center [307, 86] width 15 height 15
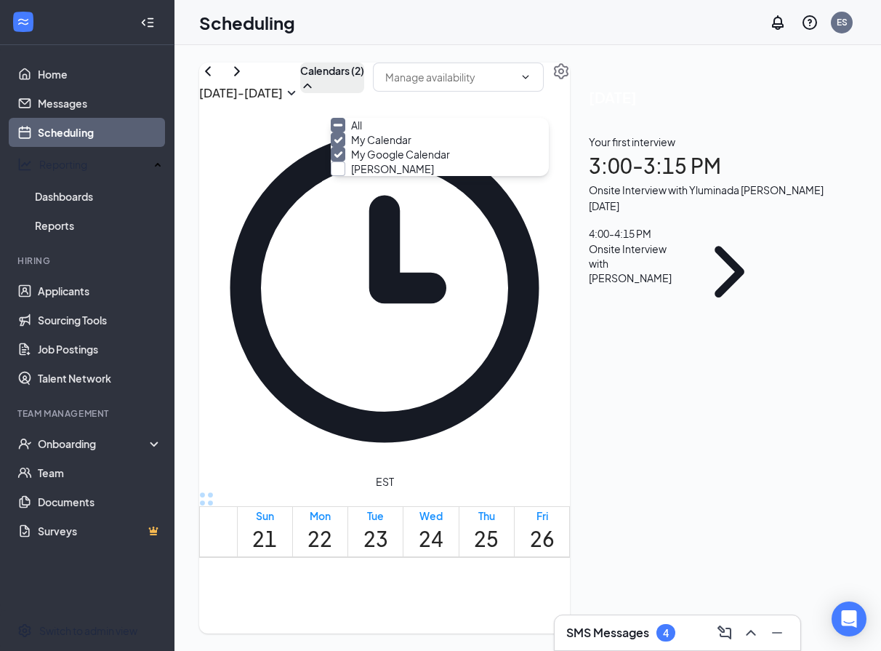
click at [391, 176] on input "Bradley Spurlock" at bounding box center [382, 168] width 103 height 15
checkbox input "false"
checkbox input "true"
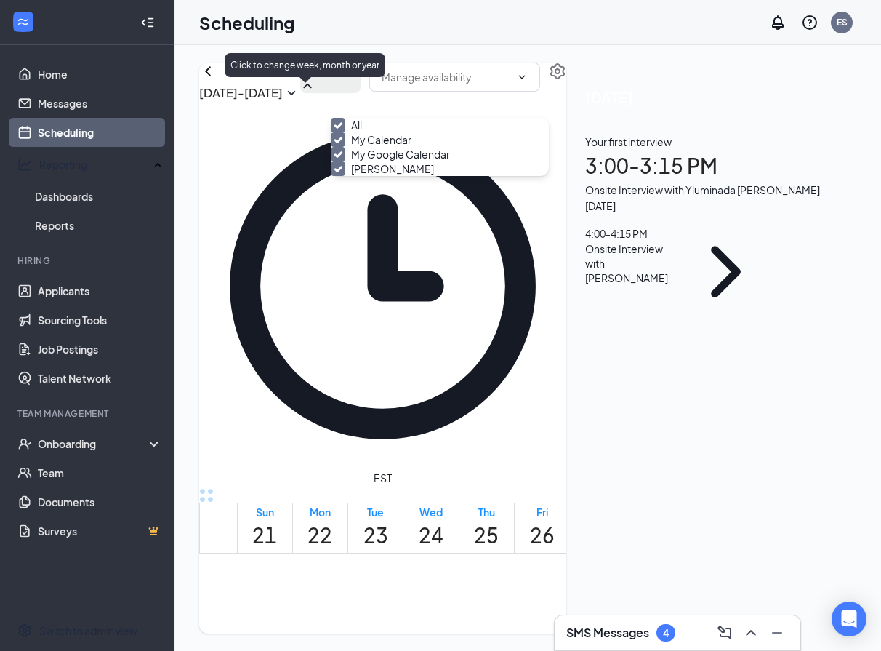
click at [339, 54] on div "Click to change week, month or year" at bounding box center [305, 65] width 161 height 24
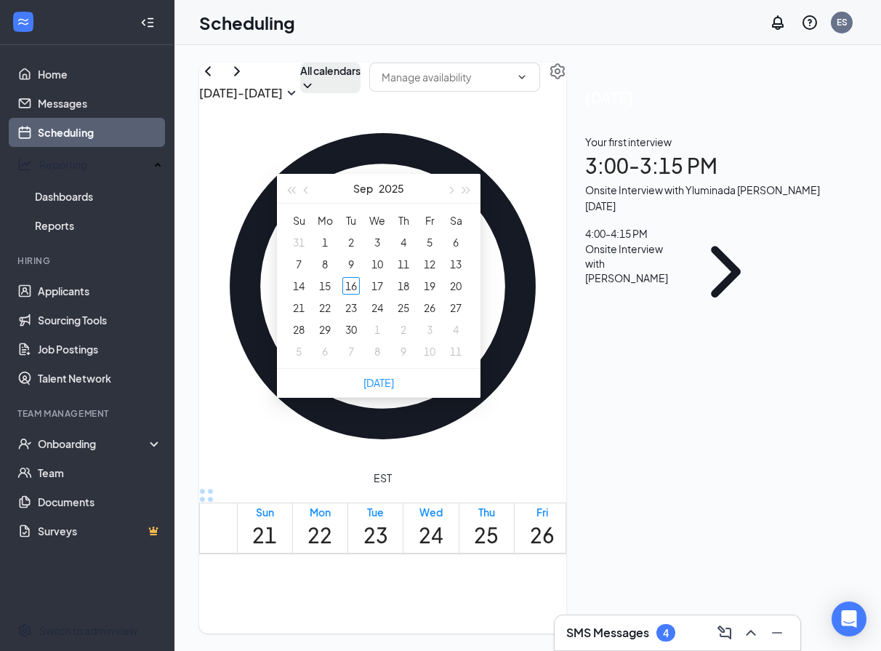
type input "2025-10-08"
click at [217, 80] on icon "ChevronLeft" at bounding box center [207, 71] width 17 height 17
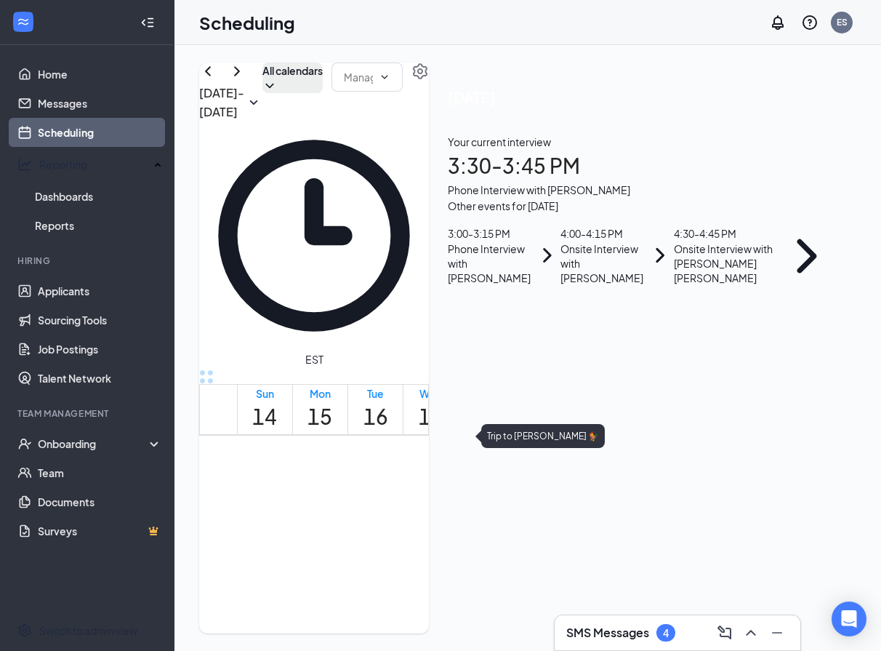
scroll to position [1297, 0]
click at [246, 80] on icon "ChevronRight" at bounding box center [236, 71] width 17 height 17
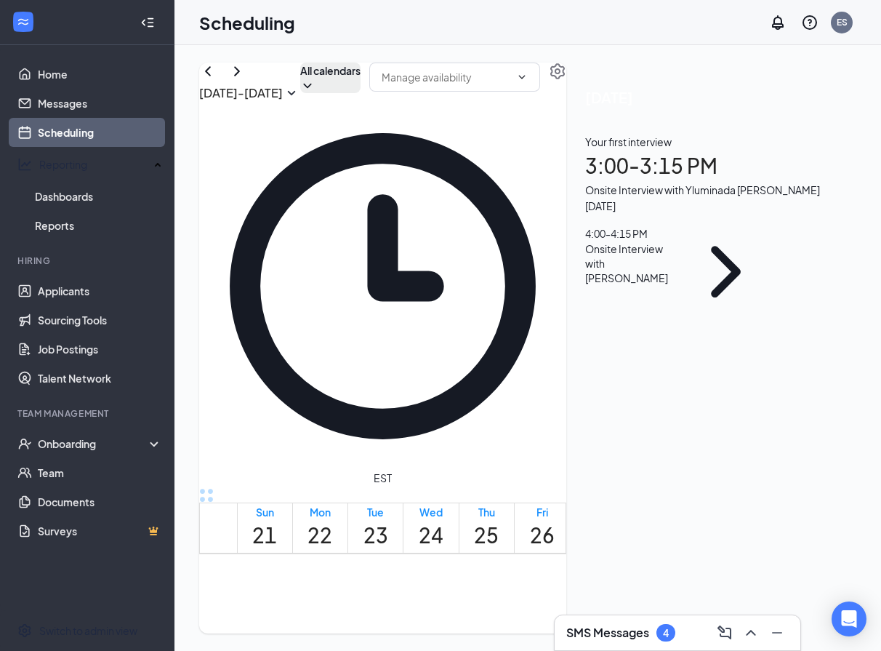
scroll to position [1297, 0]
click at [246, 80] on icon "ChevronRight" at bounding box center [236, 71] width 17 height 17
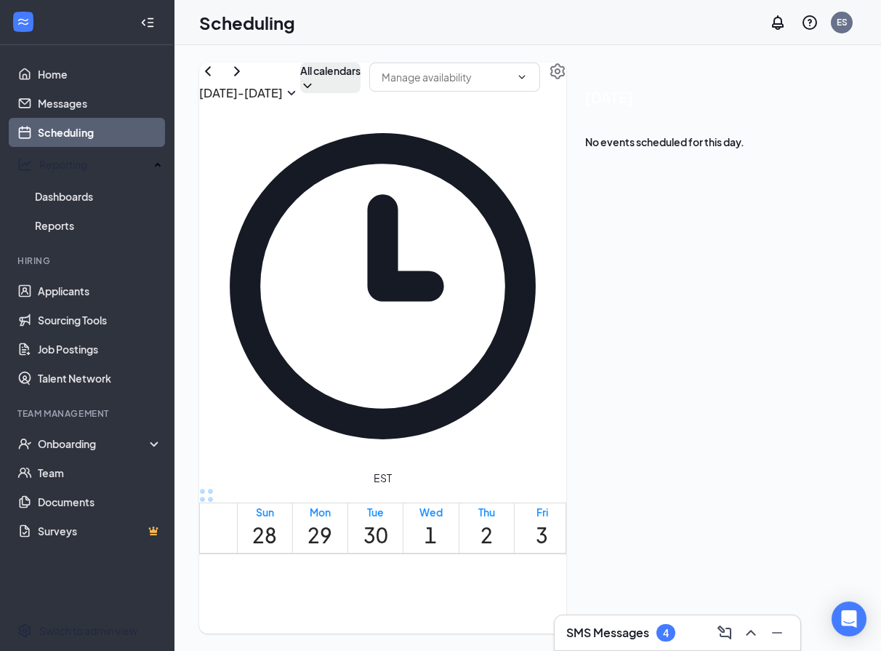
scroll to position [1297, 0]
click at [361, 93] on button "All calendars" at bounding box center [330, 78] width 60 height 31
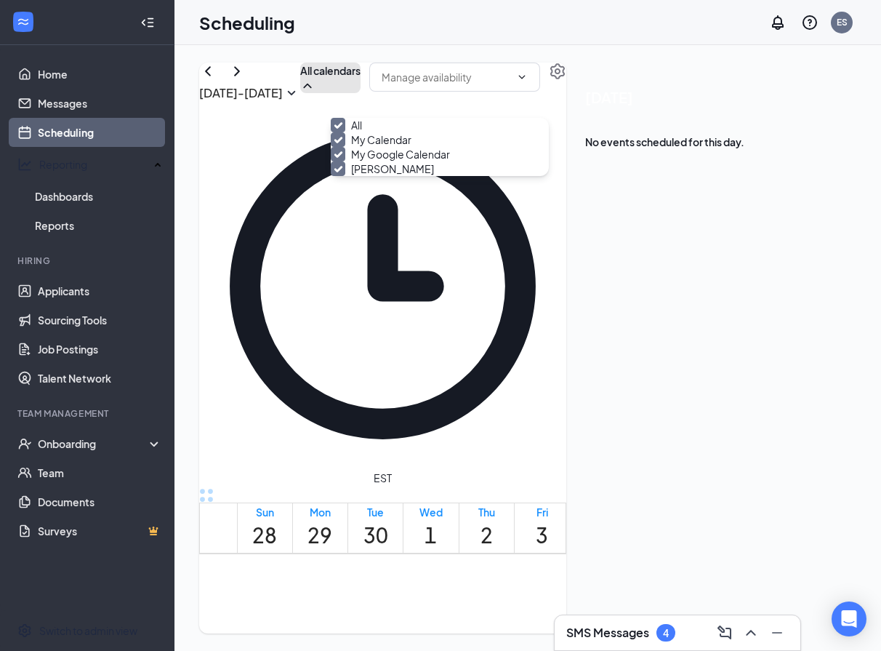
click at [361, 87] on button "All calendars" at bounding box center [330, 78] width 60 height 31
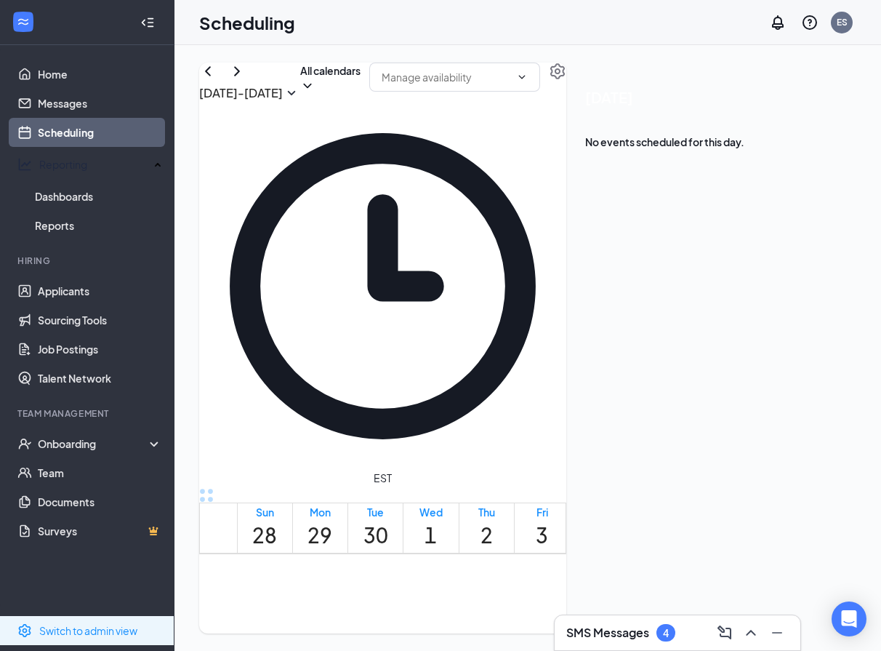
click at [80, 633] on div "Switch to admin view" at bounding box center [100, 630] width 123 height 15
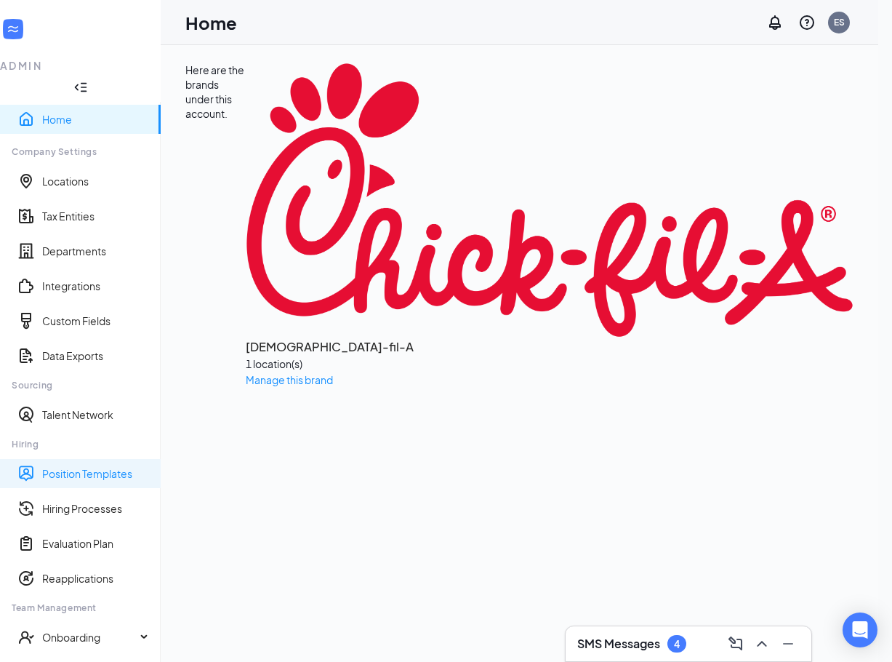
click at [113, 466] on link "Position Templates" at bounding box center [95, 473] width 107 height 15
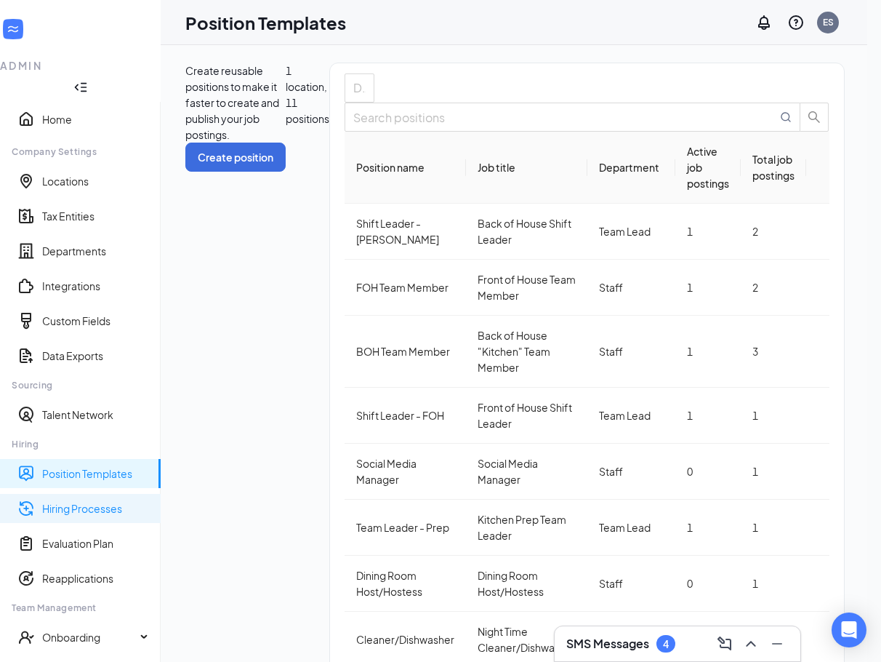
click at [90, 501] on link "Hiring Processes" at bounding box center [95, 508] width 107 height 15
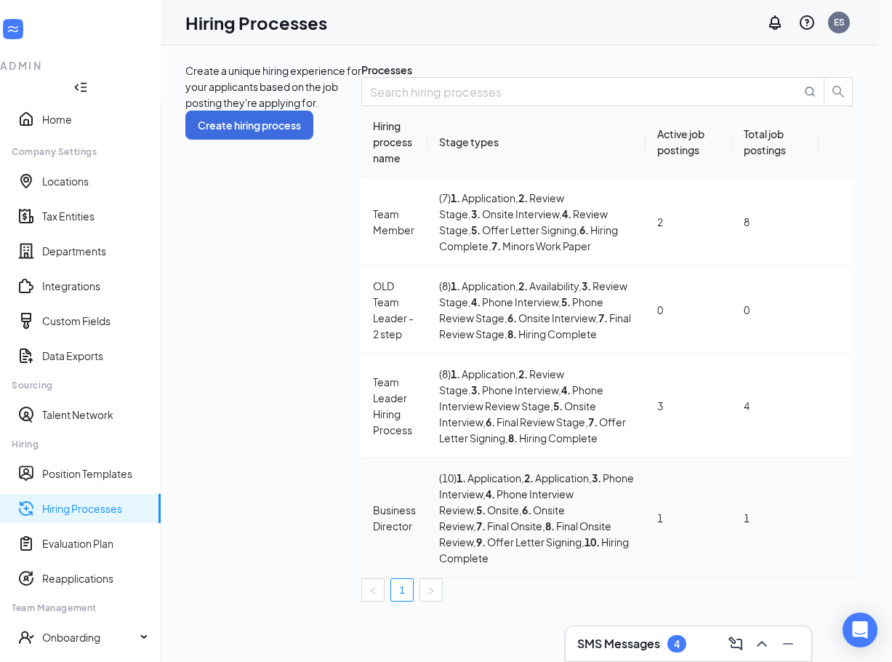
click at [373, 502] on div "Business Director" at bounding box center [394, 518] width 43 height 32
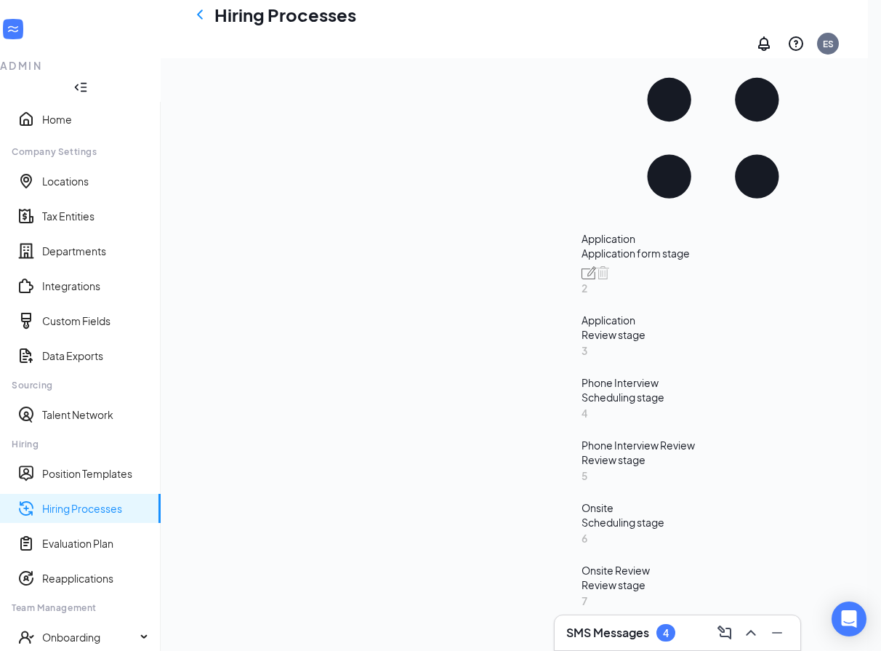
scroll to position [436, 0]
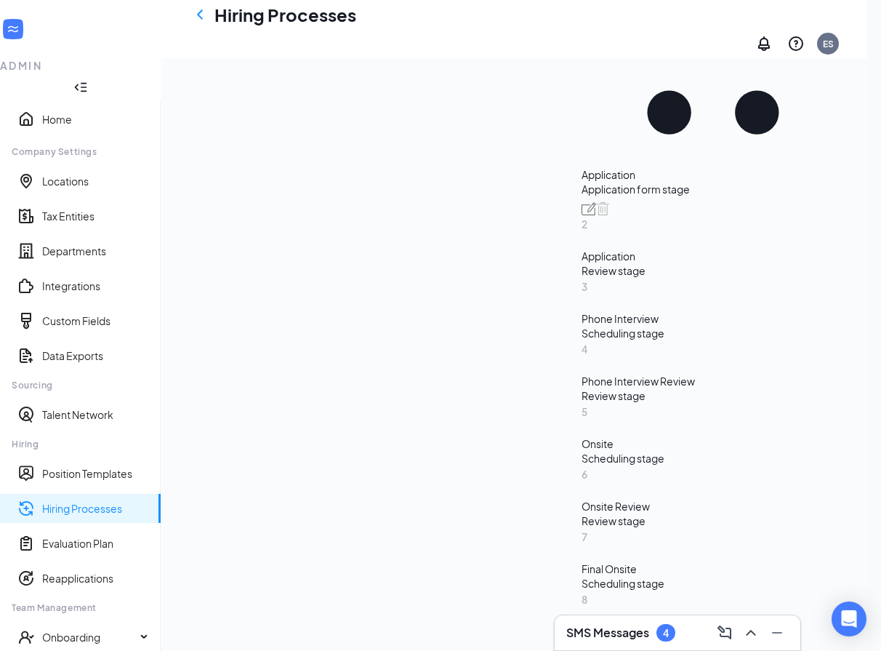
click at [582, 436] on div "Onsite" at bounding box center [713, 443] width 263 height 15
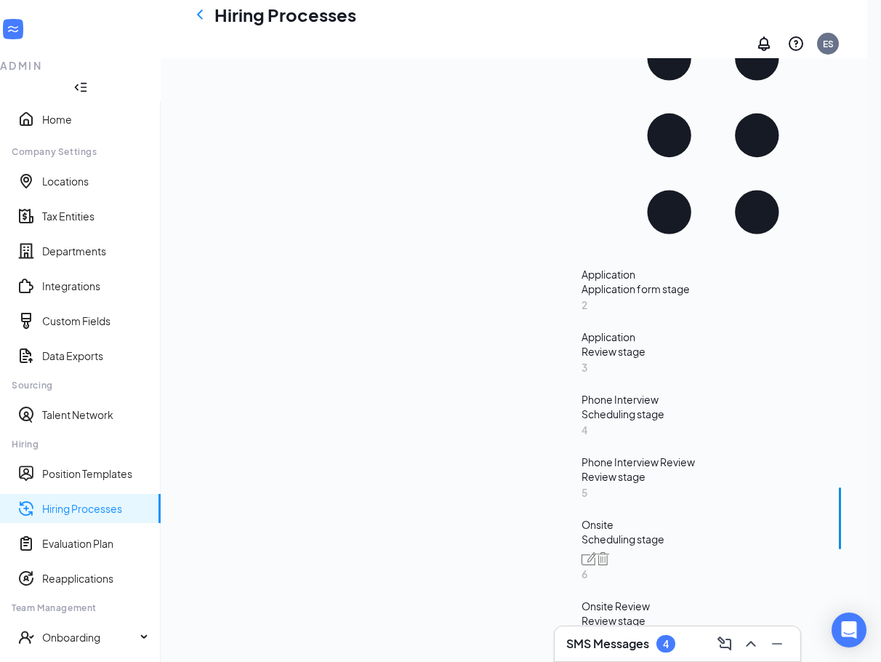
scroll to position [307, 0]
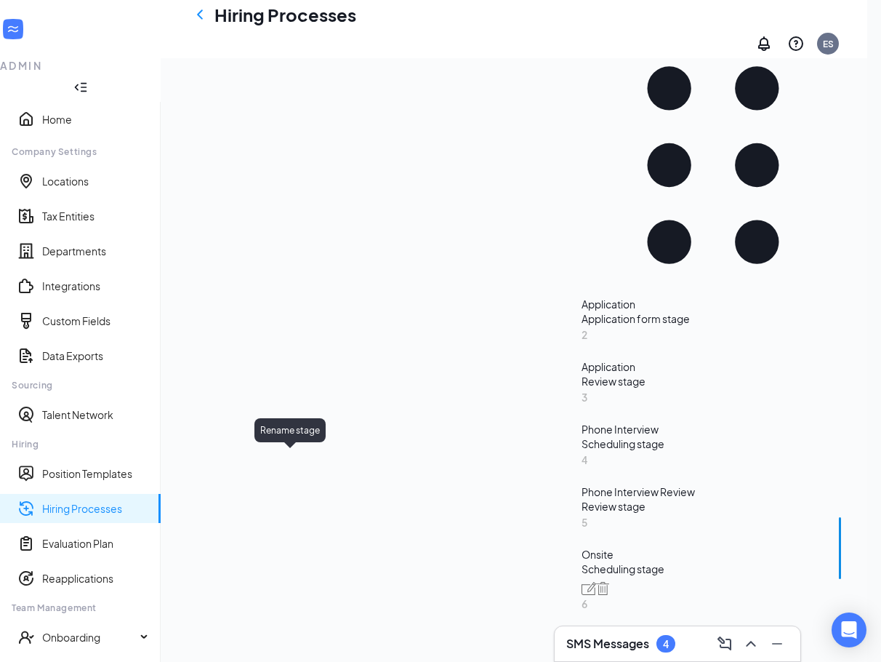
click at [582, 582] on img at bounding box center [589, 588] width 15 height 13
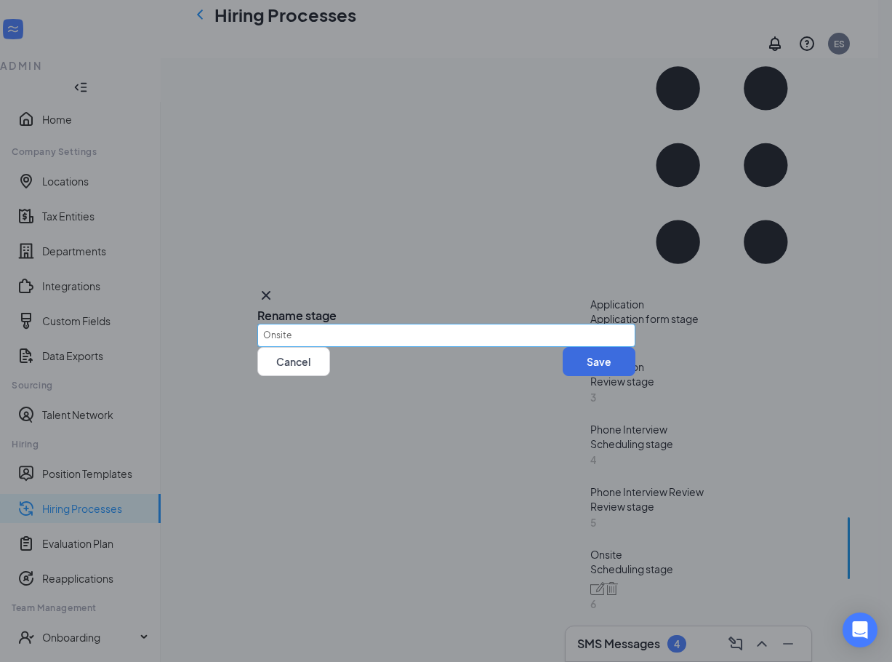
click at [376, 331] on input "Onsite" at bounding box center [446, 335] width 378 height 23
type input "Onsite Interview with Eliana"
click at [605, 376] on button "Save" at bounding box center [599, 361] width 73 height 29
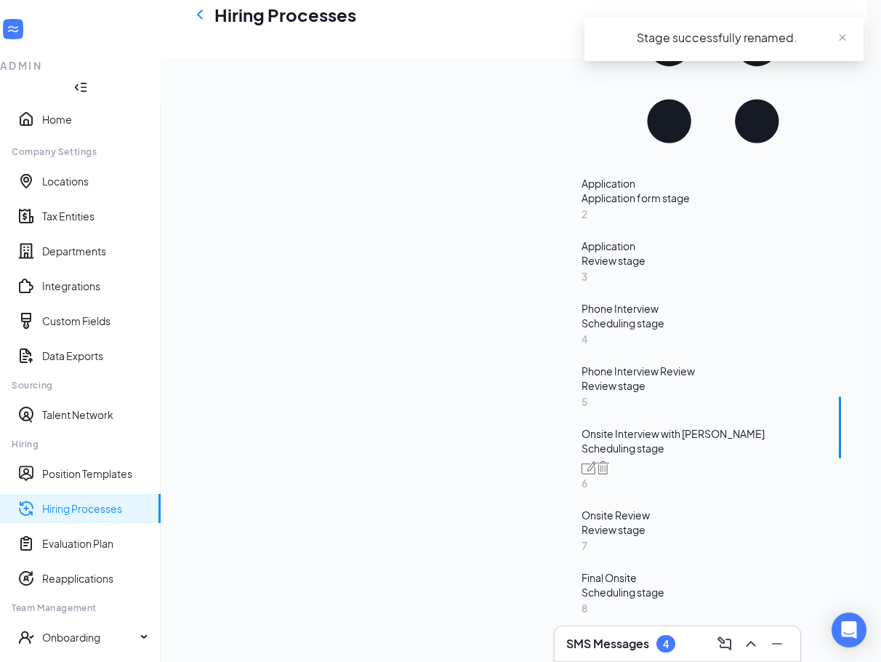
scroll to position [452, 0]
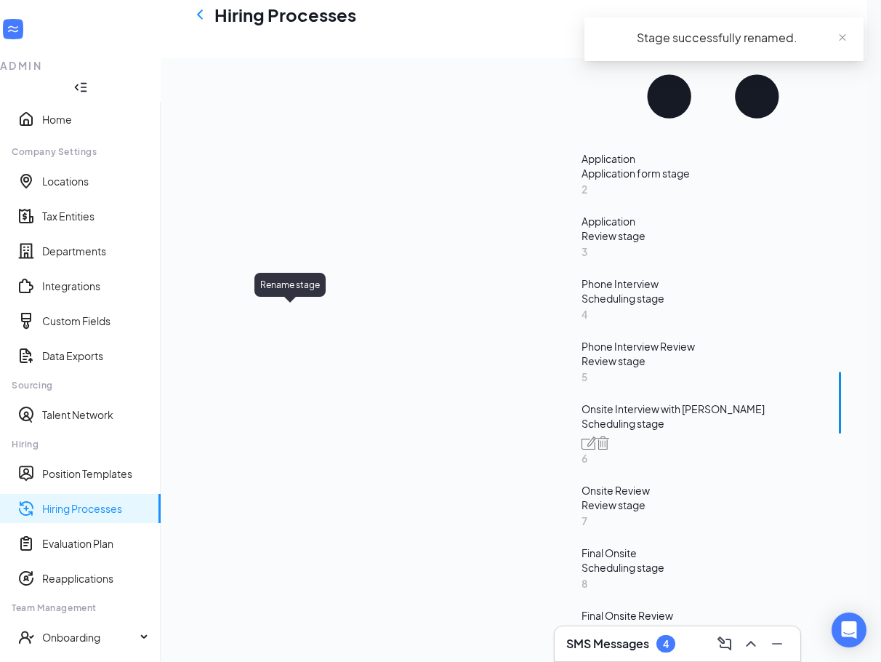
click at [582, 436] on img at bounding box center [589, 442] width 15 height 13
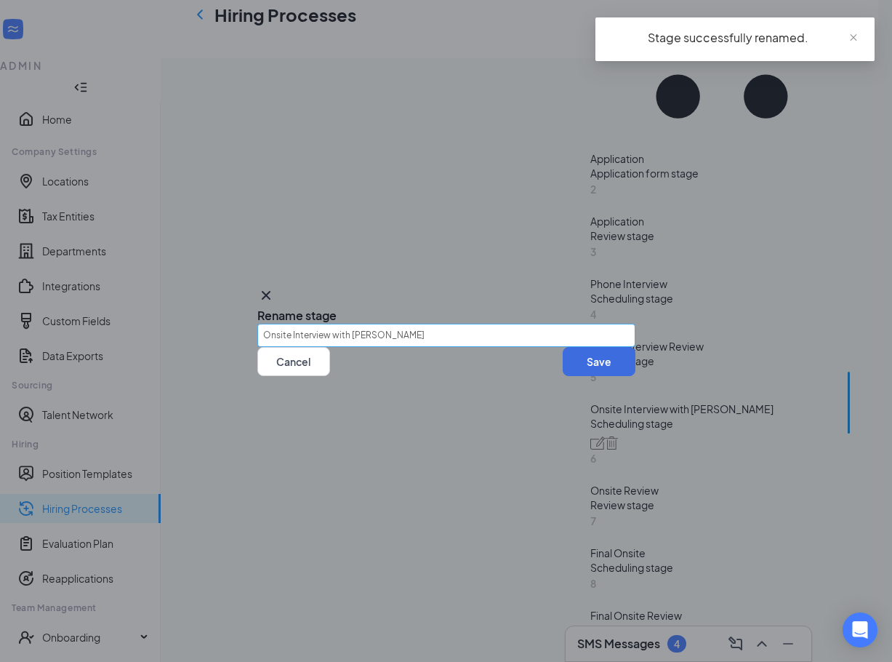
drag, startPoint x: 398, startPoint y: 319, endPoint x: 343, endPoint y: 315, distance: 54.7
click at [343, 324] on input "Onsite Interview with Eliana" at bounding box center [446, 335] width 378 height 23
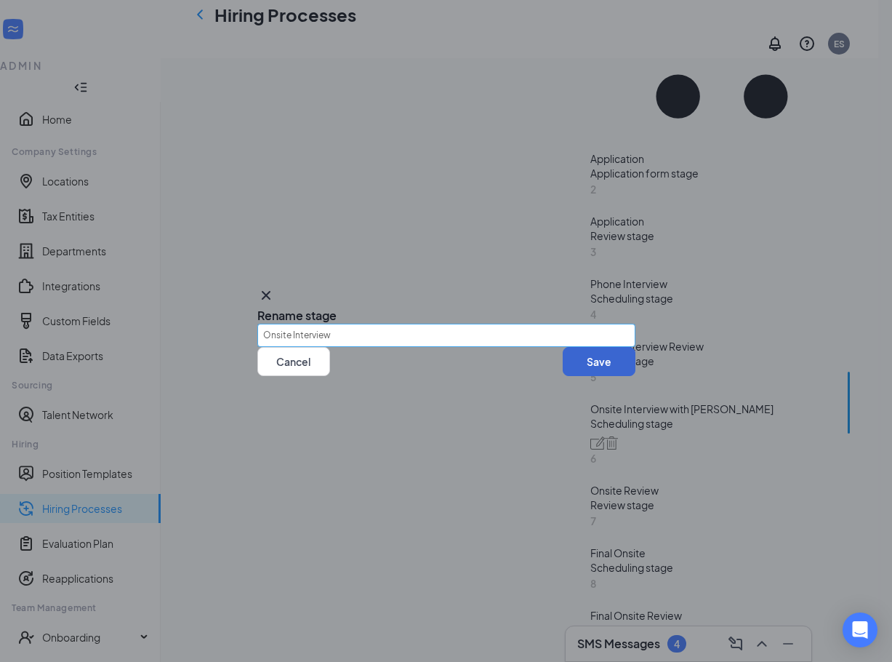
type input "Onsite Interview"
click at [605, 370] on button "Save" at bounding box center [599, 361] width 73 height 29
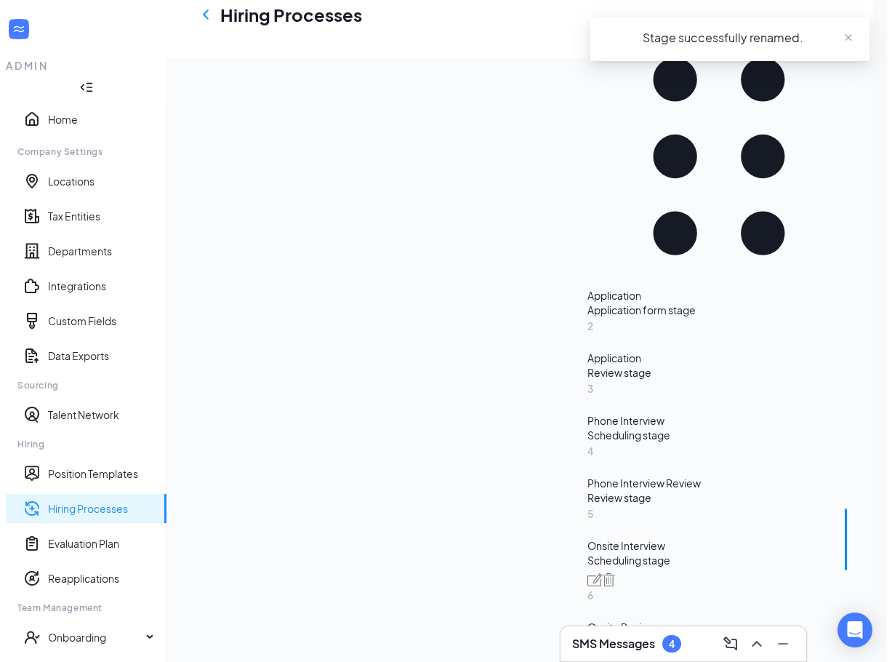
scroll to position [307, 0]
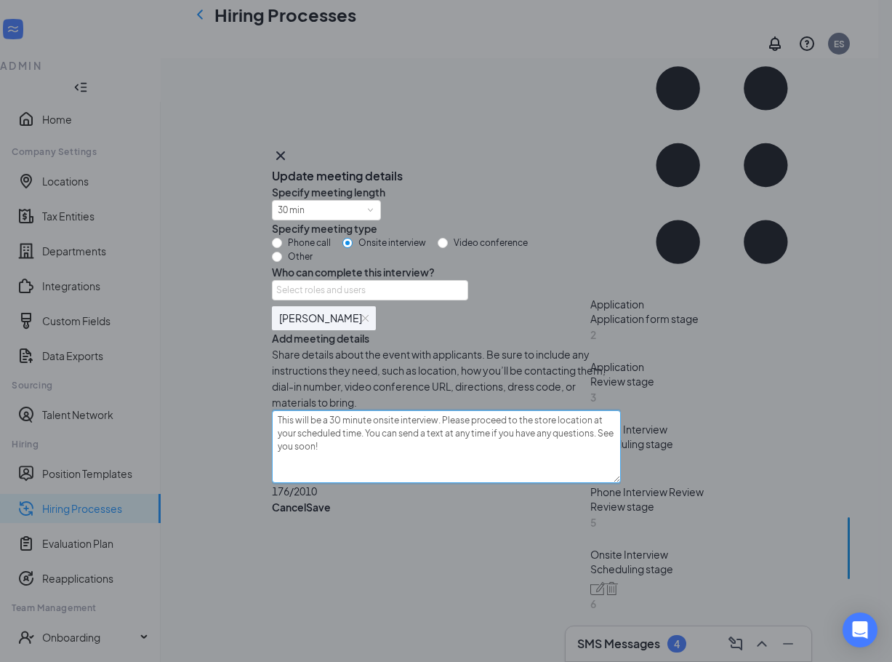
click at [358, 463] on textarea "This will be a 30 minute onsite interview. Please proceed to the store location…" at bounding box center [446, 446] width 349 height 73
type textarea "This will be a 30- minute onsite interview. Please proceed to the store locatio…"
type textarea "This will be a 30-4 minute onsite interview. Please proceed to the store locati…"
click at [446, 483] on textarea "This will be a 30-45 minute onsite interview. Please proceed to the store locat…" at bounding box center [446, 446] width 349 height 73
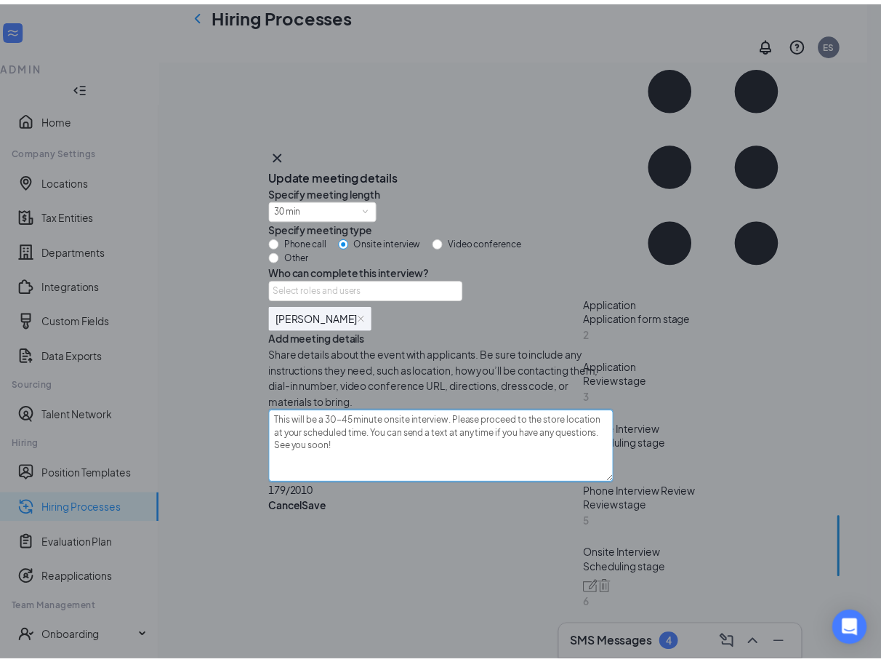
scroll to position [12, 0]
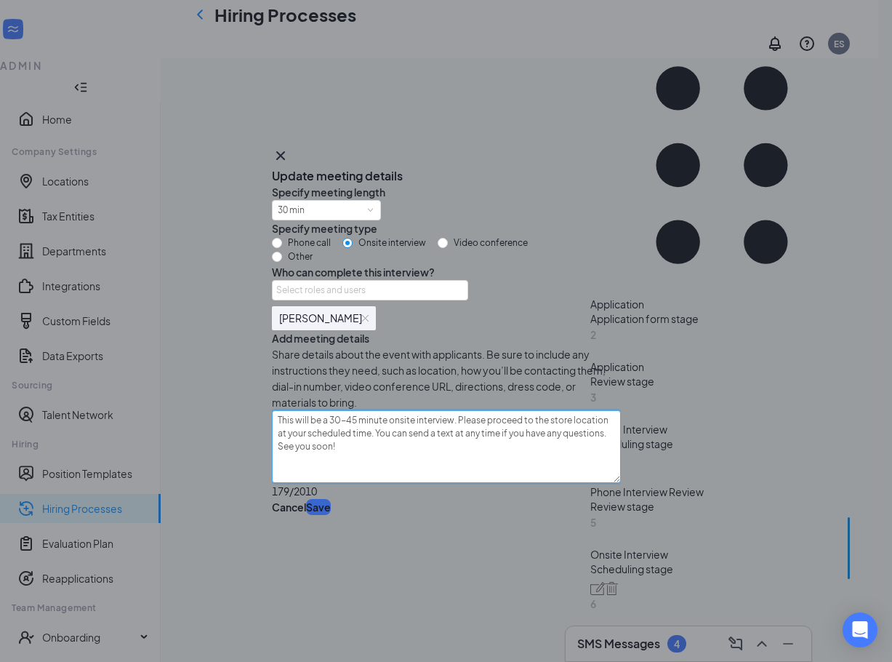
type textarea "This will be a 30-45 minute onsite interview. Please proceed to the store locat…"
click at [331, 515] on button "Save" at bounding box center [318, 507] width 25 height 16
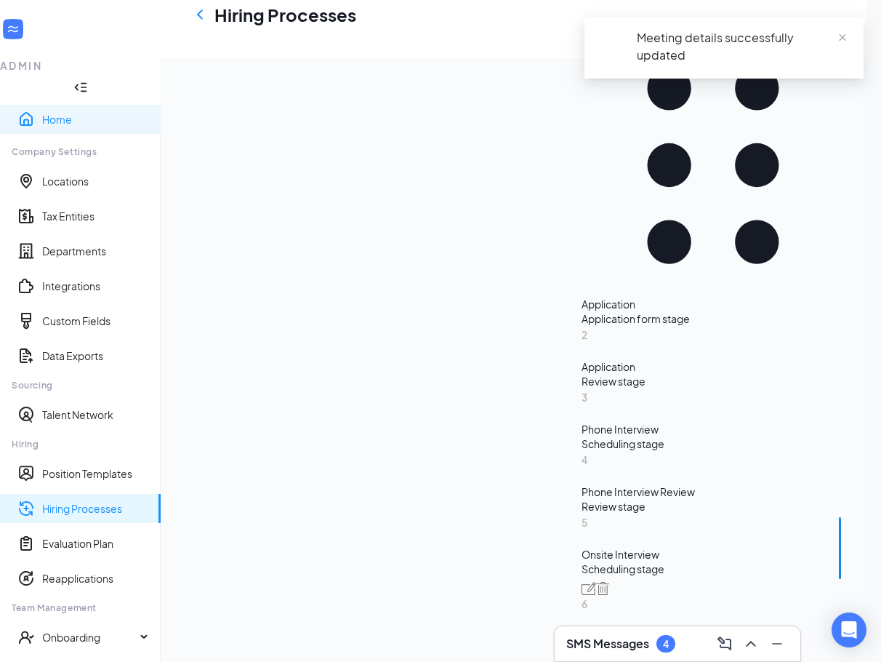
click at [42, 112] on link "Home" at bounding box center [95, 119] width 107 height 15
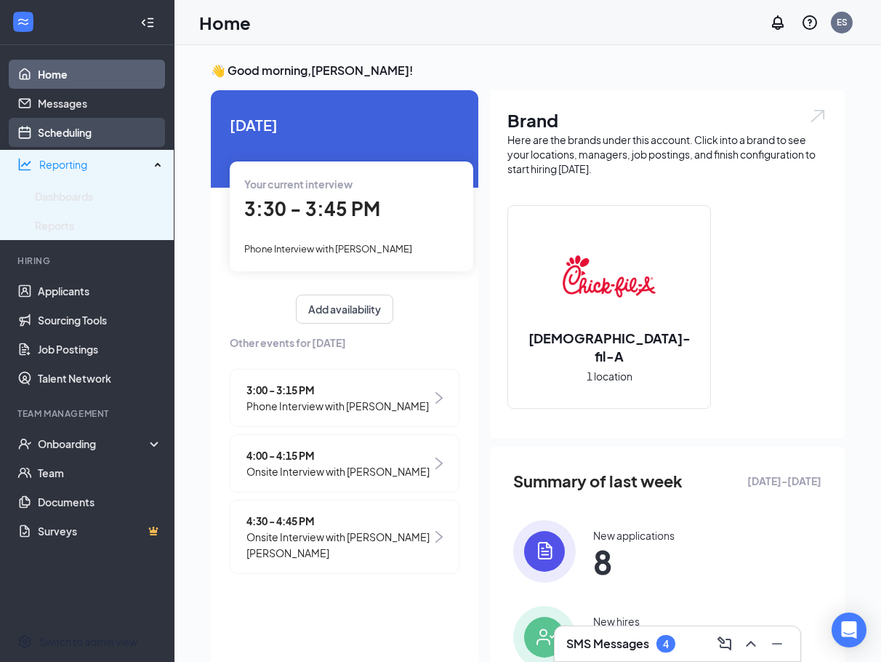
click at [103, 121] on link "Scheduling" at bounding box center [100, 132] width 124 height 29
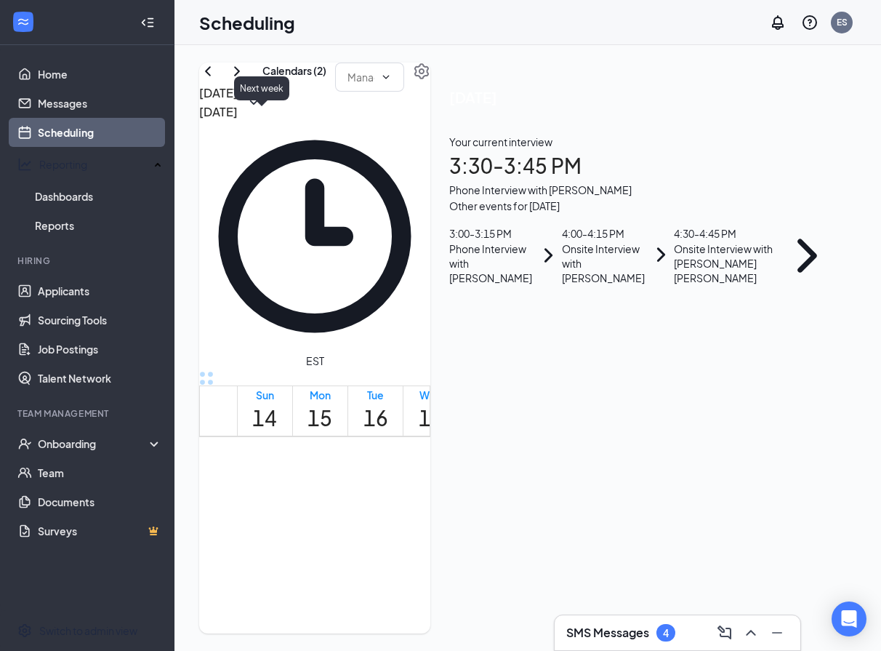
click at [246, 80] on icon "ChevronRight" at bounding box center [236, 71] width 17 height 17
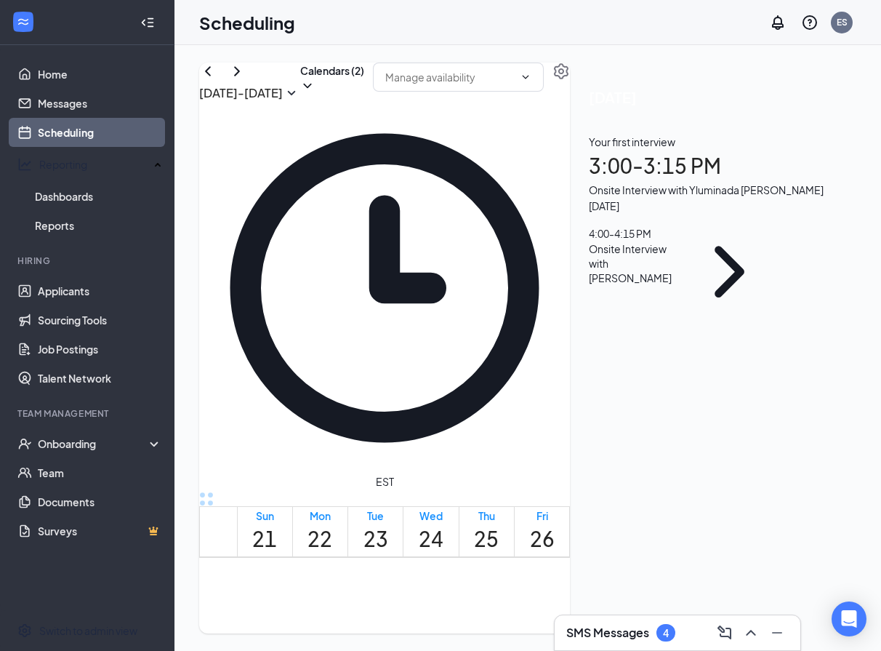
scroll to position [1297, 0]
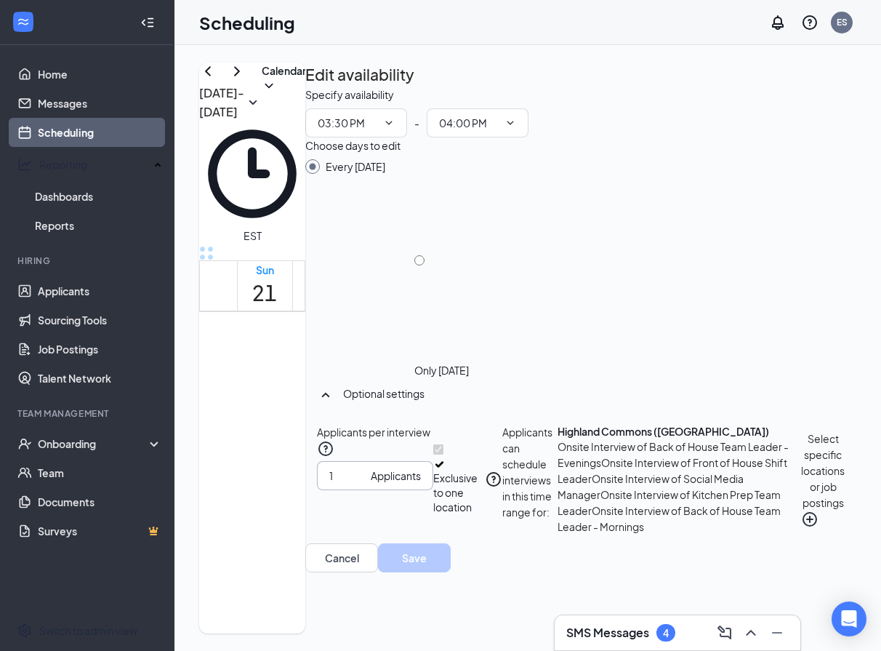
scroll to position [86, 0]
click at [659, 535] on button "Select specific locations or job postings" at bounding box center [823, 479] width 44 height 111
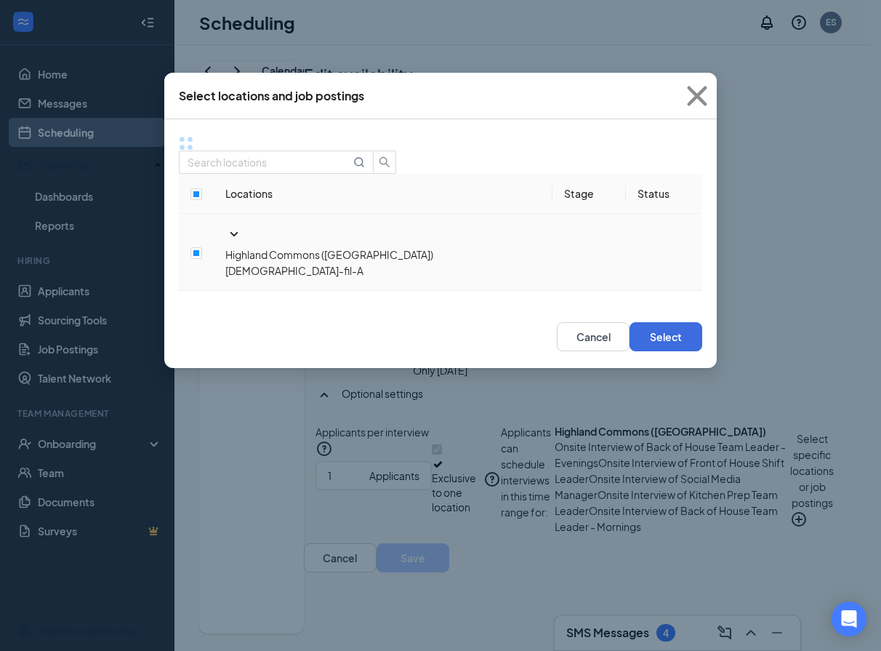
click at [225, 227] on icon "SmallChevronDown" at bounding box center [233, 233] width 17 height 17
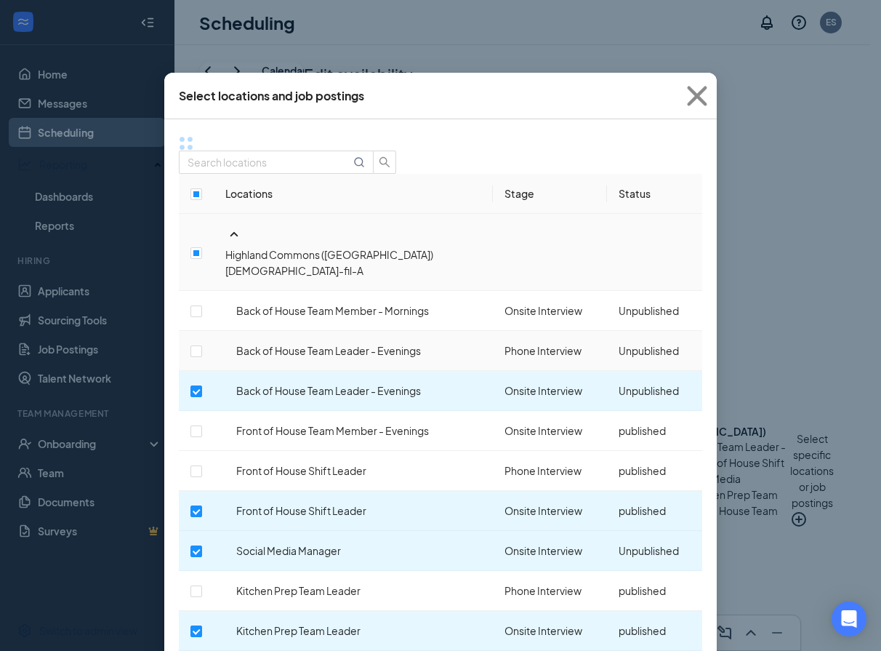
click at [201, 331] on td at bounding box center [196, 351] width 35 height 40
click at [202, 345] on input "checkbox" at bounding box center [197, 351] width 12 height 12
checkbox input "true"
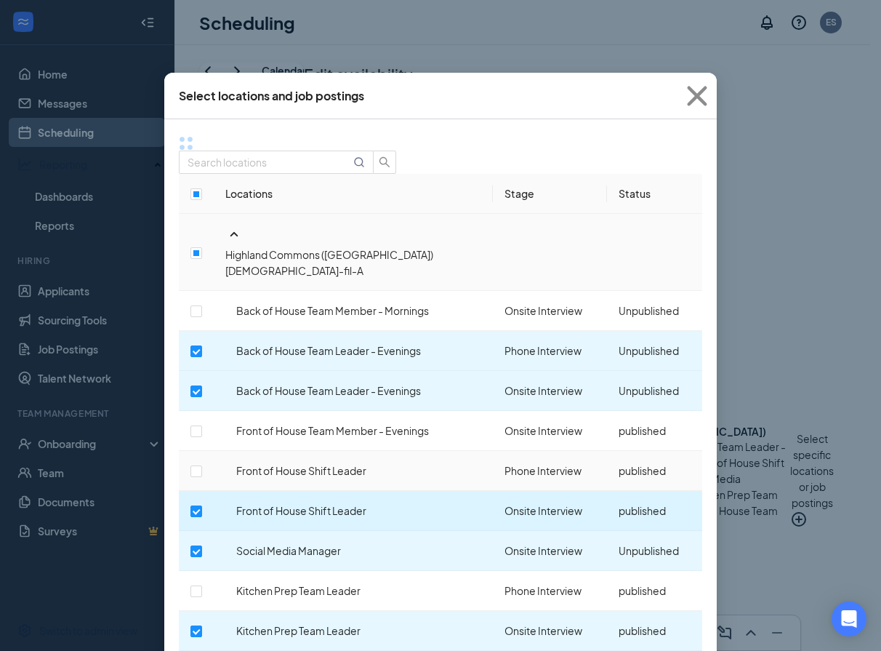
scroll to position [73, 0]
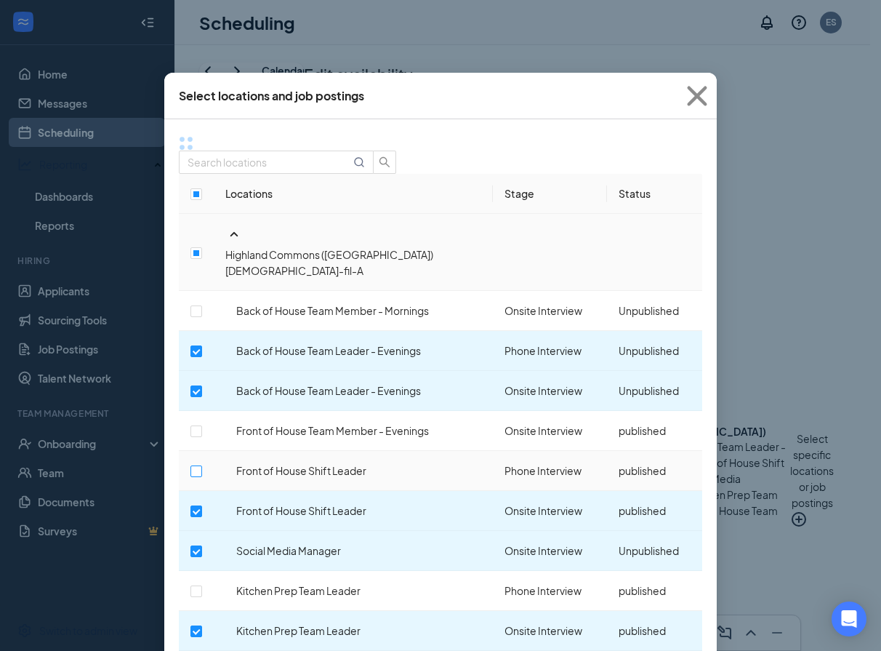
click at [202, 465] on input "checkbox" at bounding box center [197, 471] width 12 height 12
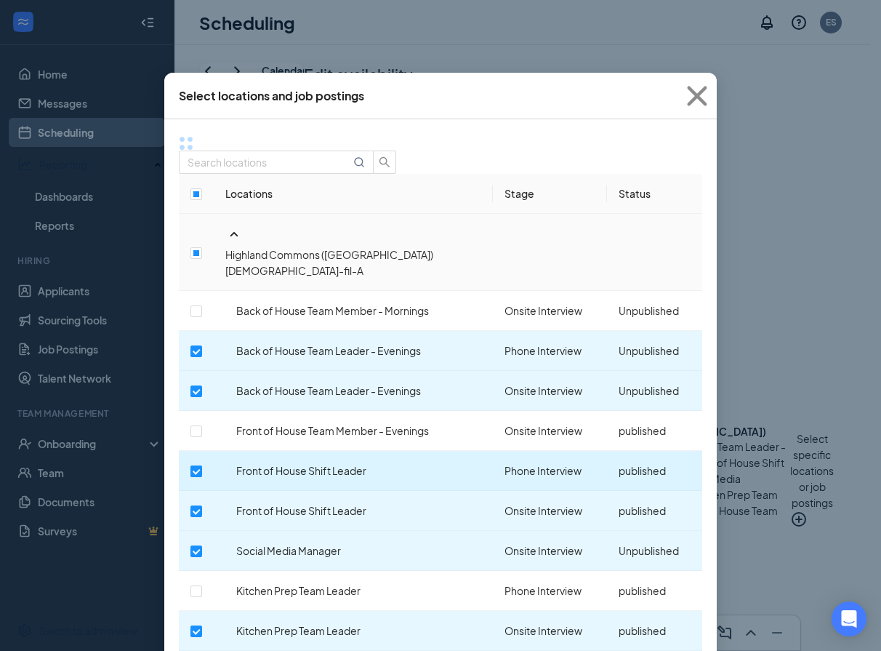
click at [202, 465] on input "checkbox" at bounding box center [197, 471] width 12 height 12
checkbox input "false"
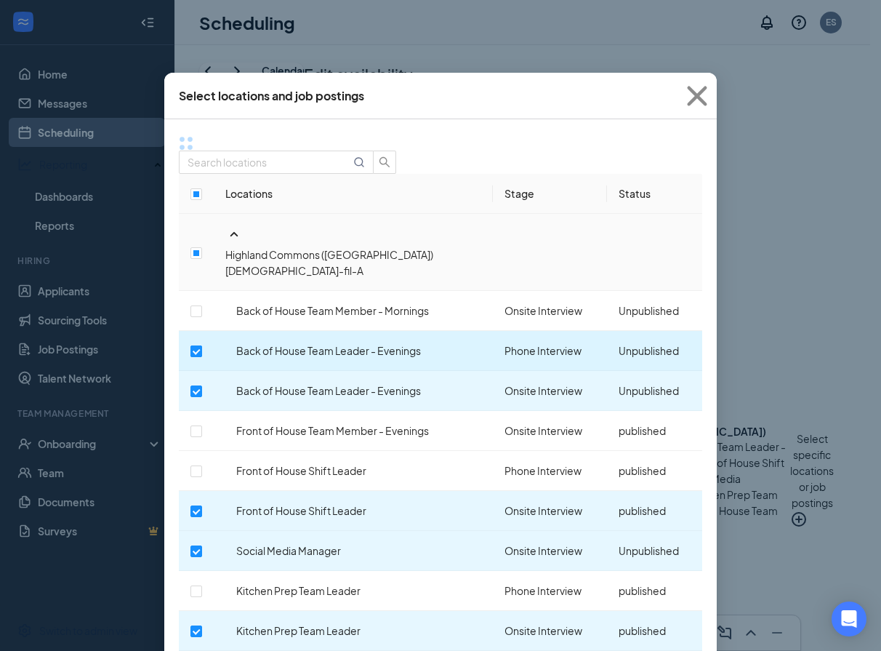
click at [202, 345] on input "checkbox" at bounding box center [197, 351] width 12 height 12
checkbox input "false"
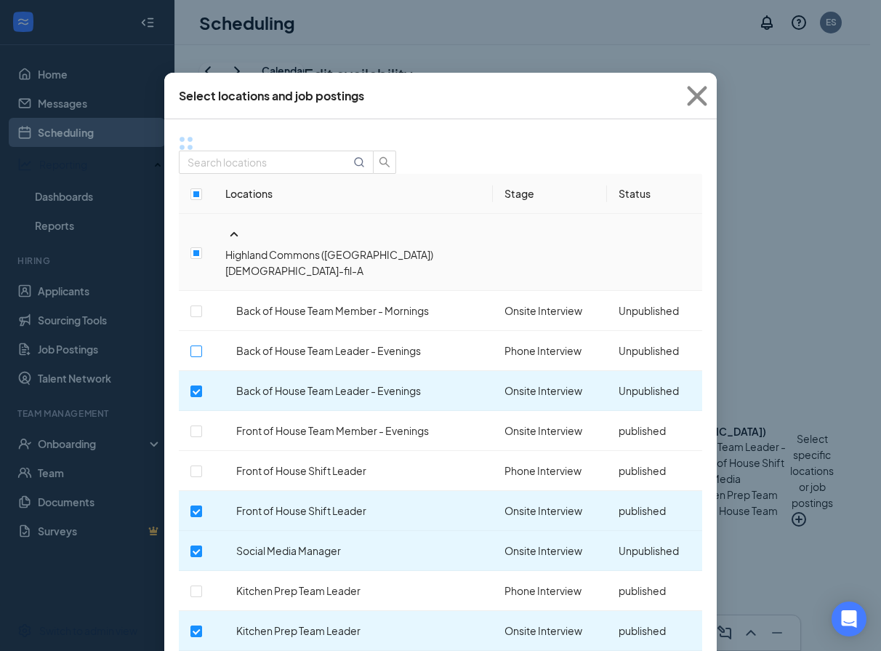
scroll to position [463, 0]
checkbox input "true"
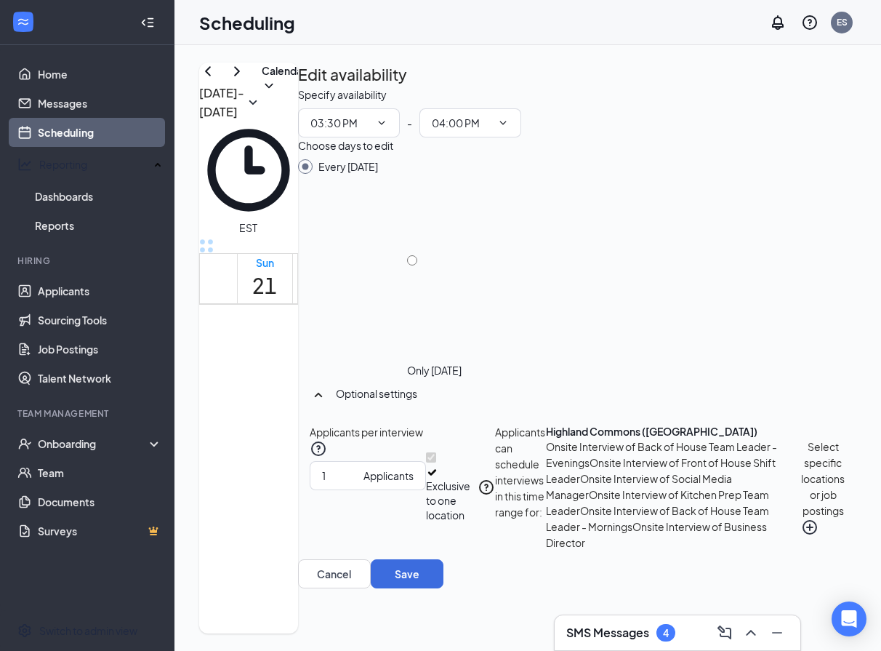
scroll to position [22, 0]
click at [444, 588] on button "Save" at bounding box center [407, 573] width 73 height 29
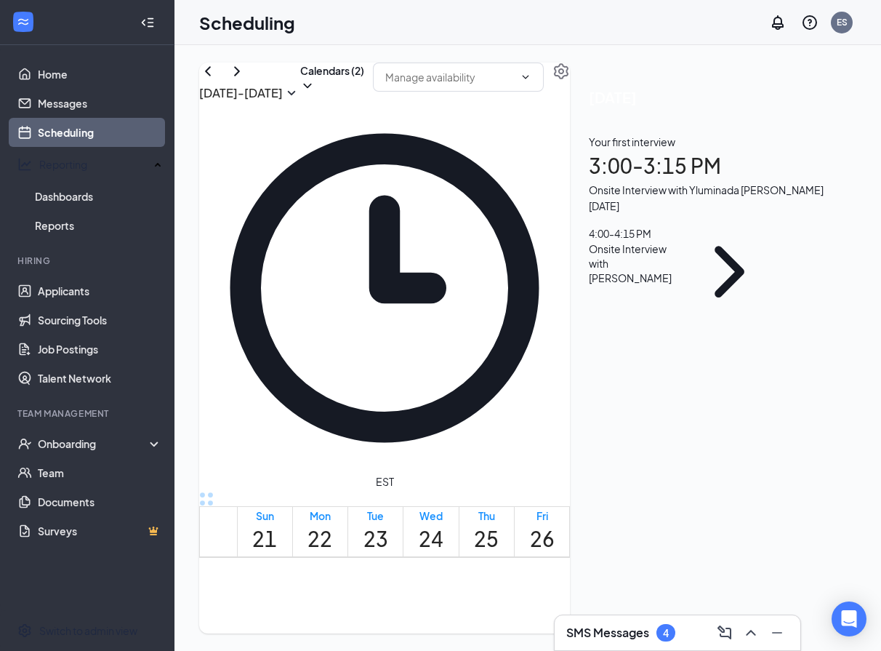
click at [147, 27] on icon "Collapse" at bounding box center [147, 22] width 15 height 15
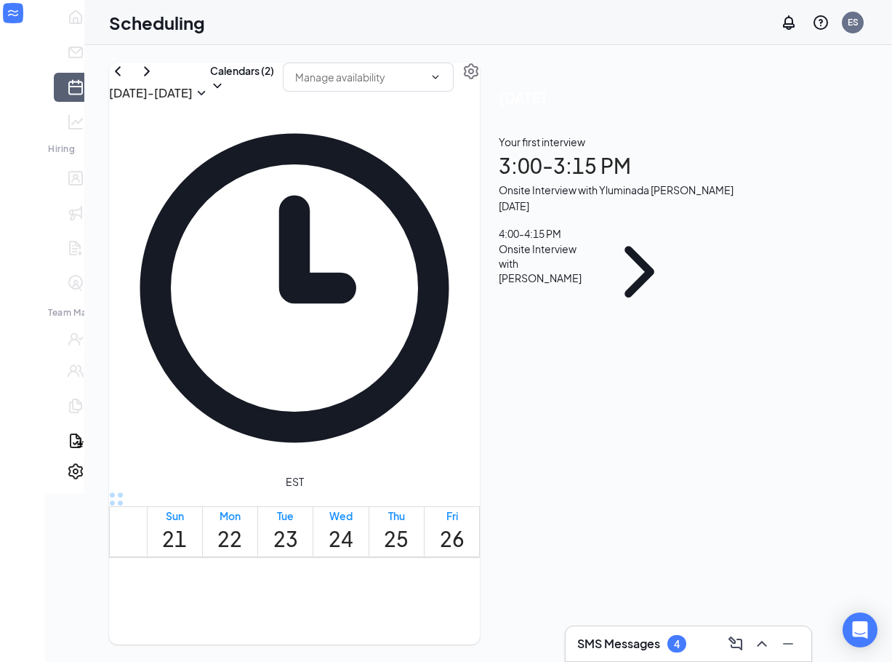
click at [109, 80] on icon "ChevronLeft" at bounding box center [117, 71] width 17 height 17
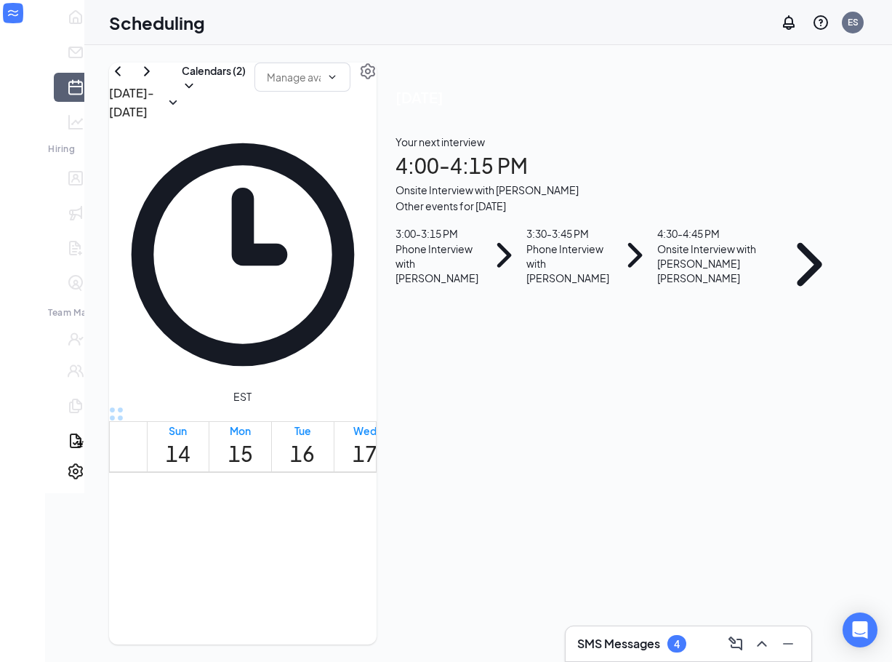
scroll to position [1224, 0]
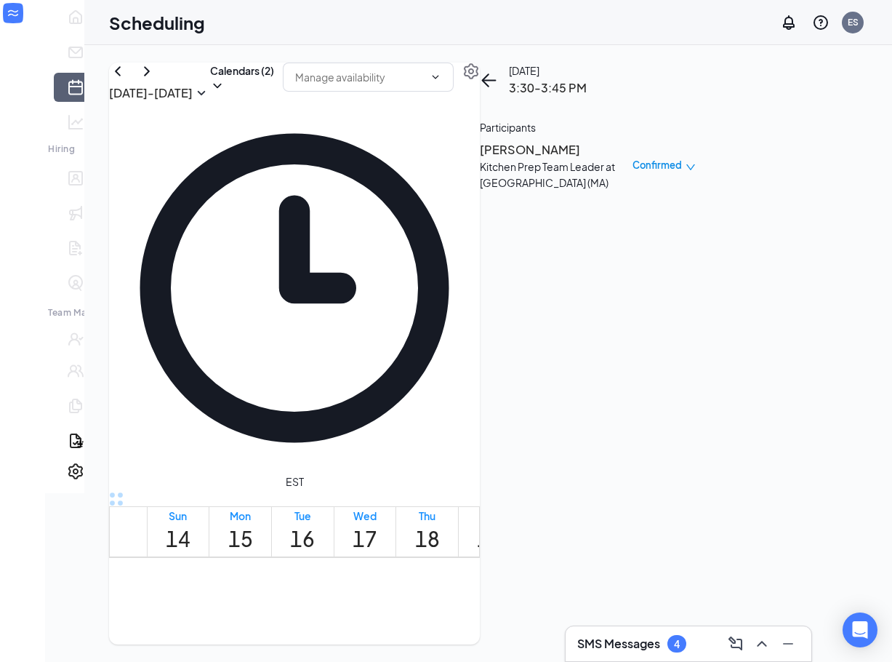
click at [633, 159] on h3 "[PERSON_NAME]" at bounding box center [556, 149] width 153 height 19
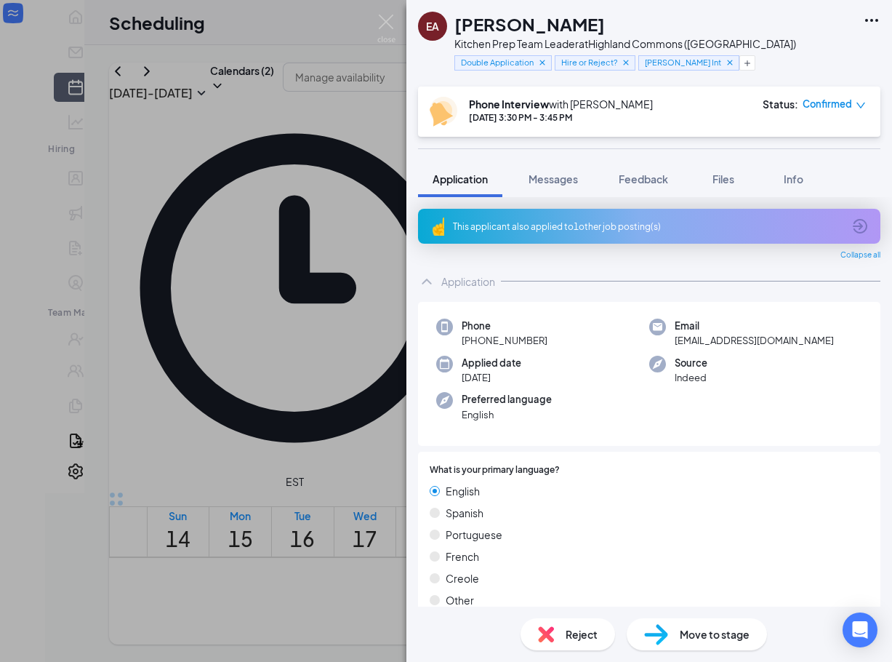
click at [659, 17] on icon "Ellipses" at bounding box center [871, 20] width 17 height 17
click at [659, 53] on link "View full application" at bounding box center [793, 54] width 157 height 15
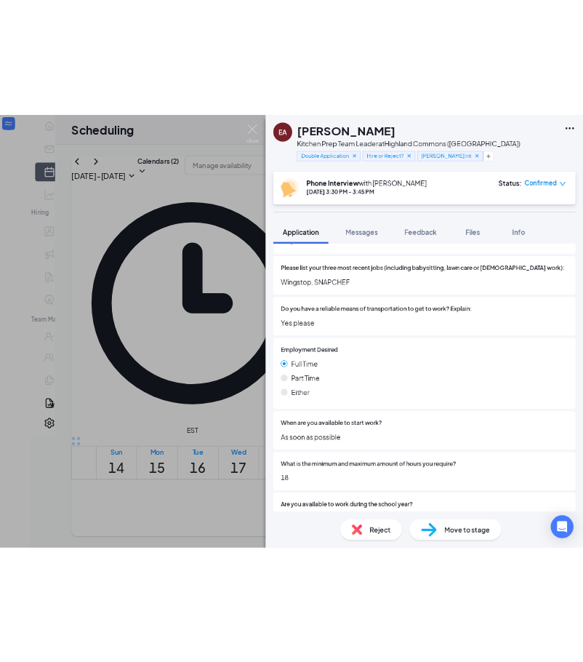
scroll to position [873, 0]
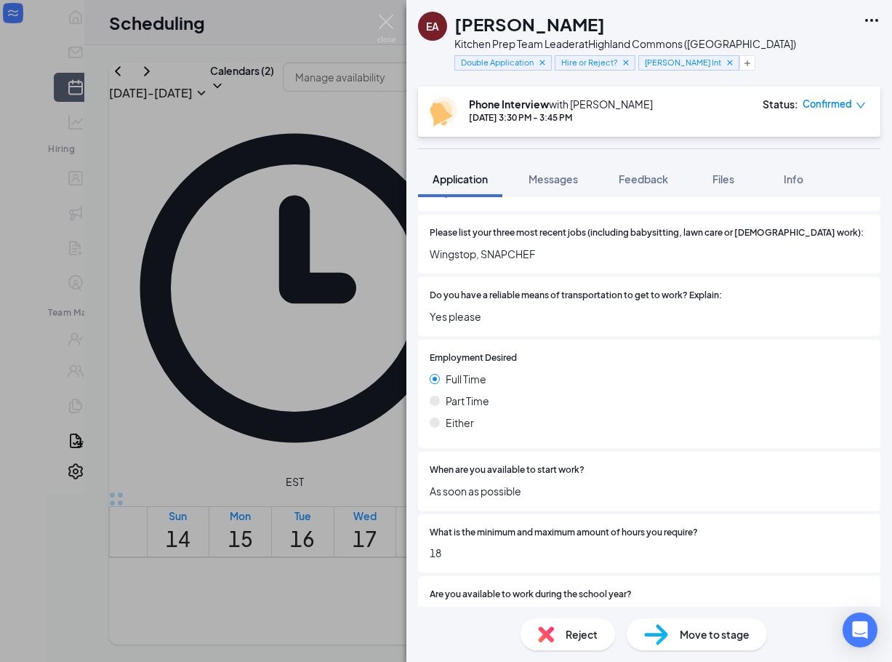
click at [659, 626] on span "Move to stage" at bounding box center [715, 634] width 70 height 16
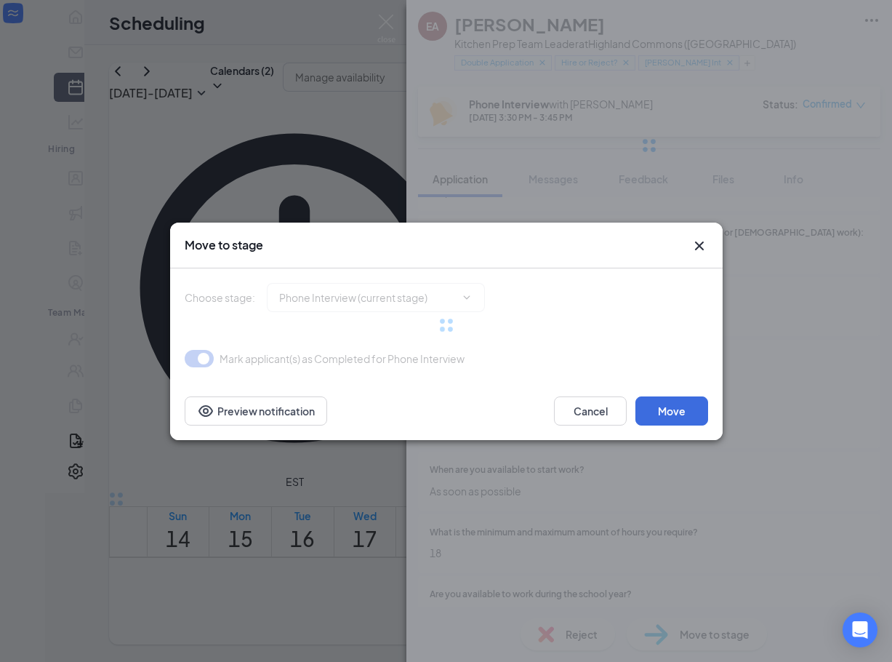
type input "Phone Interview Review Stage (next stage)"
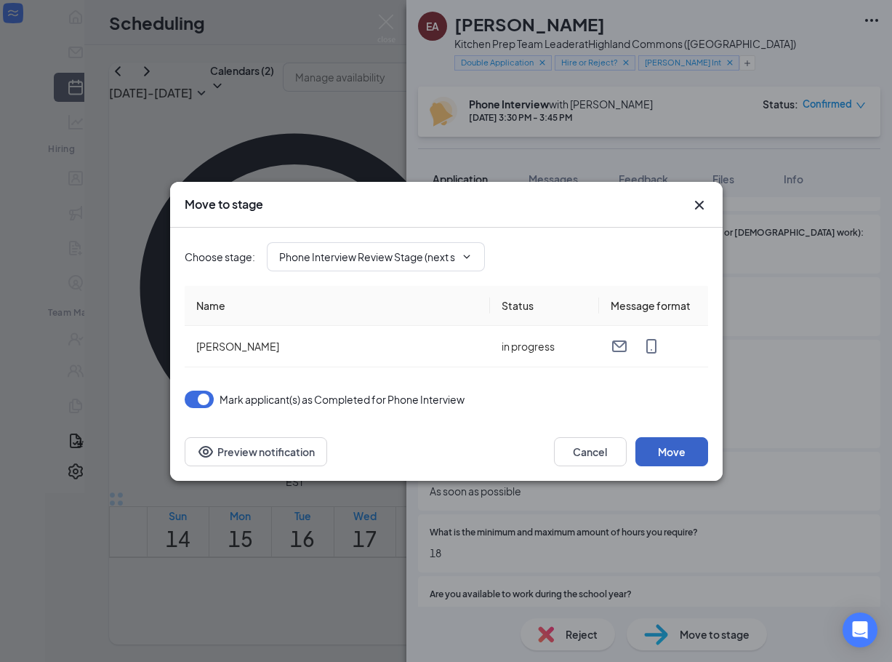
click at [659, 445] on button "Move" at bounding box center [672, 451] width 73 height 29
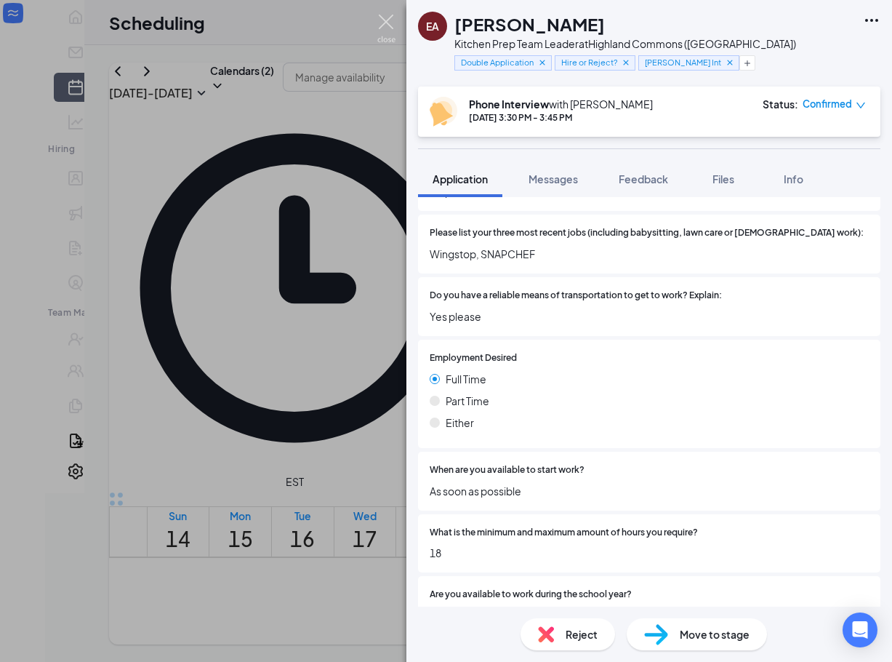
click at [391, 15] on img at bounding box center [386, 29] width 18 height 28
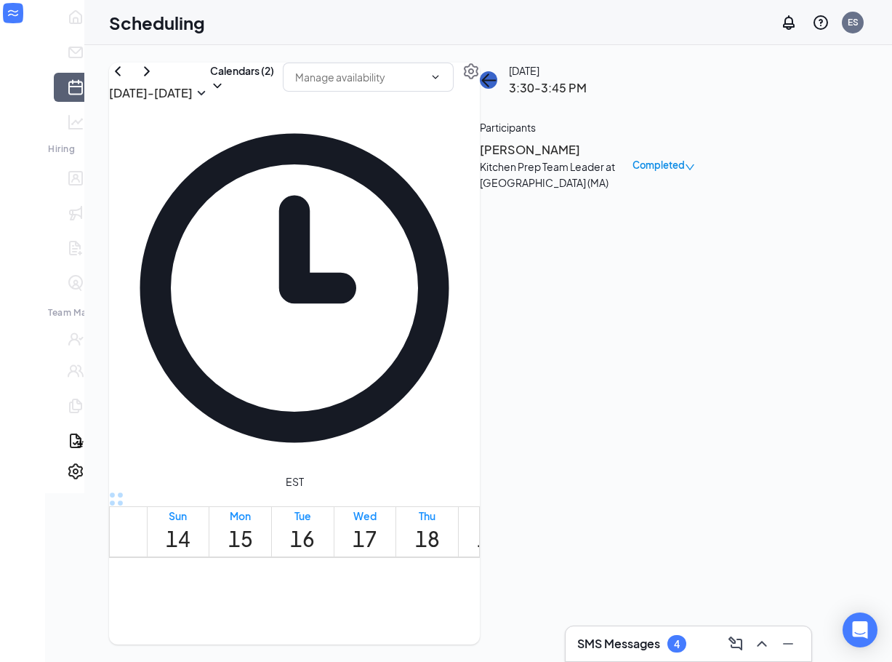
click at [489, 87] on icon "ArrowLeft" at bounding box center [485, 80] width 7 height 14
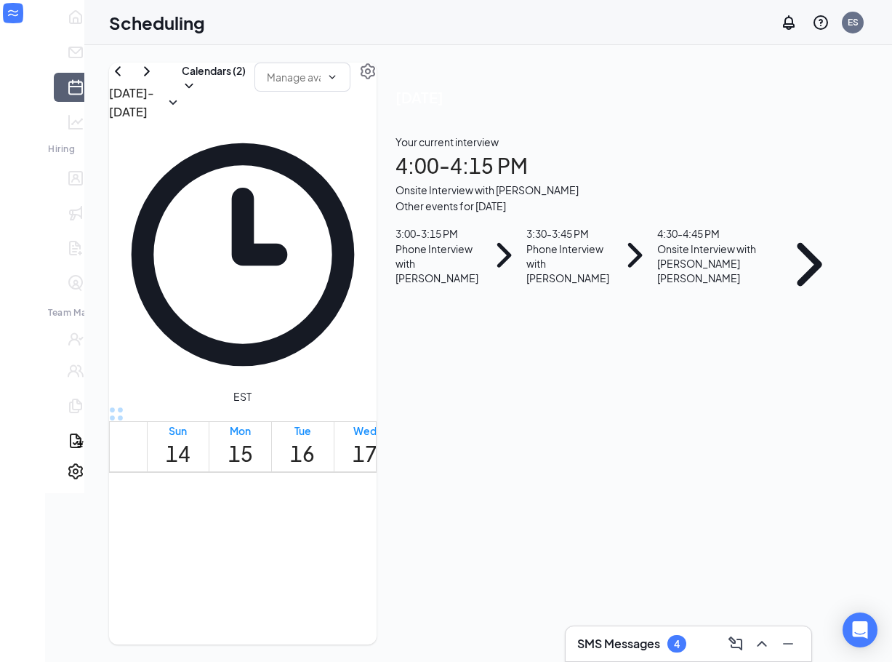
click at [659, 182] on h1 "4:00 - 4:15 PM" at bounding box center [622, 166] width 453 height 32
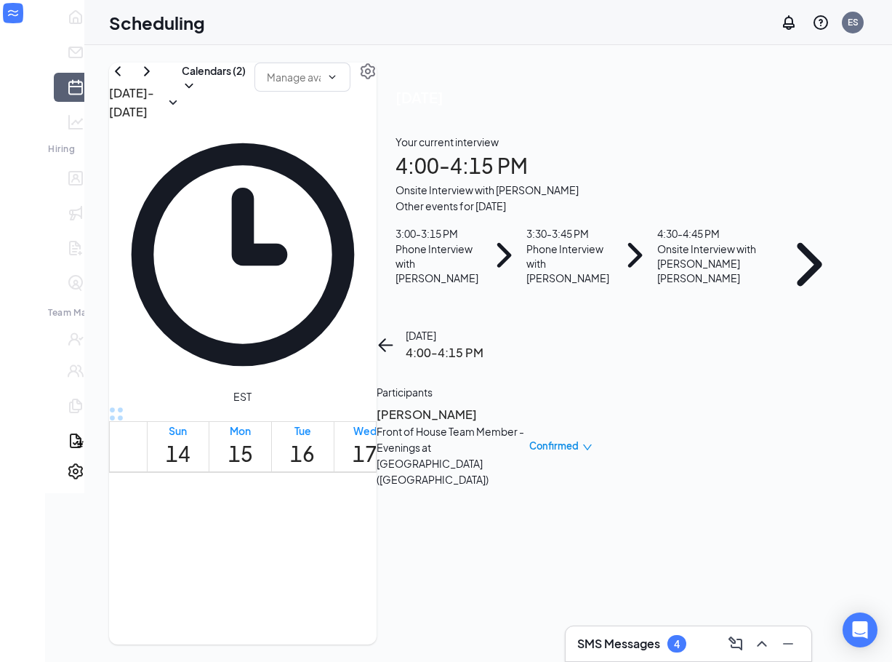
click at [529, 405] on h3 "[PERSON_NAME]" at bounding box center [453, 414] width 153 height 19
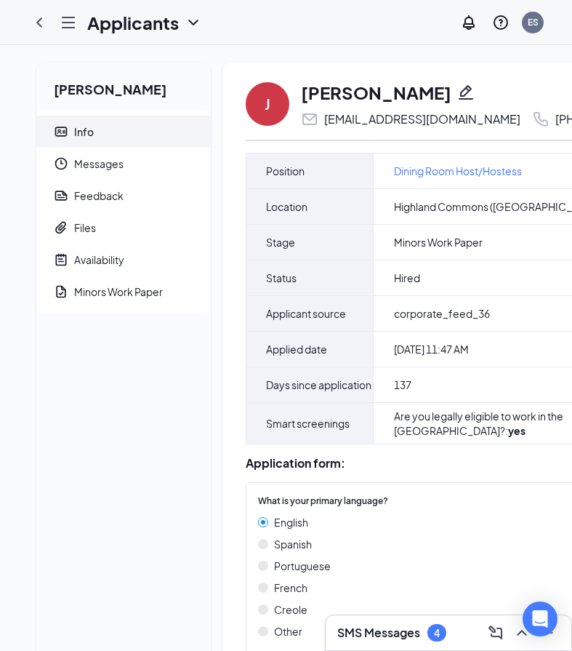
click at [313, 58] on div "Joshua Sanger Info Messages Feedback Files Availability Minors Work Paper J Jos…" at bounding box center [375, 621] width 750 height 1153
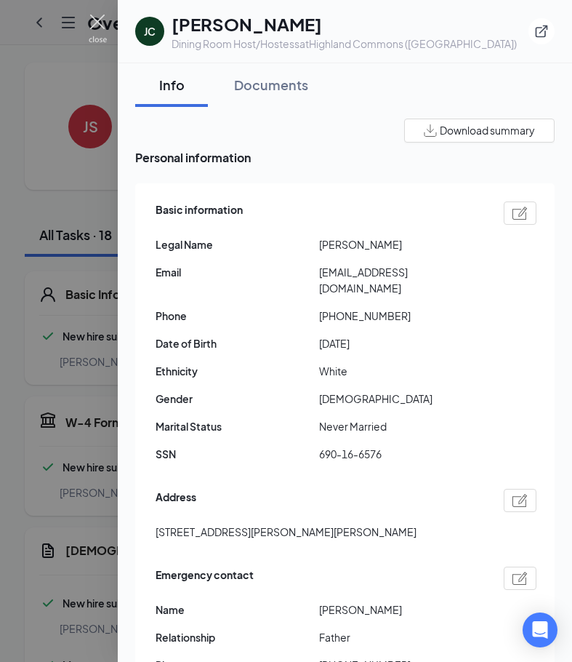
click at [97, 26] on img at bounding box center [98, 29] width 18 height 28
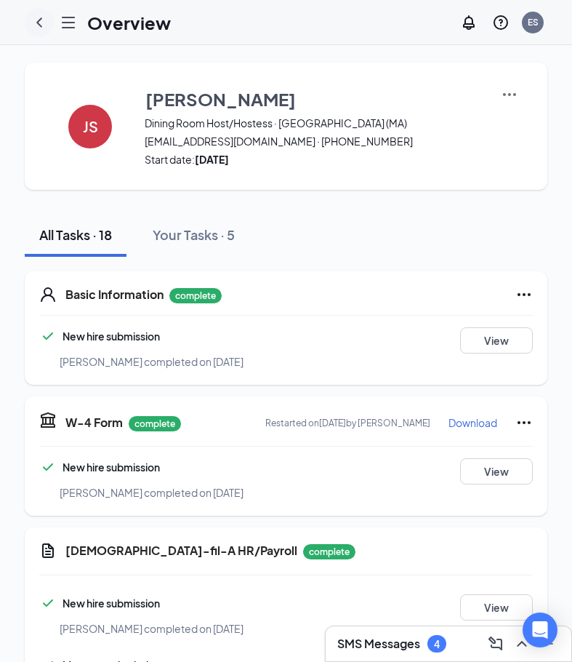
click at [28, 23] on div at bounding box center [39, 22] width 29 height 29
click at [39, 20] on icon "ChevronLeft" at bounding box center [39, 21] width 6 height 9
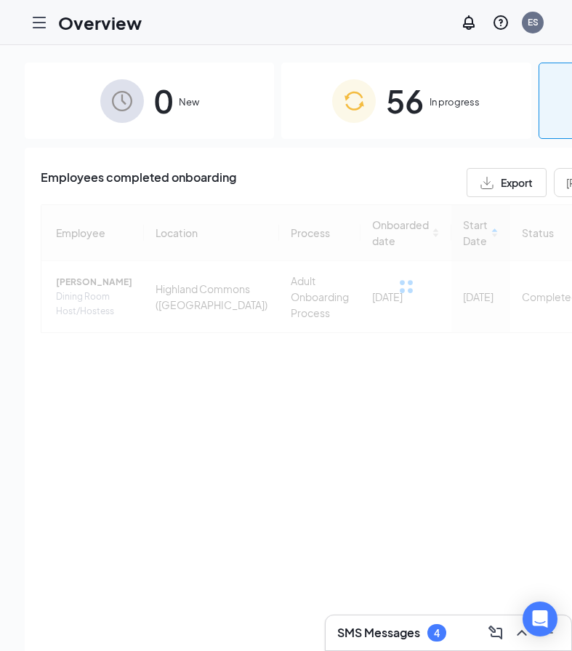
click at [386, 94] on span "56" at bounding box center [405, 101] width 38 height 50
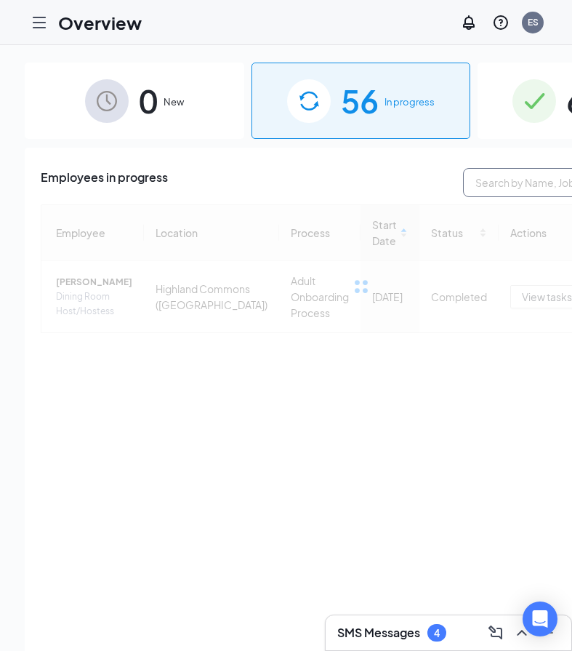
click at [485, 172] on input "text" at bounding box center [572, 182] width 218 height 29
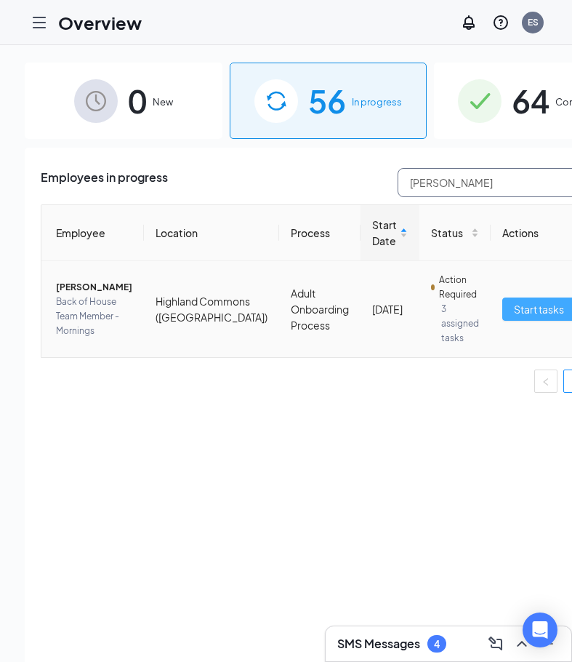
type input "leidy"
click at [514, 316] on span "Start tasks" at bounding box center [539, 309] width 50 height 16
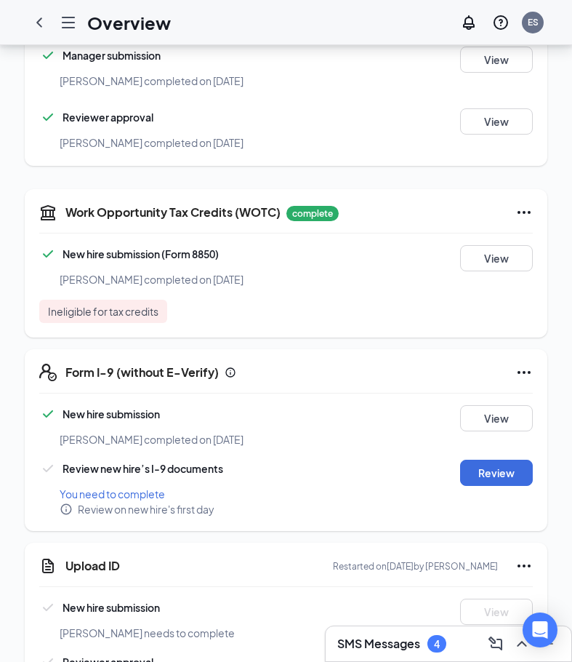
scroll to position [727, 0]
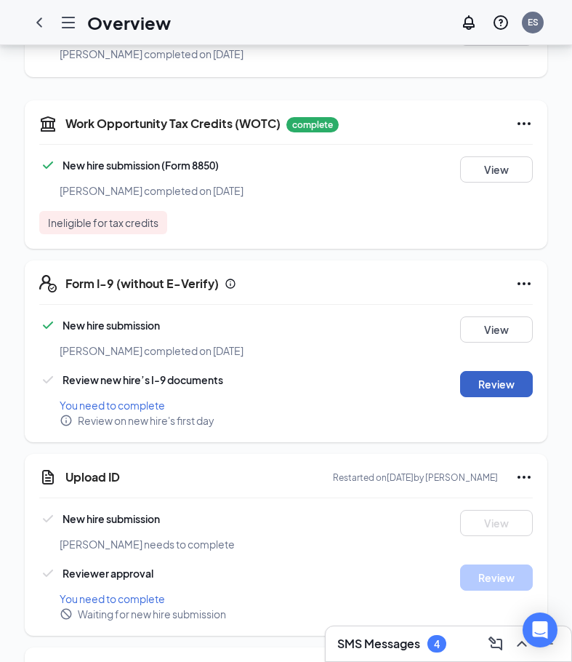
click at [502, 371] on button "Review" at bounding box center [496, 384] width 73 height 26
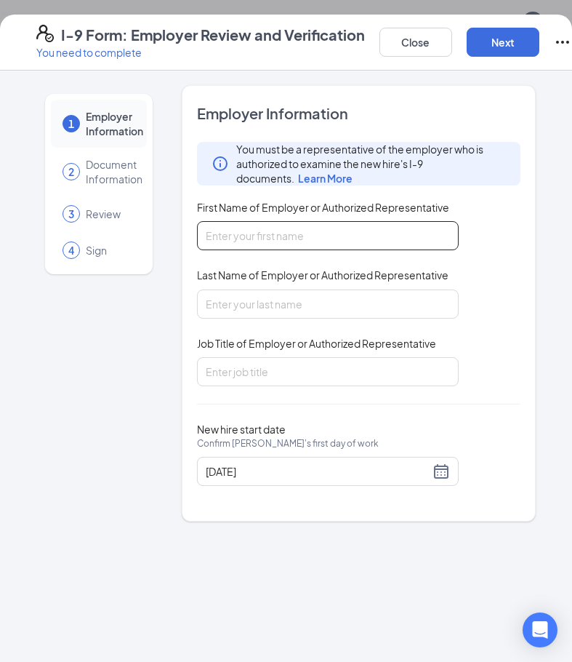
click at [405, 239] on input "First Name of Employer or Authorized Representative" at bounding box center [328, 235] width 262 height 29
type input "Eliana"
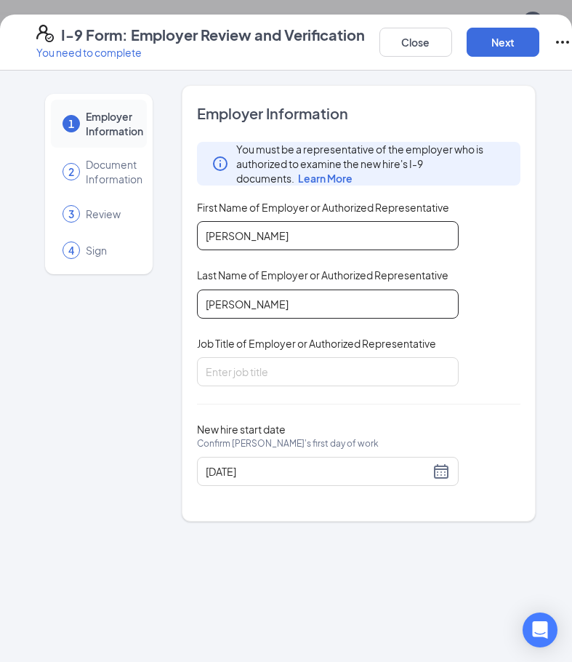
type input "Spurlock"
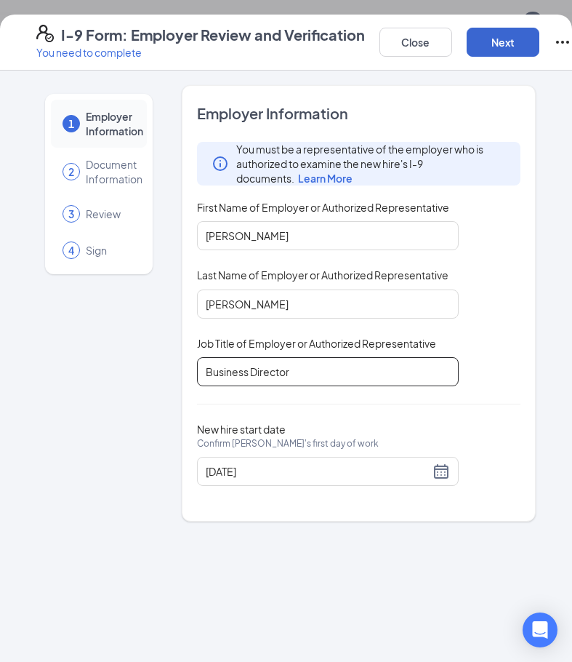
type input "Business Director"
click at [514, 49] on button "Next" at bounding box center [503, 42] width 73 height 29
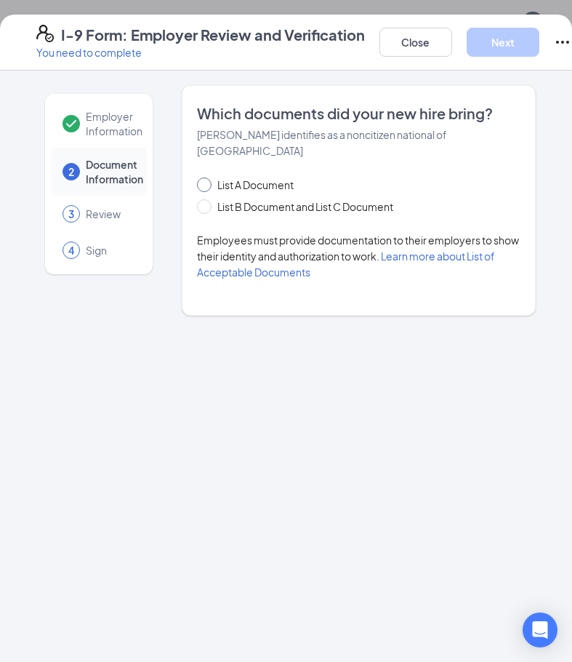
click at [275, 180] on span "List A Document" at bounding box center [256, 185] width 88 height 16
click at [207, 180] on input "List A Document" at bounding box center [202, 182] width 10 height 10
radio input "true"
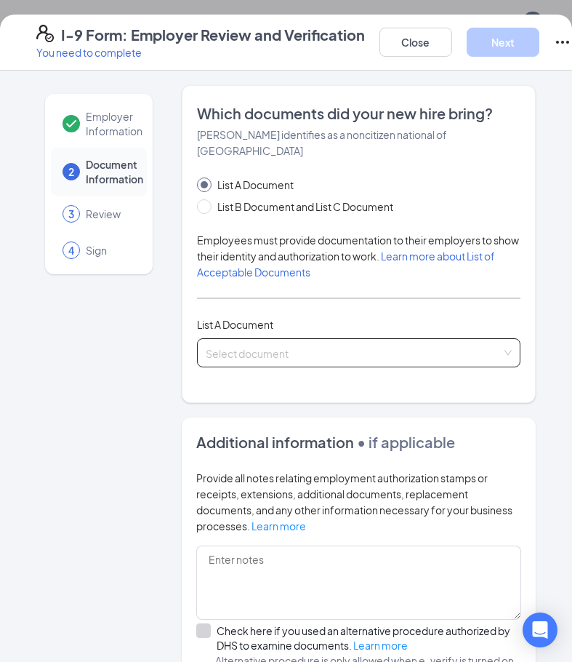
click at [308, 353] on input "search" at bounding box center [354, 350] width 296 height 22
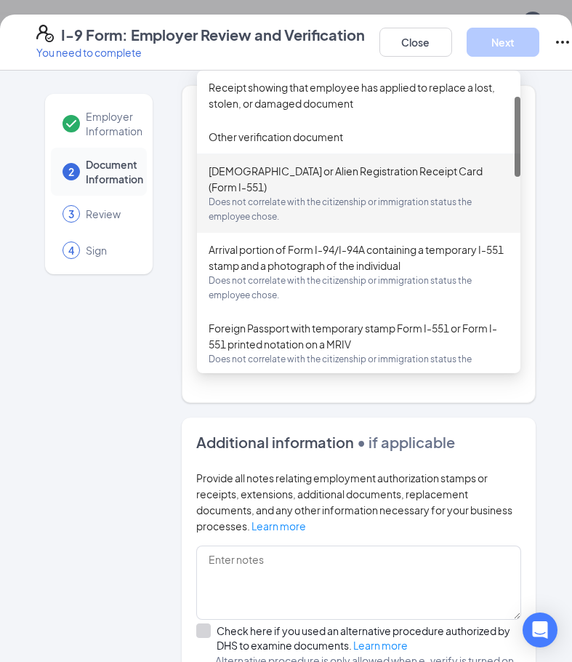
scroll to position [145, 0]
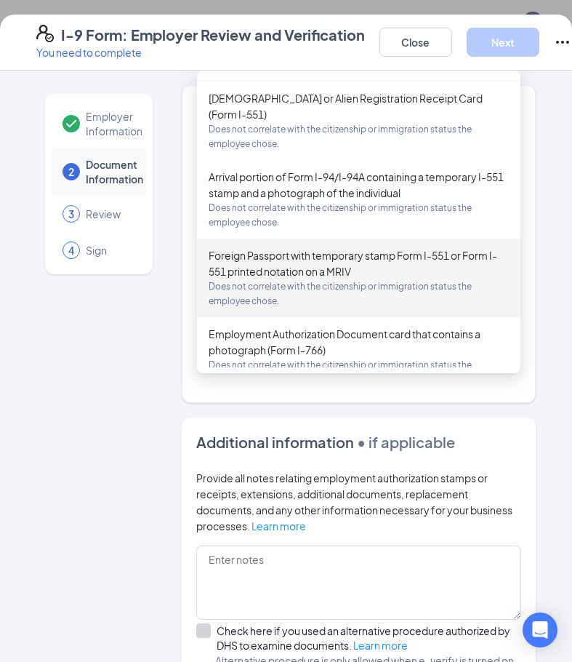
click at [361, 265] on div "Foreign Passport with temporary stamp Form I-551 or Form I-551 printed notation…" at bounding box center [359, 277] width 300 height 61
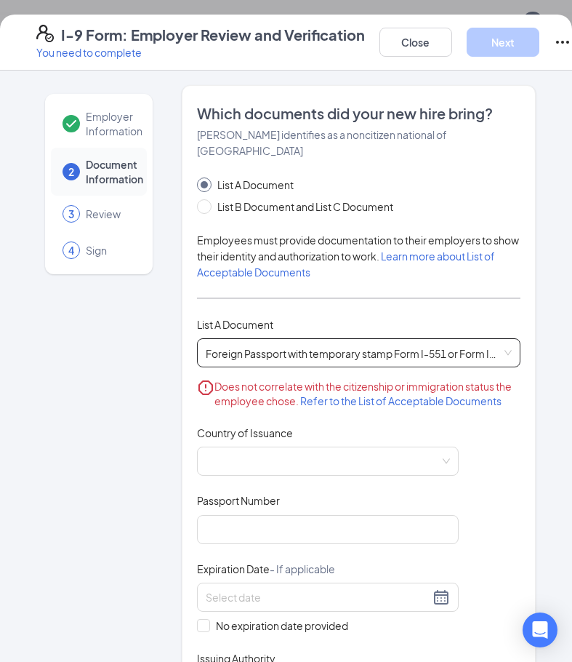
click at [345, 348] on span "Foreign Passport with temporary stamp Form I-551 or Form I-551 printed notation…" at bounding box center [359, 353] width 306 height 28
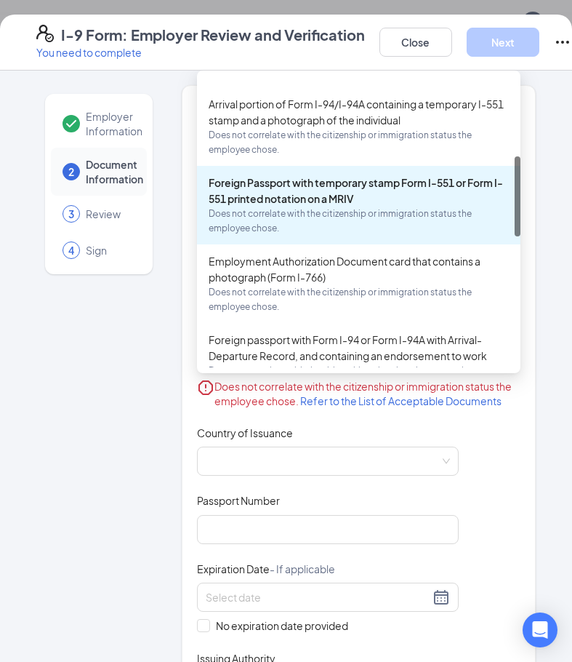
scroll to position [291, 0]
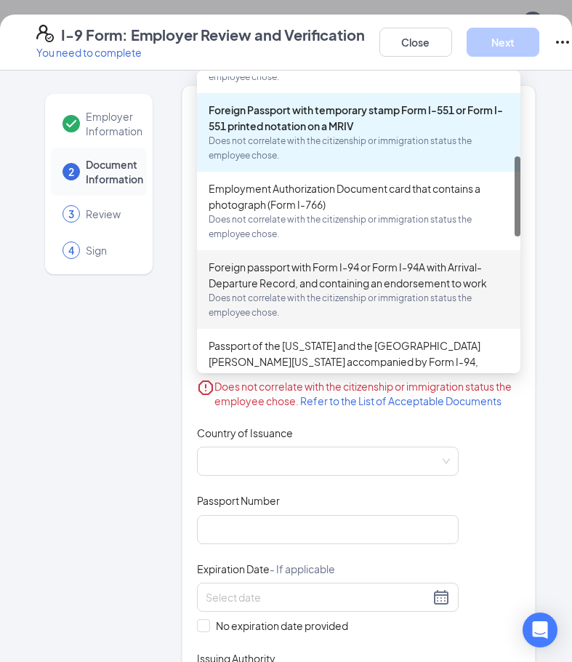
click at [356, 289] on div "Foreign passport with Form I-94 or Form I-94A with Arrival-Departure Record, an…" at bounding box center [359, 289] width 300 height 61
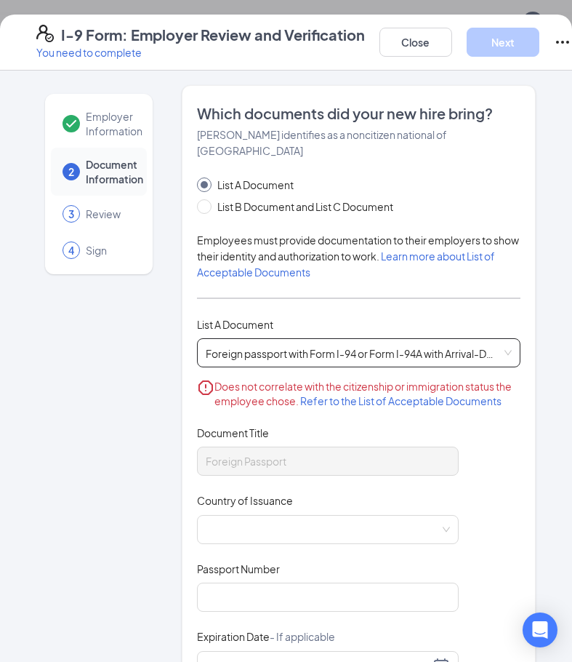
click at [330, 356] on span "Foreign passport with Form I-94 or Form I-94A with Arrival-Departure Record, an…" at bounding box center [359, 353] width 306 height 28
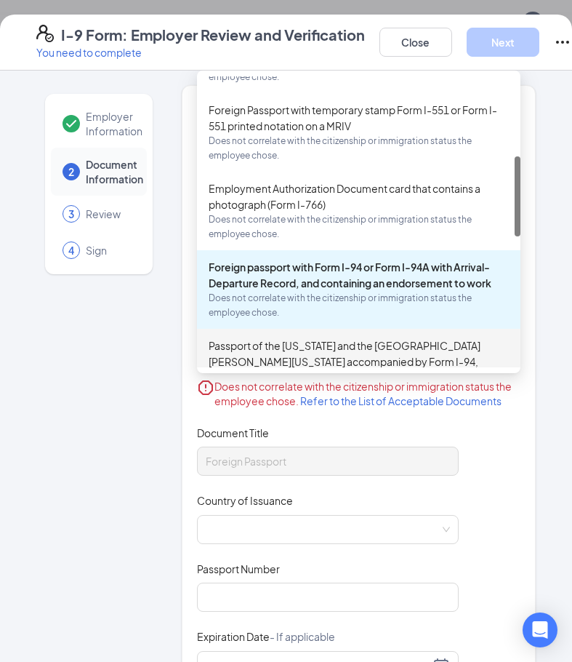
scroll to position [364, 0]
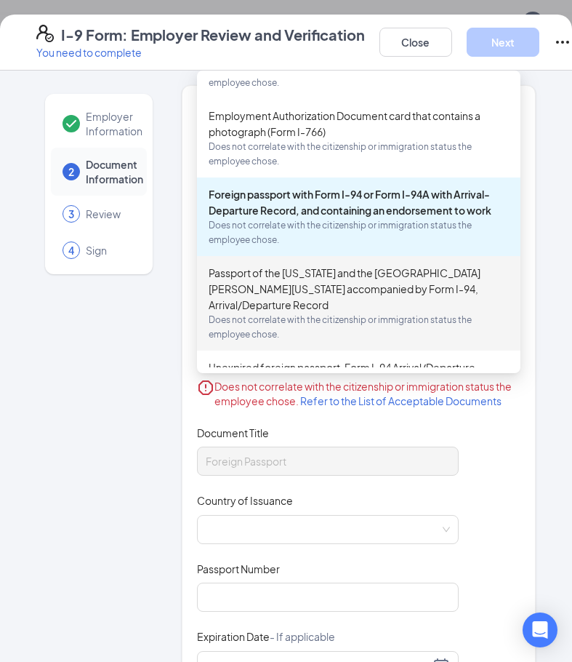
click at [327, 301] on div "Passport of the Federated States of Micronesia and the Republic of the Marshall…" at bounding box center [359, 303] width 300 height 77
type input "Passport of the Federated States of Micronesia or the Republic of the Marshall …"
type input "Form I-94, Arrival/Departure Record or Form I-94A"
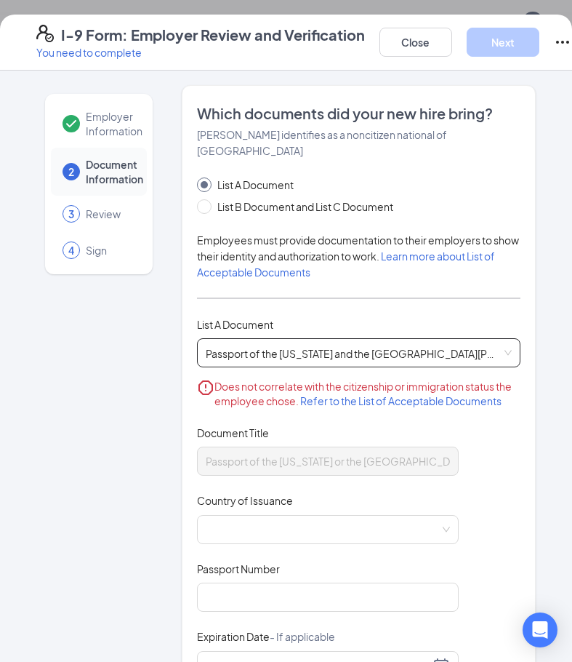
click at [340, 348] on span "Passport of the Federated States of Micronesia and the Republic of the Marshall…" at bounding box center [359, 353] width 306 height 28
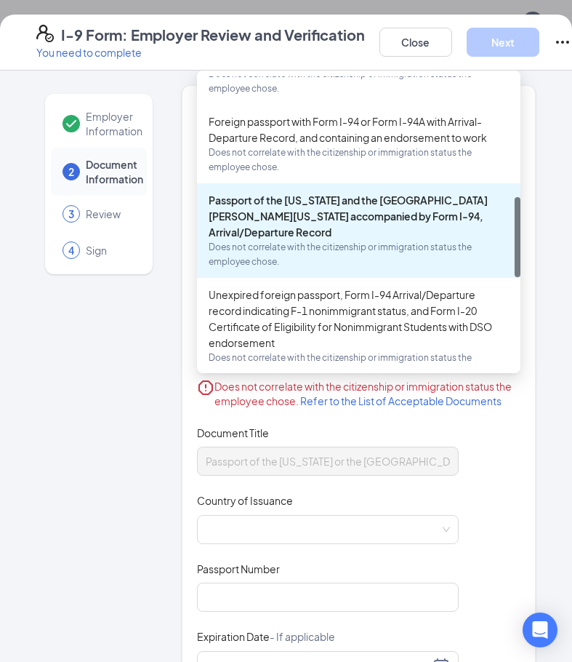
scroll to position [509, 0]
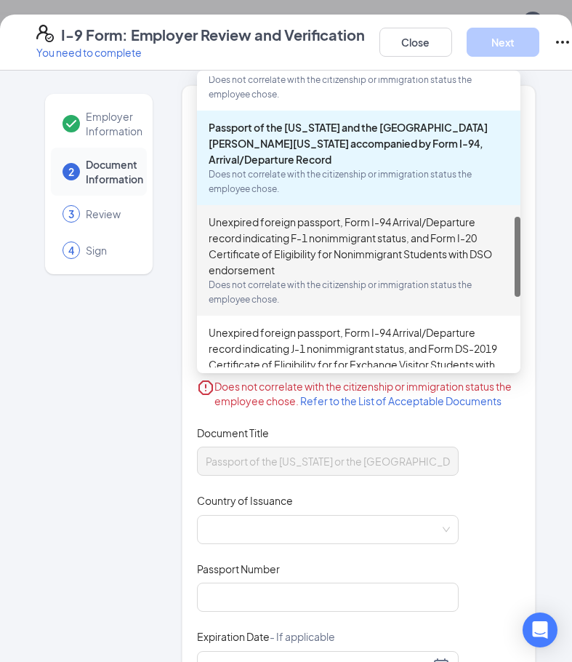
click at [332, 254] on div "Unexpired foreign passport, Form I-94 Arrival/Departure record indicating F-1 n…" at bounding box center [359, 260] width 300 height 93
type input "Foreign Passport"
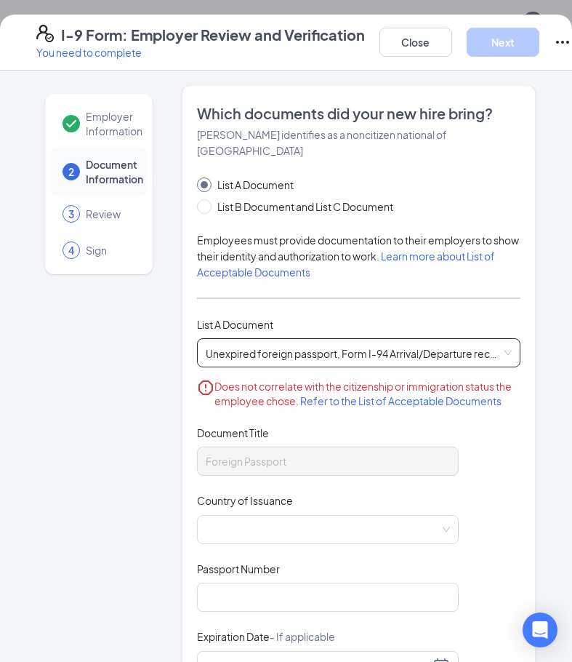
click at [335, 356] on span "Unexpired foreign passport, Form I-94 Arrival/Departure record indicating F-1 n…" at bounding box center [359, 353] width 306 height 28
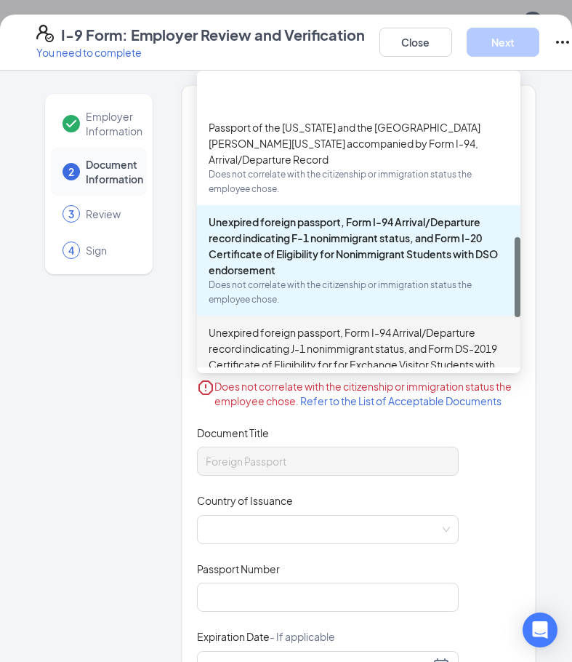
scroll to position [582, 0]
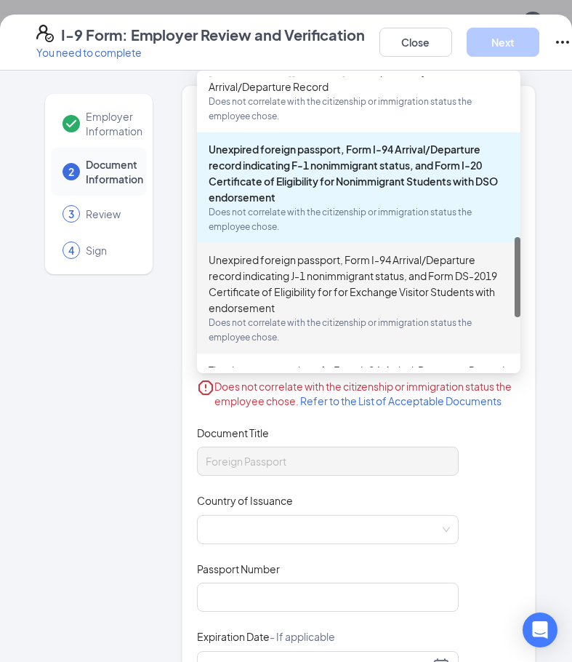
click at [337, 294] on div "Unexpired foreign passport, Form I-94 Arrival/Departure record indicating J-1 n…" at bounding box center [359, 298] width 300 height 93
type input "Form I-94, Arrival/Departure Record - indicating J-1 nonimmigrant status"
type input "Form DS-2019 - with the responsible officer’s endorsement"
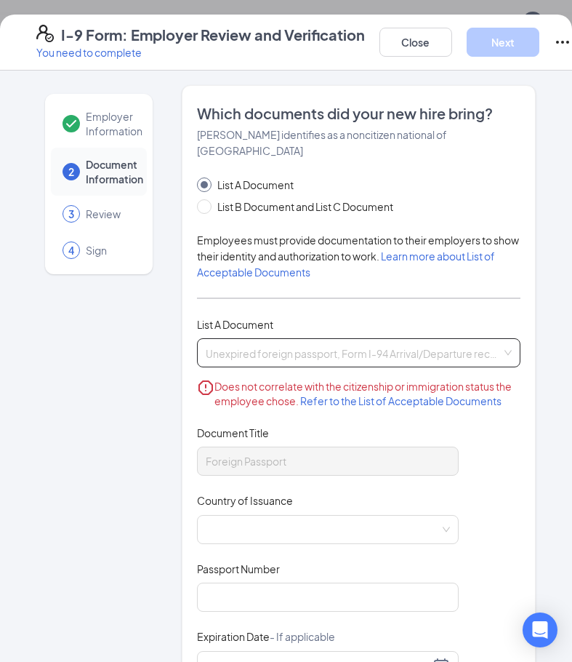
click at [364, 341] on div "Unexpired foreign passport, Form I-94 Arrival/Departure record indicating J-1 n…" at bounding box center [359, 352] width 324 height 29
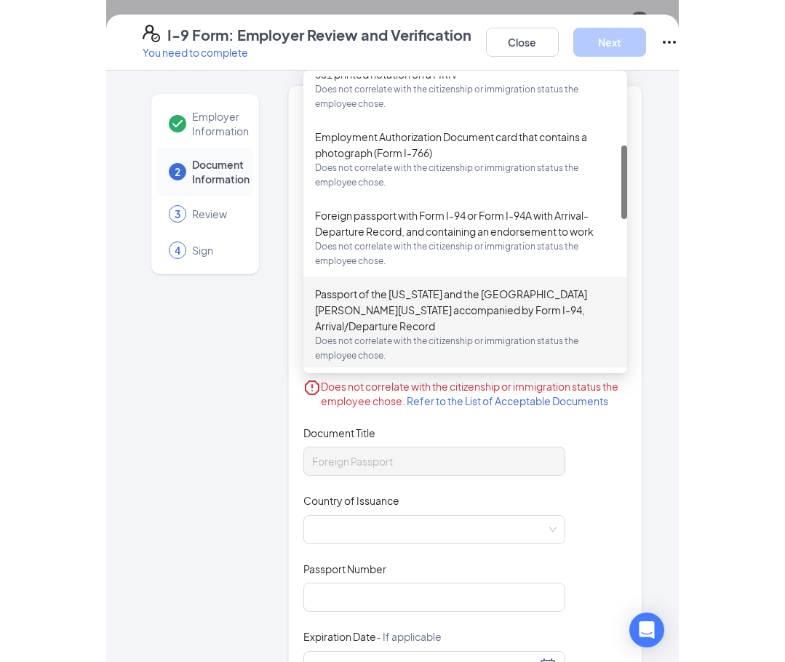
scroll to position [0, 0]
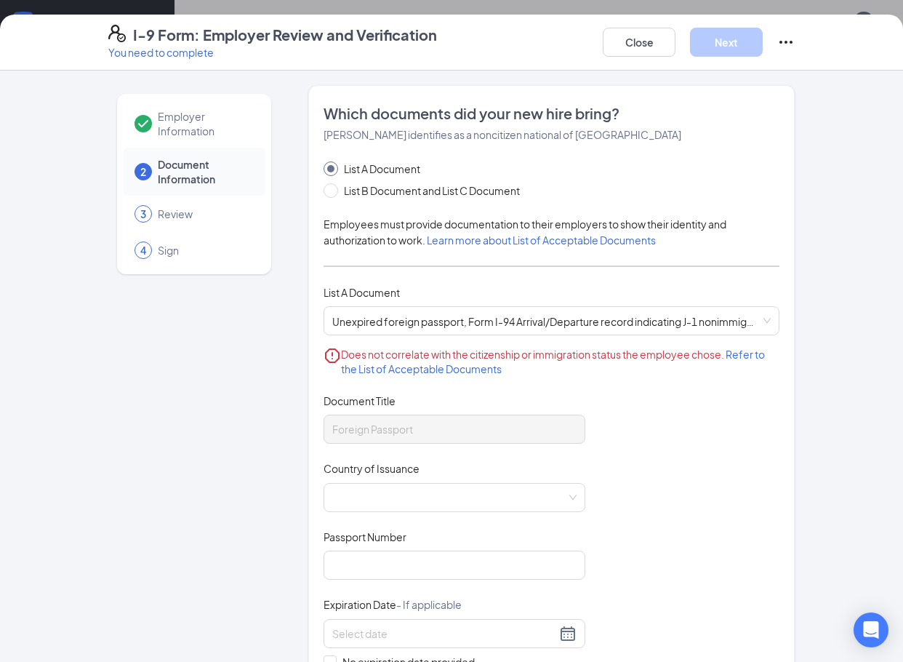
scroll to position [684, 0]
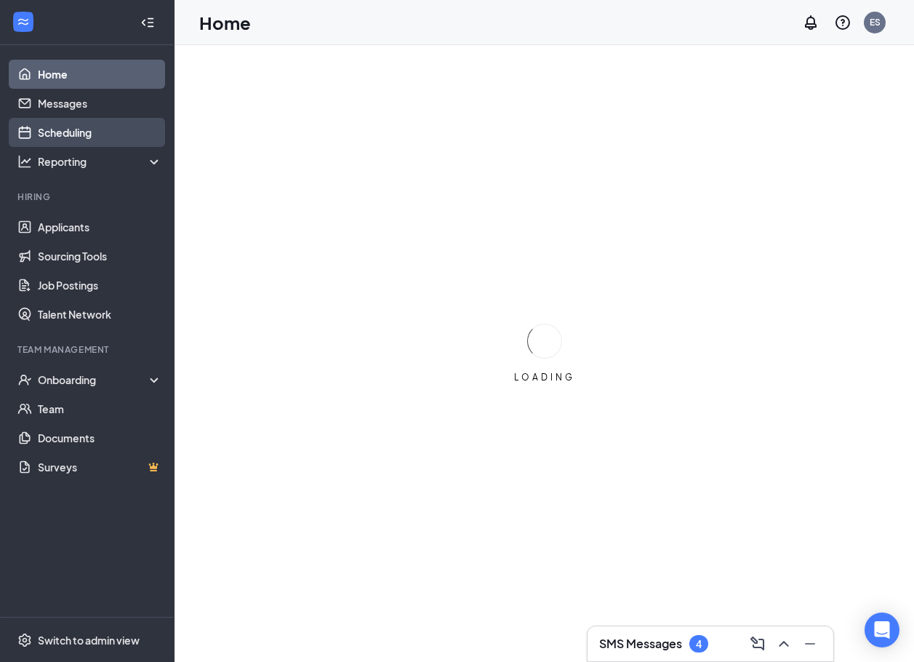
click at [76, 139] on link "Scheduling" at bounding box center [100, 132] width 124 height 29
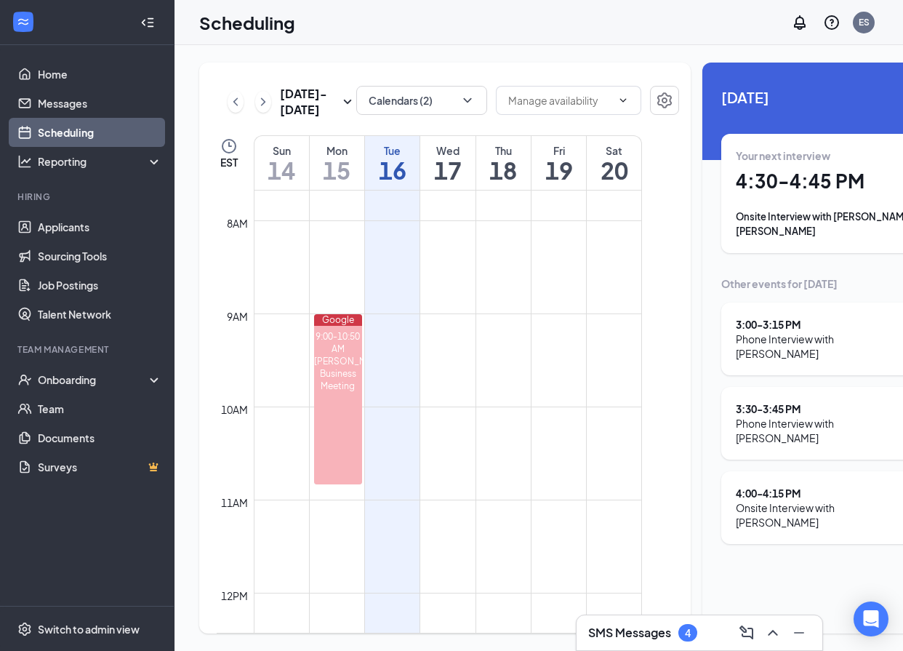
scroll to position [22, 0]
click at [639, 633] on h3 "SMS Messages" at bounding box center [629, 633] width 83 height 16
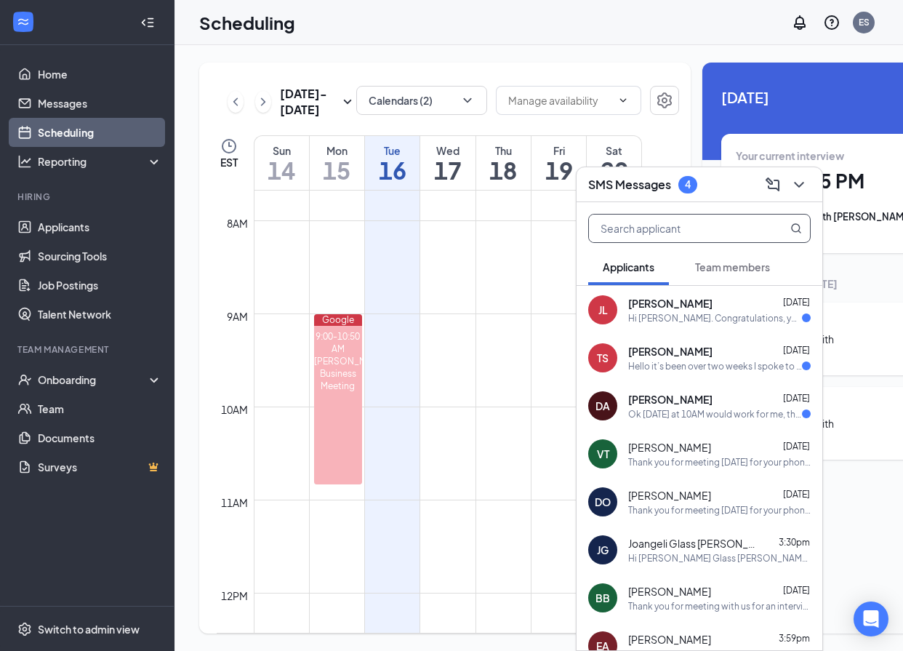
click at [682, 233] on input "text" at bounding box center [675, 229] width 172 height 28
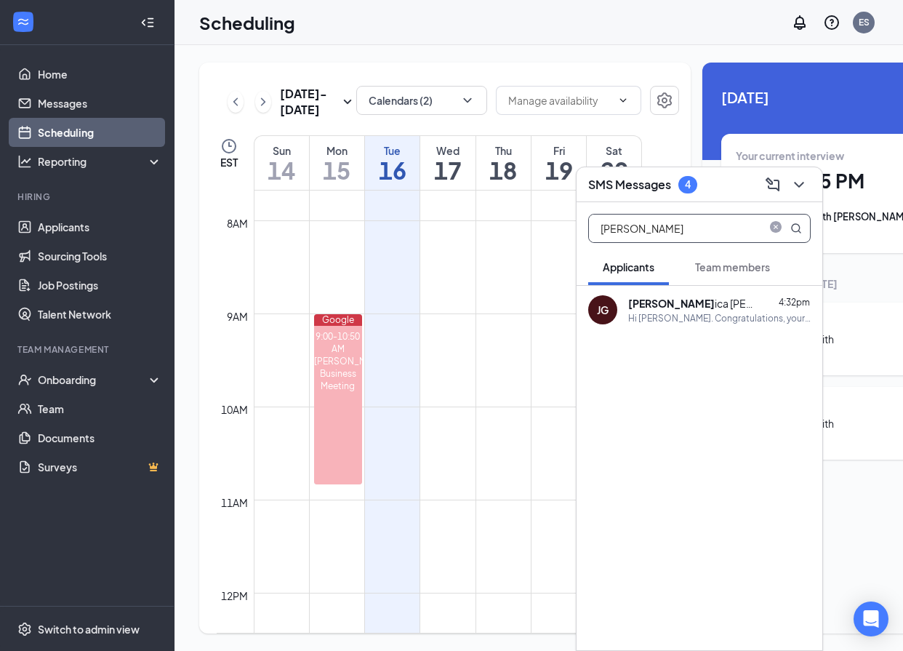
type input "[PERSON_NAME]"
click at [726, 324] on div "[PERSON_NAME] ica [PERSON_NAME] 4:32pm Hi [PERSON_NAME]. Congratulations, your …" at bounding box center [700, 310] width 246 height 48
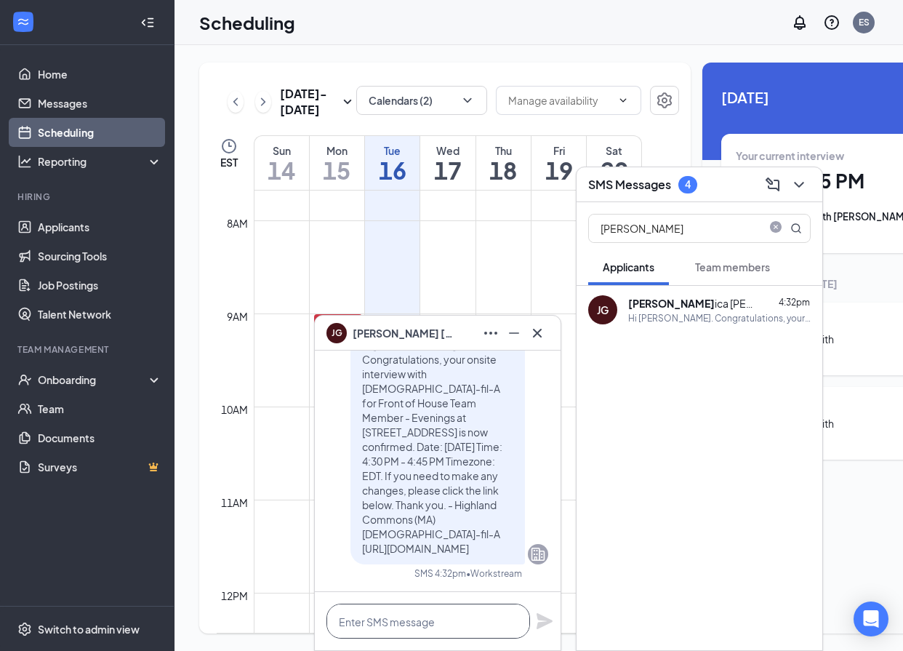
click at [424, 620] on textarea at bounding box center [429, 621] width 204 height 35
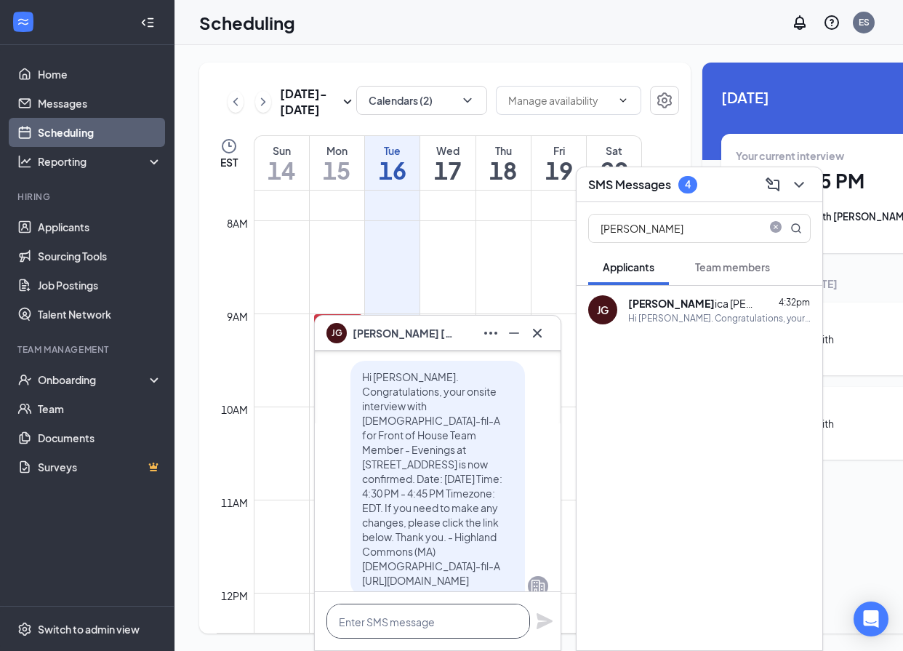
scroll to position [-73, 0]
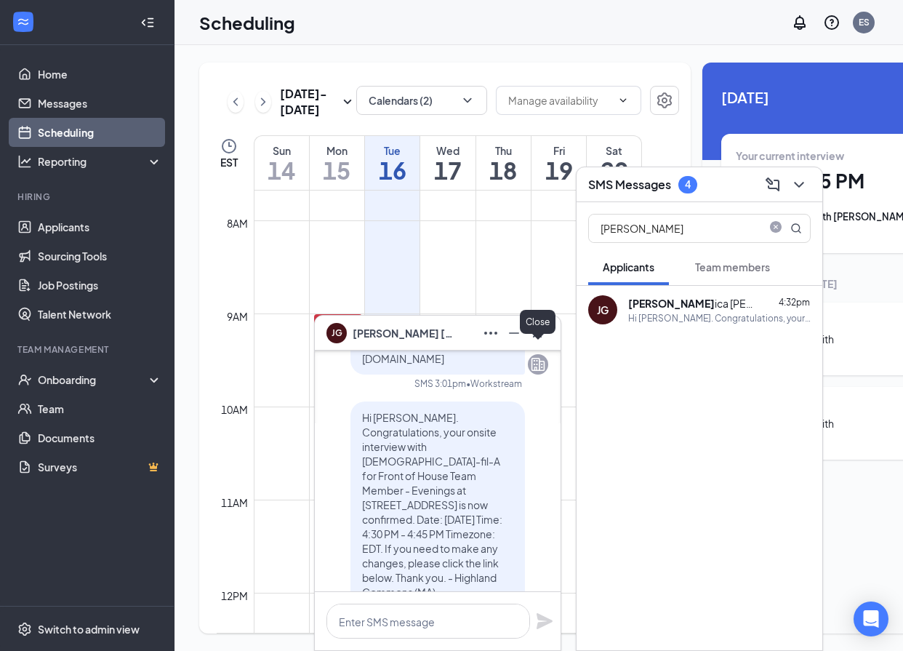
click at [540, 333] on icon "Cross" at bounding box center [537, 332] width 17 height 17
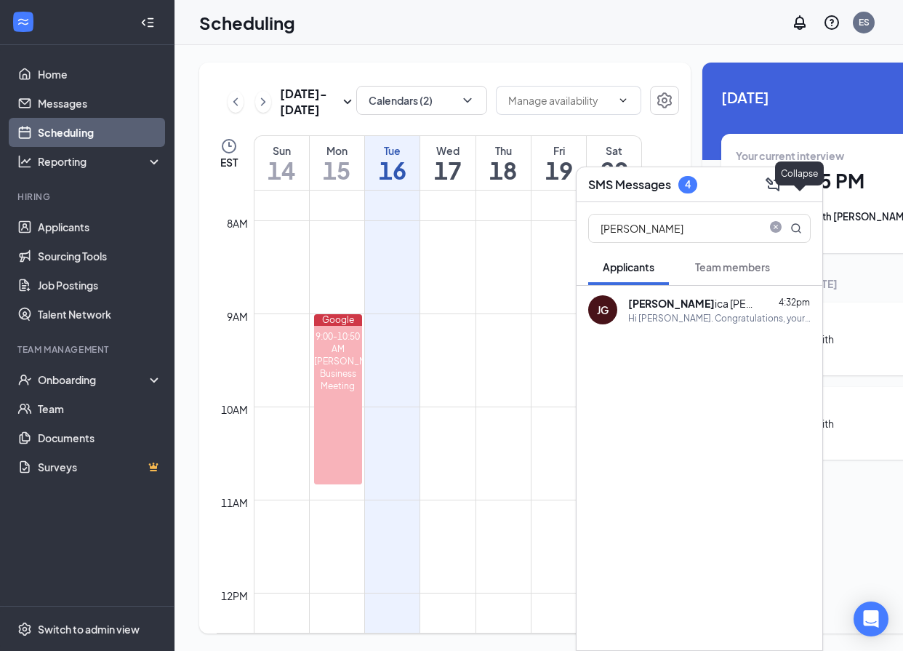
click at [801, 187] on icon "ChevronDown" at bounding box center [799, 184] width 17 height 17
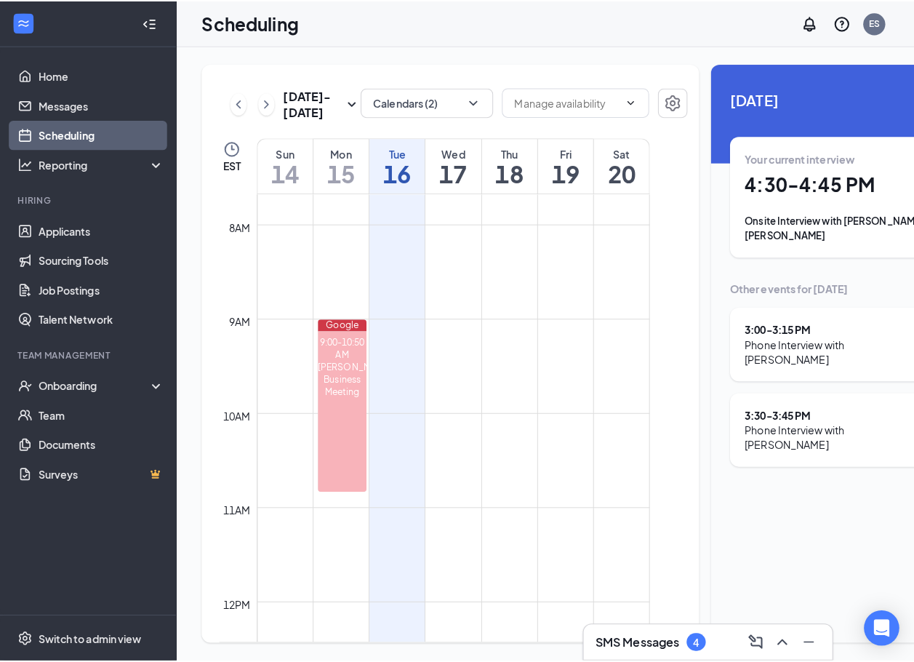
scroll to position [0, 0]
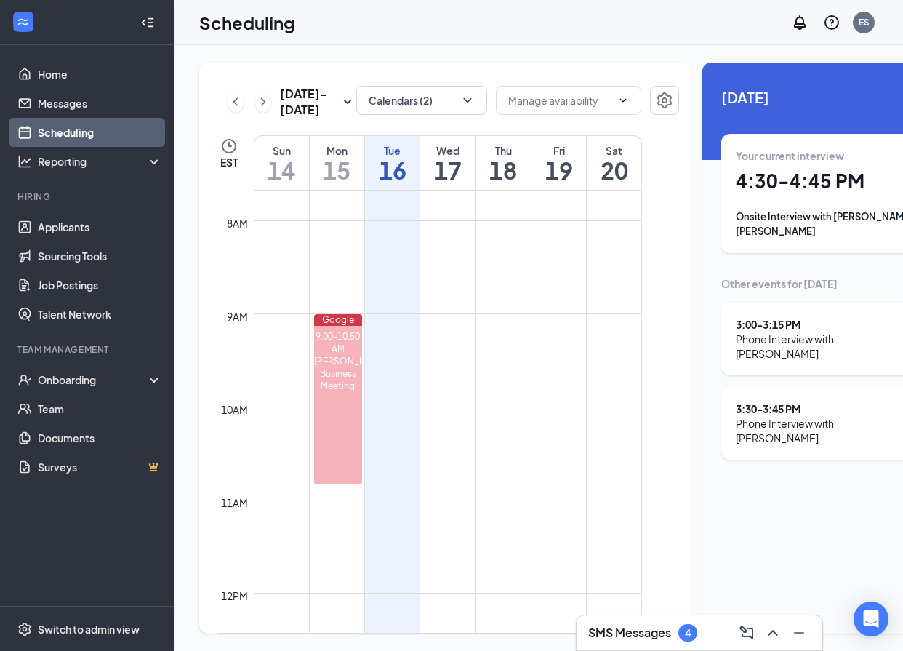
click at [801, 196] on div "Your current interview 4:30 - 4:45 PM Onsite Interview with [PERSON_NAME] [PERS…" at bounding box center [836, 193] width 201 height 90
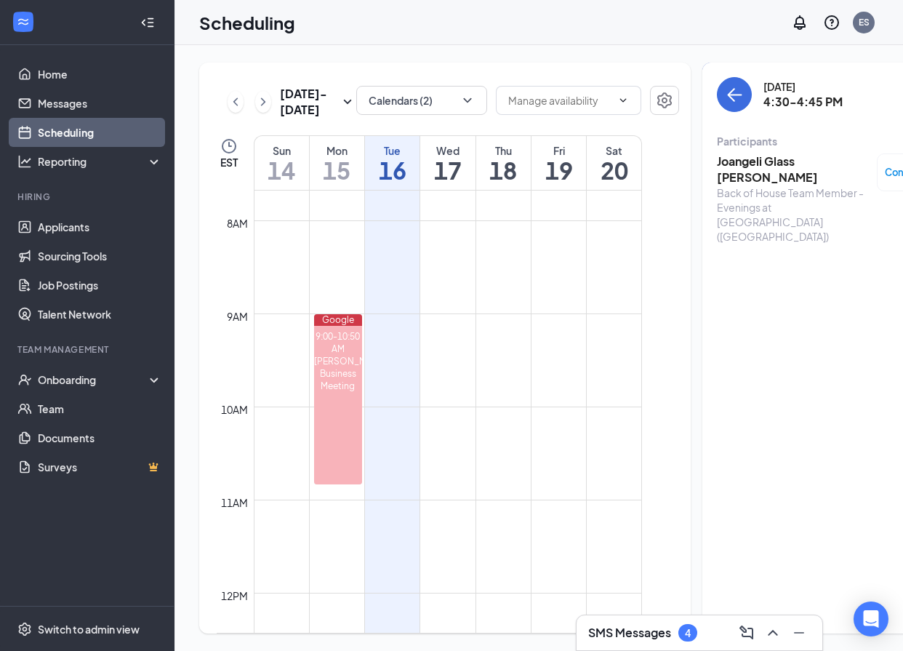
click at [755, 164] on h3 "Joangeli Glass [PERSON_NAME]" at bounding box center [793, 169] width 153 height 32
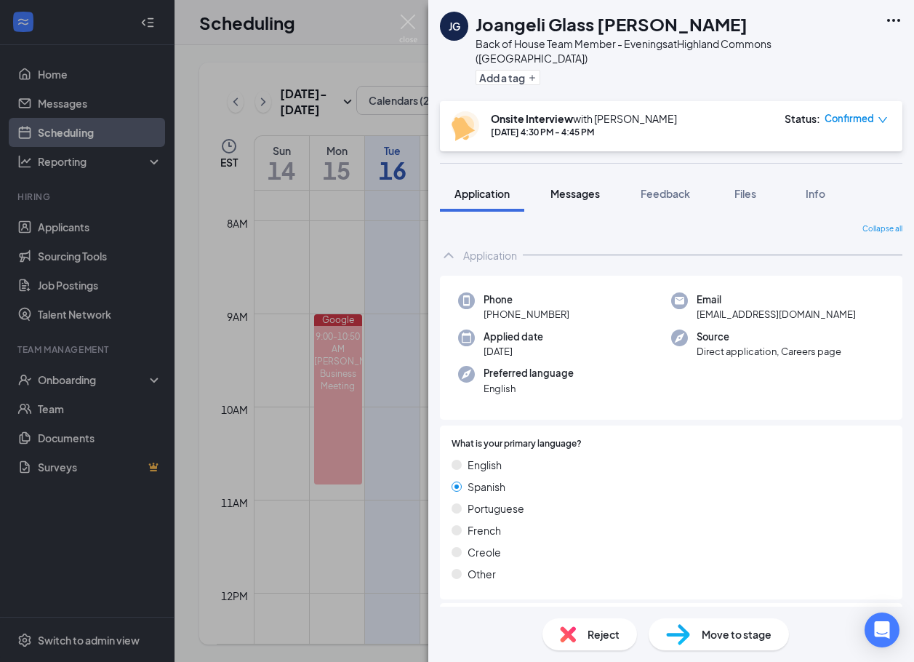
click at [572, 187] on span "Messages" at bounding box center [575, 193] width 49 height 13
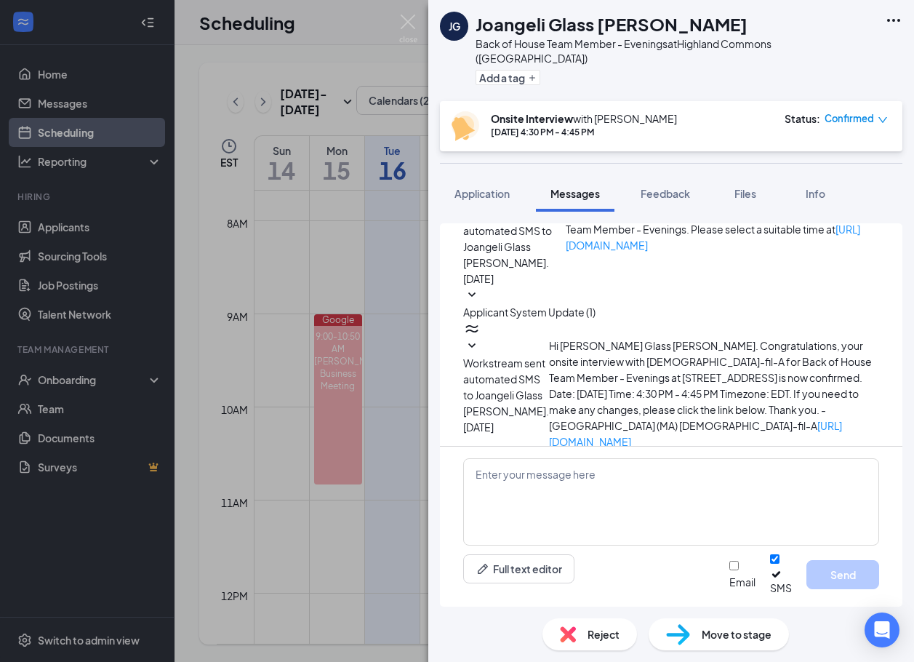
scroll to position [429, 0]
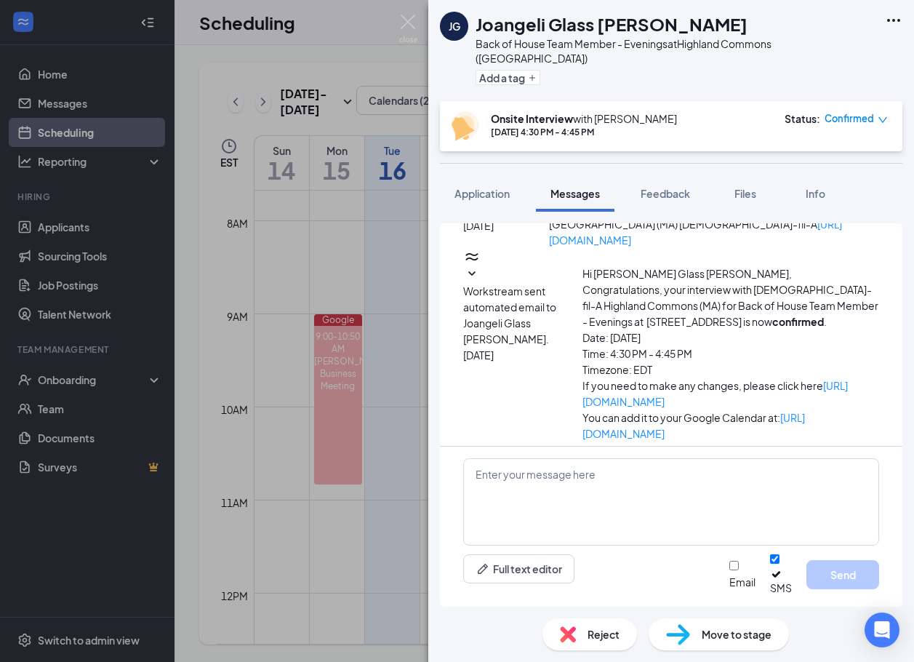
scroll to position [557, 0]
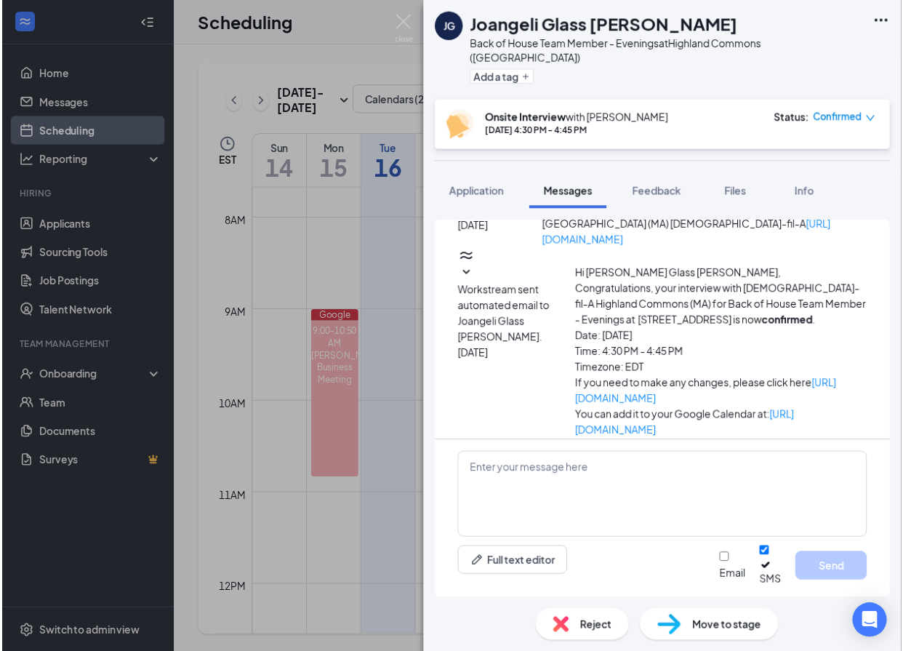
scroll to position [429, 0]
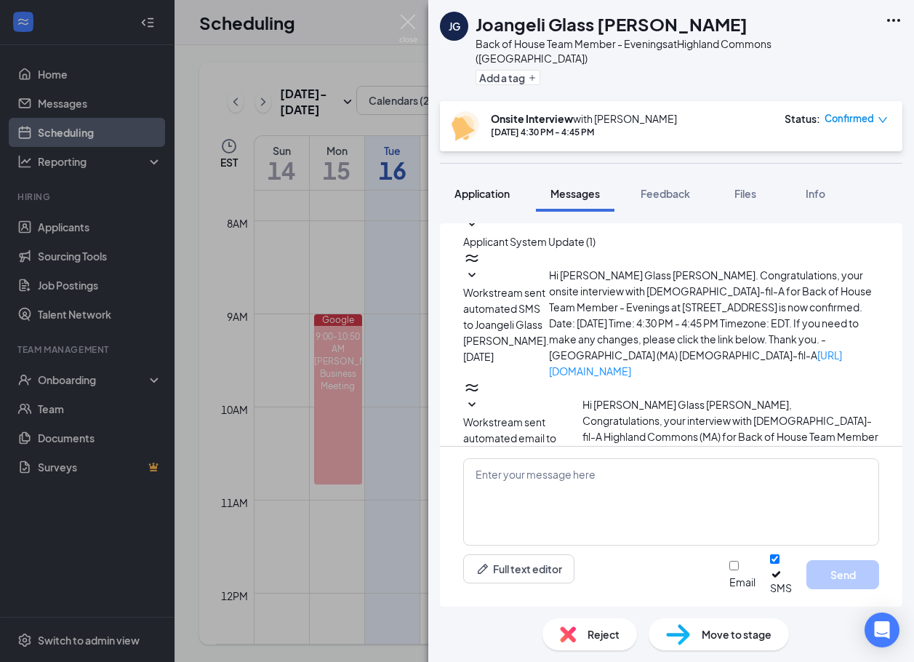
click at [493, 189] on button "Application" at bounding box center [482, 193] width 84 height 36
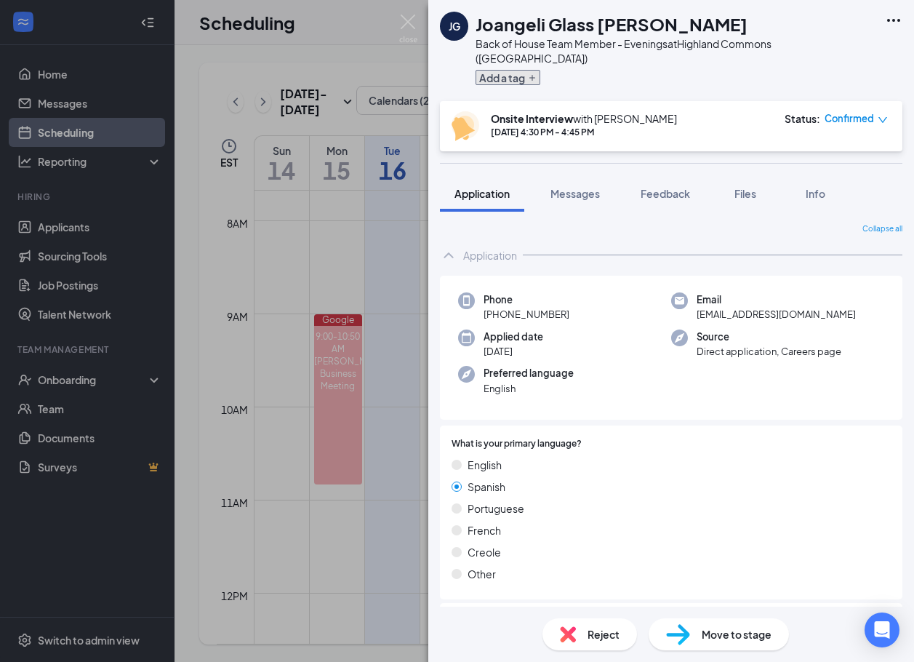
click at [500, 70] on button "Add a tag" at bounding box center [508, 77] width 65 height 15
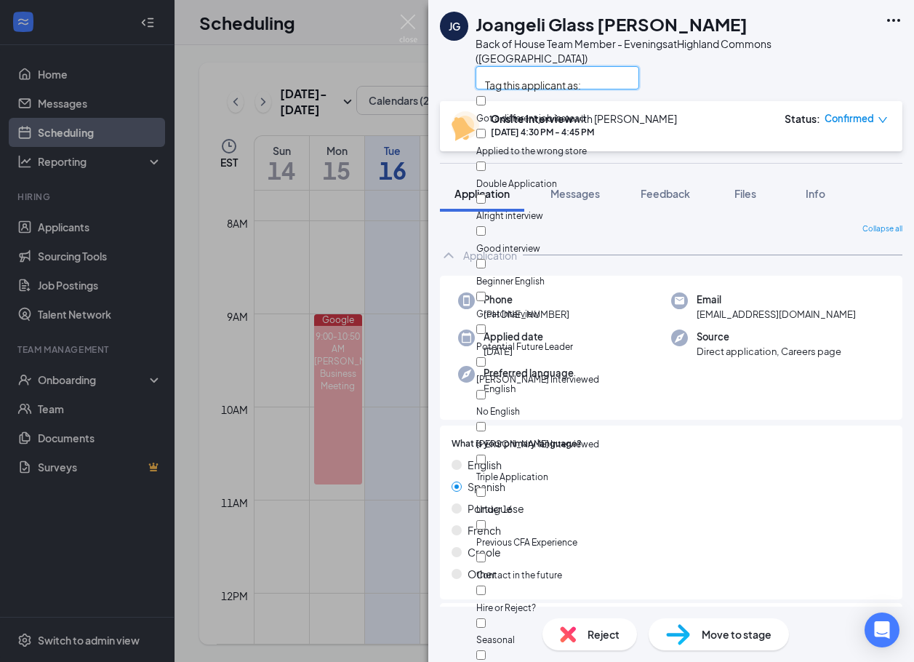
click at [522, 72] on input "text" at bounding box center [558, 77] width 164 height 23
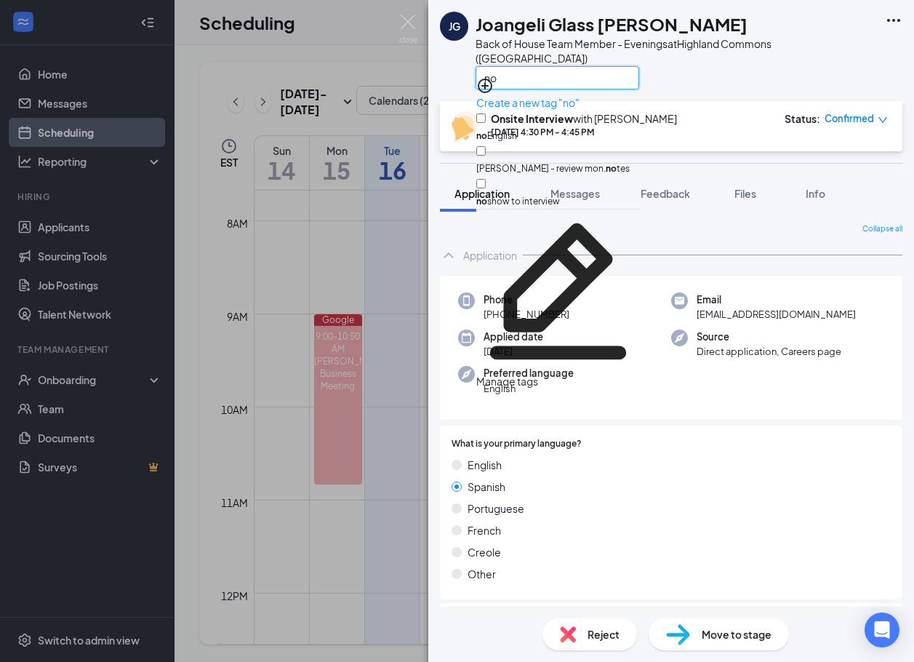
type input "no"
click at [486, 179] on input "no show to interview" at bounding box center [480, 183] width 9 height 9
checkbox input "true"
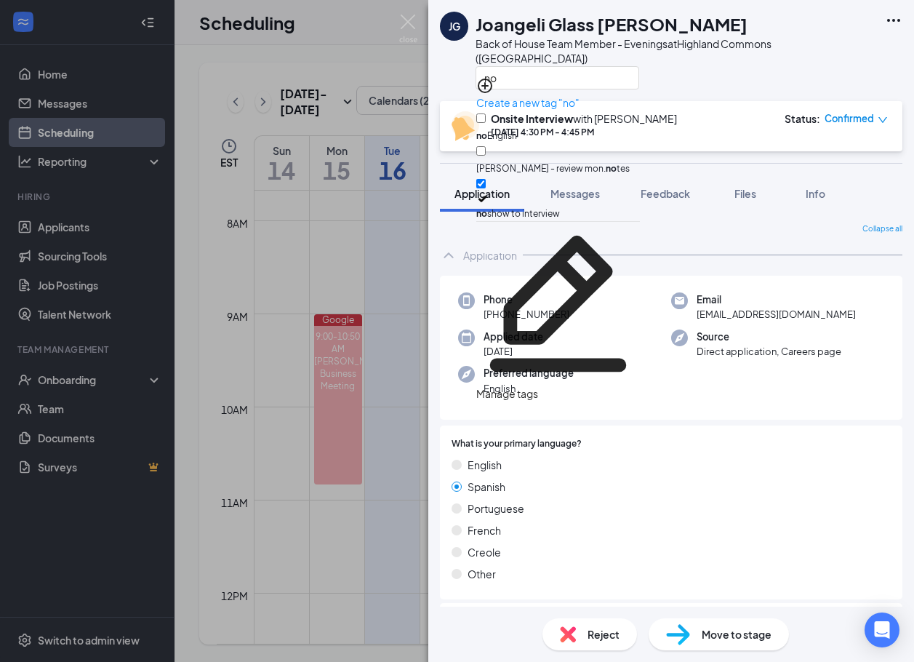
click at [705, 65] on div "no" at bounding box center [677, 77] width 402 height 24
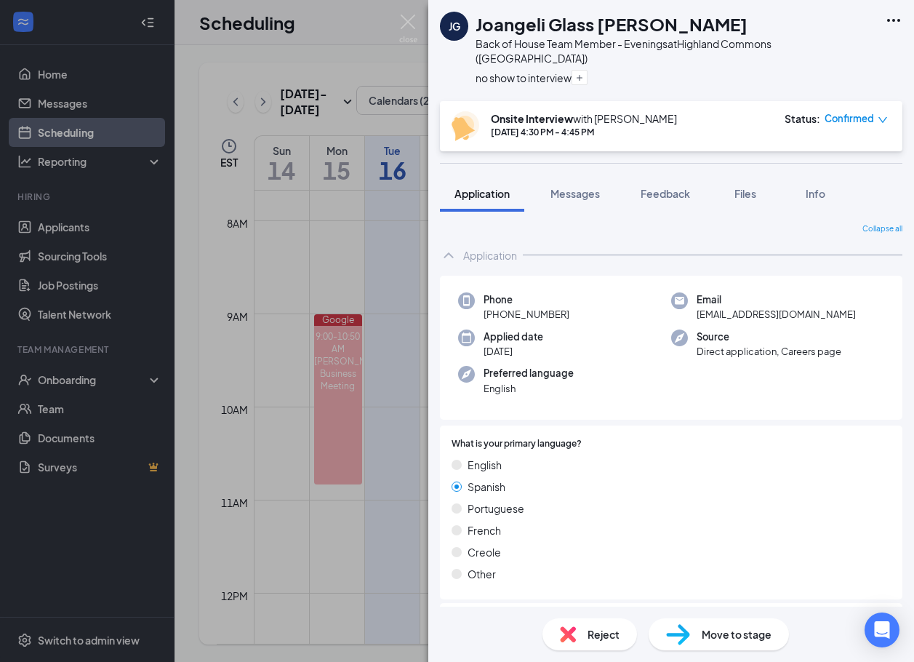
click at [407, 23] on img at bounding box center [408, 29] width 18 height 28
